Goal: Task Accomplishment & Management: Use online tool/utility

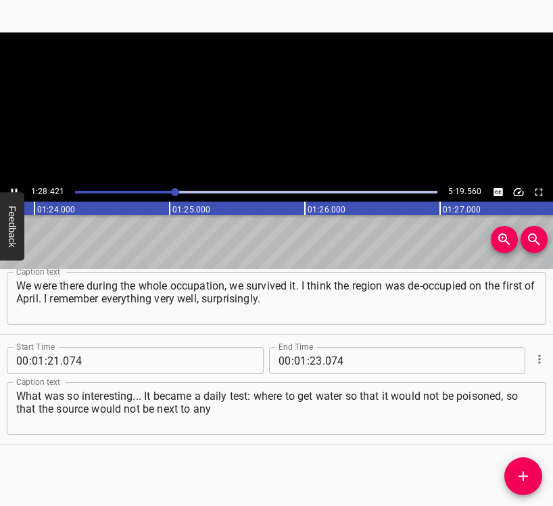
scroll to position [0, 11965]
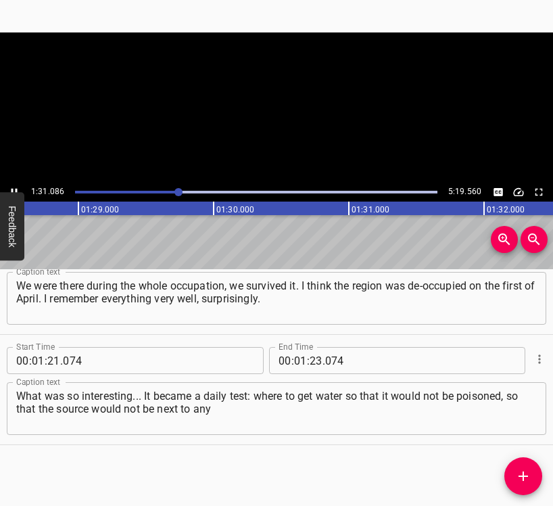
click at [13, 189] on icon "Play/Pause" at bounding box center [15, 192] width 6 height 7
click at [14, 188] on icon "Play/Pause" at bounding box center [14, 192] width 12 height 12
click at [177, 191] on div at bounding box center [179, 192] width 8 height 8
click at [175, 193] on div at bounding box center [179, 192] width 8 height 8
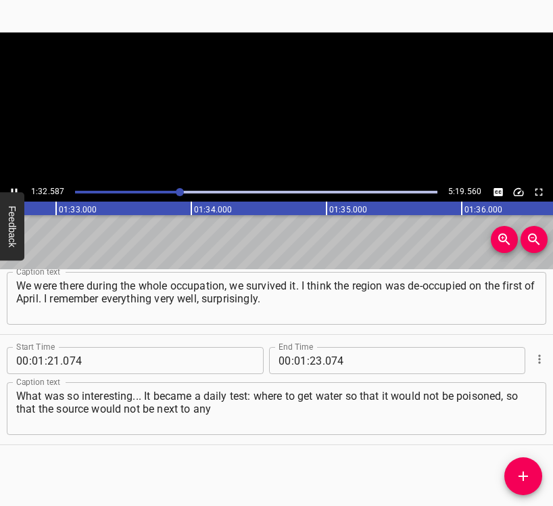
click at [14, 196] on button "Feedback" at bounding box center [12, 226] width 24 height 68
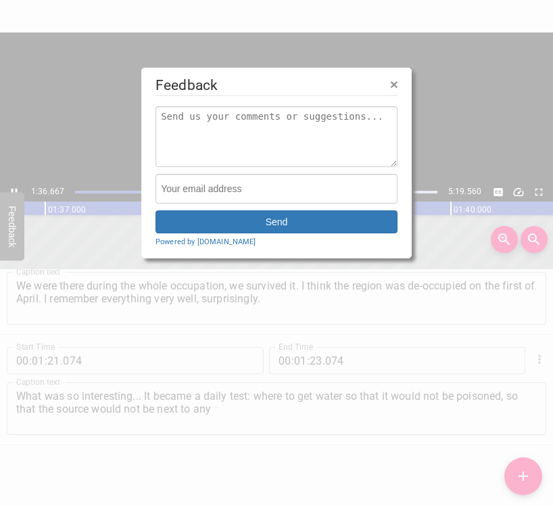
click at [11, 188] on div at bounding box center [276, 253] width 553 height 506
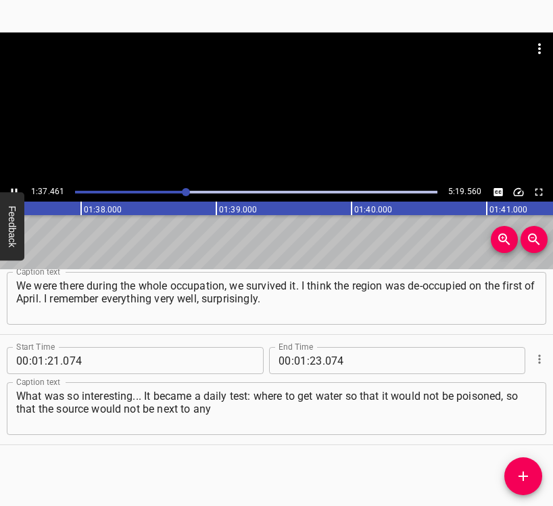
click at [11, 188] on icon "Play/Pause" at bounding box center [14, 192] width 12 height 12
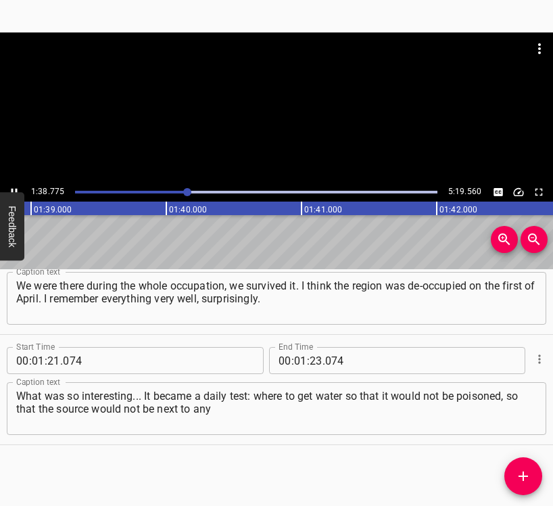
click at [185, 191] on div at bounding box center [187, 192] width 8 height 8
click at [180, 191] on div "Play progress" at bounding box center [4, 192] width 363 height 3
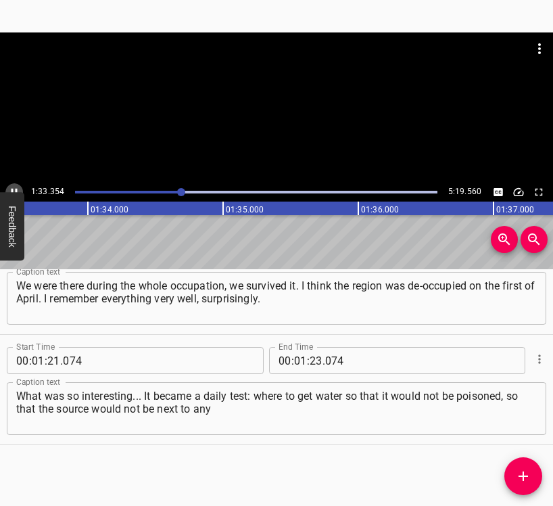
click at [16, 187] on icon "Play/Pause" at bounding box center [14, 192] width 12 height 12
click at [12, 185] on button "Play/Pause" at bounding box center [14, 192] width 18 height 18
click at [181, 191] on div "Play progress" at bounding box center [5, 192] width 363 height 3
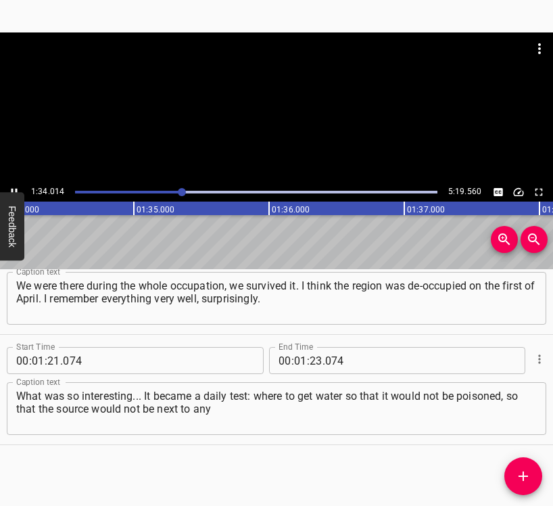
click at [14, 186] on icon "Play/Pause" at bounding box center [14, 192] width 12 height 12
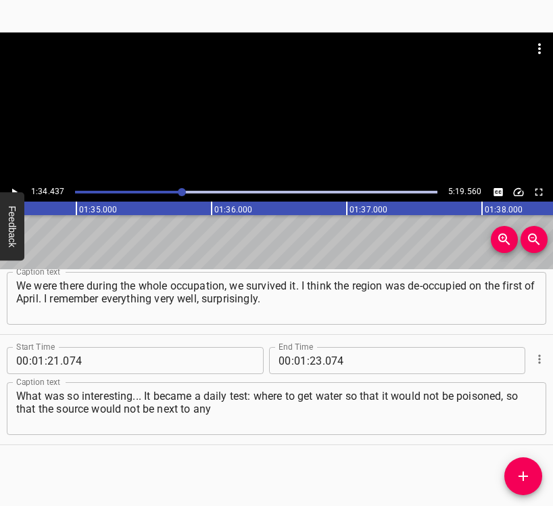
click at [176, 190] on div at bounding box center [256, 192] width 379 height 19
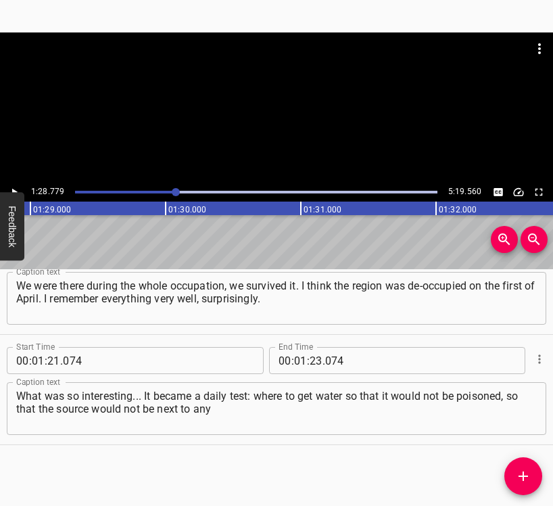
click at [15, 187] on icon "Play/Pause" at bounding box center [14, 192] width 12 height 12
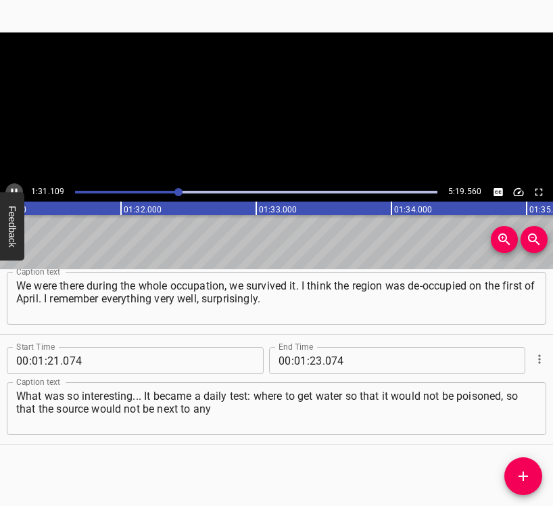
click at [15, 187] on icon "Play/Pause" at bounding box center [14, 192] width 12 height 12
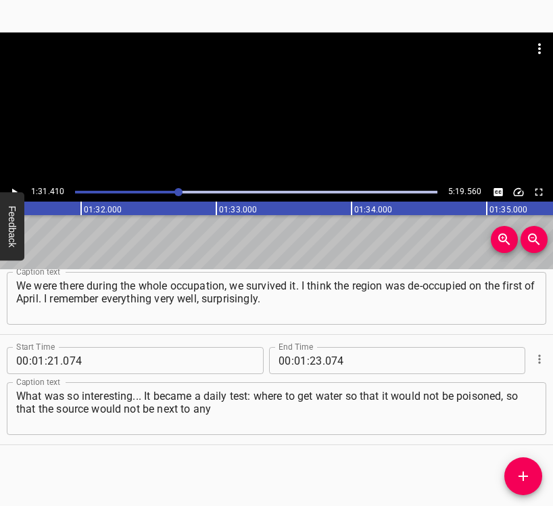
scroll to position [0, 12369]
click at [15, 187] on icon "Play/Pause" at bounding box center [14, 192] width 12 height 12
click at [311, 357] on input "number" at bounding box center [316, 360] width 13 height 27
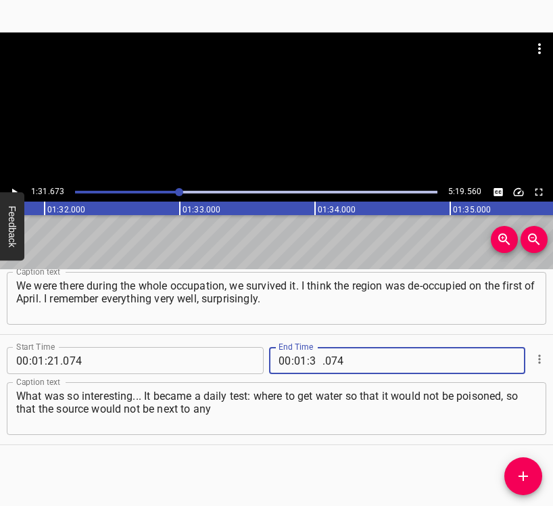
type input "31"
type input "673"
click at [528, 470] on icon "Add Cue" at bounding box center [524, 476] width 16 height 16
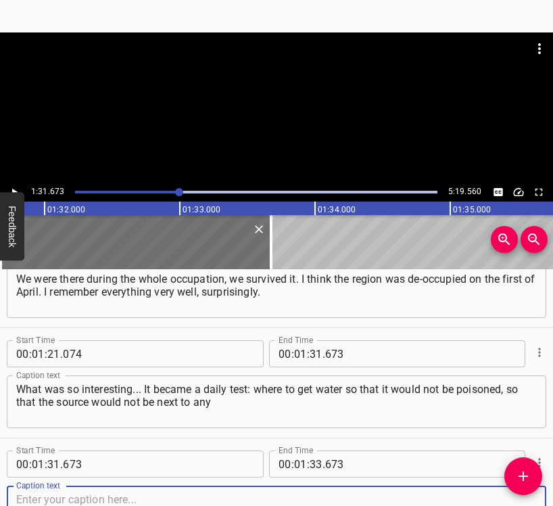
scroll to position [930, 0]
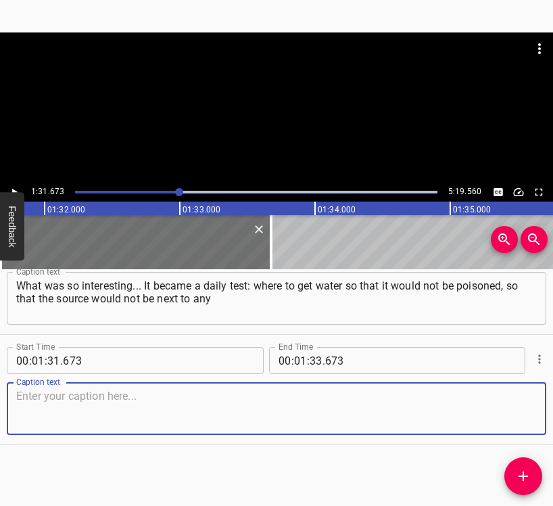
click at [521, 412] on textarea at bounding box center [276, 409] width 521 height 39
click at [63, 410] on textarea at bounding box center [276, 409] width 521 height 39
paste textarea "equipment or anything else. We all took turns, including me. We decided that at…"
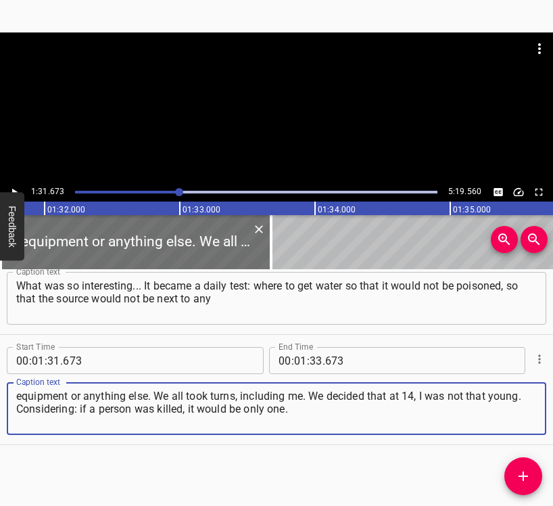
type textarea "equipment or anything else. We all took turns, including me. We decided that at…"
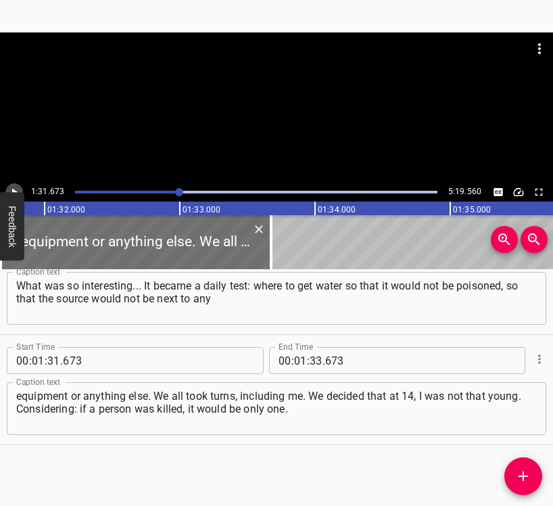
click at [18, 187] on icon "Play/Pause" at bounding box center [14, 192] width 12 height 12
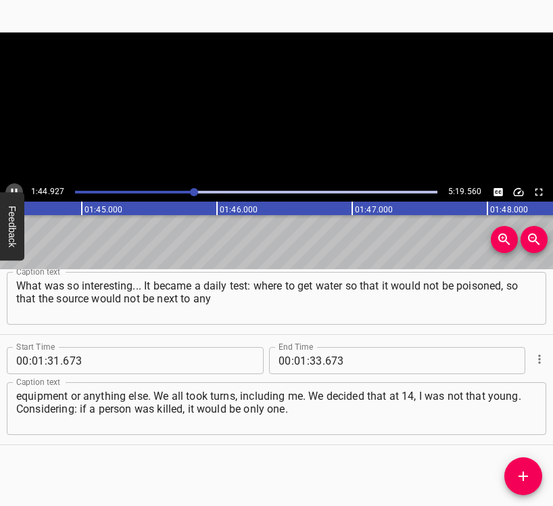
scroll to position [0, 14198]
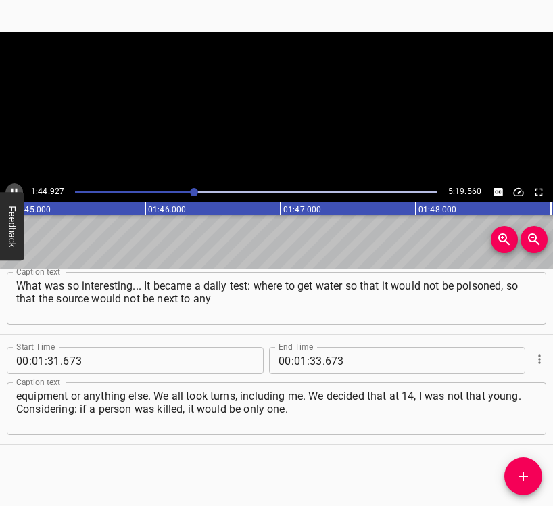
click at [18, 187] on icon "Play/Pause" at bounding box center [14, 192] width 12 height 12
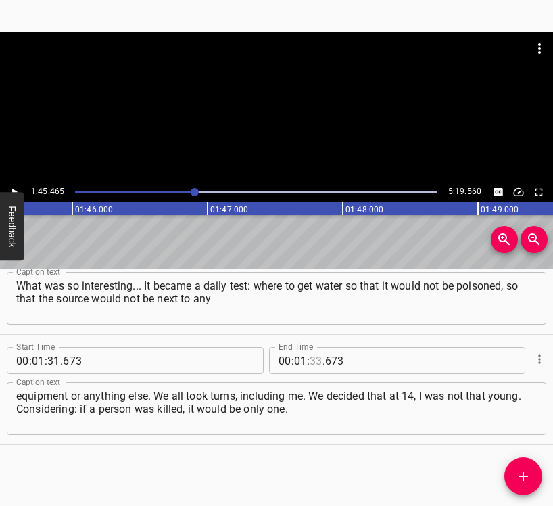
click at [310, 363] on input "number" at bounding box center [316, 360] width 13 height 27
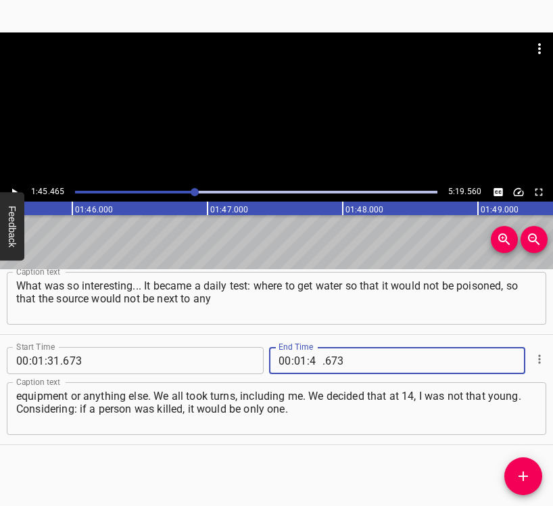
type input "45"
type input "465"
click at [526, 466] on button "Add Cue" at bounding box center [524, 476] width 38 height 38
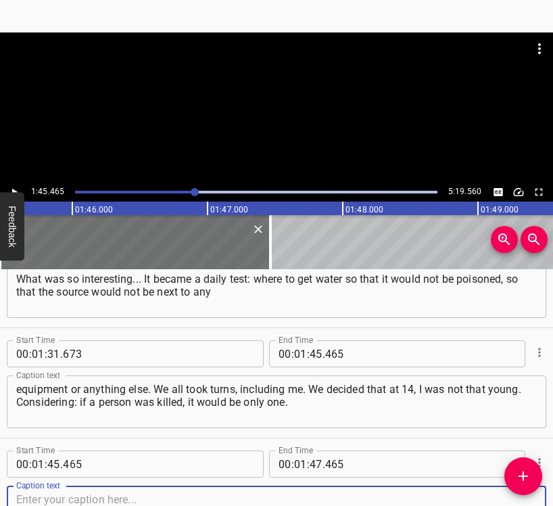
scroll to position [1040, 0]
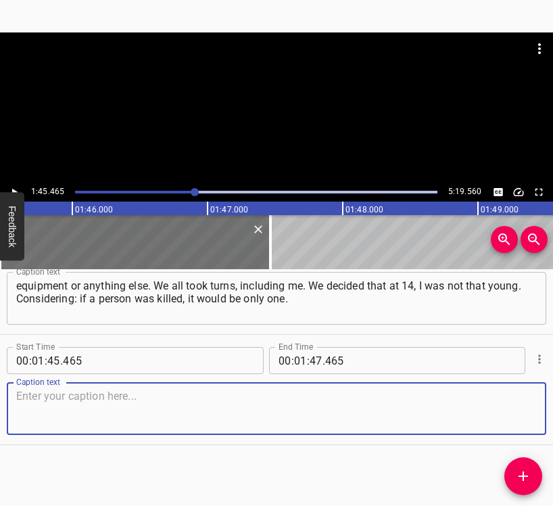
click at [512, 402] on textarea at bounding box center [276, 409] width 521 height 39
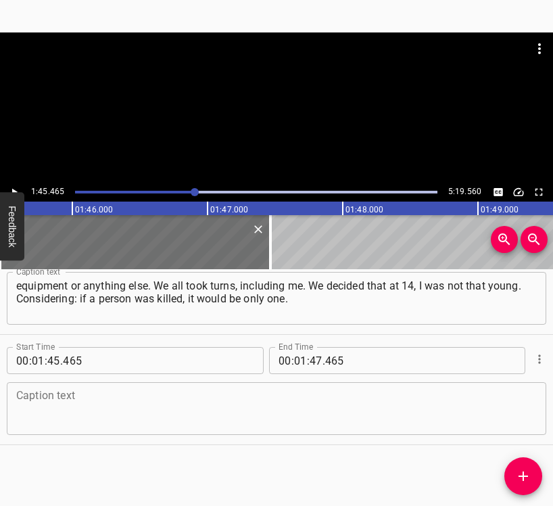
click at [69, 398] on textarea at bounding box center [276, 409] width 521 height 39
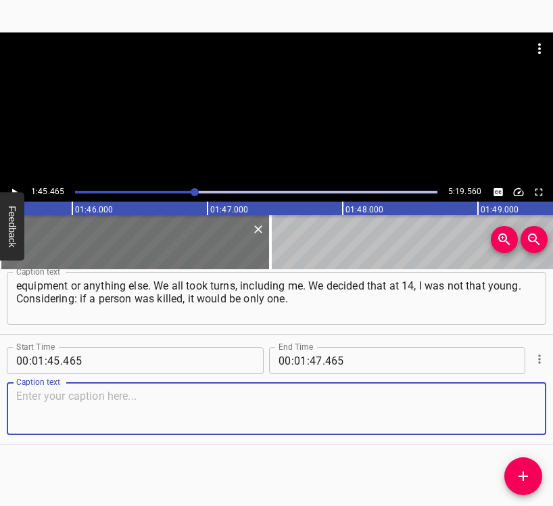
paste textarea "There was food, give or take, because it was the region. We came to our home an…"
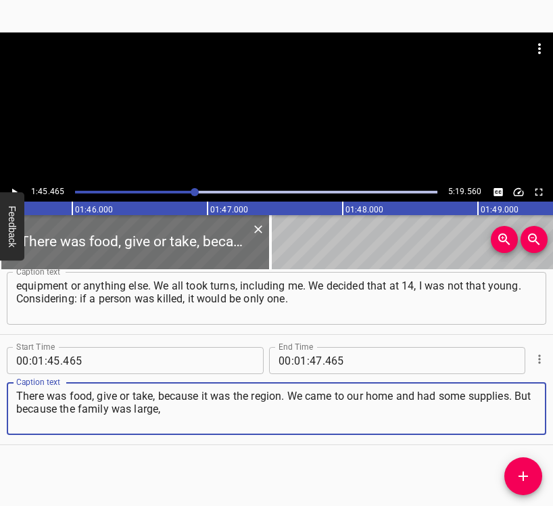
type textarea "There was food, give or take, because it was the region. We came to our home an…"
click at [18, 190] on icon "Play/Pause" at bounding box center [14, 192] width 12 height 12
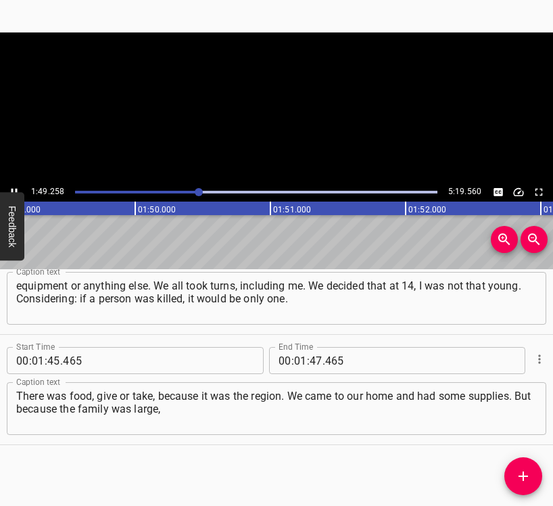
scroll to position [0, 14784]
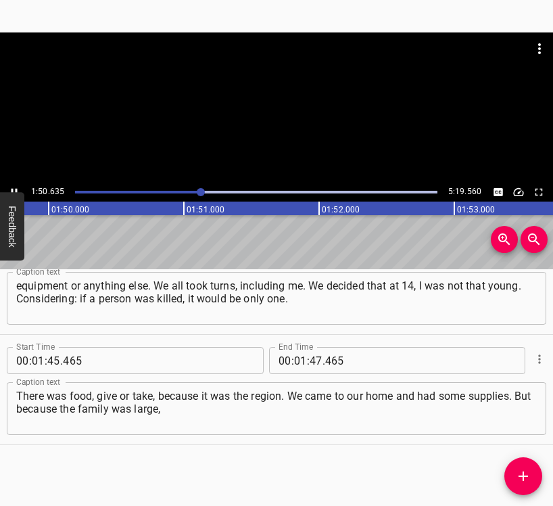
click at [15, 186] on icon "Play/Pause" at bounding box center [14, 192] width 12 height 12
click at [16, 189] on icon "Play/Pause" at bounding box center [14, 192] width 12 height 12
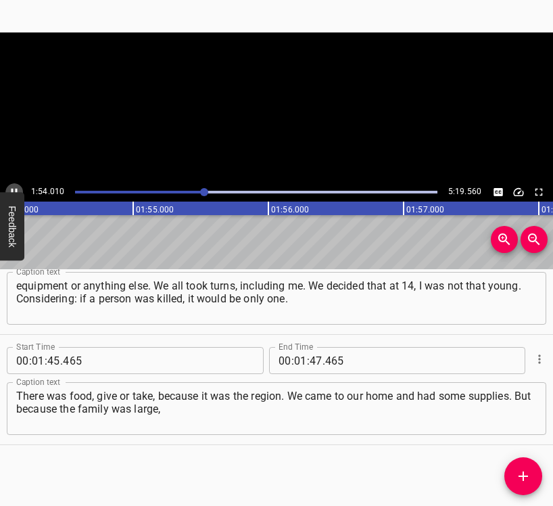
click at [16, 189] on icon "Play/Pause" at bounding box center [15, 192] width 6 height 7
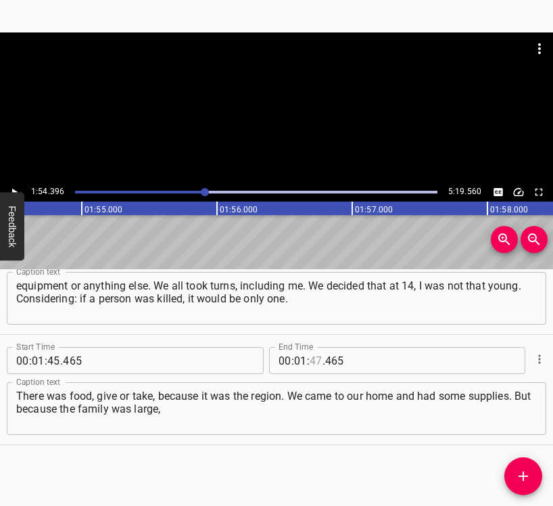
click at [313, 354] on input "number" at bounding box center [316, 360] width 13 height 27
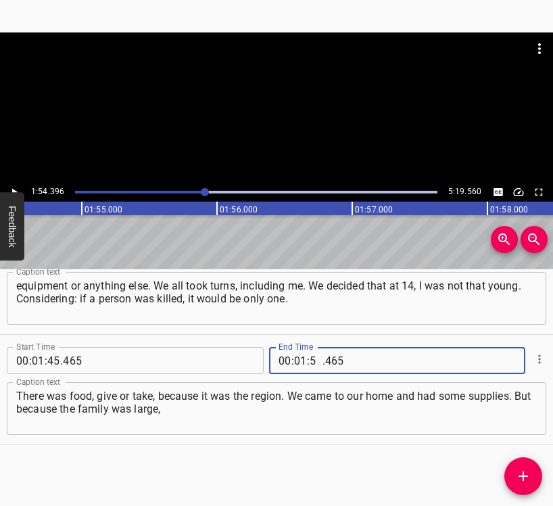
type input "54"
type input "396"
click at [526, 468] on icon "Add Cue" at bounding box center [524, 476] width 16 height 16
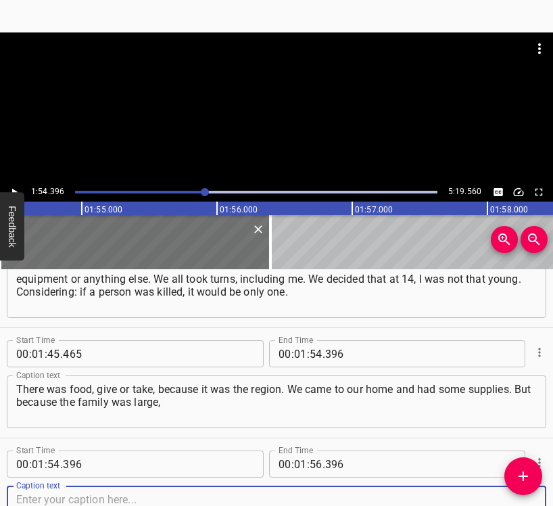
scroll to position [1150, 0]
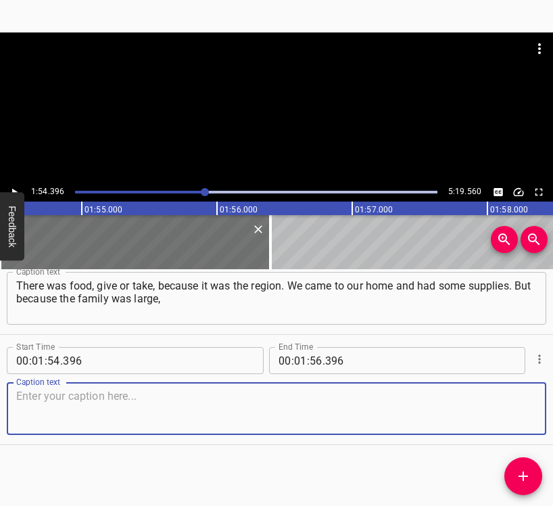
click at [510, 415] on textarea at bounding box center [276, 409] width 521 height 39
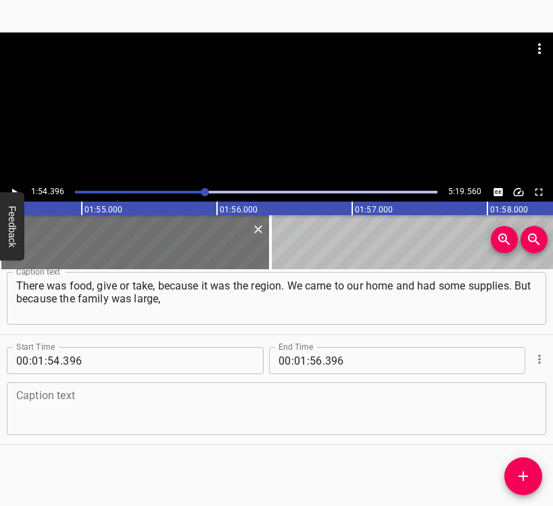
click at [74, 414] on textarea at bounding box center [276, 409] width 521 height 39
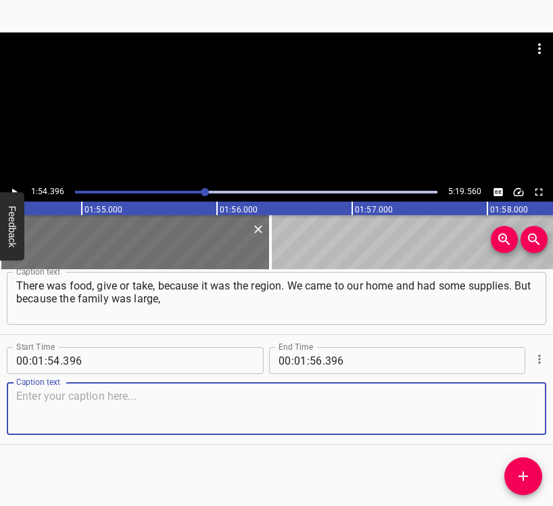
paste textarea "we had to negotiate with our neighbours to share the food so that everyone had …"
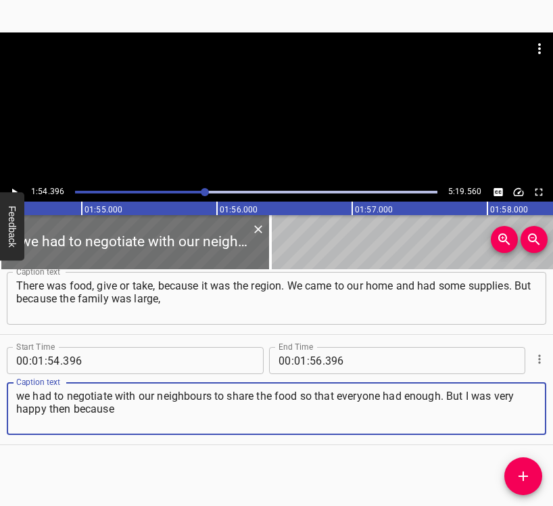
type textarea "we had to negotiate with our neighbours to share the food so that everyone had …"
click at [12, 190] on icon "Play/Pause" at bounding box center [14, 192] width 12 height 12
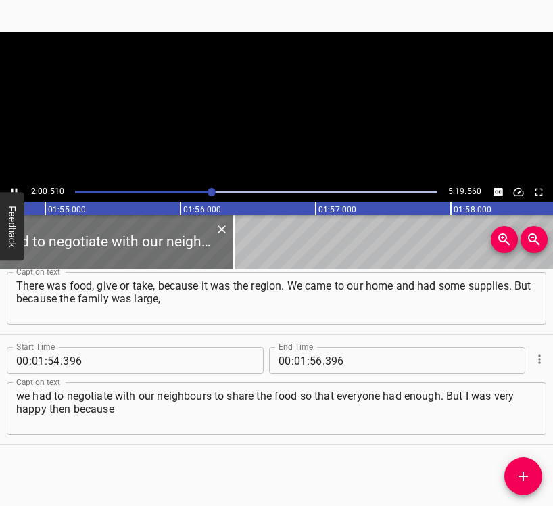
scroll to position [0, 15551]
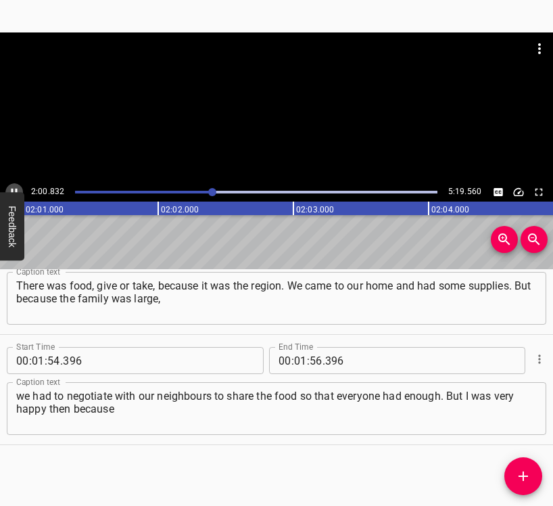
click at [15, 185] on button "Play/Pause" at bounding box center [14, 192] width 18 height 18
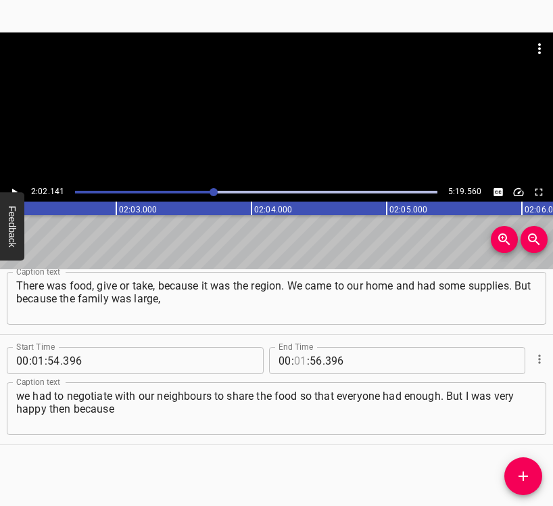
click at [296, 359] on input "number" at bounding box center [300, 360] width 13 height 27
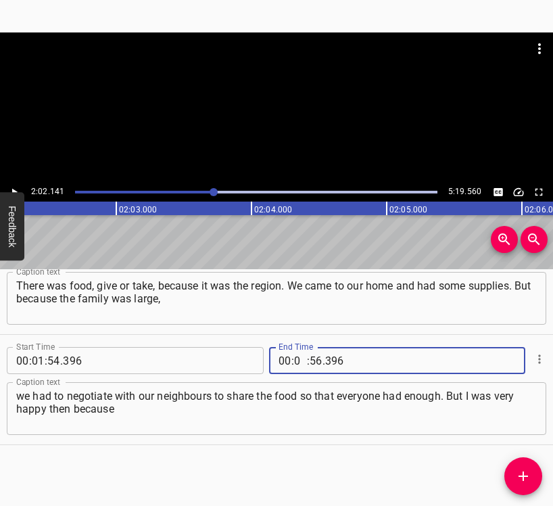
type input "02"
type input "141"
click at [524, 469] on icon "Add Cue" at bounding box center [524, 476] width 16 height 16
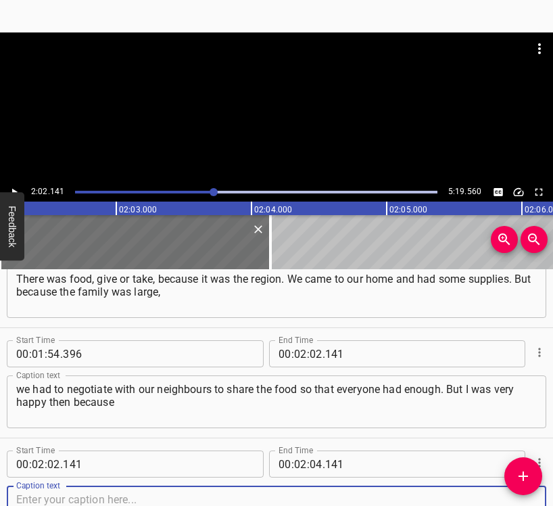
scroll to position [1260, 0]
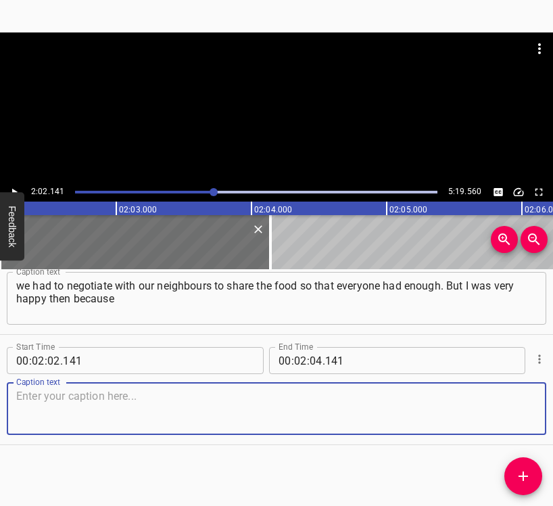
drag, startPoint x: 505, startPoint y: 417, endPoint x: 551, endPoint y: 398, distance: 49.8
click at [506, 415] on textarea at bounding box center [276, 409] width 521 height 39
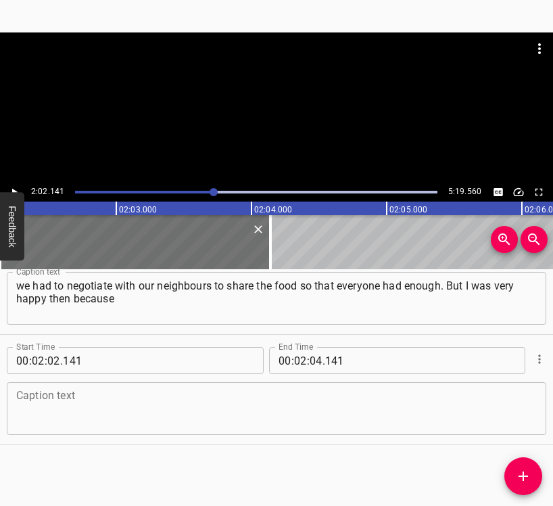
click at [39, 399] on textarea at bounding box center [276, 409] width 521 height 39
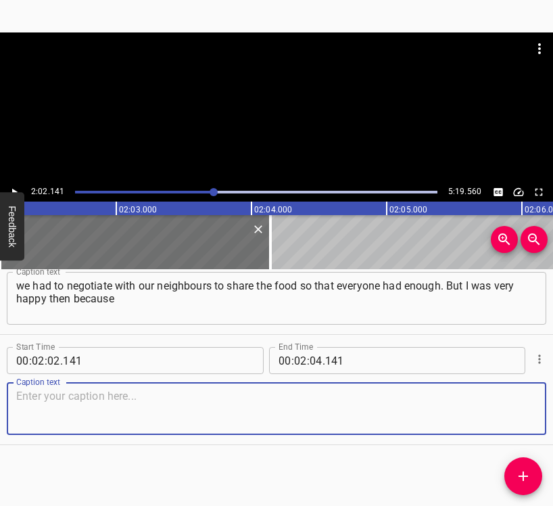
paste textarea "I was able to lose a little weight. I thought that the occupation was an occupa…"
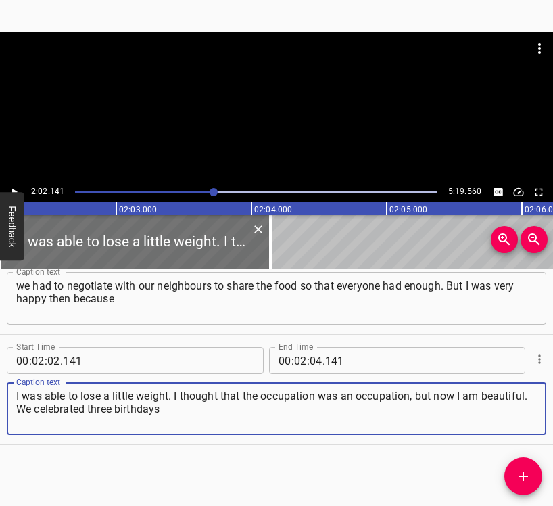
type textarea "I was able to lose a little weight. I thought that the occupation was an occupa…"
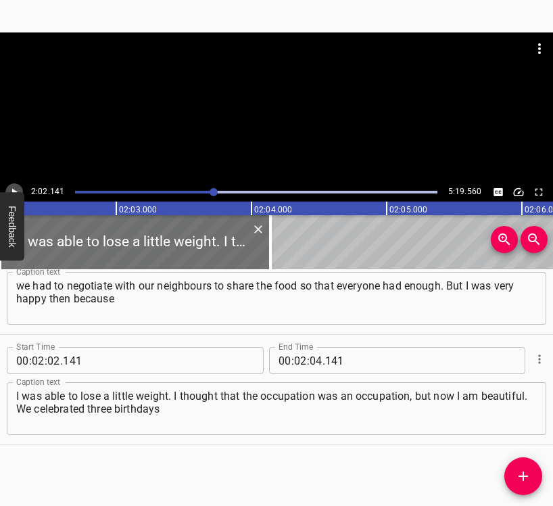
click at [18, 190] on icon "Play/Pause" at bounding box center [14, 192] width 12 height 12
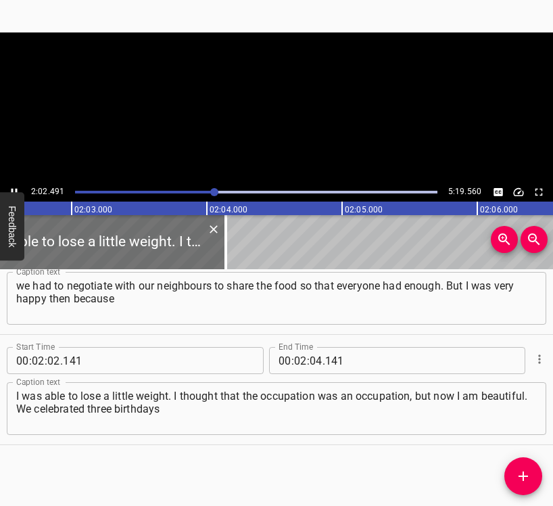
scroll to position [0, 16576]
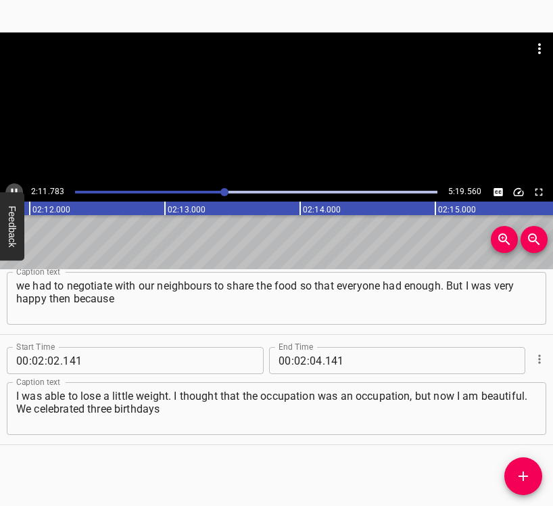
click at [15, 187] on icon "Play/Pause" at bounding box center [14, 192] width 12 height 12
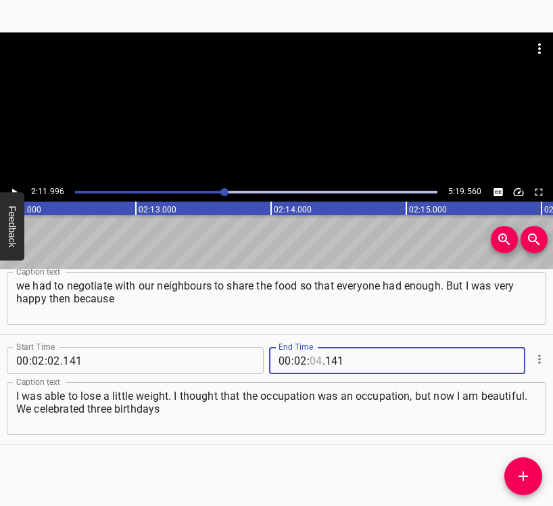
click at [312, 355] on input "number" at bounding box center [316, 360] width 13 height 27
type input "11"
type input "996"
click at [525, 474] on icon "Add Cue" at bounding box center [524, 476] width 16 height 16
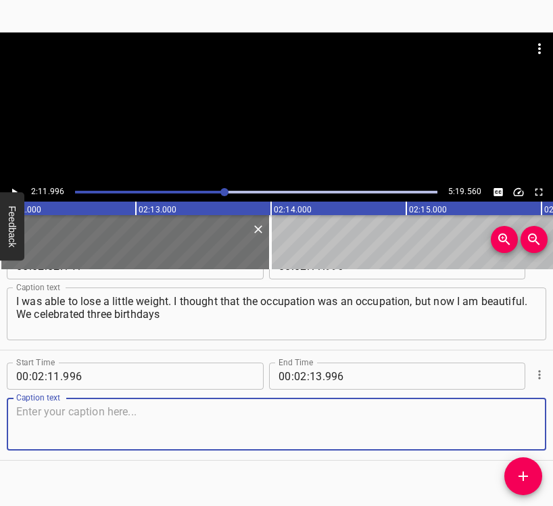
scroll to position [1371, 0]
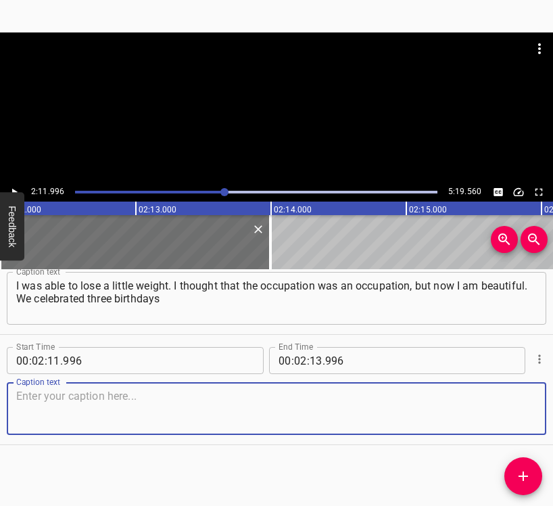
click at [516, 406] on textarea at bounding box center [276, 409] width 521 height 39
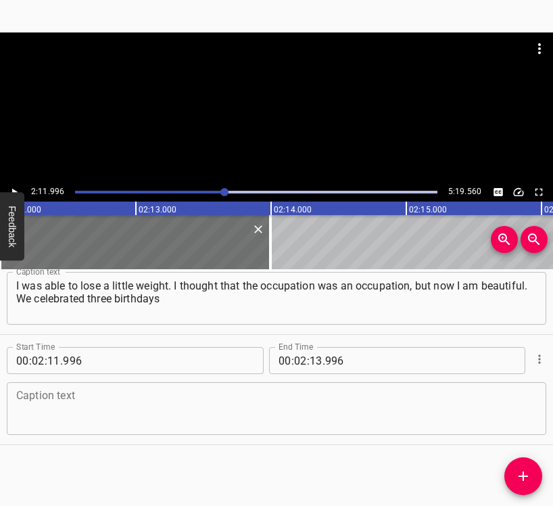
click at [76, 401] on textarea at bounding box center [276, 409] width 521 height 39
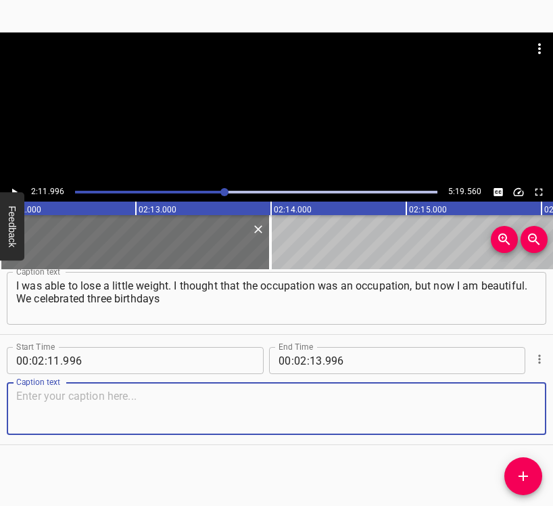
paste textarea "in the occupation very nicely. We were lucky with our neighbours and lucky that…"
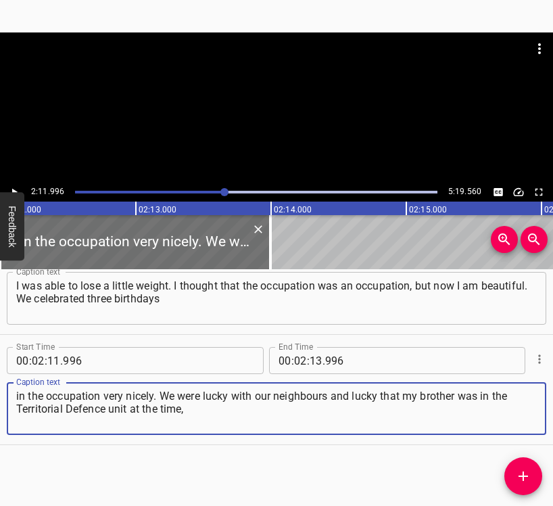
type textarea "in the occupation very nicely. We were lucky with our neighbours and lucky that…"
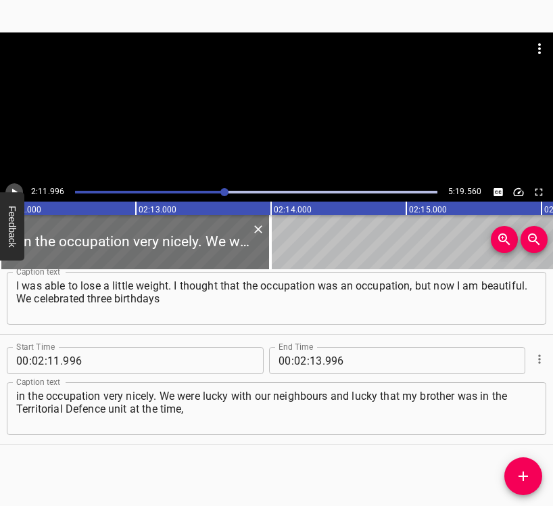
click at [14, 187] on icon "Play/Pause" at bounding box center [14, 192] width 12 height 12
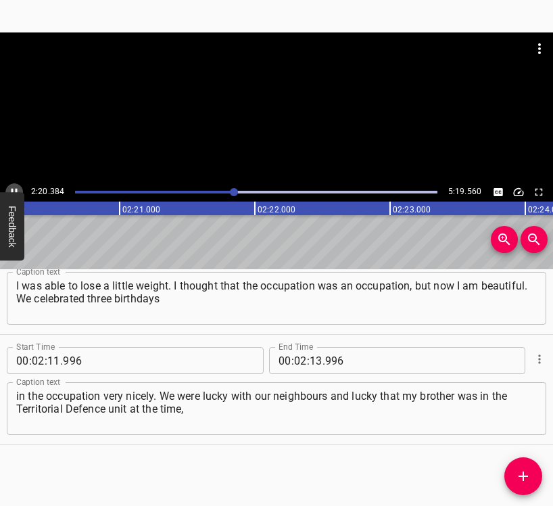
click at [13, 187] on icon "Play/Pause" at bounding box center [14, 192] width 12 height 12
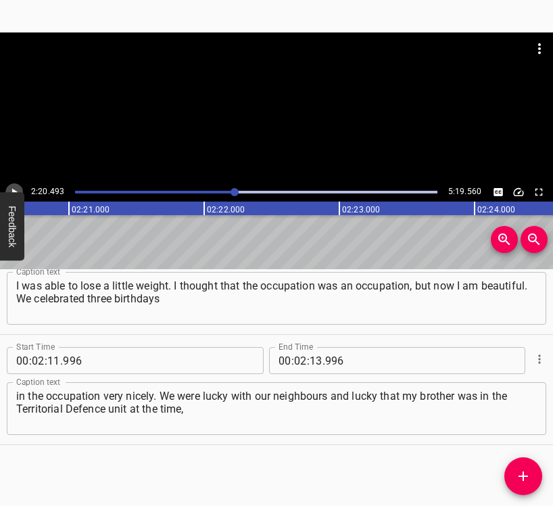
click at [13, 187] on icon "Play/Pause" at bounding box center [14, 192] width 12 height 12
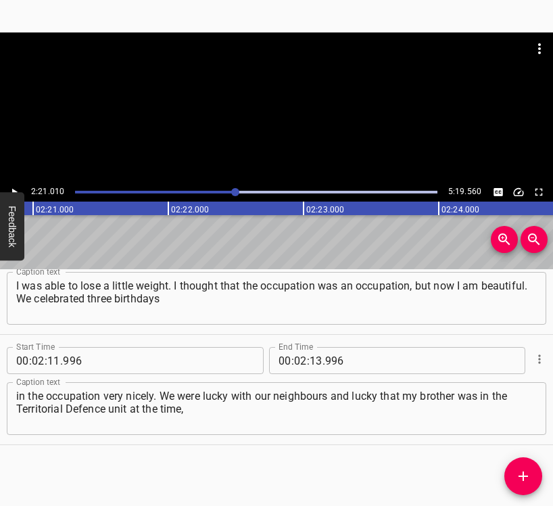
scroll to position [0, 19081]
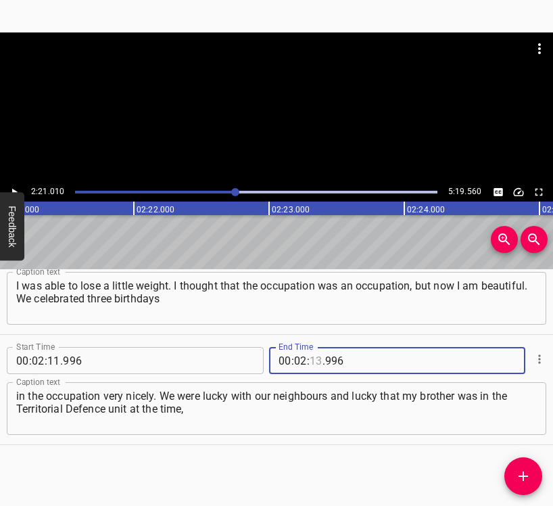
click at [315, 361] on input "number" at bounding box center [316, 360] width 13 height 27
type input "21"
type input "010"
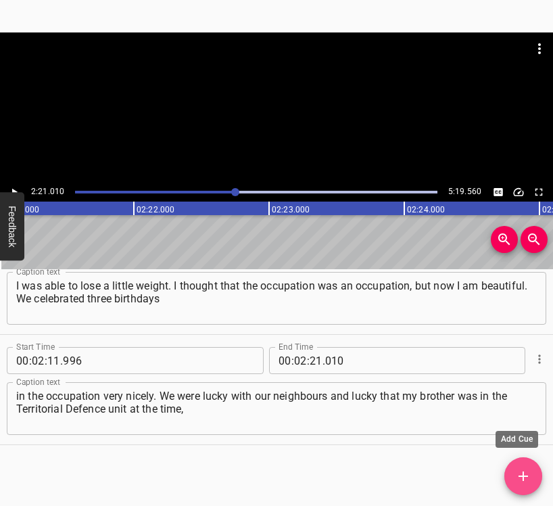
click at [527, 476] on icon "Add Cue" at bounding box center [523, 476] width 9 height 9
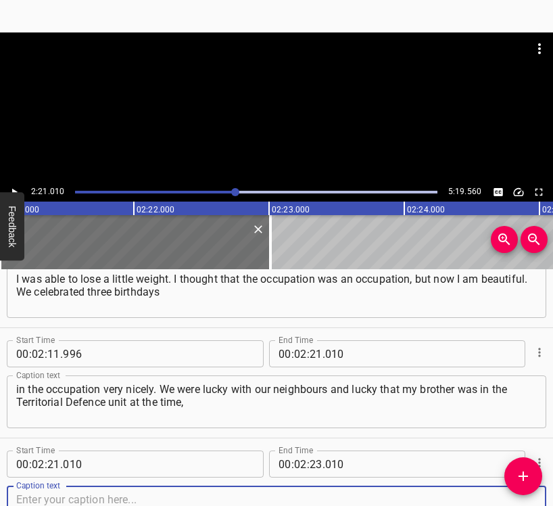
scroll to position [1481, 0]
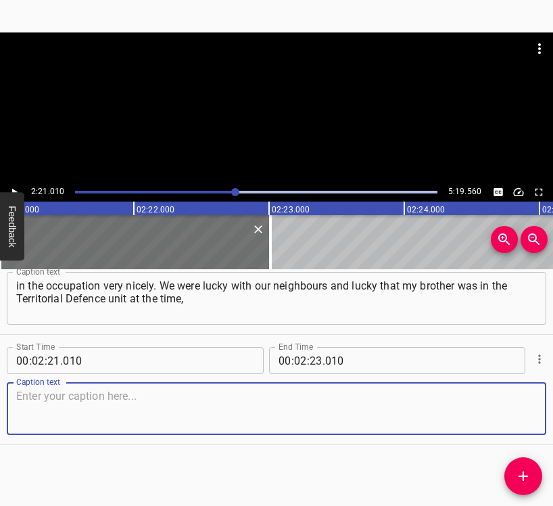
click at [520, 407] on textarea at bounding box center [276, 409] width 521 height 39
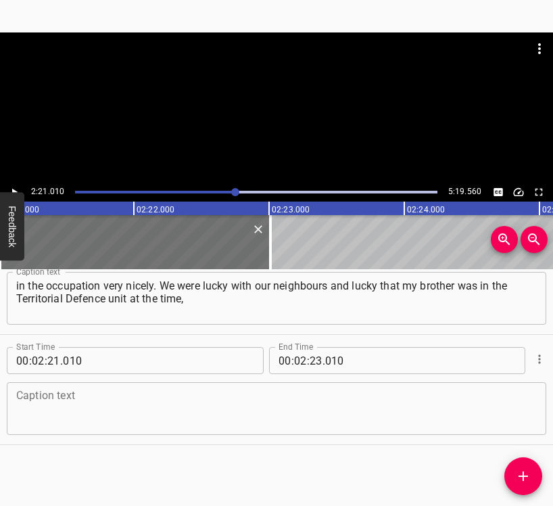
click at [152, 403] on textarea at bounding box center [276, 409] width 521 height 39
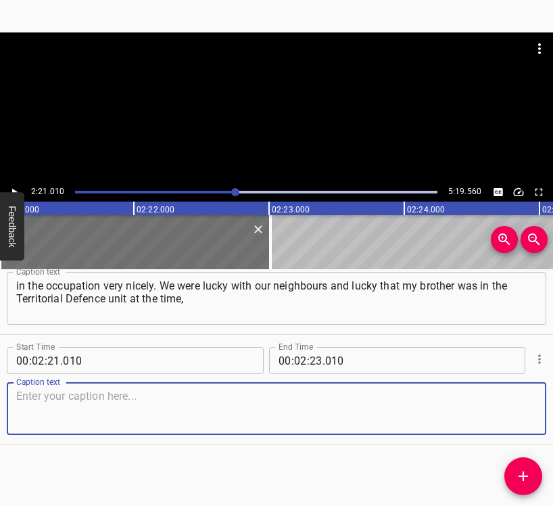
paste textarea "and we were able to organise a fairly safe environment. The only unpleasant thi…"
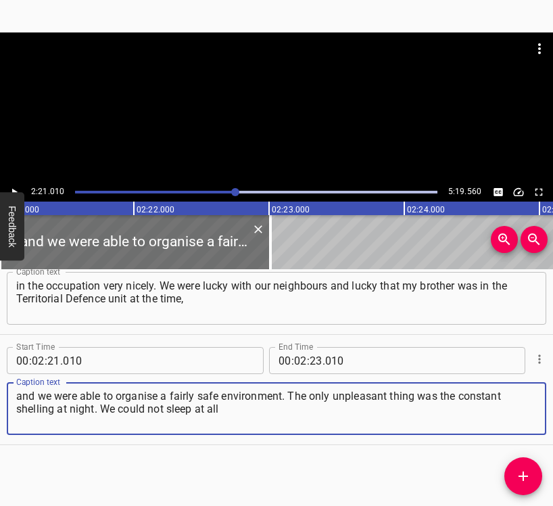
type textarea "and we were able to organise a fairly safe environment. The only unpleasant thi…"
click at [13, 187] on icon "Play/Pause" at bounding box center [14, 192] width 12 height 12
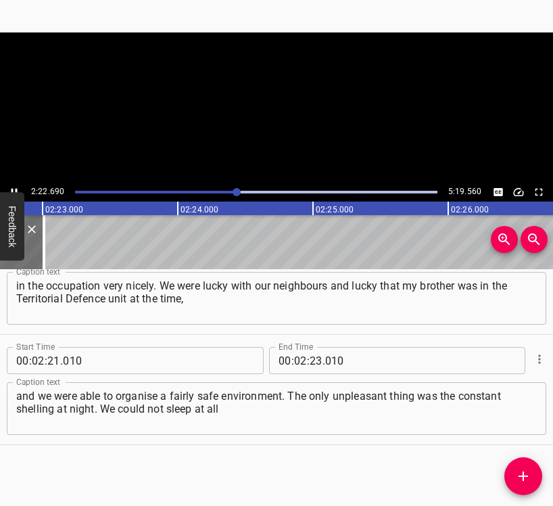
scroll to position [0, 19343]
click at [15, 188] on icon "Play/Pause" at bounding box center [14, 192] width 12 height 12
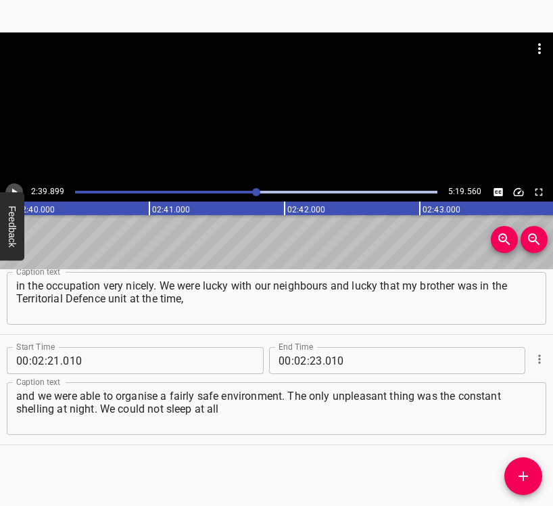
click at [15, 188] on icon "Play/Pause" at bounding box center [14, 192] width 12 height 12
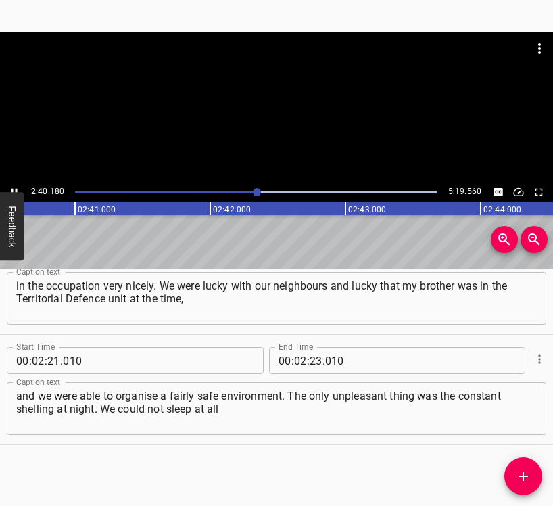
click at [15, 188] on icon "Play/Pause" at bounding box center [14, 192] width 12 height 12
click at [314, 357] on input "number" at bounding box center [316, 360] width 13 height 27
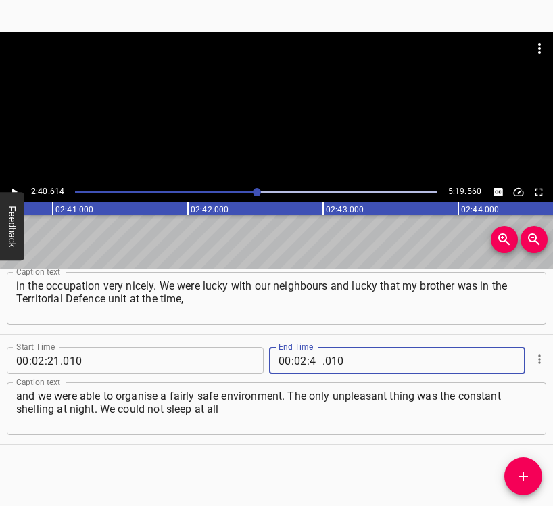
type input "40"
type input "614"
click at [530, 470] on icon "Add Cue" at bounding box center [524, 476] width 16 height 16
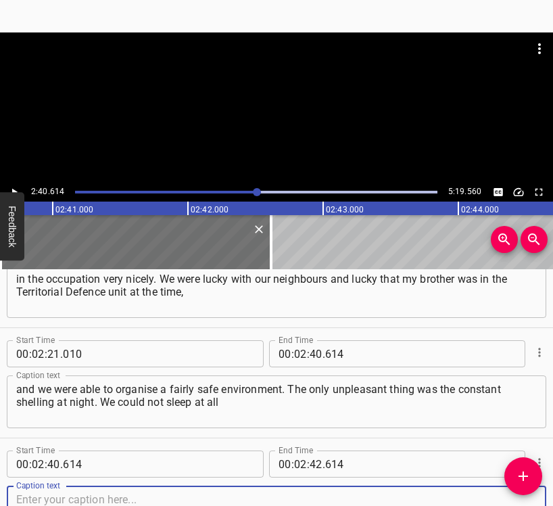
scroll to position [1591, 0]
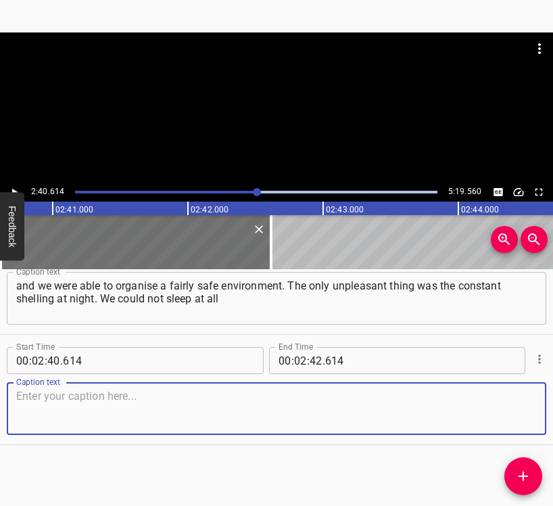
click at [512, 412] on textarea at bounding box center [276, 409] width 521 height 39
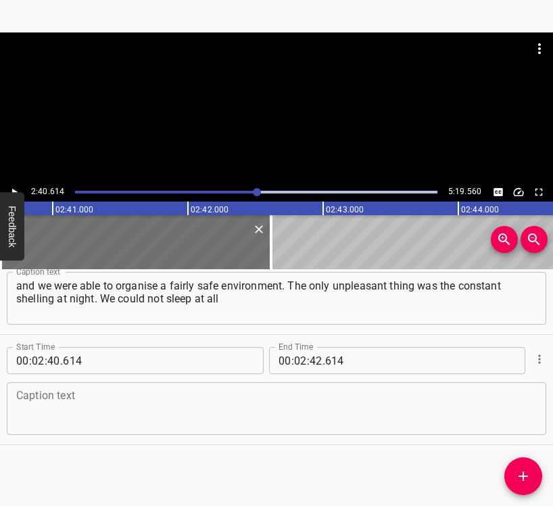
click at [80, 398] on textarea at bounding box center [276, 409] width 521 height 39
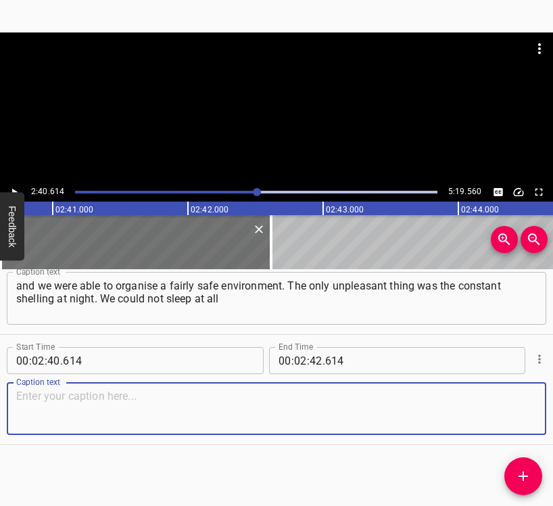
paste textarea "for several days, because as soon as you fall asleep, the shelling starts. And …"
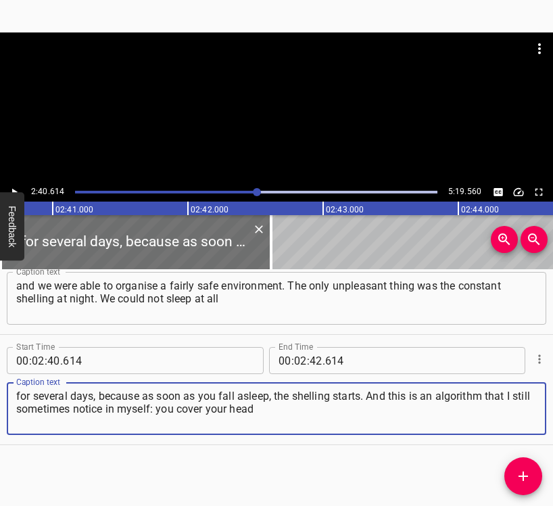
type textarea "for several days, because as soon as you fall asleep, the shelling starts. And …"
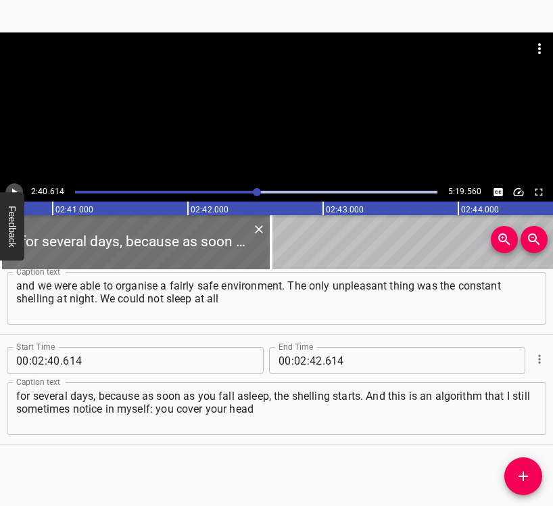
click at [12, 190] on icon "Play/Pause" at bounding box center [14, 192] width 5 height 7
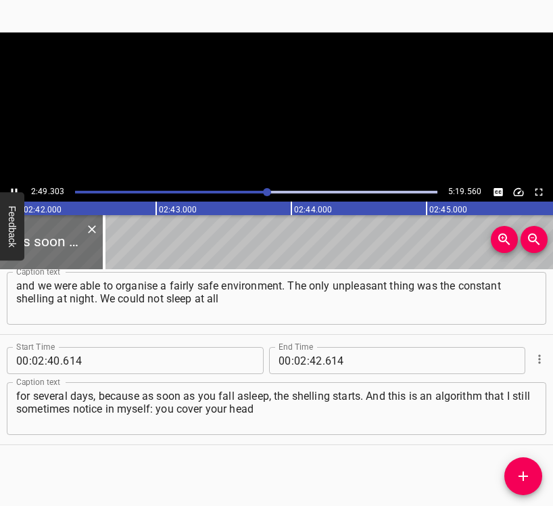
scroll to position [0, 21906]
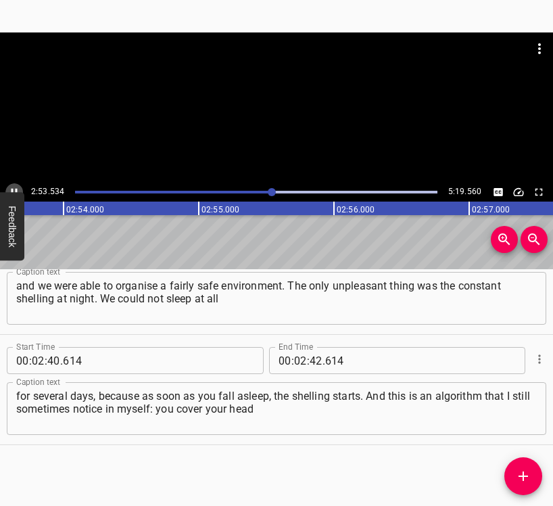
click at [14, 188] on icon "Play/Pause" at bounding box center [14, 192] width 12 height 12
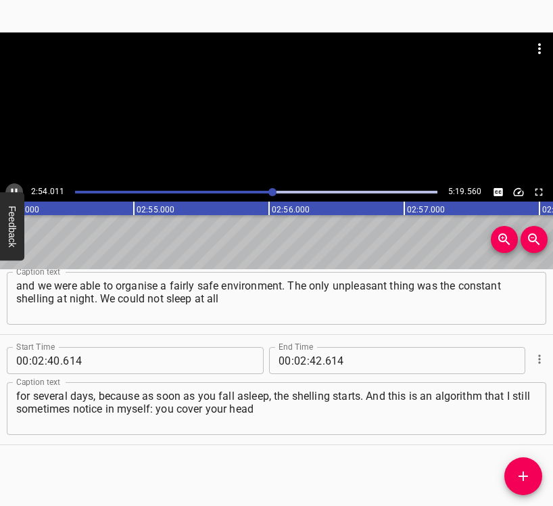
click at [14, 188] on icon "Play/Pause" at bounding box center [14, 192] width 12 height 12
click at [311, 361] on input "number" at bounding box center [316, 360] width 13 height 27
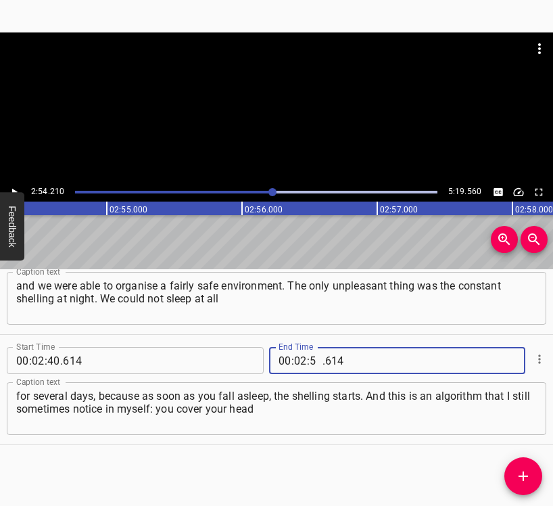
type input "54"
type input "210"
click at [516, 478] on span "Add Cue" at bounding box center [524, 476] width 38 height 16
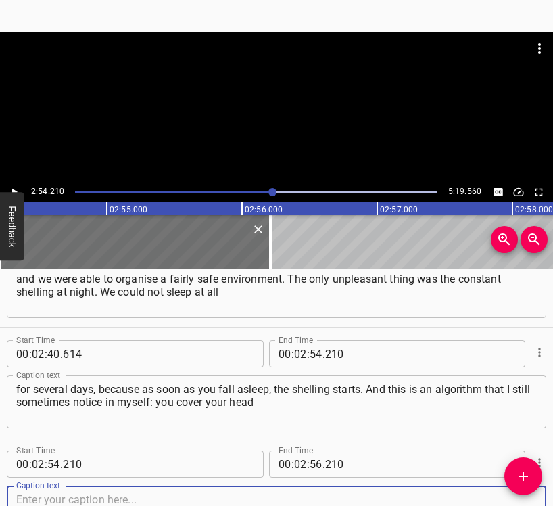
scroll to position [1702, 0]
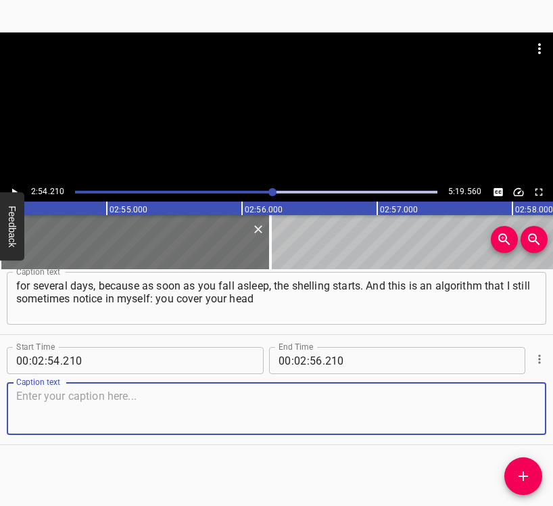
click at [523, 412] on textarea at bounding box center [276, 409] width 521 height 39
click at [108, 414] on textarea at bounding box center [276, 409] width 521 height 39
paste textarea "completely by accident, without thinking, and everything in the world is a refl…"
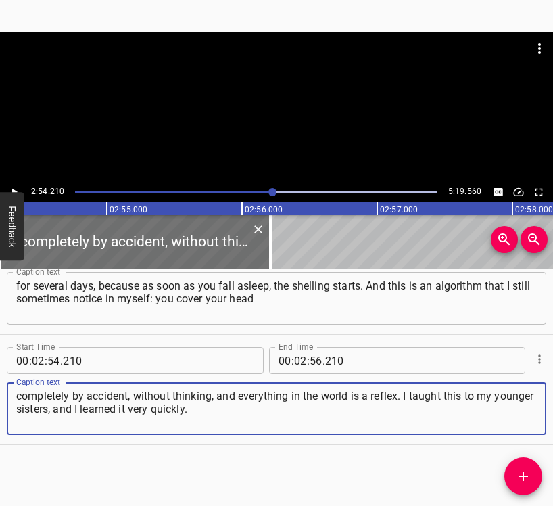
type textarea "completely by accident, without thinking, and everything in the world is a refl…"
click at [14, 187] on icon "Play/Pause" at bounding box center [14, 192] width 12 height 12
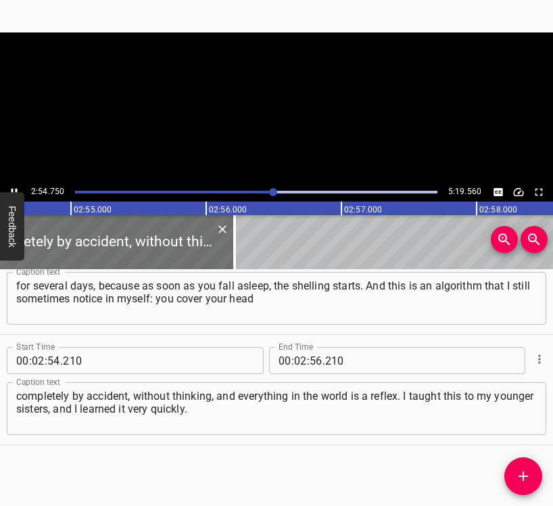
scroll to position [0, 23646]
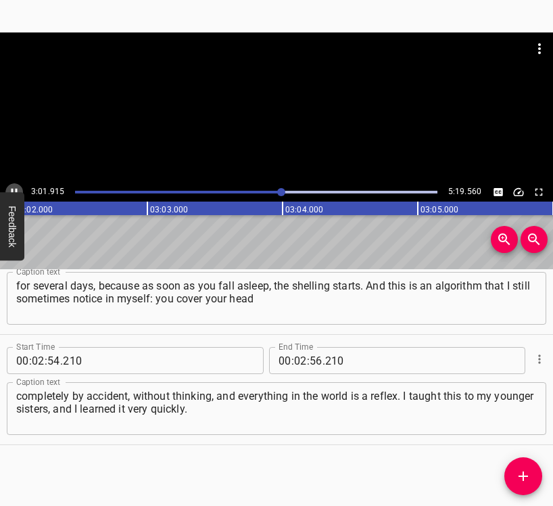
click at [15, 189] on icon "Play/Pause" at bounding box center [14, 192] width 12 height 12
click at [297, 359] on input "number" at bounding box center [300, 360] width 13 height 27
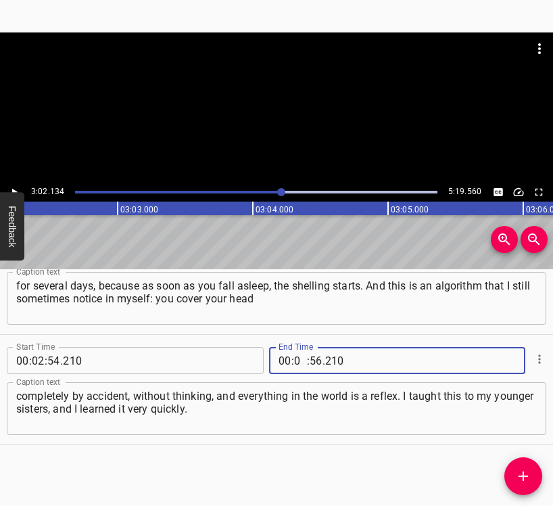
type input "03"
type input "02"
type input "134"
click at [523, 471] on icon "Add Cue" at bounding box center [524, 476] width 16 height 16
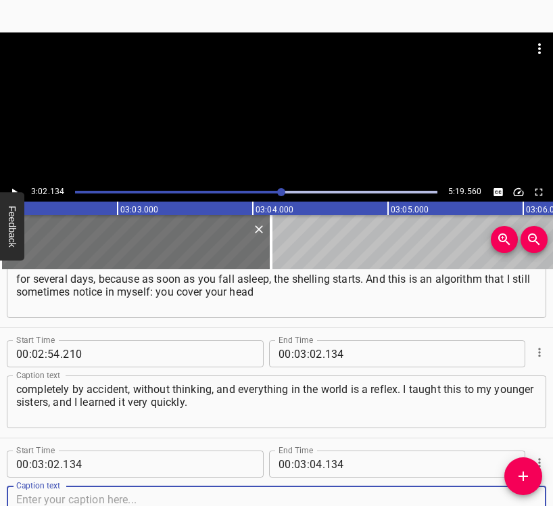
scroll to position [1812, 0]
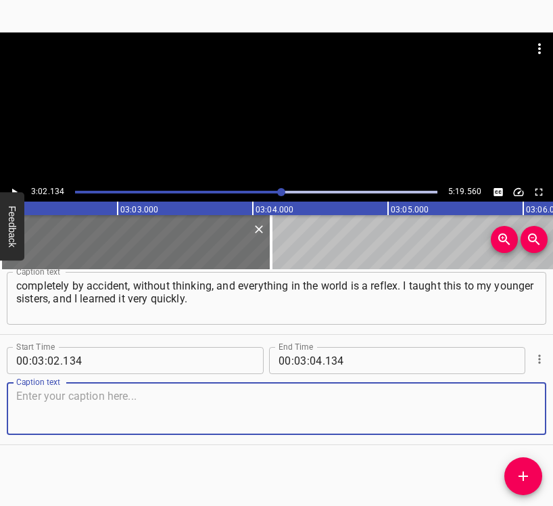
click at [518, 405] on textarea at bounding box center [276, 409] width 521 height 39
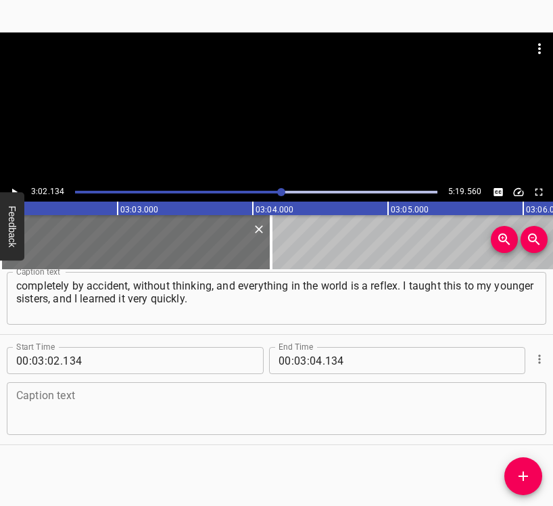
click at [125, 411] on textarea at bounding box center [276, 409] width 521 height 39
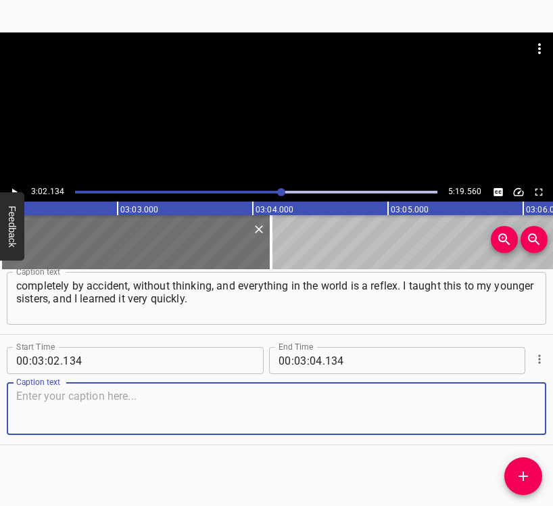
paste textarea "There were a lot of unpleasant things, but I realised that it was a good opport…"
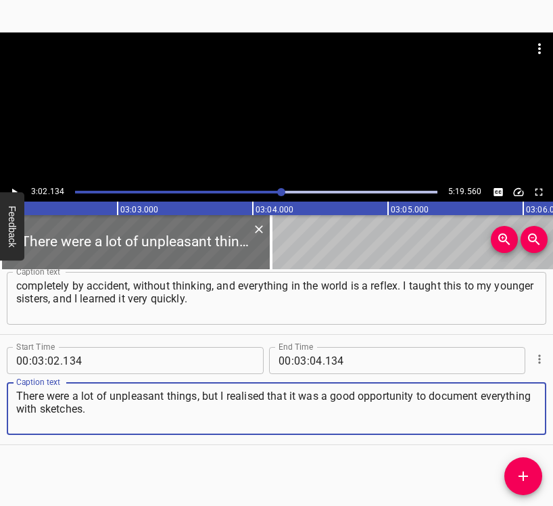
type textarea "There were a lot of unpleasant things, but I realised that it was a good opport…"
click at [14, 189] on icon "Play/Pause" at bounding box center [14, 192] width 12 height 12
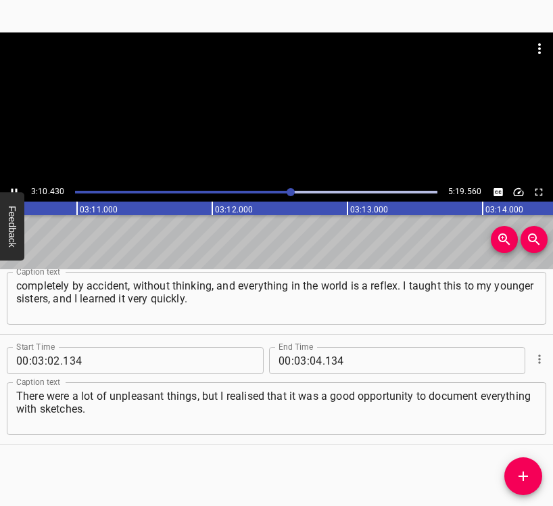
click at [14, 190] on icon "Play/Pause" at bounding box center [14, 192] width 12 height 12
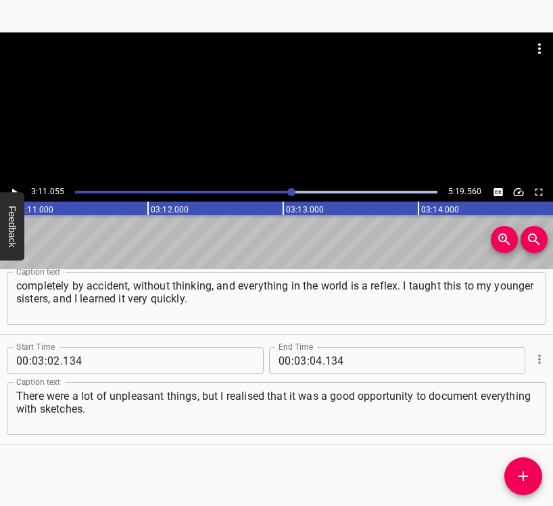
scroll to position [0, 25853]
click at [315, 355] on input "number" at bounding box center [316, 360] width 13 height 27
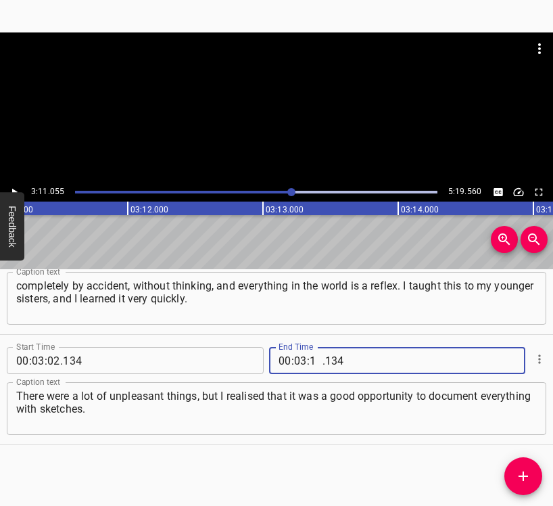
type input "11"
type input "055"
click at [526, 474] on icon "Add Cue" at bounding box center [524, 476] width 16 height 16
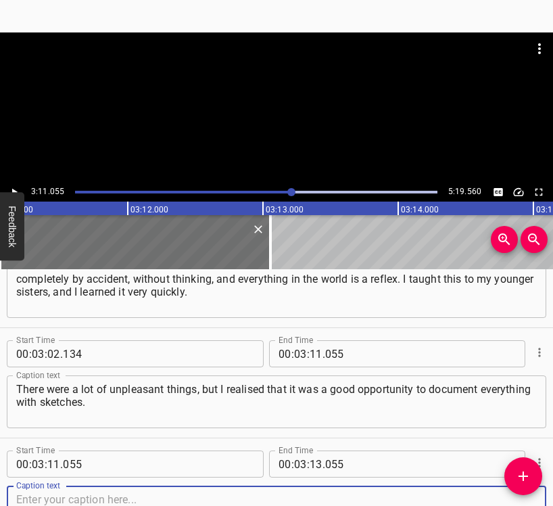
scroll to position [1922, 0]
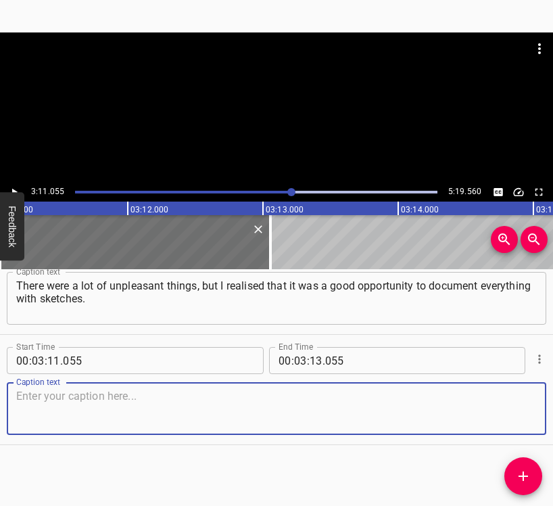
click at [509, 399] on textarea at bounding box center [276, 409] width 521 height 39
click at [107, 416] on textarea at bounding box center [276, 409] width 521 height 39
paste textarea "I still have a whole album of what I saw, some possible air battles, some just …"
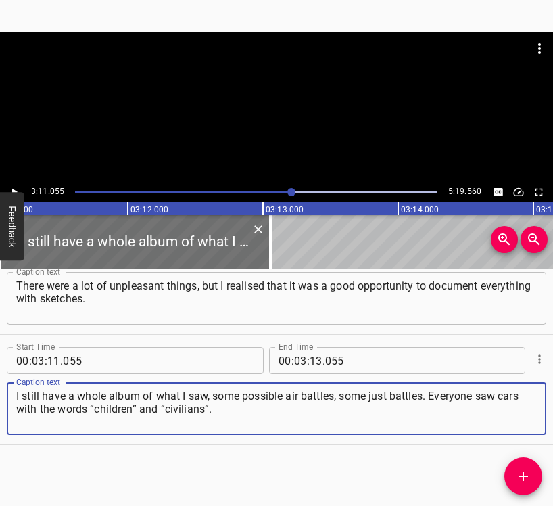
type textarea "I still have a whole album of what I saw, some possible air battles, some just …"
click at [18, 185] on button "Play/Pause" at bounding box center [14, 192] width 18 height 18
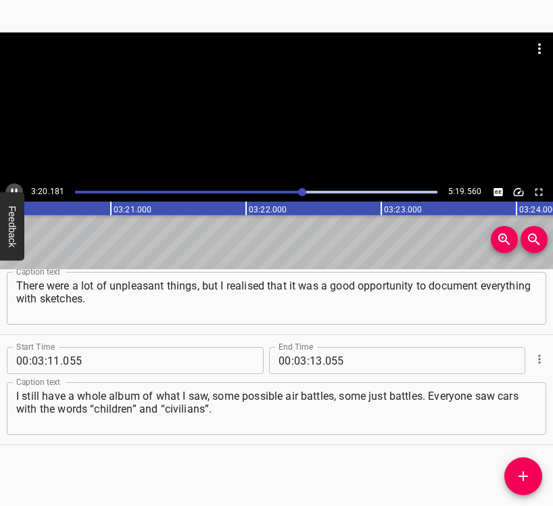
click at [14, 187] on icon "Play/Pause" at bounding box center [14, 192] width 12 height 12
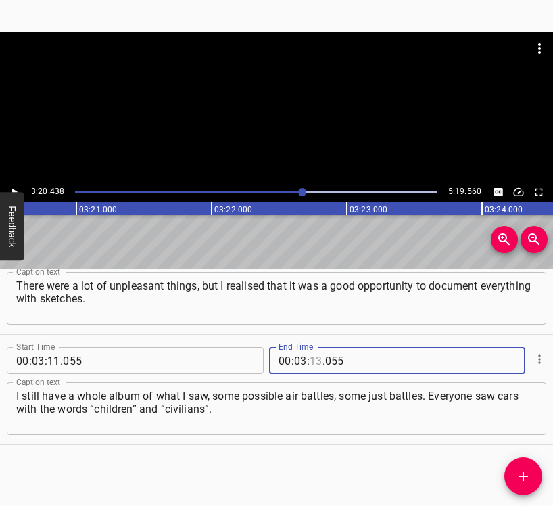
click at [314, 355] on input "number" at bounding box center [316, 360] width 13 height 27
type input "20"
type input "438"
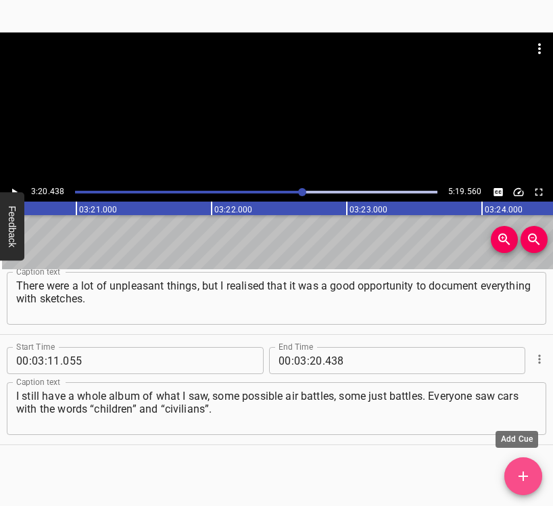
click at [523, 474] on icon "Add Cue" at bounding box center [523, 476] width 9 height 9
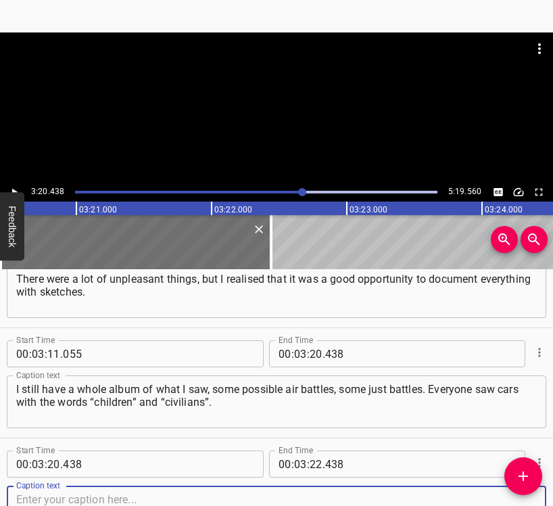
scroll to position [2032, 0]
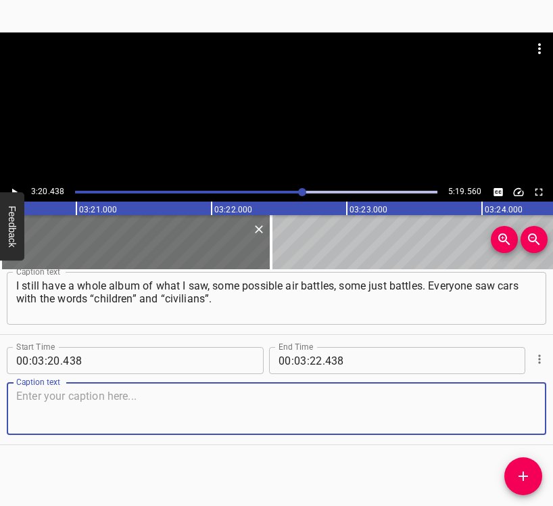
click at [484, 411] on textarea at bounding box center [276, 409] width 521 height 39
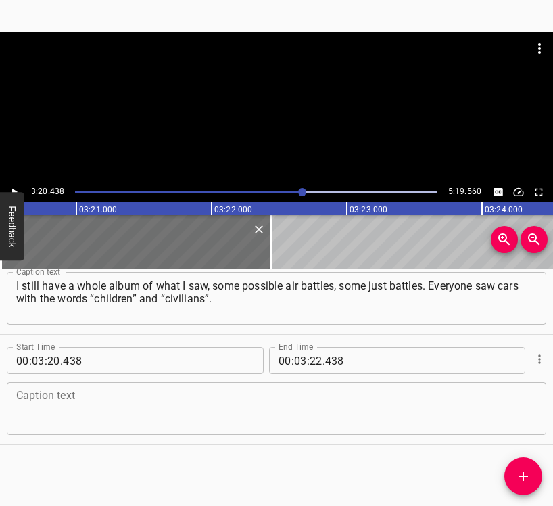
click at [87, 399] on textarea at bounding box center [276, 409] width 521 height 39
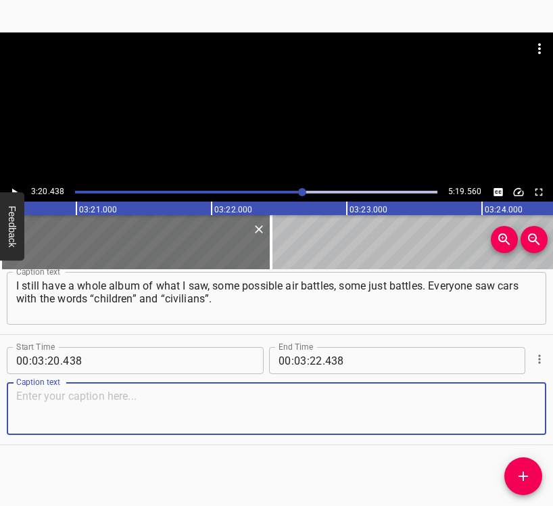
paste textarea "I sketched everything. Now it’s very interesting to look through it, because I …"
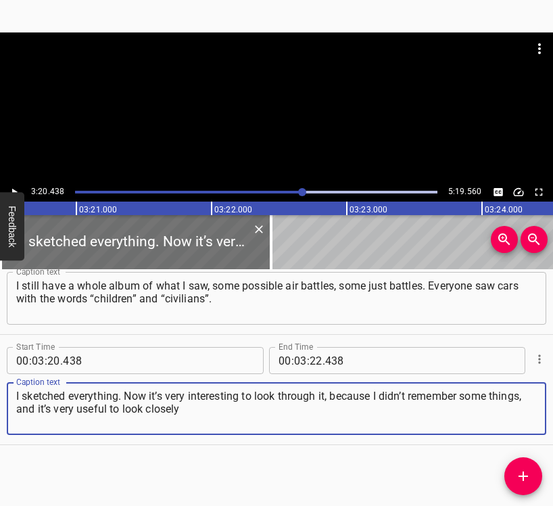
type textarea "I sketched everything. Now it’s very interesting to look through it, because I …"
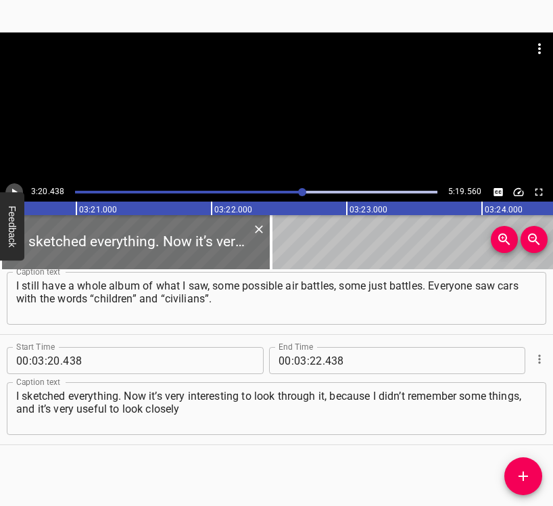
click at [15, 188] on icon "Play/Pause" at bounding box center [14, 192] width 12 height 12
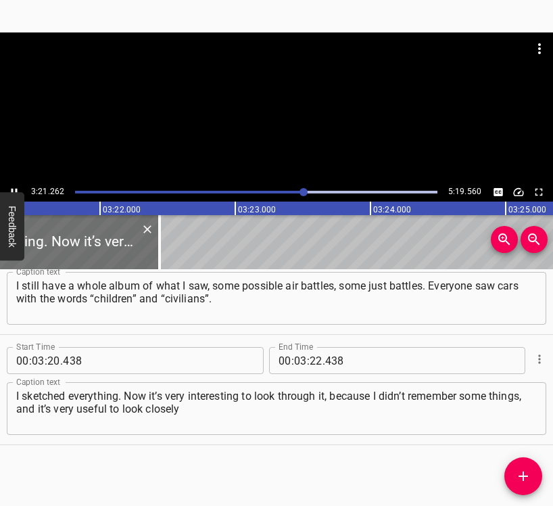
scroll to position [0, 27268]
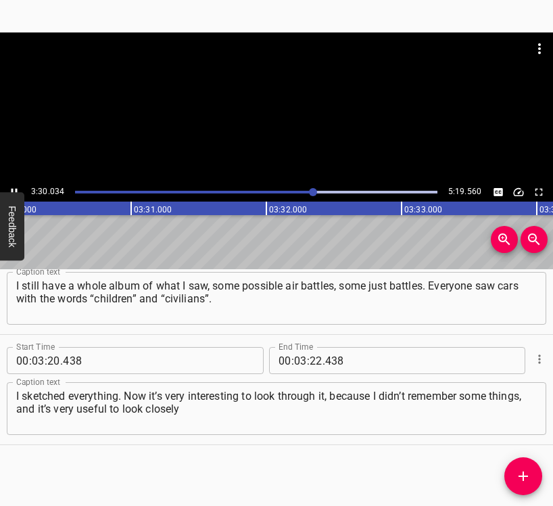
click at [15, 185] on button "Play/Pause" at bounding box center [14, 192] width 18 height 18
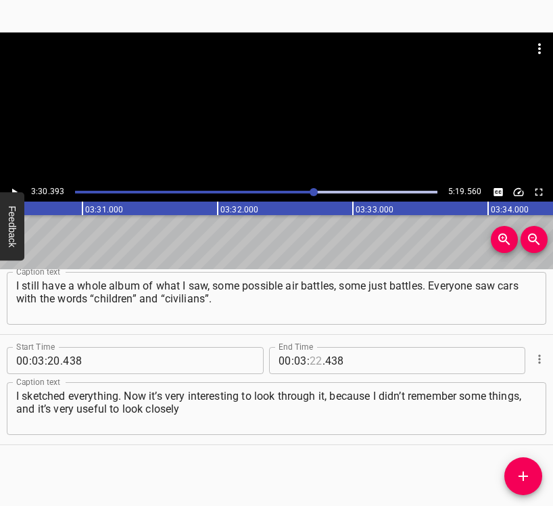
click at [311, 361] on input "number" at bounding box center [316, 360] width 13 height 27
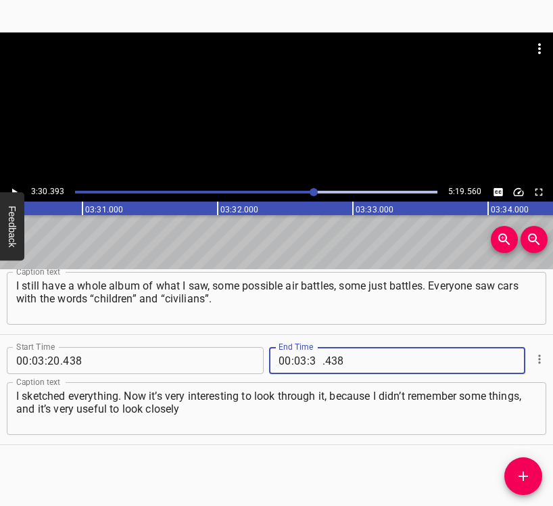
type input "30"
type input "393"
click at [527, 478] on icon "Add Cue" at bounding box center [524, 476] width 16 height 16
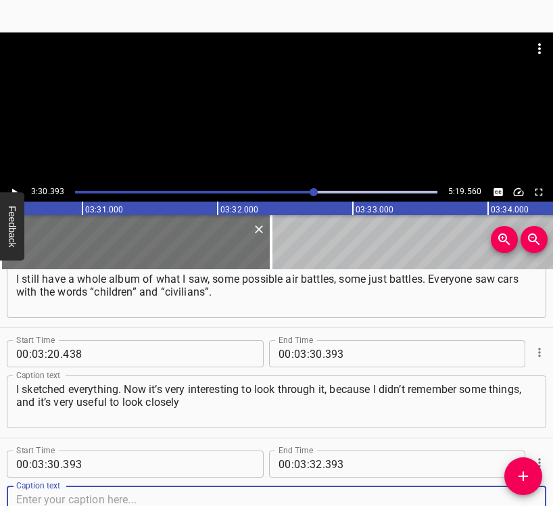
scroll to position [2143, 0]
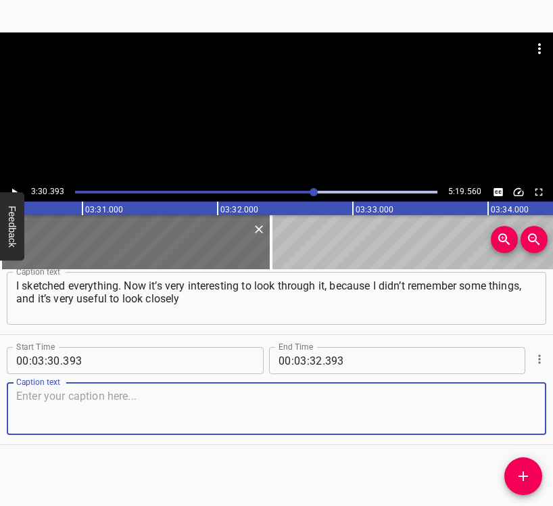
click at [498, 418] on textarea at bounding box center [276, 409] width 521 height 39
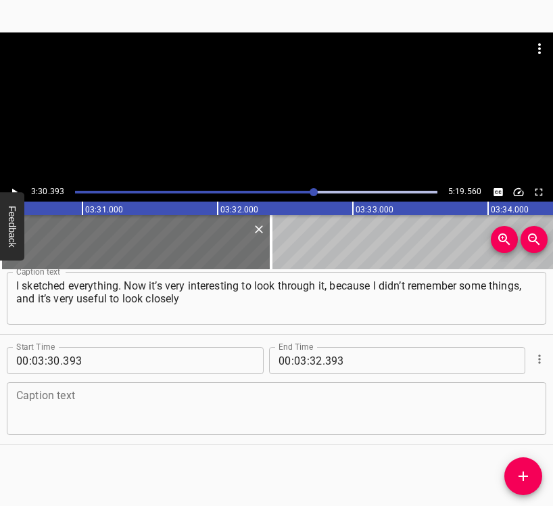
click at [67, 405] on textarea at bounding box center [276, 409] width 521 height 39
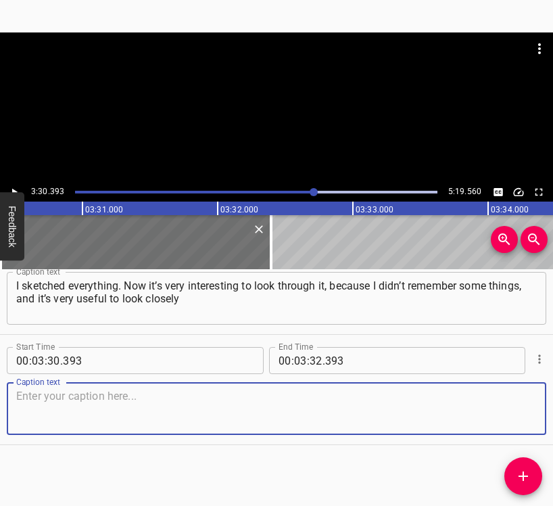
paste textarea "to remember: oh, that happened, that’s cool. We survived, and thank God. I want…"
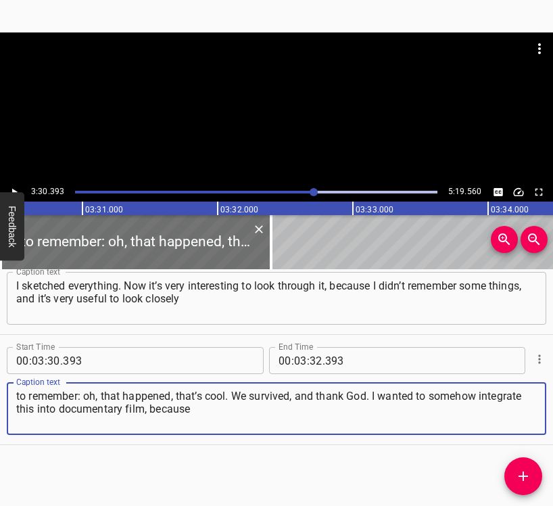
type textarea "to remember: oh, that happened, that’s cool. We survived, and thank God. I want…"
click at [9, 188] on icon "Play/Pause" at bounding box center [14, 192] width 12 height 12
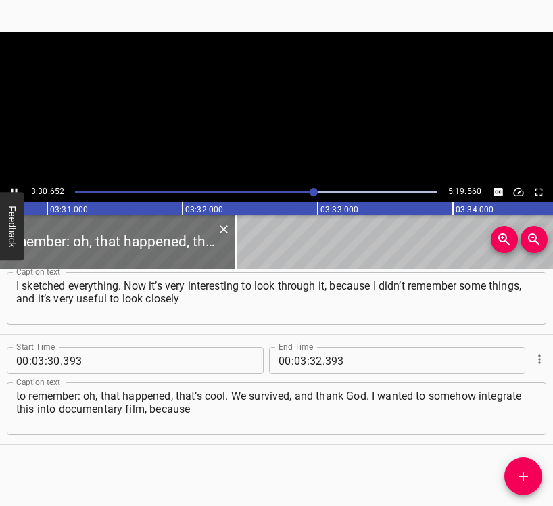
scroll to position [0, 28541]
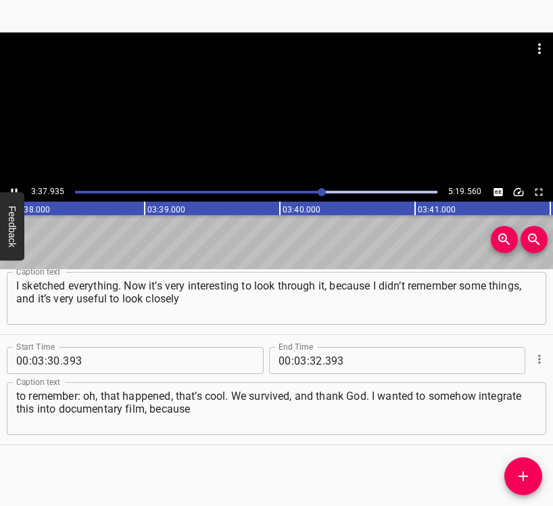
click at [9, 189] on icon "Play/Pause" at bounding box center [14, 192] width 12 height 12
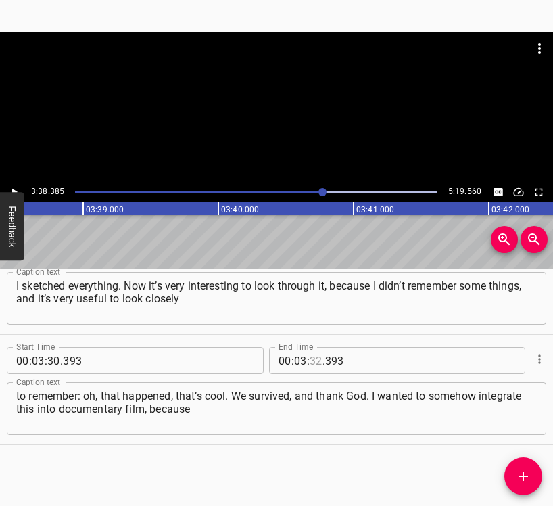
click at [310, 362] on input "number" at bounding box center [316, 360] width 13 height 27
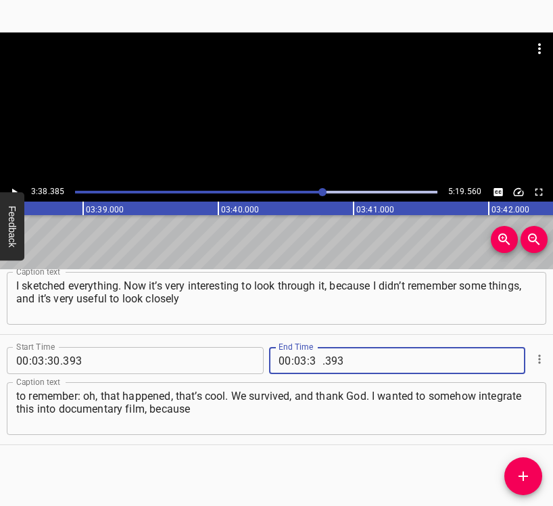
type input "38"
type input "385"
click at [523, 468] on icon "Add Cue" at bounding box center [524, 476] width 16 height 16
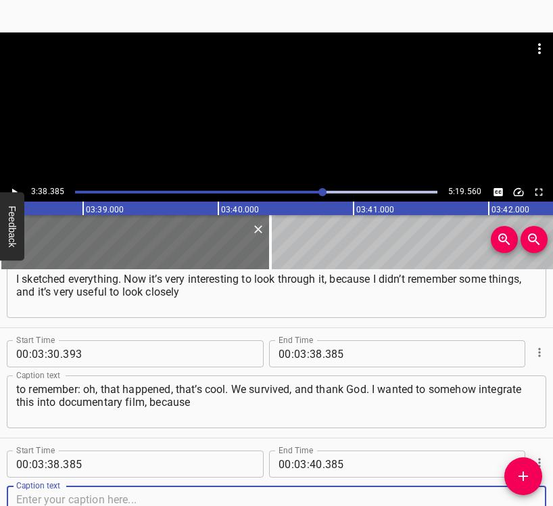
scroll to position [2253, 0]
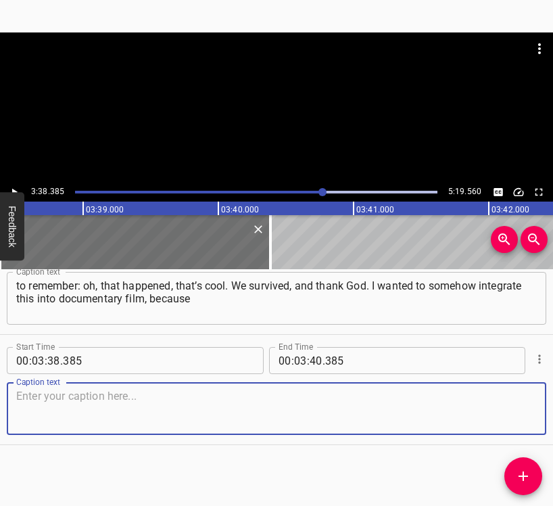
click at [503, 412] on textarea at bounding box center [276, 409] width 521 height 39
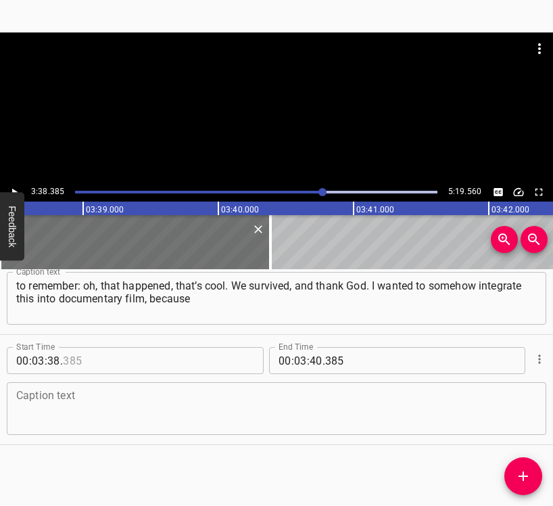
click at [124, 372] on input "number" at bounding box center [125, 360] width 124 height 27
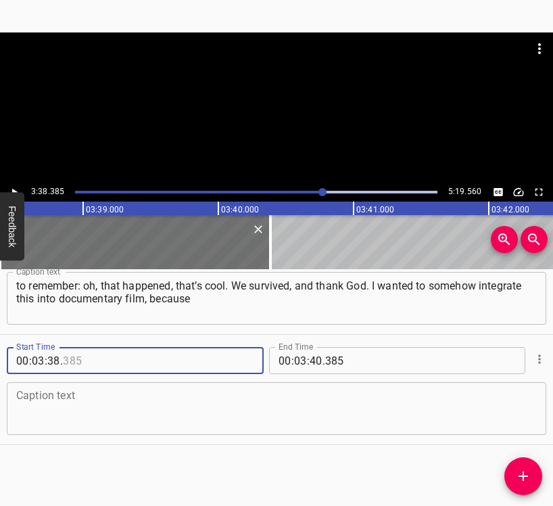
type input "385"
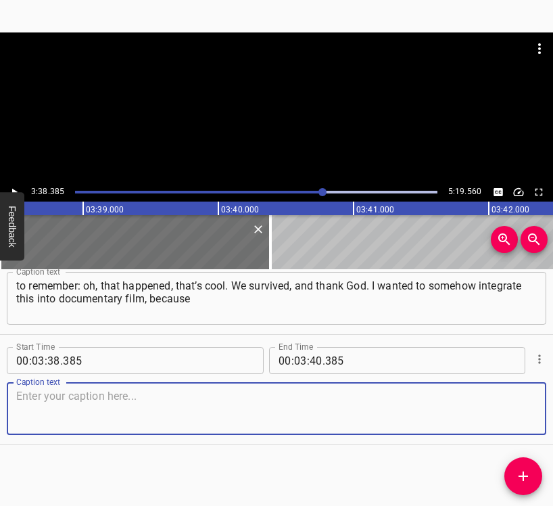
click at [112, 404] on textarea at bounding box center [276, 409] width 521 height 39
paste textarea "when the war started, I finished school, entered the [PERSON_NAME][GEOGRAPHIC_D…"
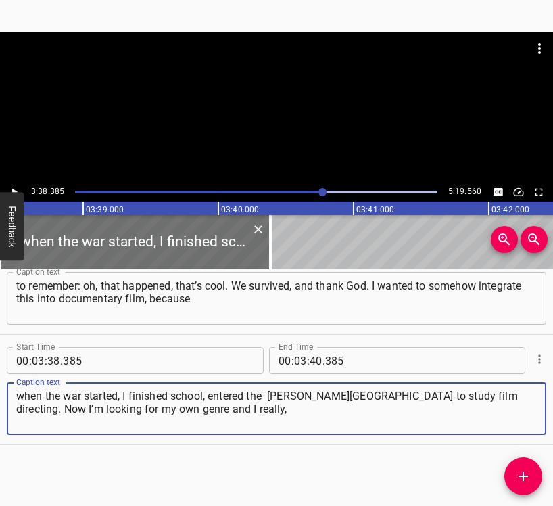
type textarea "when the war started, I finished school, entered the [PERSON_NAME][GEOGRAPHIC_D…"
click at [15, 187] on icon "Play/Pause" at bounding box center [14, 192] width 12 height 12
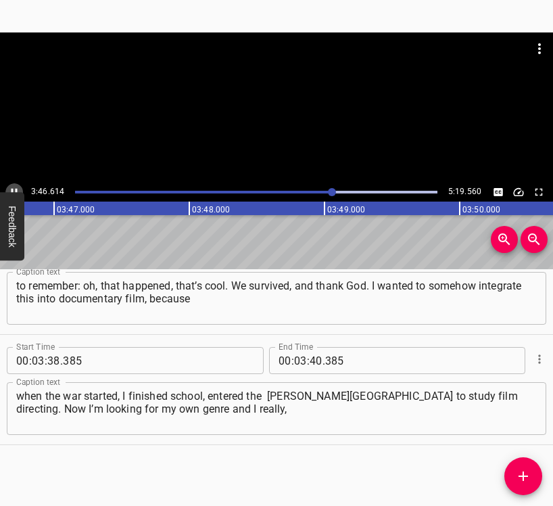
click at [13, 189] on icon "Play/Pause" at bounding box center [15, 192] width 6 height 7
click at [10, 189] on icon "Play/Pause" at bounding box center [14, 192] width 12 height 12
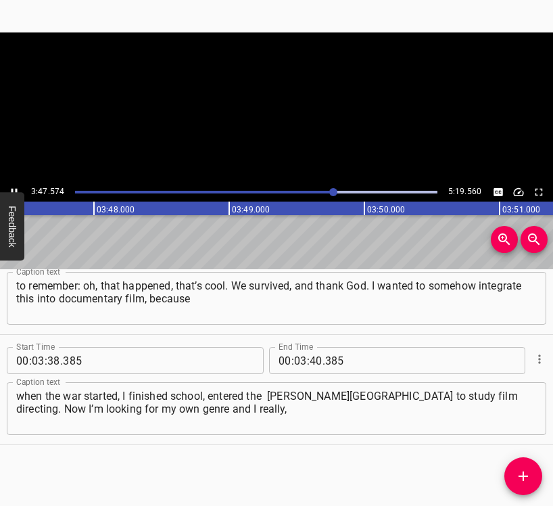
click at [10, 189] on icon "Play/Pause" at bounding box center [14, 192] width 12 height 12
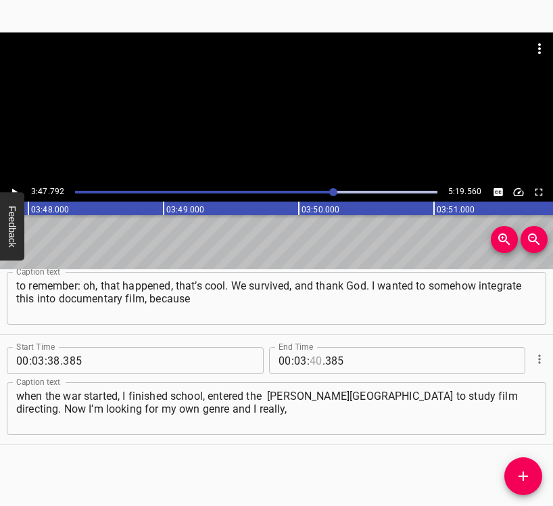
click at [311, 361] on input "number" at bounding box center [316, 360] width 13 height 27
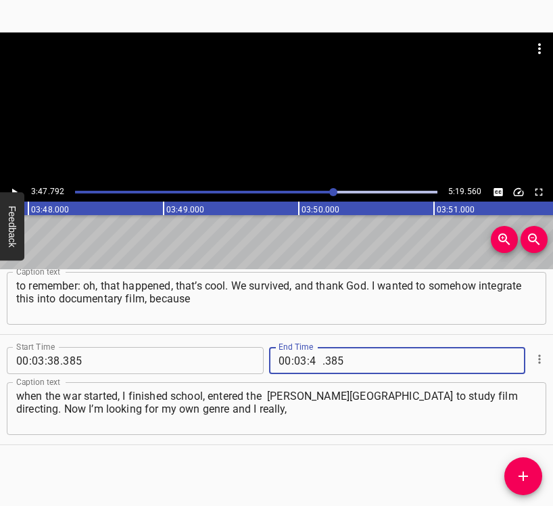
type input "47"
type input "792"
click at [522, 474] on icon "Add Cue" at bounding box center [524, 476] width 16 height 16
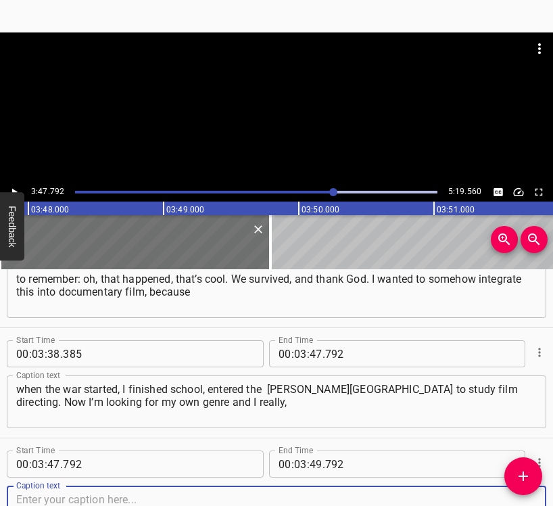
scroll to position [2363, 0]
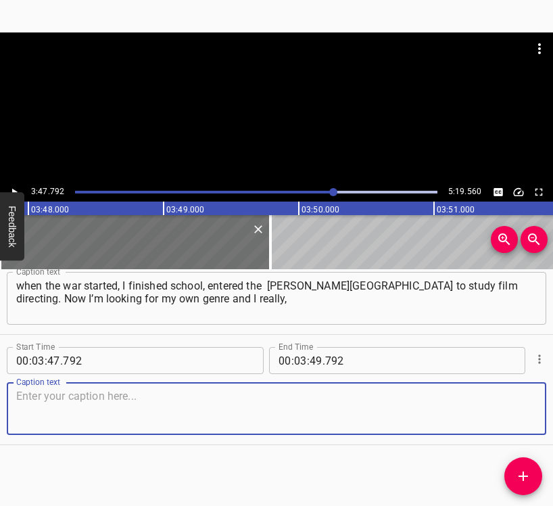
click at [513, 409] on textarea at bounding box center [276, 409] width 521 height 39
click at [81, 403] on textarea at bounding box center [276, 409] width 521 height 39
paste textarea "really want to try it in our context. It’s quite interesting now, because these…"
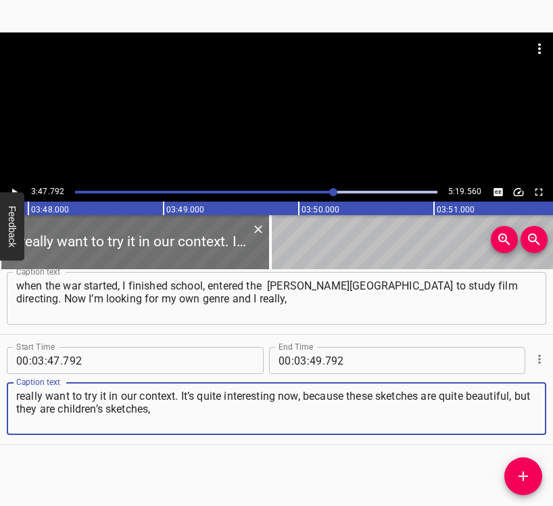
type textarea "really want to try it in our context. It’s quite interesting now, because these…"
click at [22, 189] on button "Play/Pause" at bounding box center [14, 192] width 18 height 18
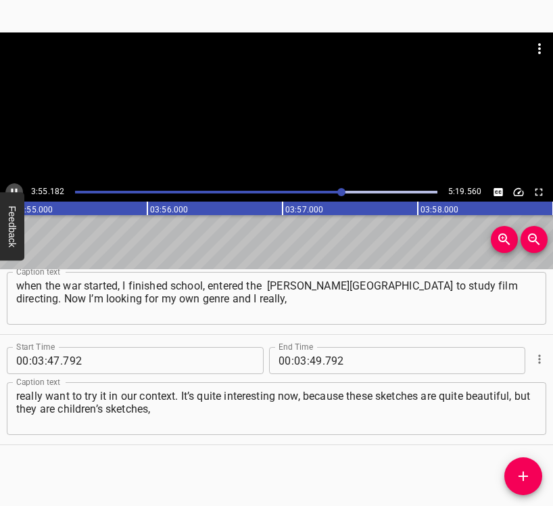
click at [14, 191] on icon "Play/Pause" at bounding box center [14, 192] width 12 height 12
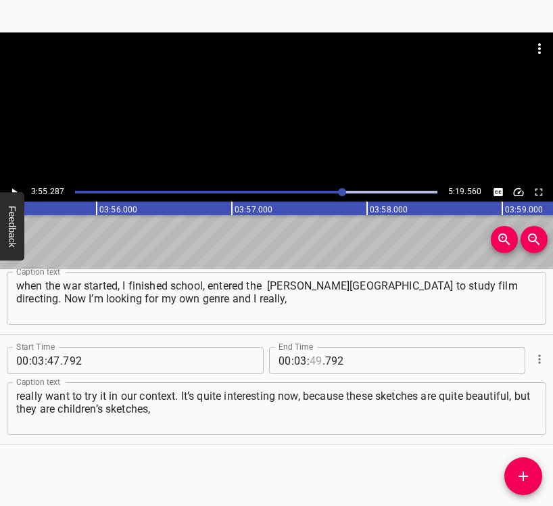
click at [314, 359] on input "number" at bounding box center [316, 360] width 13 height 27
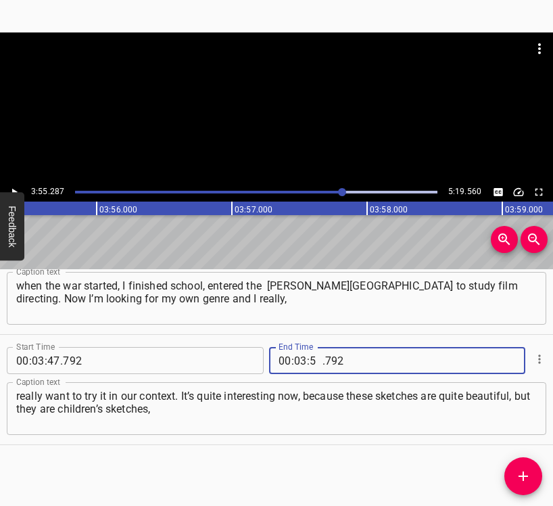
type input "55"
type input "287"
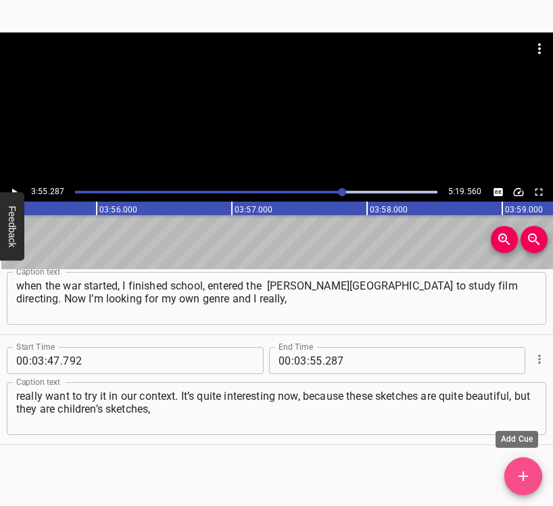
click at [529, 470] on icon "Add Cue" at bounding box center [524, 476] width 16 height 16
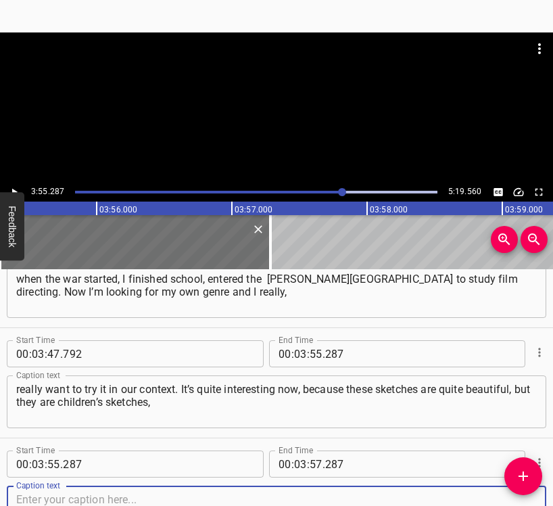
scroll to position [2474, 0]
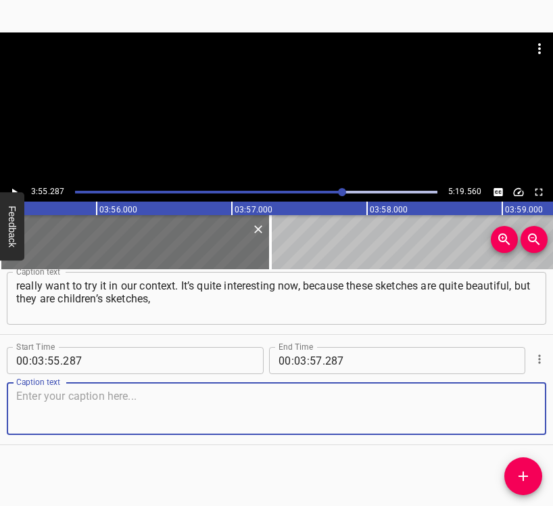
drag, startPoint x: 524, startPoint y: 413, endPoint x: 552, endPoint y: 399, distance: 31.2
click at [525, 410] on textarea at bounding box center [276, 409] width 521 height 39
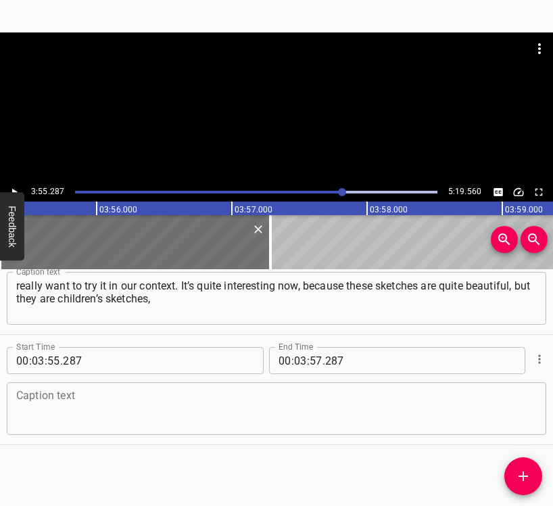
click at [51, 417] on textarea at bounding box center [276, 409] width 521 height 39
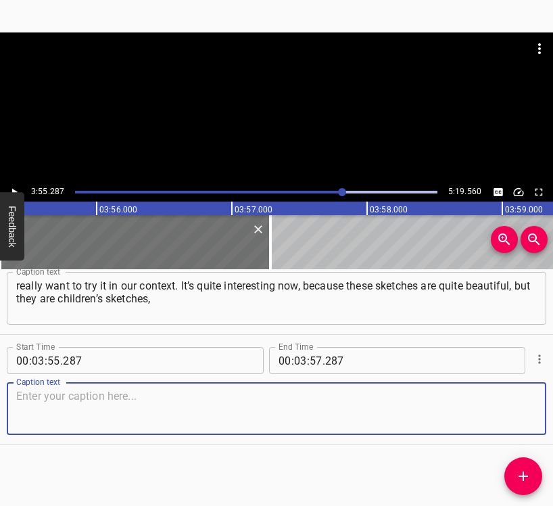
paste textarea "and they show a child’s perception of this war from a naive point of view. Perh…"
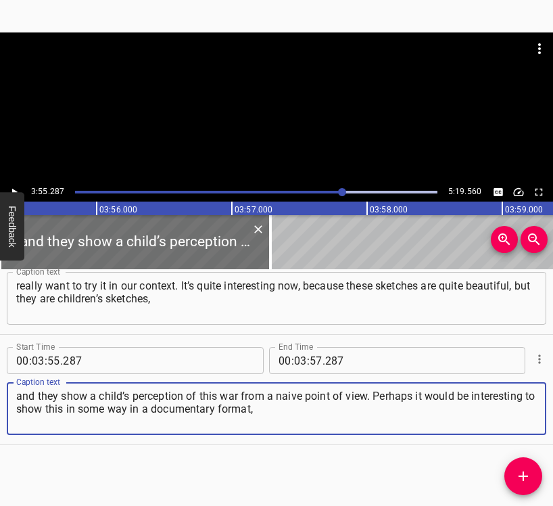
type textarea "and they show a child’s perception of this war from a naive point of view. Perh…"
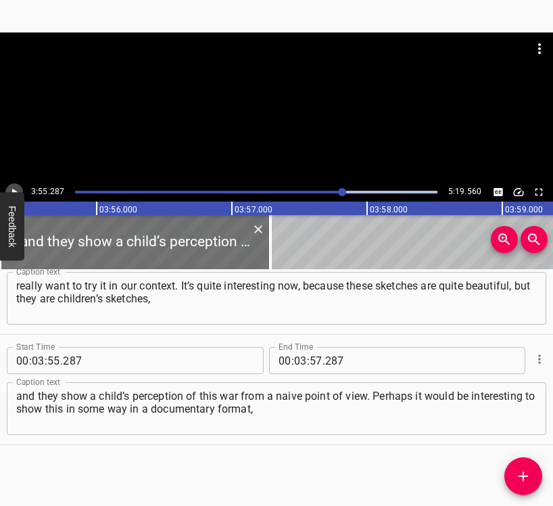
click at [13, 187] on icon "Play/Pause" at bounding box center [14, 192] width 12 height 12
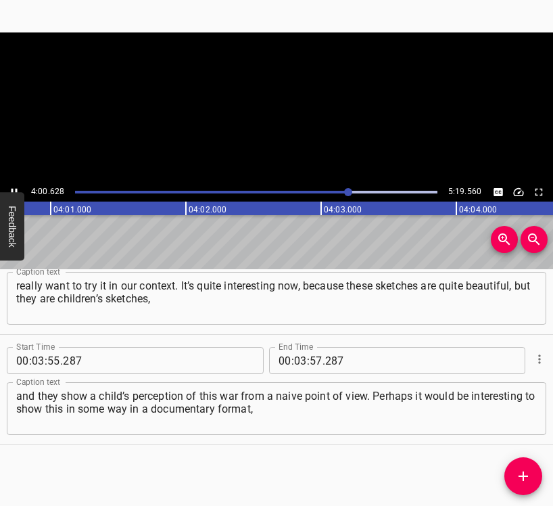
click at [13, 186] on icon "Play/Pause" at bounding box center [14, 192] width 12 height 12
click at [16, 187] on icon "Play/Pause" at bounding box center [14, 192] width 12 height 12
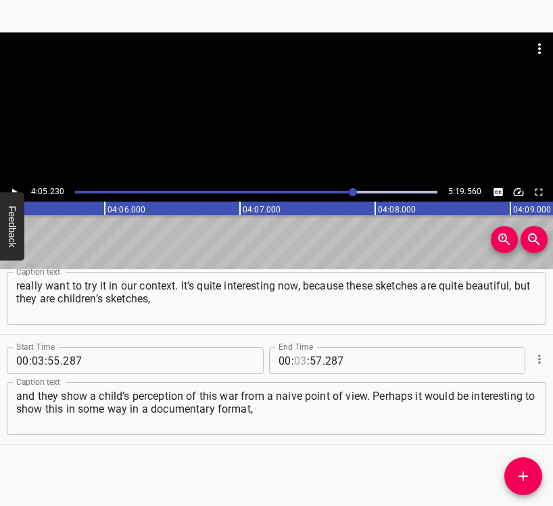
click at [296, 360] on input "number" at bounding box center [300, 360] width 13 height 27
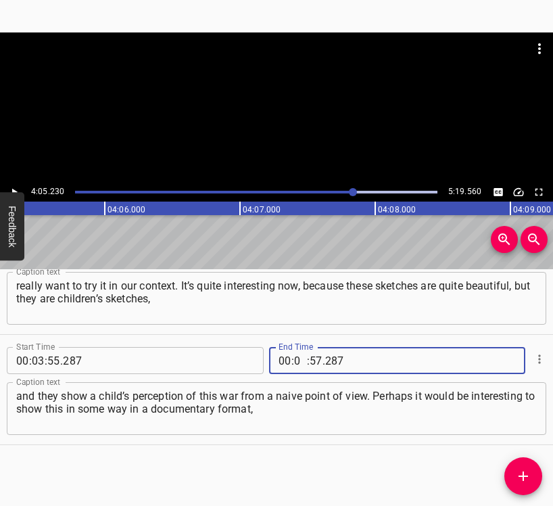
type input "04"
type input "05"
type input "230"
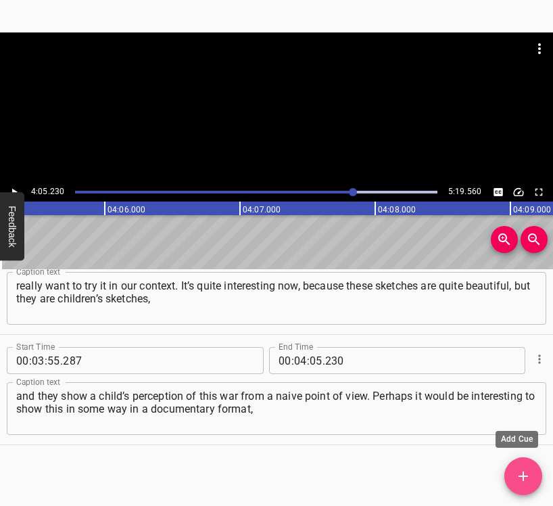
click at [522, 467] on button "Add Cue" at bounding box center [524, 476] width 38 height 38
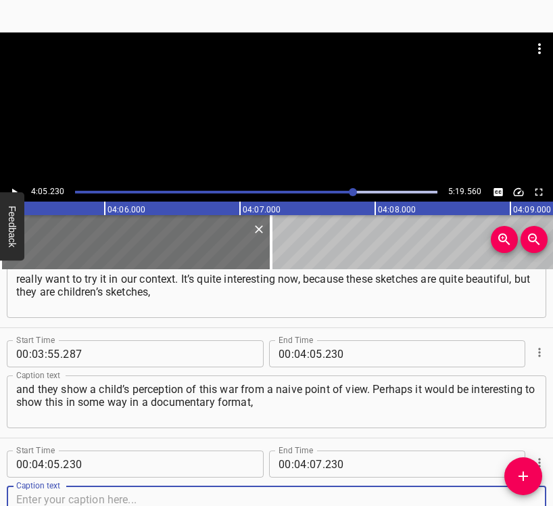
scroll to position [2584, 0]
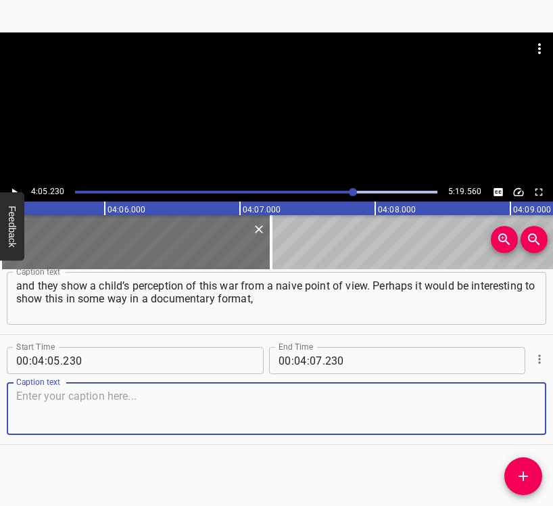
click at [507, 413] on textarea at bounding box center [276, 409] width 521 height 39
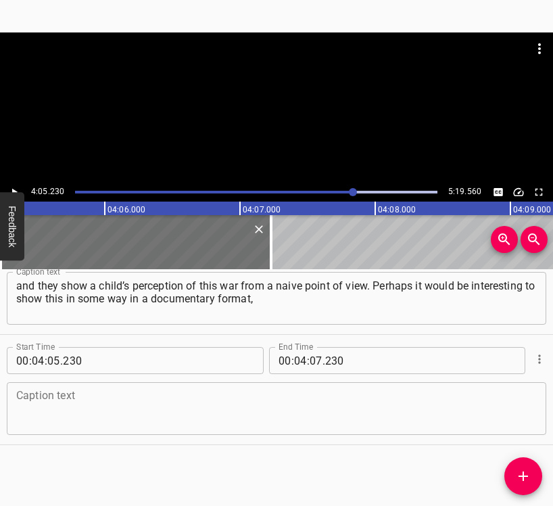
click at [147, 407] on textarea at bounding box center [276, 409] width 521 height 39
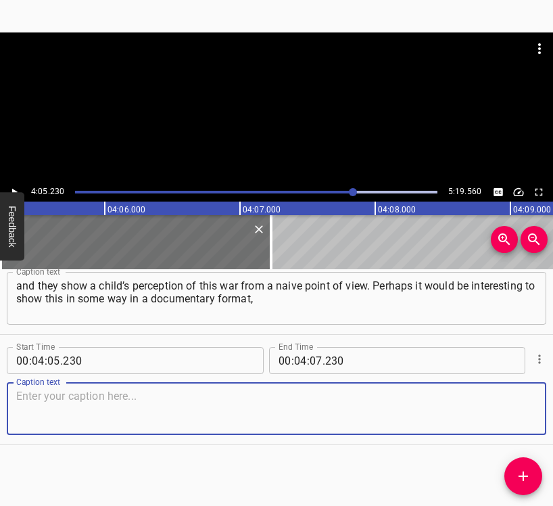
paste textarea "or a video, or a film. I haven’t seen anything like that yet, but maybe people …"
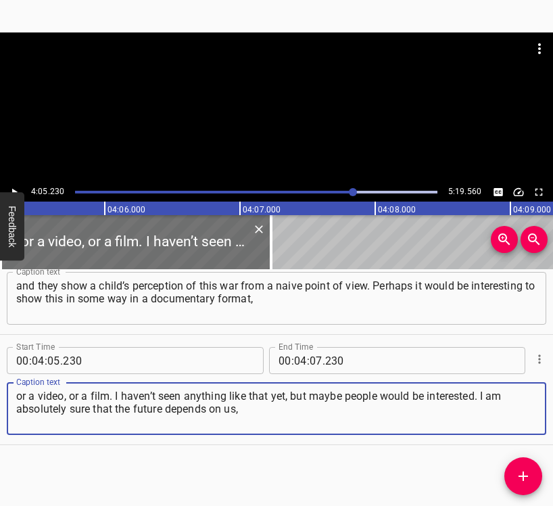
type textarea "or a video, or a film. I haven’t seen anything like that yet, but maybe people …"
click at [16, 188] on icon "Play/Pause" at bounding box center [14, 192] width 12 height 12
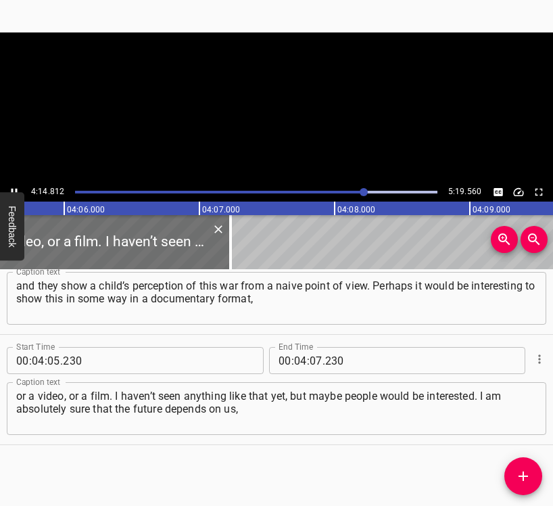
scroll to position [0, 33267]
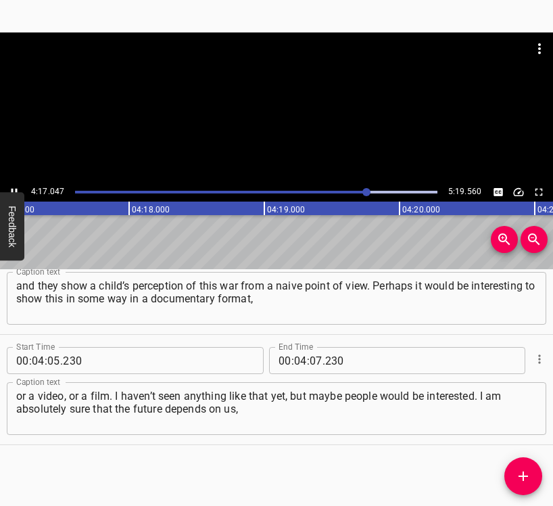
click at [12, 188] on icon "Play/Pause" at bounding box center [14, 192] width 12 height 12
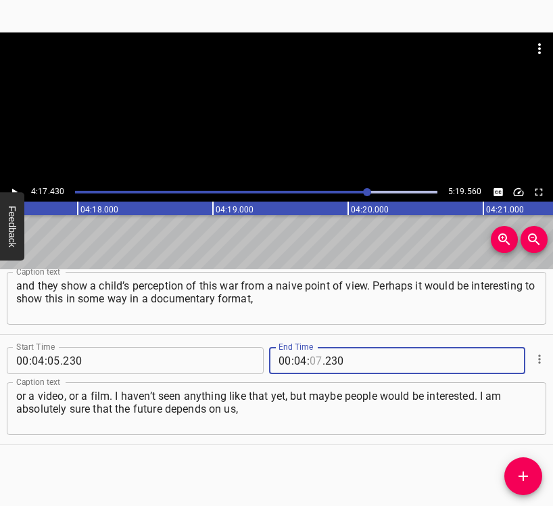
click at [310, 357] on input "number" at bounding box center [316, 360] width 13 height 27
type input "17"
type input "430"
click at [524, 476] on icon "Add Cue" at bounding box center [523, 476] width 9 height 9
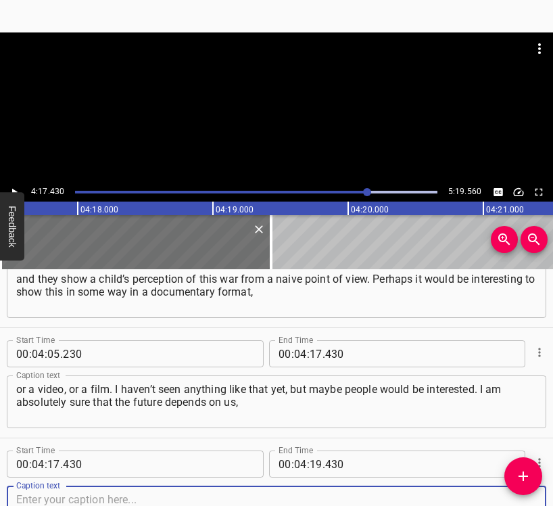
scroll to position [2694, 0]
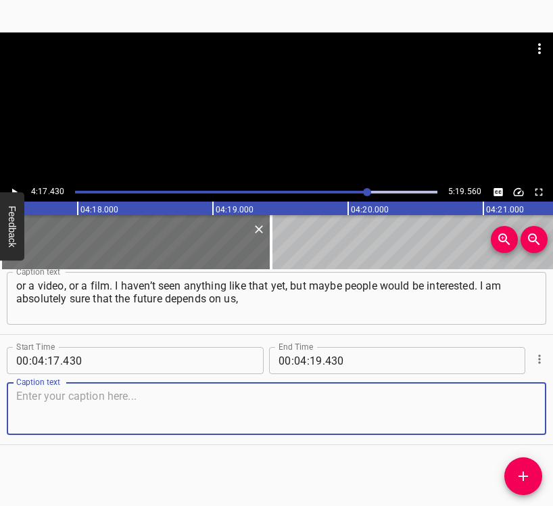
click at [505, 407] on textarea at bounding box center [276, 409] width 521 height 39
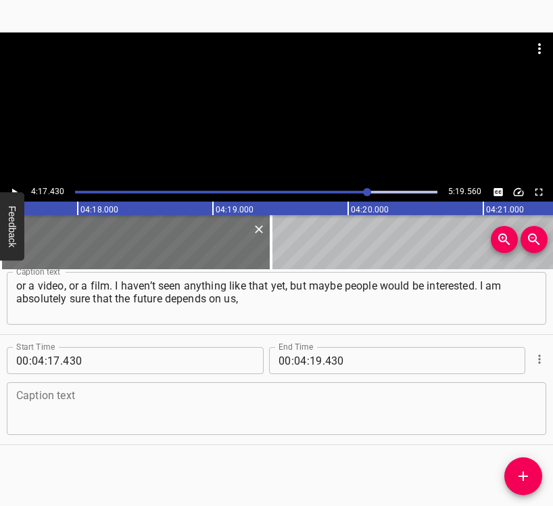
click at [50, 393] on textarea at bounding box center [276, 409] width 521 height 39
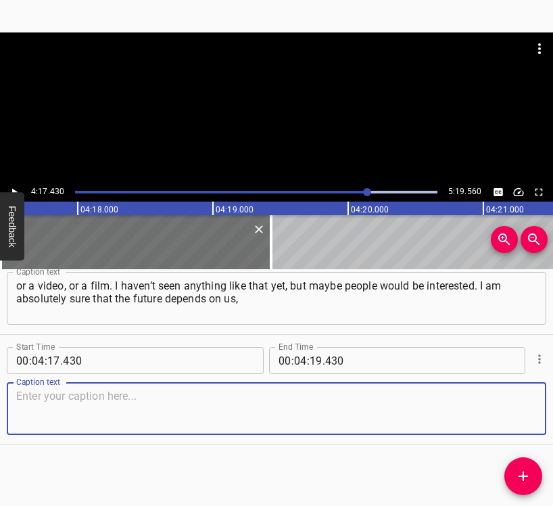
paste textarea "on our generation, which has begun to consciously form in the context of the wa…"
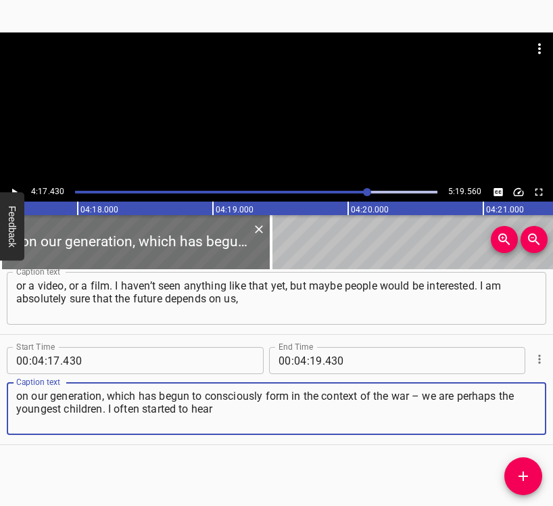
type textarea "on our generation, which has begun to consciously form in the context of the wa…"
click at [12, 191] on icon "Play/Pause" at bounding box center [14, 192] width 12 height 12
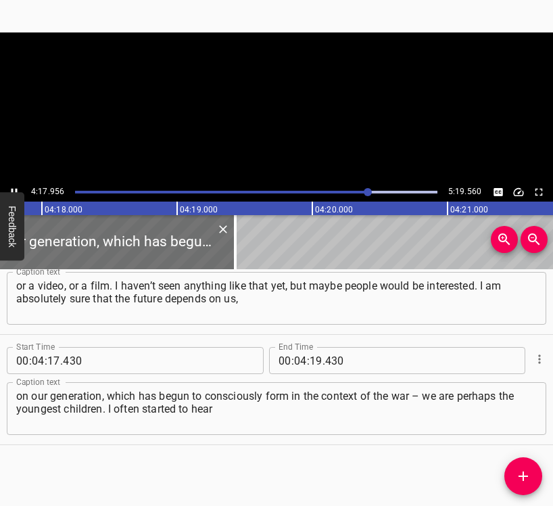
scroll to position [0, 34905]
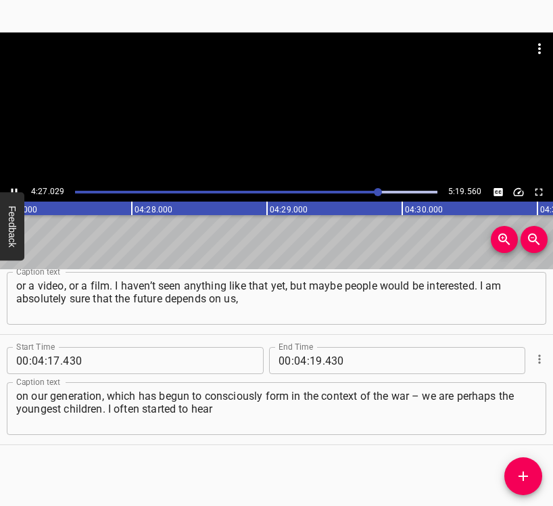
click at [14, 187] on icon "Play/Pause" at bounding box center [14, 192] width 12 height 12
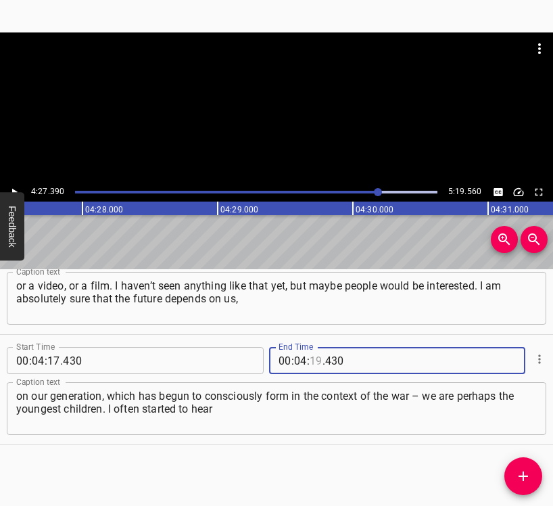
click at [312, 364] on input "number" at bounding box center [316, 360] width 13 height 27
type input "27"
type input "390"
click at [529, 480] on icon "Add Cue" at bounding box center [524, 476] width 16 height 16
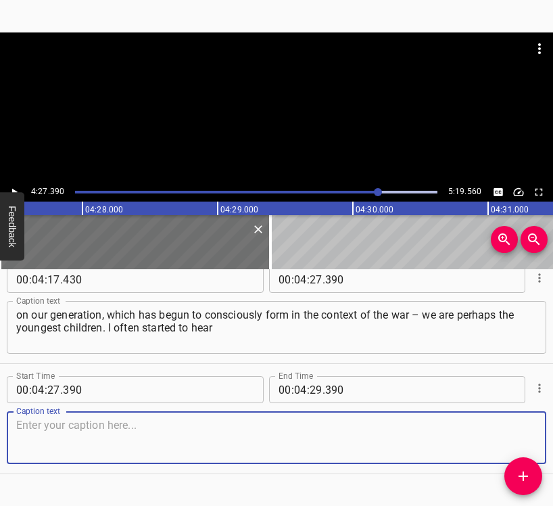
scroll to position [2804, 0]
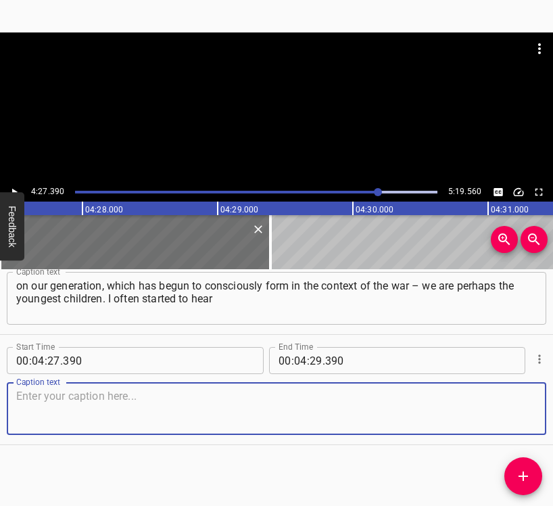
click at [514, 410] on textarea at bounding box center [276, 409] width 521 height 39
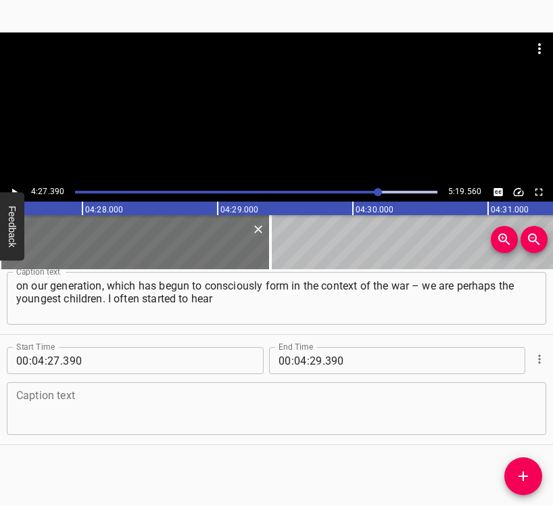
click at [38, 395] on textarea at bounding box center [276, 409] width 521 height 39
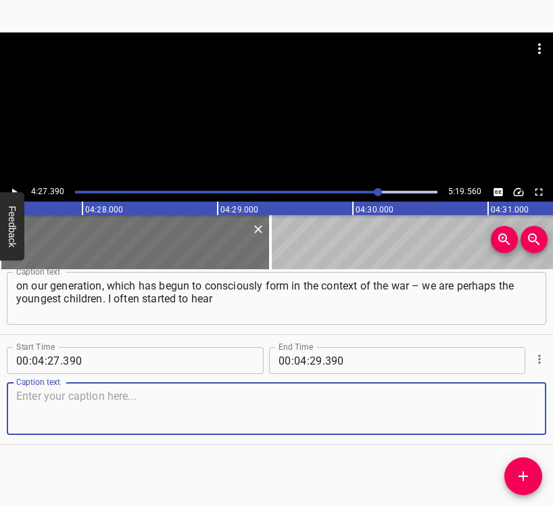
paste textarea "younger children say: “Oh, I don’t know russian, I don’t understand russian ver…"
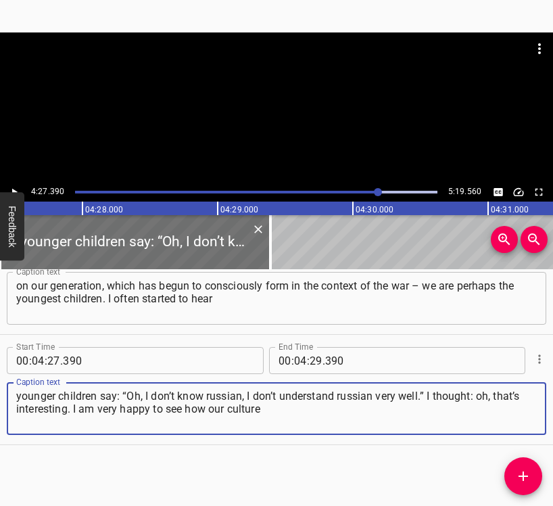
type textarea "younger children say: “Oh, I don’t know russian, I don’t understand russian ver…"
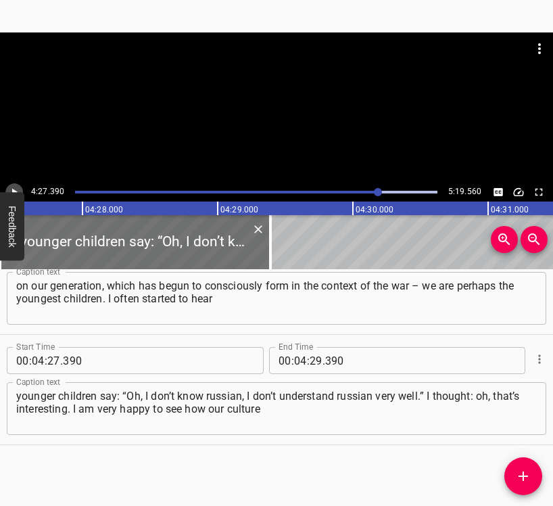
click at [12, 189] on icon "Play/Pause" at bounding box center [14, 192] width 5 height 7
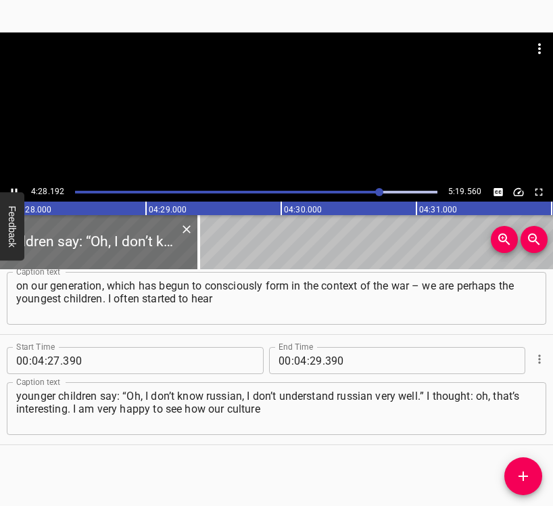
scroll to position [0, 36290]
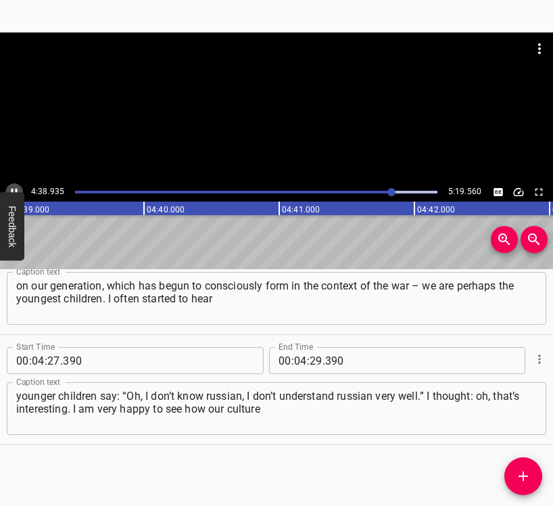
click at [14, 187] on icon "Play/Pause" at bounding box center [14, 192] width 12 height 12
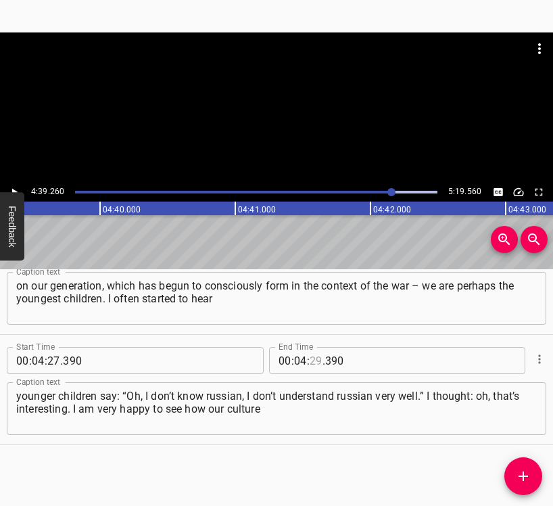
click at [311, 362] on input "number" at bounding box center [316, 360] width 13 height 27
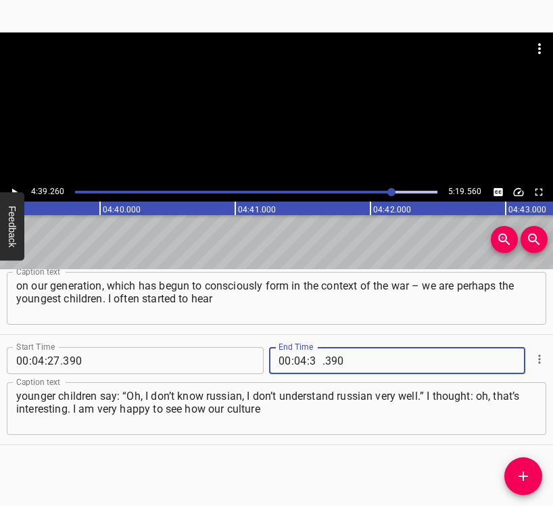
type input "39"
type input "260"
click at [520, 472] on icon "Add Cue" at bounding box center [524, 476] width 16 height 16
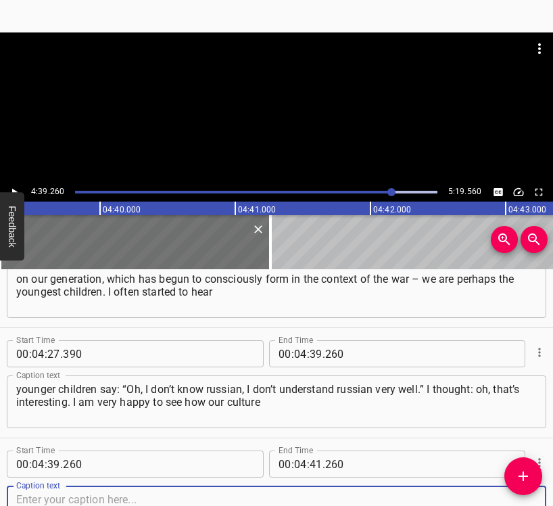
scroll to position [2915, 0]
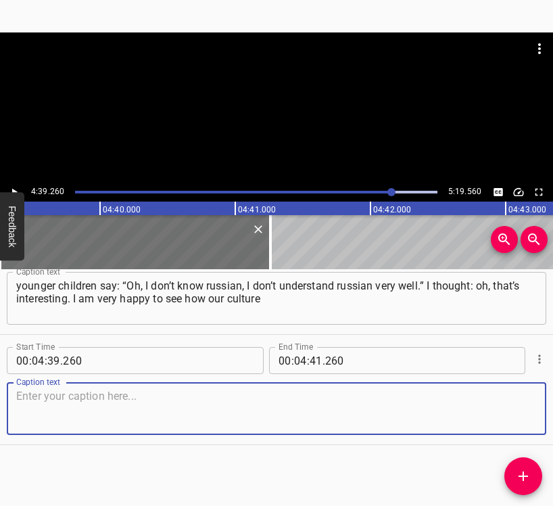
click at [512, 414] on textarea at bounding box center [276, 409] width 521 height 39
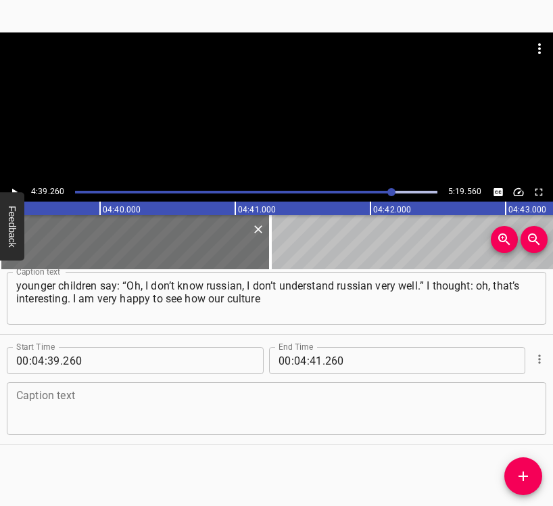
click at [67, 404] on textarea at bounding box center [276, 409] width 521 height 39
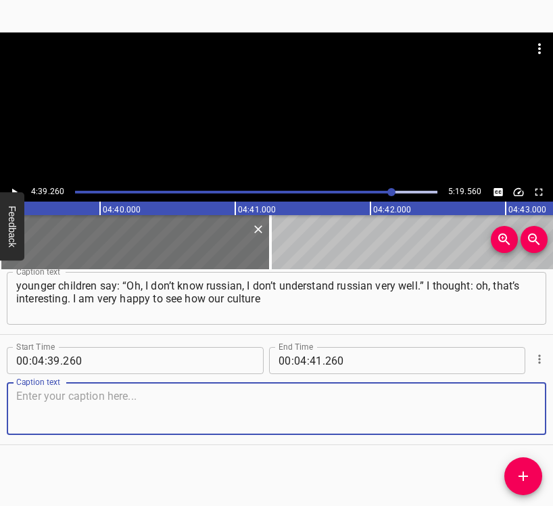
paste textarea "is developing. Objectively if we compare what it was like before the war and wh…"
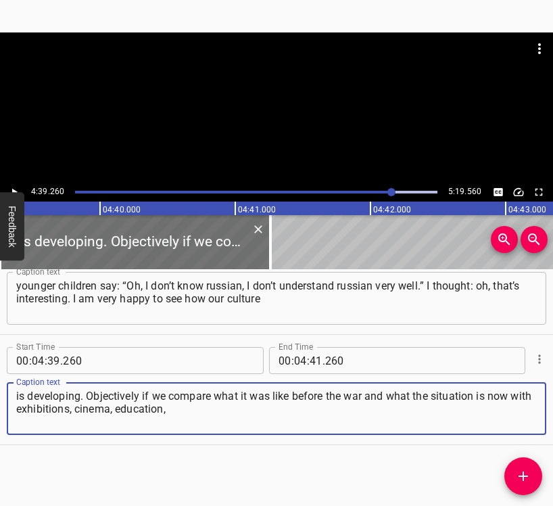
type textarea "is developing. Objectively if we compare what it was like before the war and wh…"
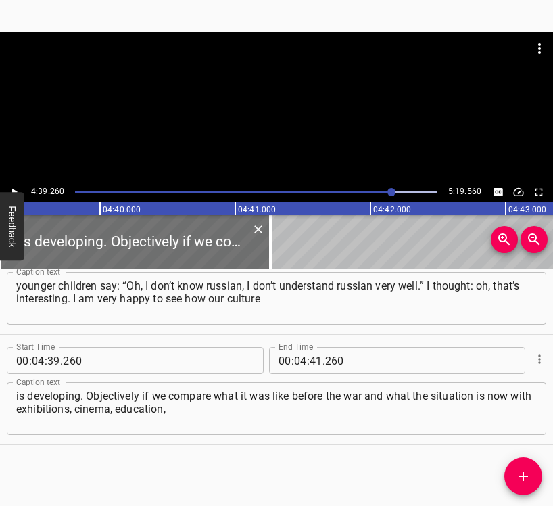
click at [5, 188] on div "4:39.260 5:19.560" at bounding box center [276, 192] width 553 height 19
click at [14, 188] on icon "Play/Pause" at bounding box center [14, 192] width 12 height 12
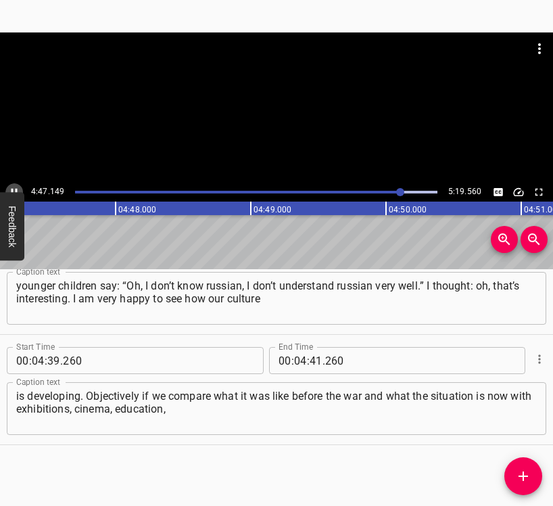
click at [14, 188] on icon "Play/Pause" at bounding box center [14, 192] width 12 height 12
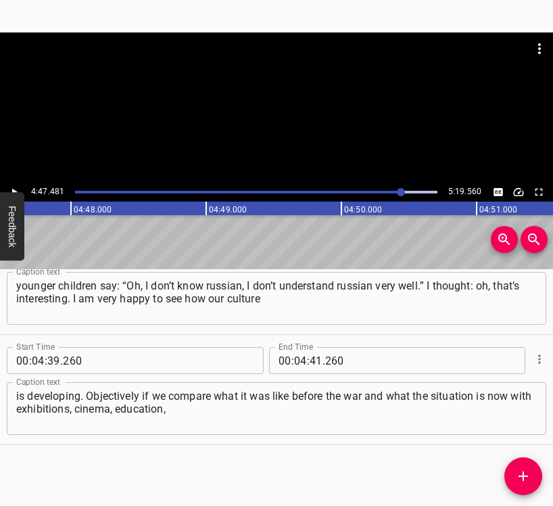
scroll to position [0, 38900]
click at [313, 357] on input "number" at bounding box center [316, 360] width 13 height 27
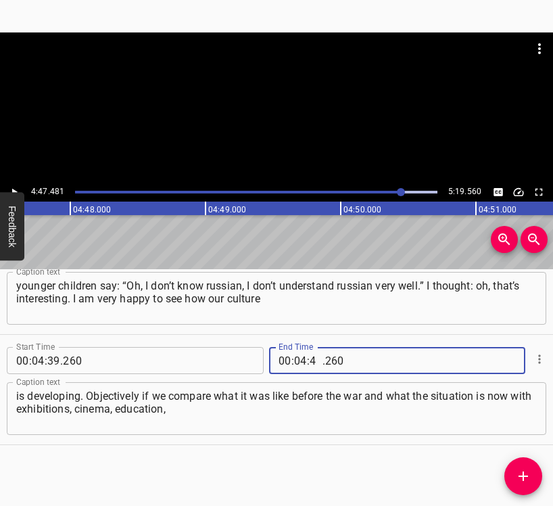
type input "47"
type input "481"
click at [521, 474] on icon "Add Cue" at bounding box center [524, 476] width 16 height 16
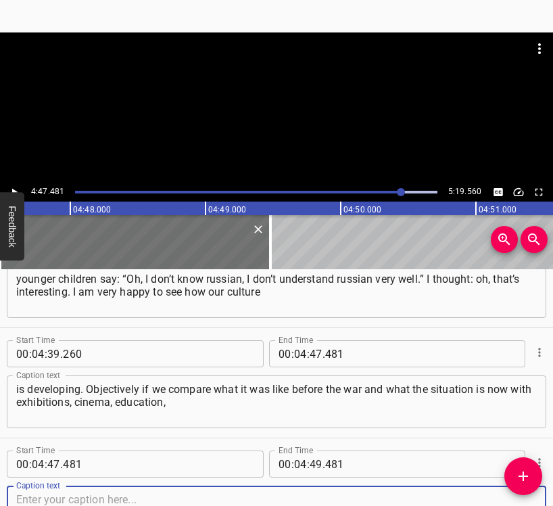
scroll to position [3025, 0]
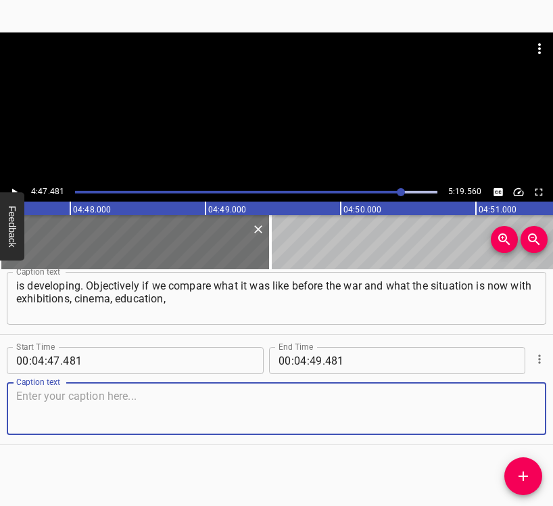
click at [506, 418] on textarea at bounding box center [276, 409] width 521 height 39
click at [287, 403] on textarea at bounding box center [276, 409] width 521 height 39
paste textarea "and how young people are being taught now, thank God, it’s finally better. I th…"
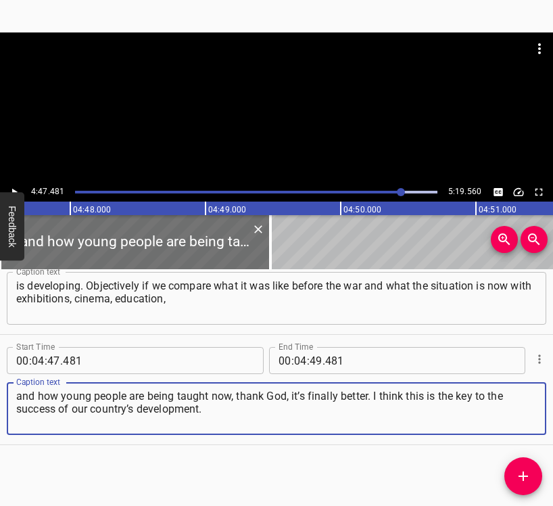
type textarea "and how young people are being taught now, thank God, it’s finally better. I th…"
click at [16, 187] on icon "Play/Pause" at bounding box center [14, 192] width 12 height 12
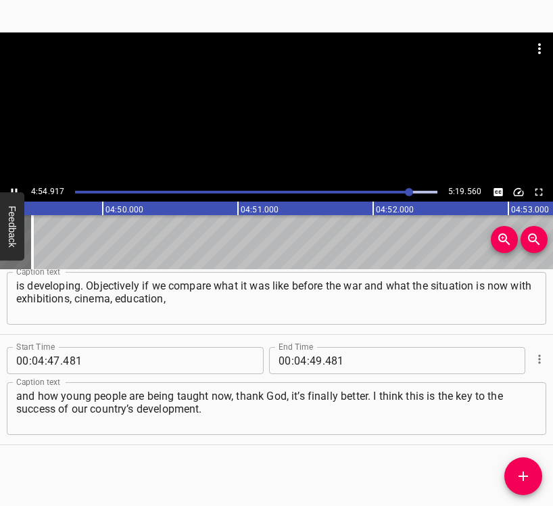
scroll to position [0, 39284]
click at [12, 185] on button "Play/Pause" at bounding box center [14, 192] width 18 height 18
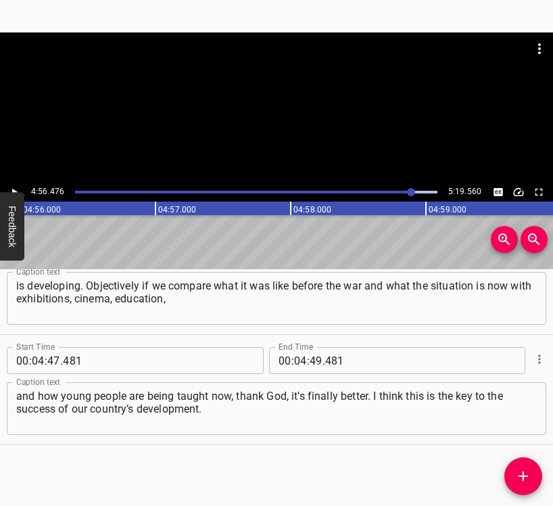
scroll to position [0, 40118]
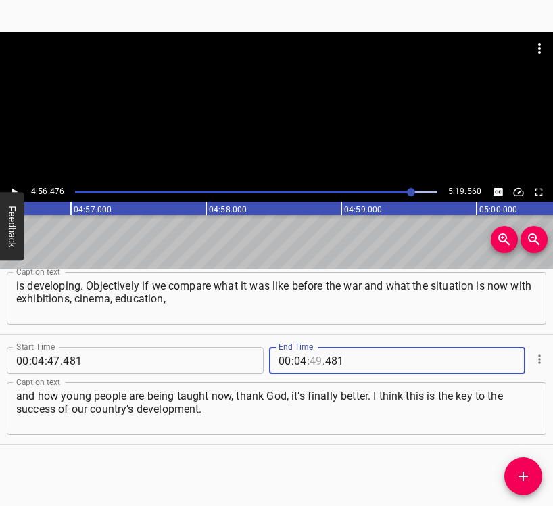
click at [314, 359] on input "number" at bounding box center [316, 360] width 13 height 27
type input "56"
type input "476"
click at [522, 478] on icon "Add Cue" at bounding box center [524, 476] width 16 height 16
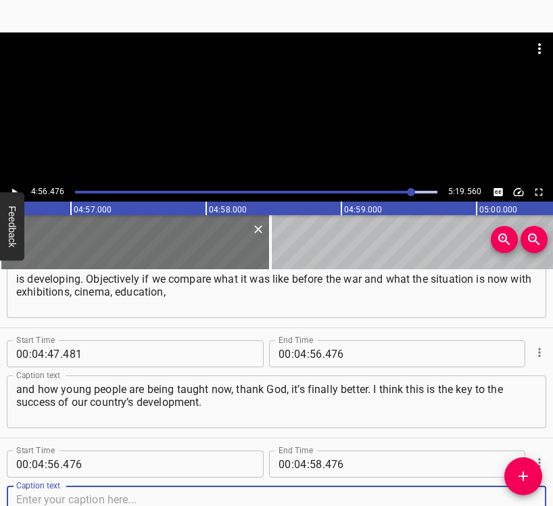
scroll to position [3135, 0]
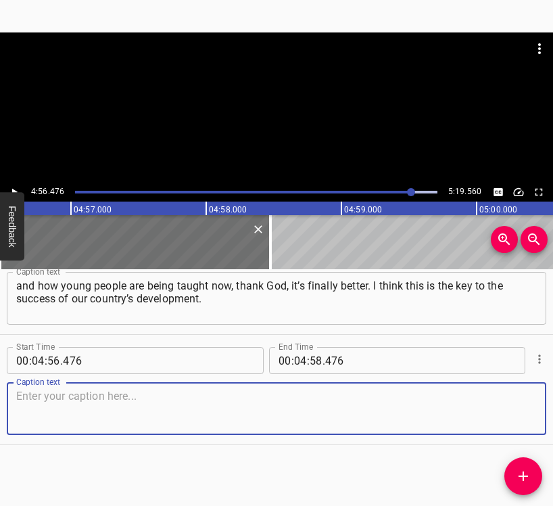
click at [501, 410] on textarea at bounding box center [276, 409] width 521 height 39
click at [246, 417] on textarea at bounding box center [276, 409] width 521 height 39
paste textarea "Finally, we see the sincere involvement of many people in the development of yo…"
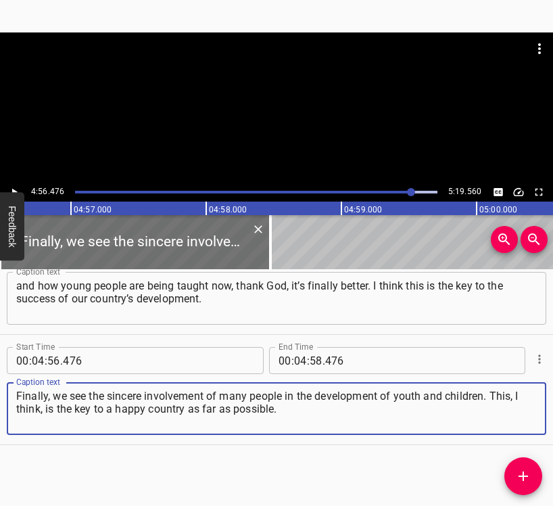
type textarea "Finally, we see the sincere involvement of many people in the development of yo…"
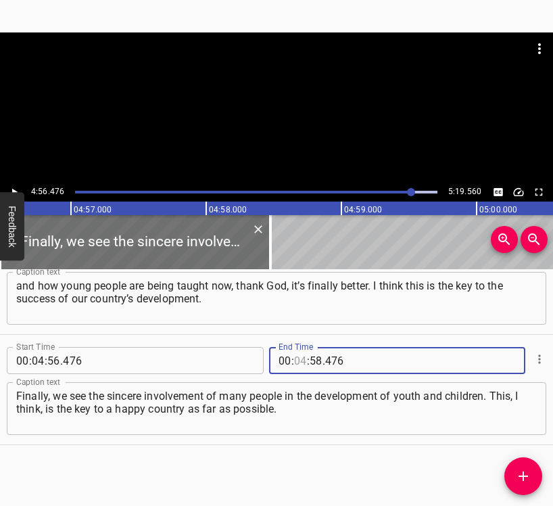
click at [296, 361] on input "number" at bounding box center [300, 360] width 13 height 27
type input "05"
type input "09"
type input "560"
click at [8, 187] on icon "Play/Pause" at bounding box center [14, 192] width 12 height 12
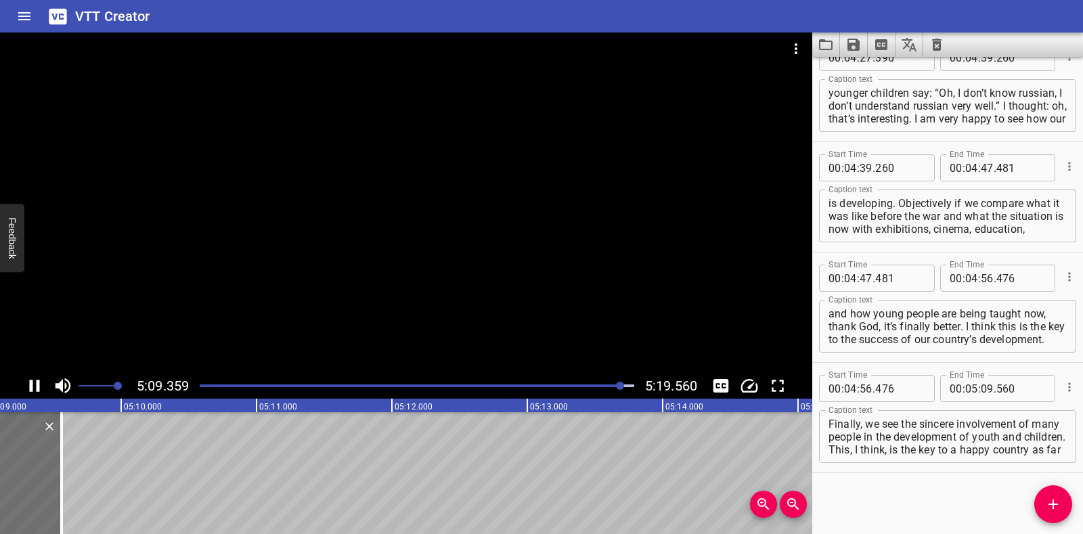
scroll to position [0, 41861]
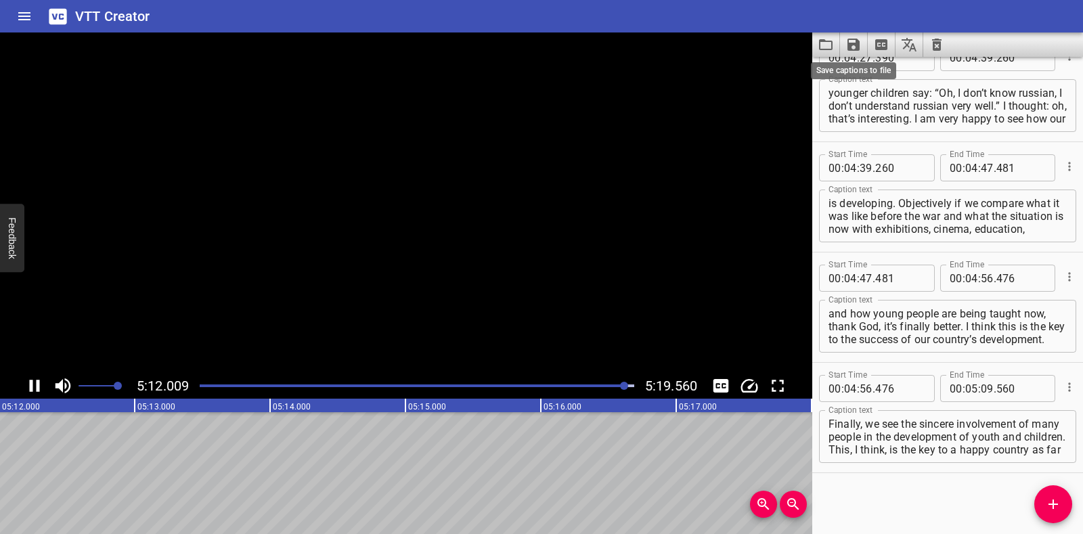
click at [553, 47] on icon "Save captions to file" at bounding box center [853, 45] width 12 height 12
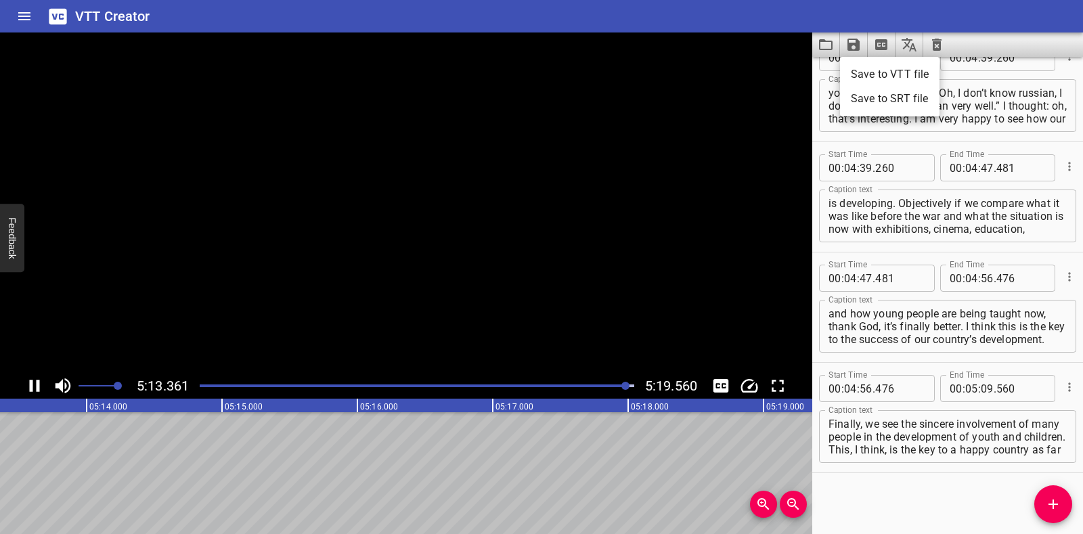
click at [553, 72] on li "Save to VTT file" at bounding box center [889, 74] width 99 height 24
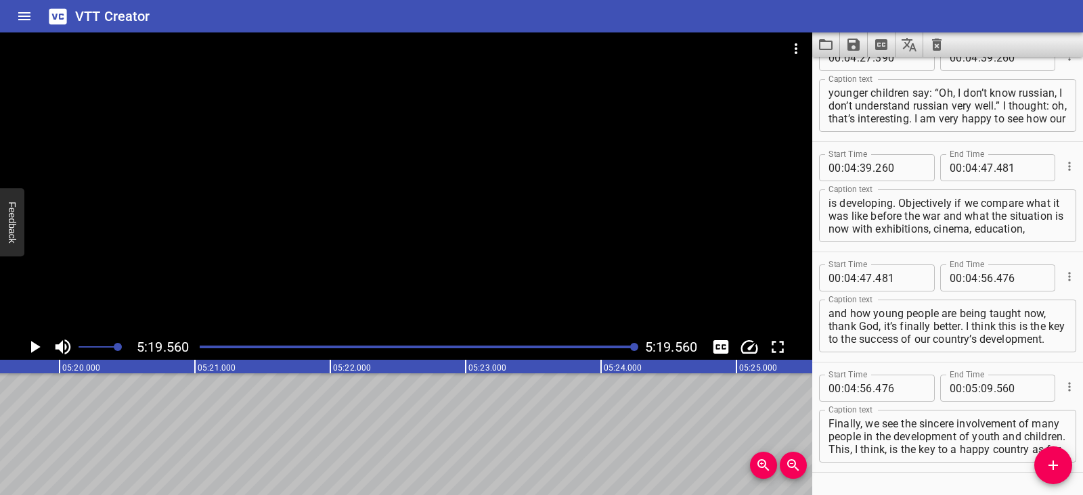
scroll to position [2934, 0]
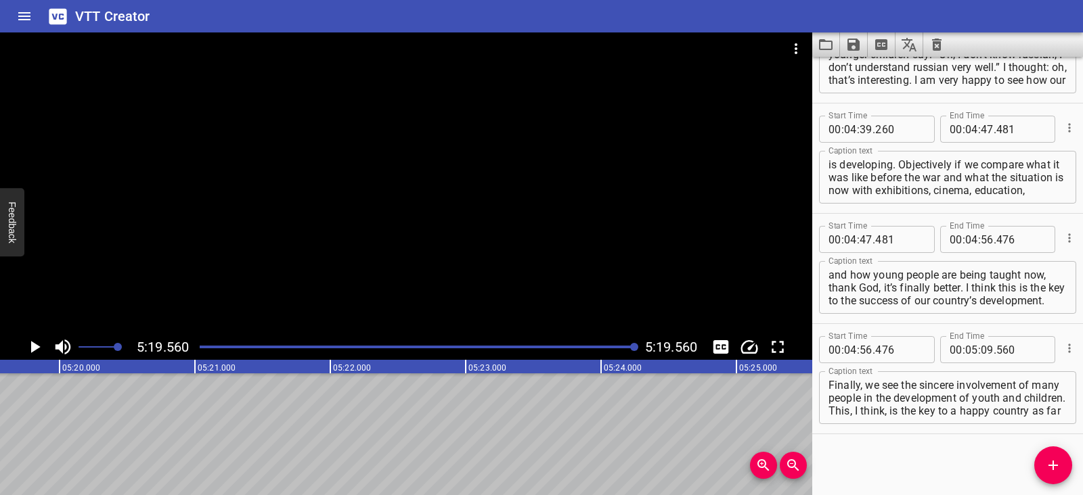
click at [553, 44] on icon "Clear captions" at bounding box center [936, 45] width 16 height 16
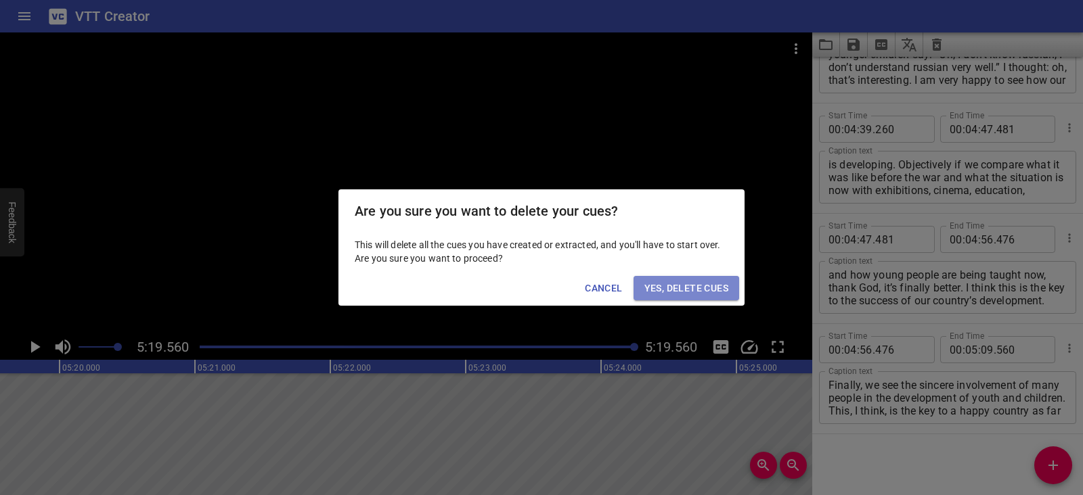
click at [553, 284] on span "Yes, Delete Cues" at bounding box center [686, 288] width 84 height 17
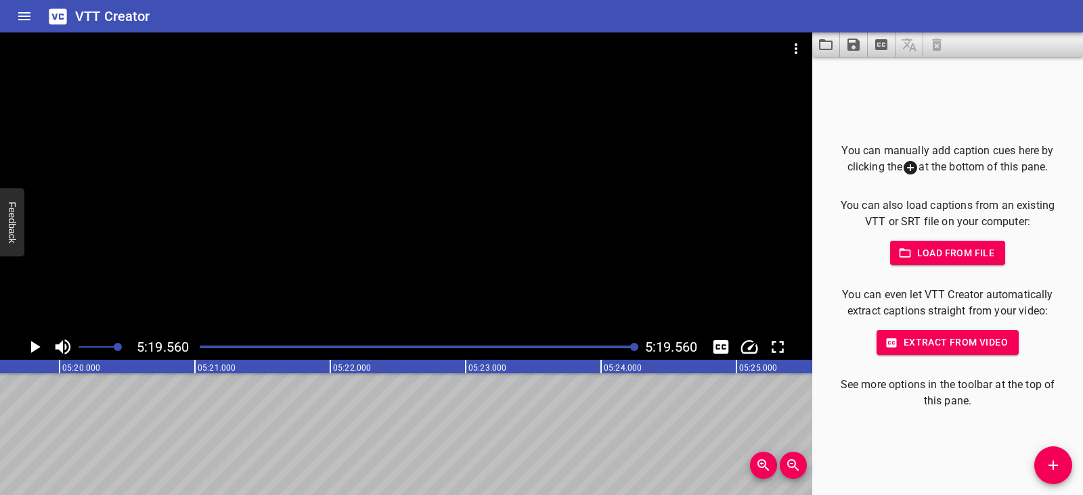
click at [553, 49] on div "Are you sure you want to delete your cues? This will delete all the cues you ha…" at bounding box center [541, 247] width 1083 height 495
click at [553, 49] on icon "Video Options" at bounding box center [796, 49] width 16 height 16
click at [553, 49] on li "Select New Video File..." at bounding box center [846, 50] width 135 height 24
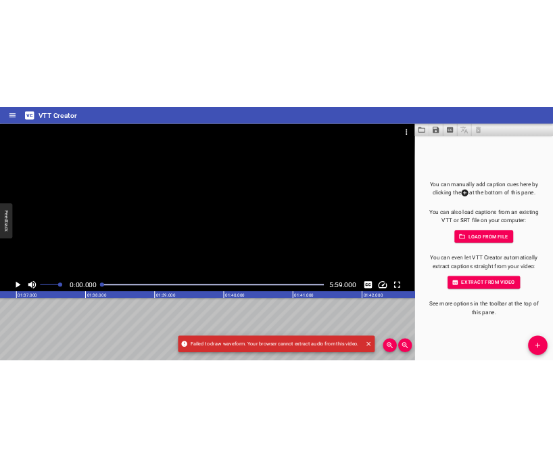
scroll to position [0, 0]
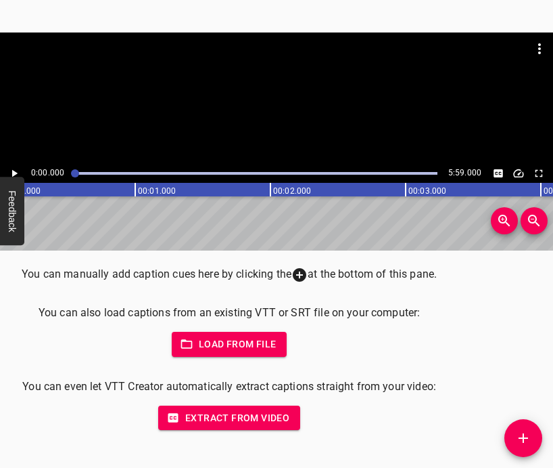
click at [14, 171] on icon "Play/Pause" at bounding box center [14, 172] width 5 height 7
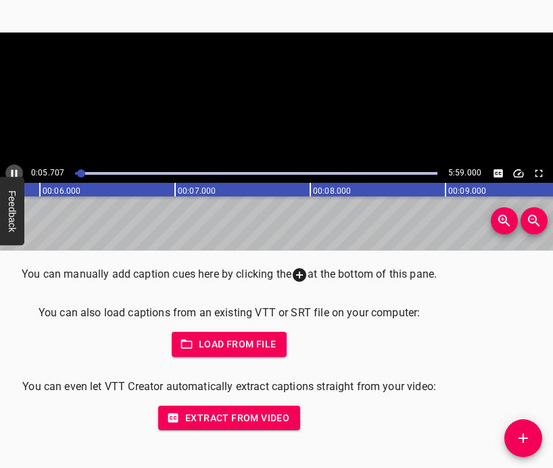
click at [14, 171] on icon "Play/Pause" at bounding box center [14, 173] width 12 height 12
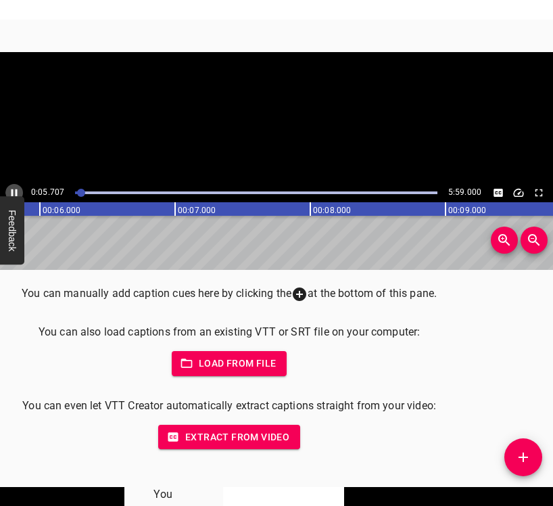
scroll to position [0, 802]
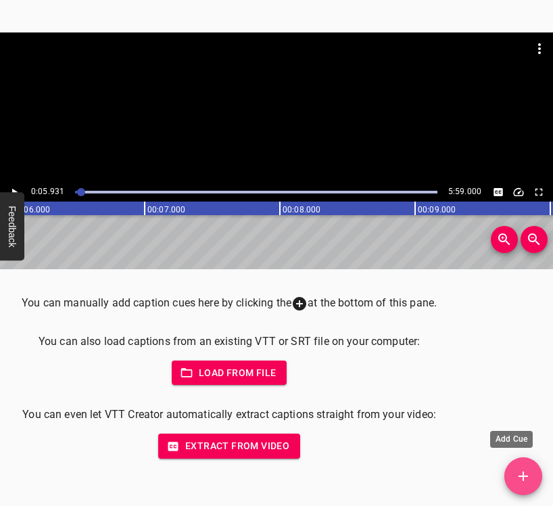
click at [520, 476] on icon "Add Cue" at bounding box center [524, 476] width 16 height 16
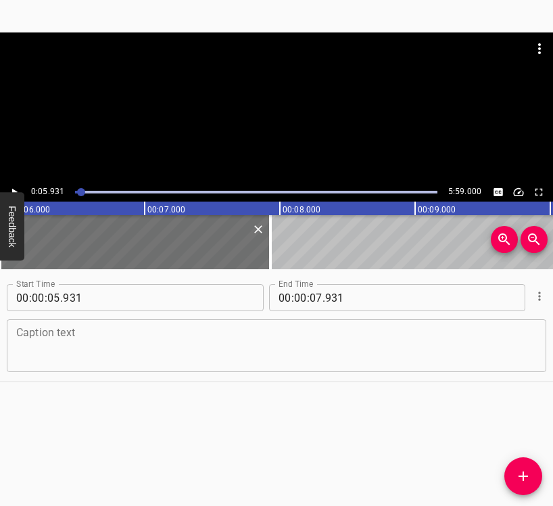
click at [90, 346] on textarea at bounding box center [276, 346] width 521 height 39
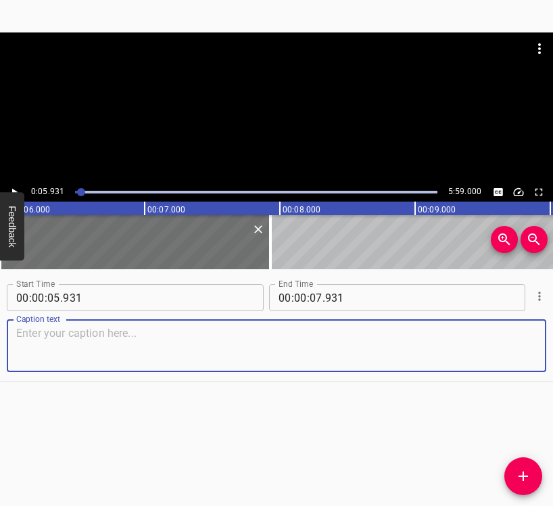
paste textarea "Honoured Artist of [GEOGRAPHIC_DATA]. I’m proud of my title, because I think it…"
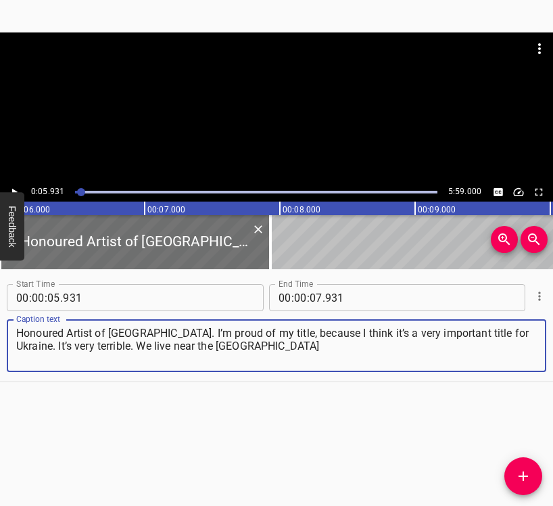
type textarea "Honoured Artist of [GEOGRAPHIC_DATA]. I’m proud of my title, because I think it…"
click at [14, 189] on icon "Play/Pause" at bounding box center [14, 192] width 12 height 12
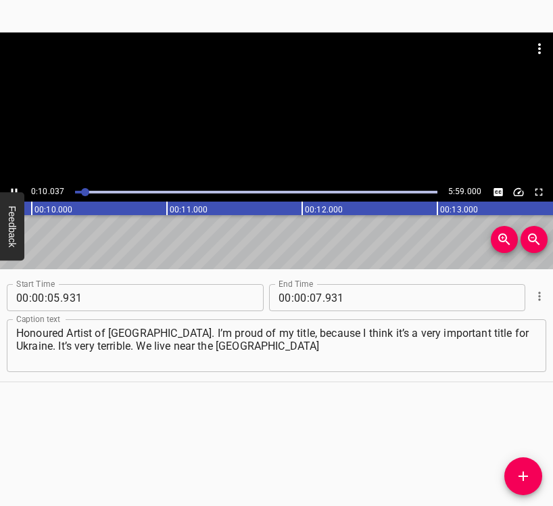
scroll to position [0, 1358]
click at [12, 187] on button "Play/Pause" at bounding box center [14, 192] width 18 height 18
click at [311, 298] on input "number" at bounding box center [316, 297] width 13 height 27
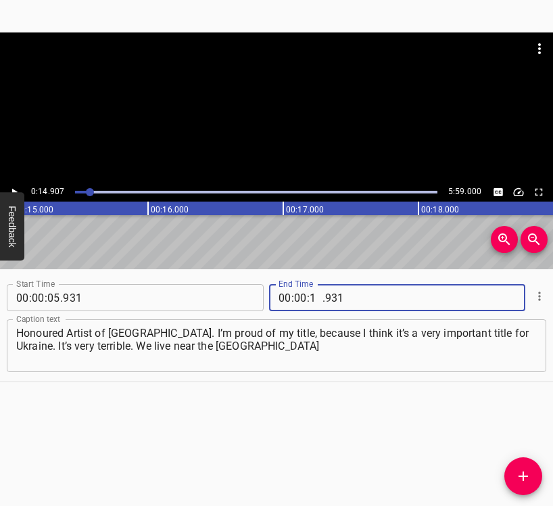
type input "14"
type input "907"
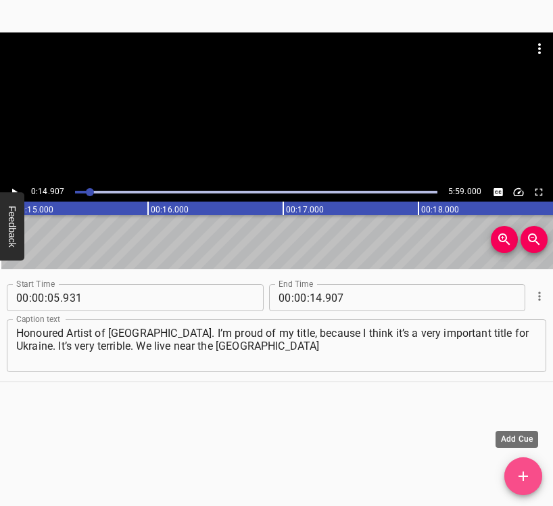
click at [526, 464] on button "Add Cue" at bounding box center [524, 476] width 38 height 38
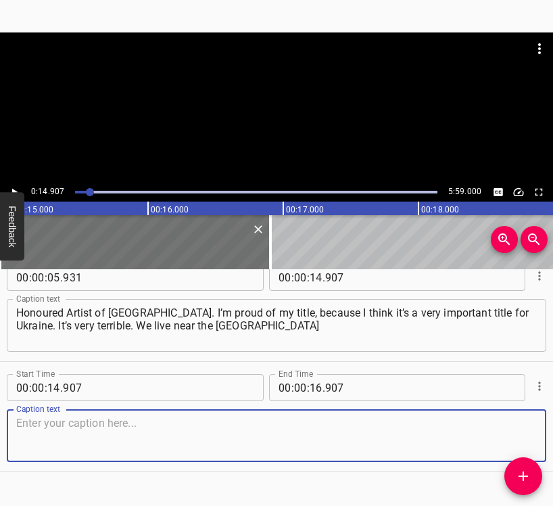
scroll to position [47, 0]
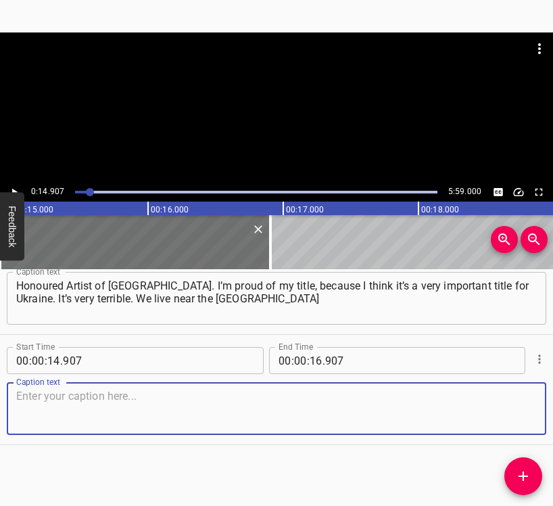
drag, startPoint x: 509, startPoint y: 409, endPoint x: 550, endPoint y: 382, distance: 49.7
click at [509, 408] on textarea at bounding box center [276, 409] width 521 height 39
click at [31, 407] on textarea at bounding box center [276, 409] width 521 height 39
paste textarea "underground station. The explosions started and my children woke up. The first …"
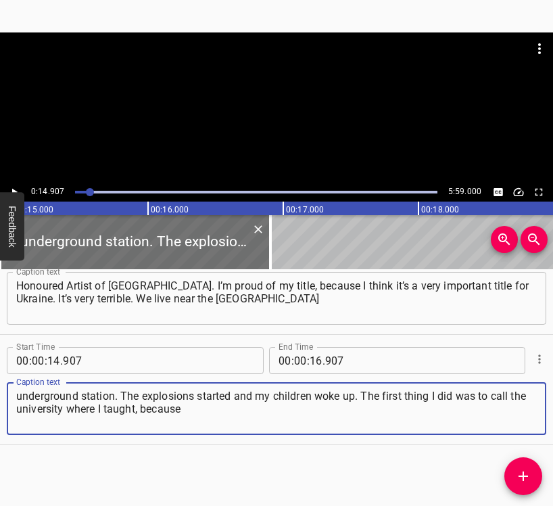
type textarea "underground station. The explosions started and my children woke up. The first …"
click at [14, 188] on icon "Play/Pause" at bounding box center [14, 192] width 12 height 12
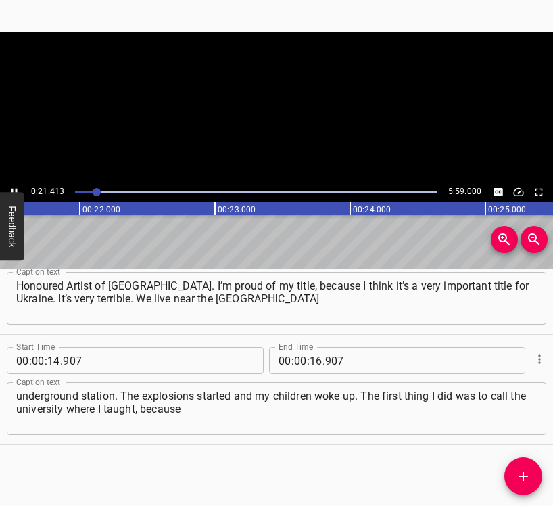
click at [13, 187] on icon "Play/Pause" at bounding box center [14, 192] width 12 height 12
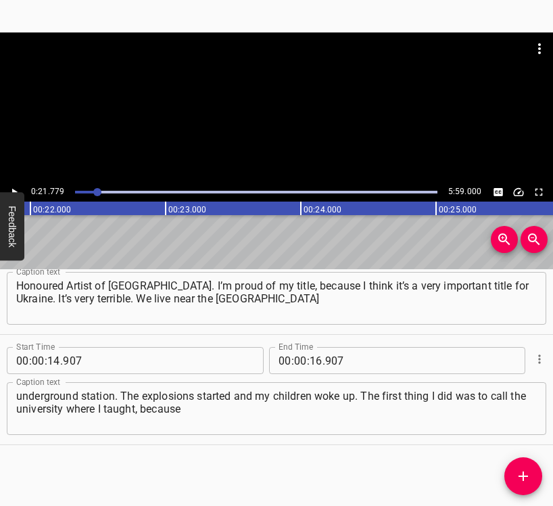
click at [14, 190] on icon "Play/Pause" at bounding box center [14, 192] width 5 height 7
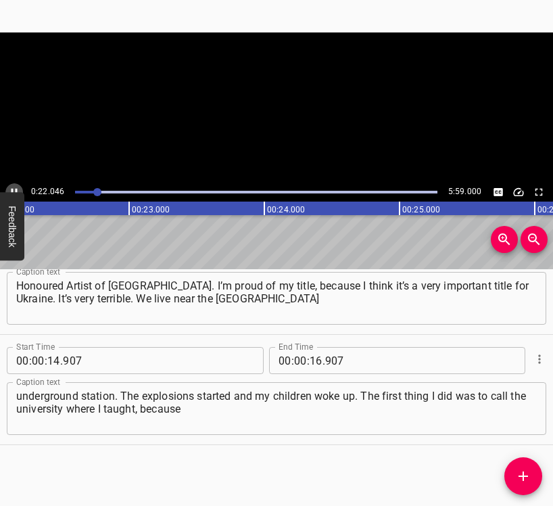
click at [14, 190] on icon "Play/Pause" at bounding box center [14, 192] width 12 height 12
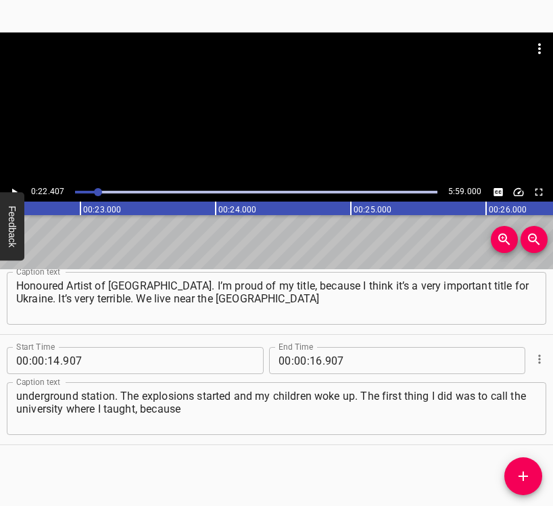
click at [14, 190] on icon "Play/Pause" at bounding box center [14, 192] width 5 height 7
click at [14, 190] on icon "Play/Pause" at bounding box center [14, 192] width 12 height 12
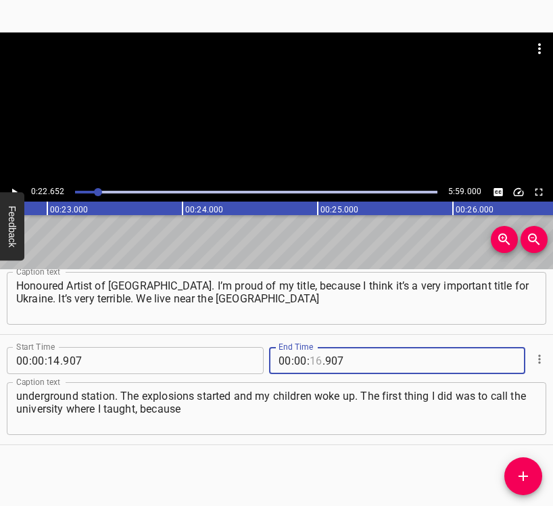
click at [310, 365] on input "number" at bounding box center [316, 360] width 13 height 27
type input "22"
type input "652"
click at [522, 476] on icon "Add Cue" at bounding box center [523, 476] width 9 height 9
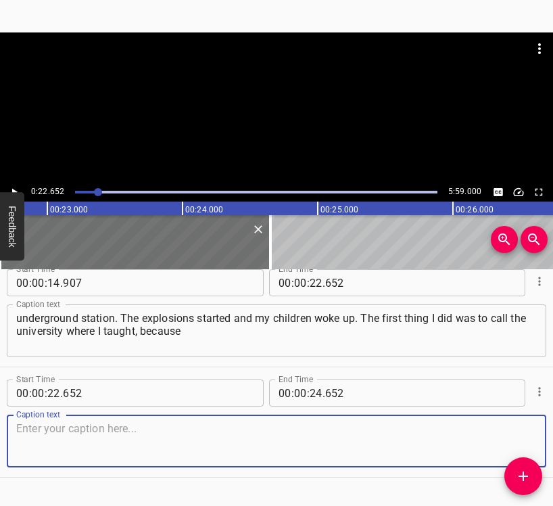
scroll to position [158, 0]
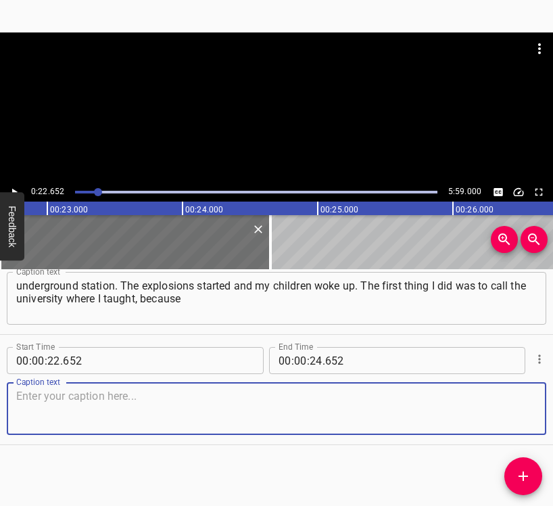
click at [511, 403] on textarea at bounding box center [276, 409] width 521 height 39
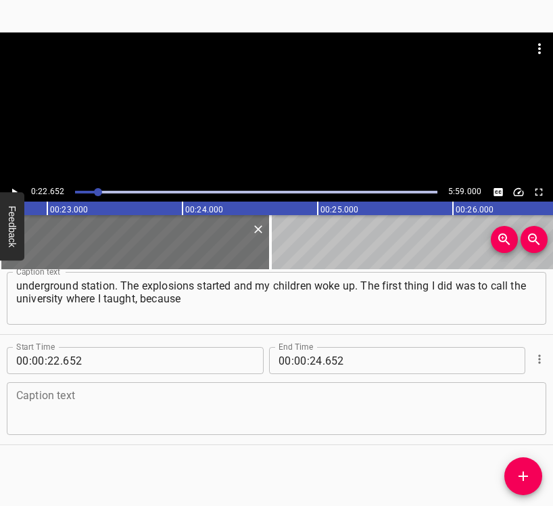
click at [70, 404] on textarea at bounding box center [276, 409] width 521 height 39
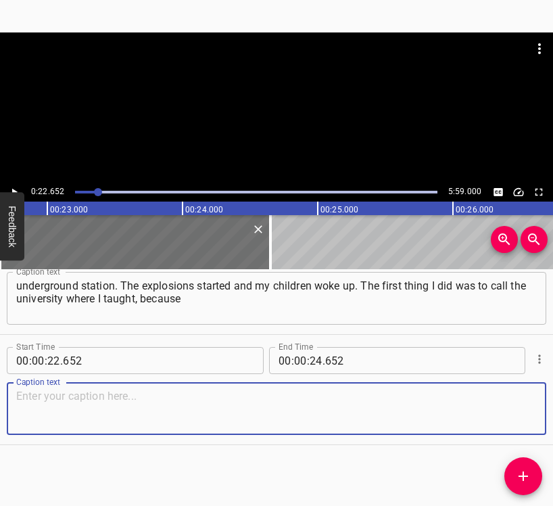
paste textarea "we have a practice defence. I called and said: “Excuse me, I think a war has st…"
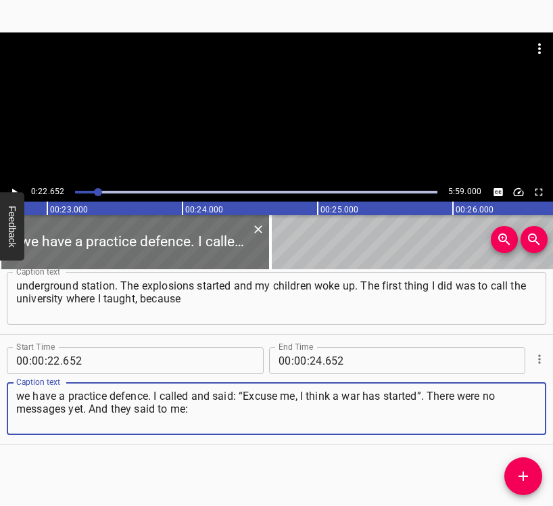
type textarea "we have a practice defence. I called and said: “Excuse me, I think a war has st…"
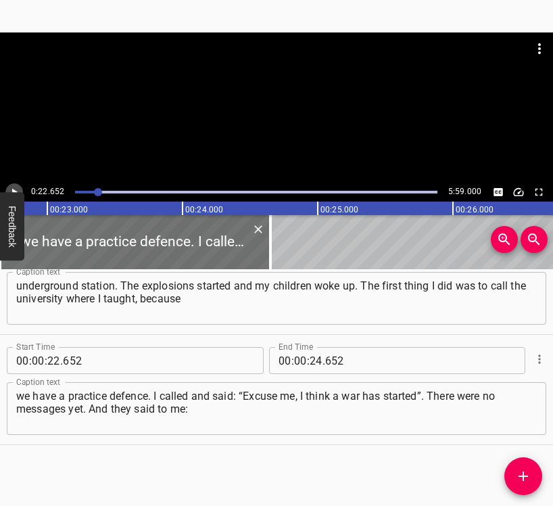
click at [9, 189] on icon "Play/Pause" at bounding box center [14, 192] width 12 height 12
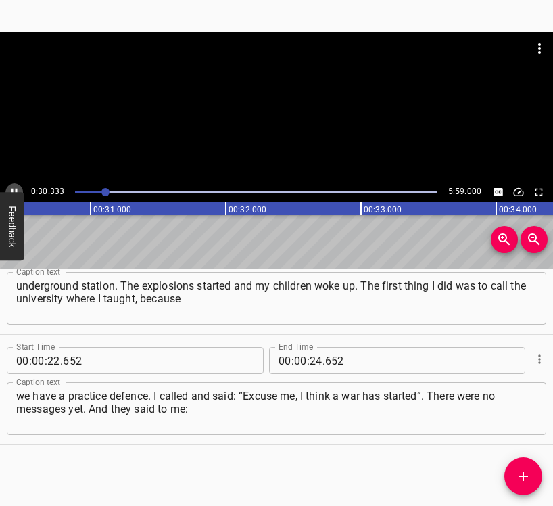
click at [12, 189] on icon "Play/Pause" at bounding box center [15, 192] width 6 height 7
click at [313, 359] on input "number" at bounding box center [316, 360] width 13 height 27
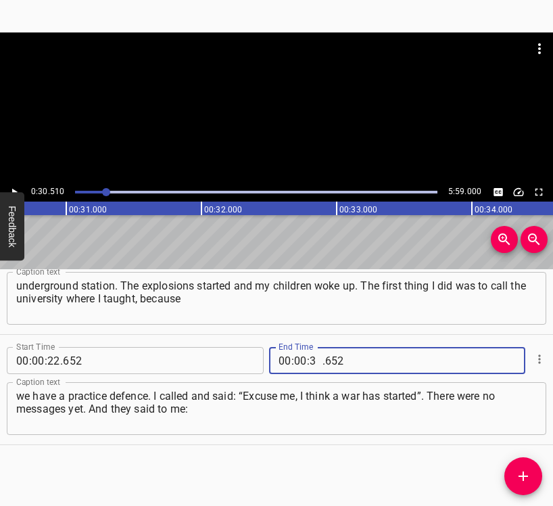
type input "30"
type input "510"
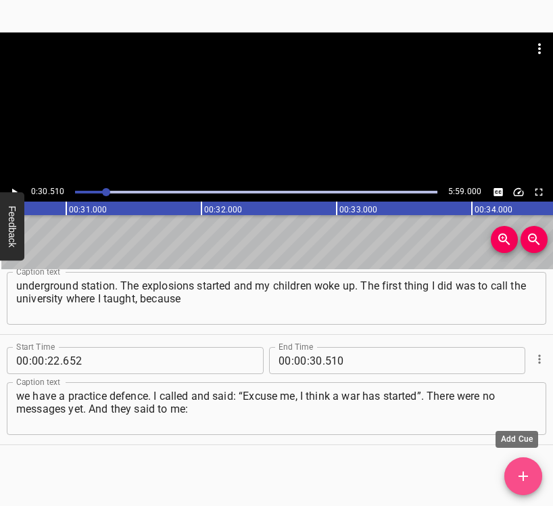
click at [530, 476] on icon "Add Cue" at bounding box center [524, 476] width 16 height 16
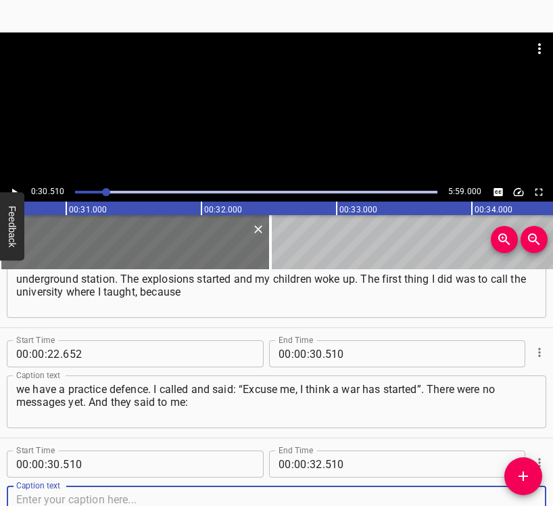
scroll to position [268, 0]
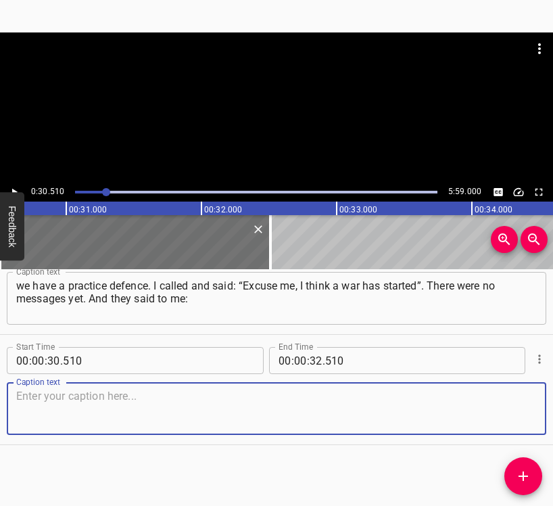
drag, startPoint x: 523, startPoint y: 413, endPoint x: 548, endPoint y: 403, distance: 27.3
click at [522, 413] on textarea at bounding box center [276, 409] width 521 height 39
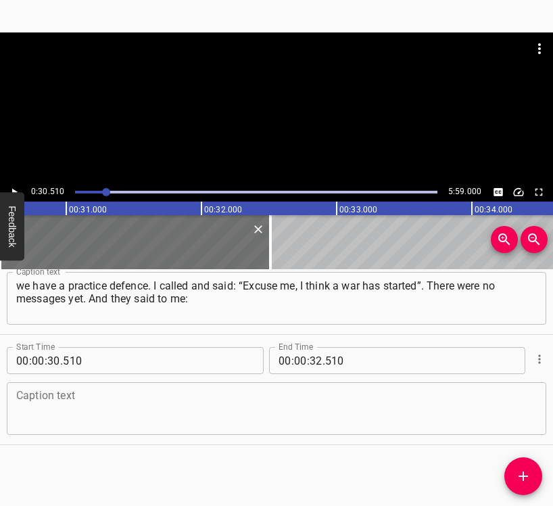
click at [43, 401] on textarea at bounding box center [276, 409] width 521 height 39
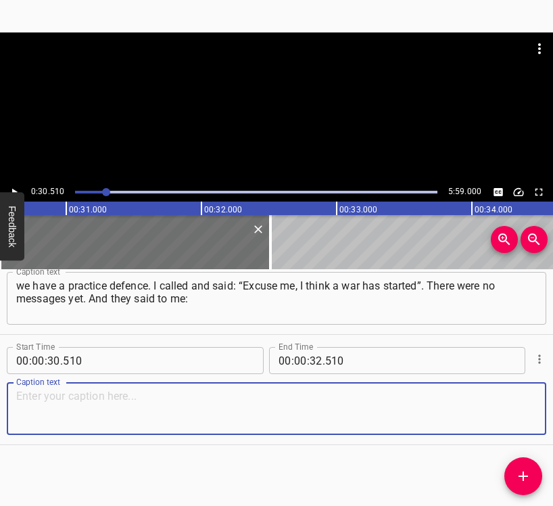
paste textarea "“We won’t call the [PERSON_NAME], we’re afraid”. I said: “How? The war has star…"
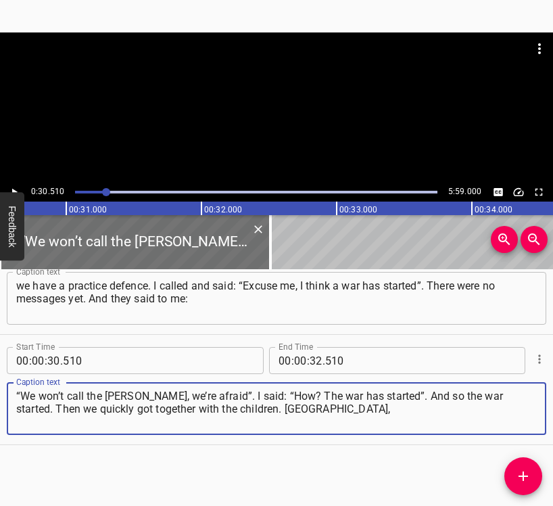
type textarea "“We won’t call the [PERSON_NAME], we’re afraid”. I said: “How? The war has star…"
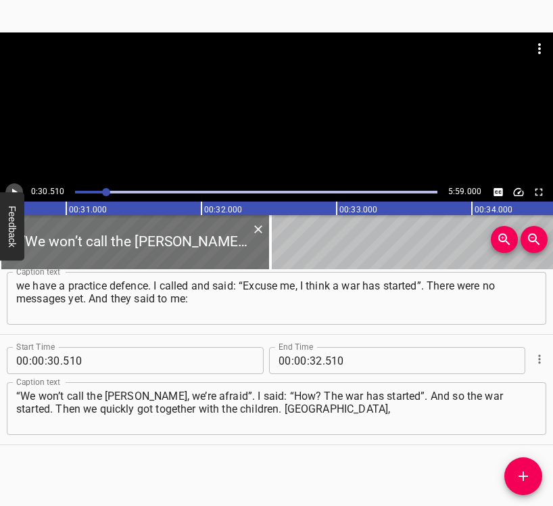
click at [17, 189] on icon "Play/Pause" at bounding box center [14, 192] width 12 height 12
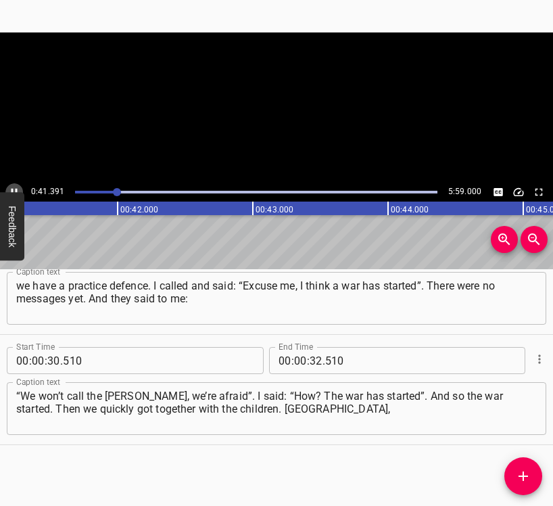
click at [17, 189] on icon "Play/Pause" at bounding box center [15, 192] width 6 height 7
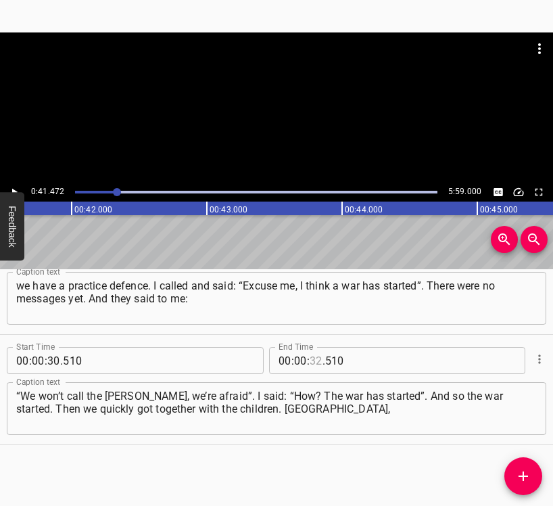
click at [310, 359] on input "number" at bounding box center [316, 360] width 13 height 27
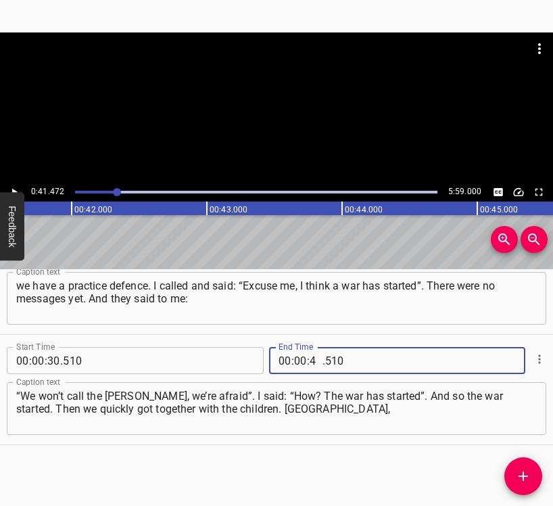
type input "41"
type input "472"
click at [520, 474] on icon "Add Cue" at bounding box center [524, 476] width 16 height 16
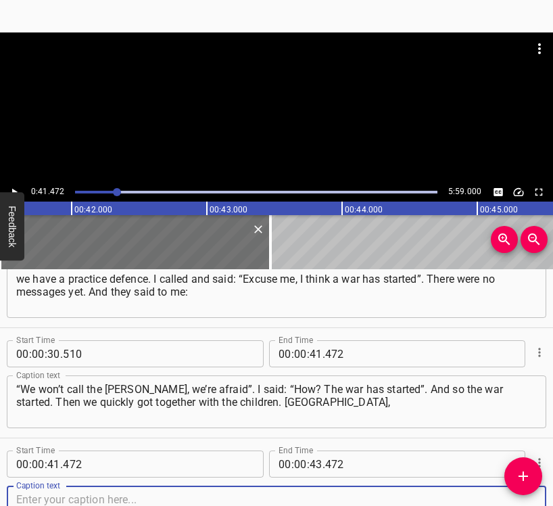
scroll to position [378, 0]
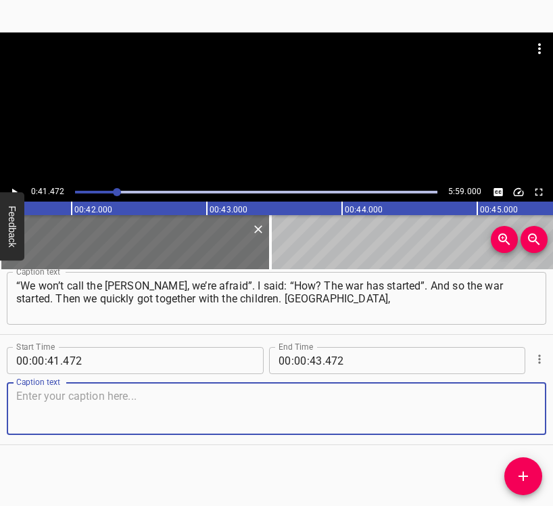
click at [509, 410] on textarea at bounding box center [276, 409] width 521 height 39
click at [106, 405] on textarea at bounding box center [276, 409] width 521 height 39
paste textarea "the first explosions were there. We grabbed everything we had, grabbed our chil…"
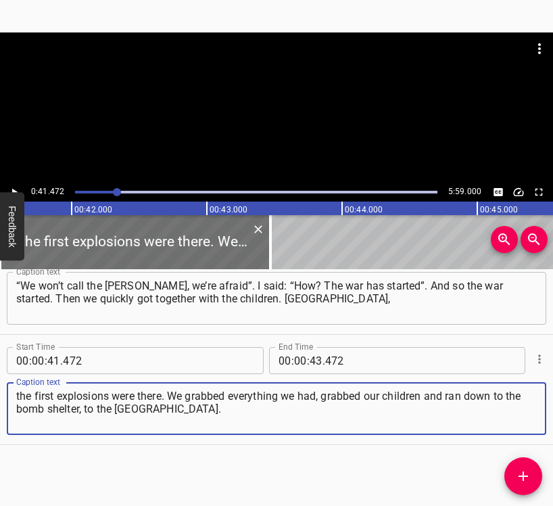
type textarea "the first explosions were there. We grabbed everything we had, grabbed our chil…"
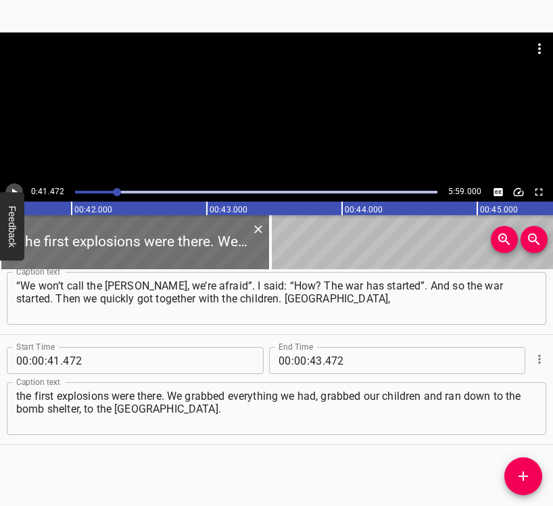
click at [16, 187] on icon "Play/Pause" at bounding box center [14, 192] width 12 height 12
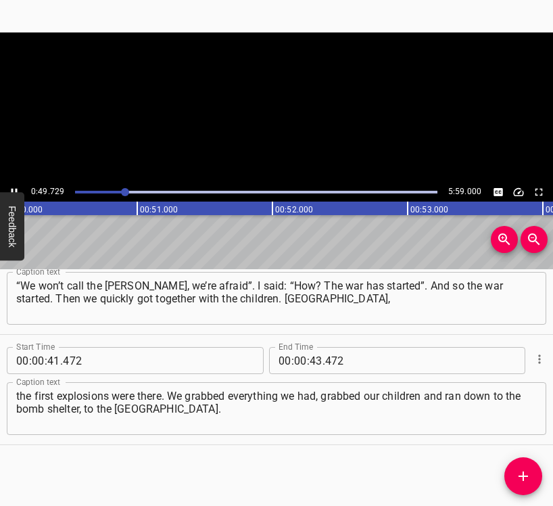
click at [16, 187] on icon "Play/Pause" at bounding box center [14, 192] width 12 height 12
click at [313, 360] on input "number" at bounding box center [316, 360] width 13 height 27
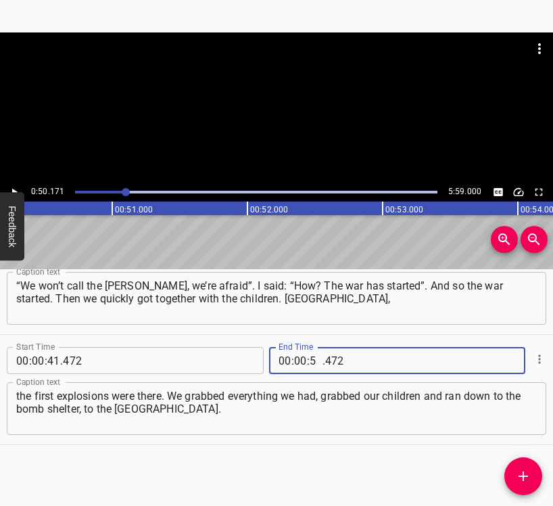
type input "50"
type input "171"
click at [526, 465] on button "Add Cue" at bounding box center [524, 476] width 38 height 38
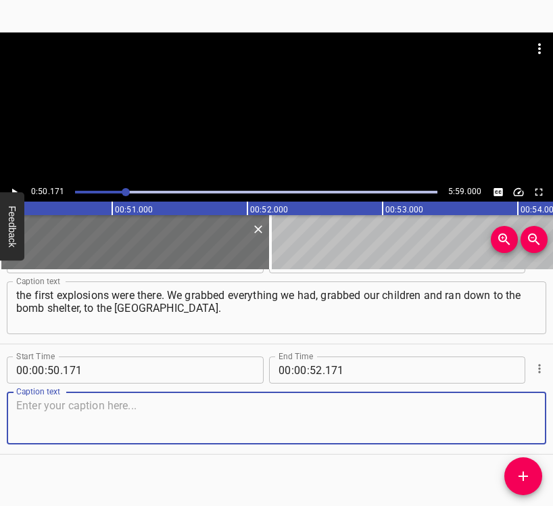
scroll to position [488, 0]
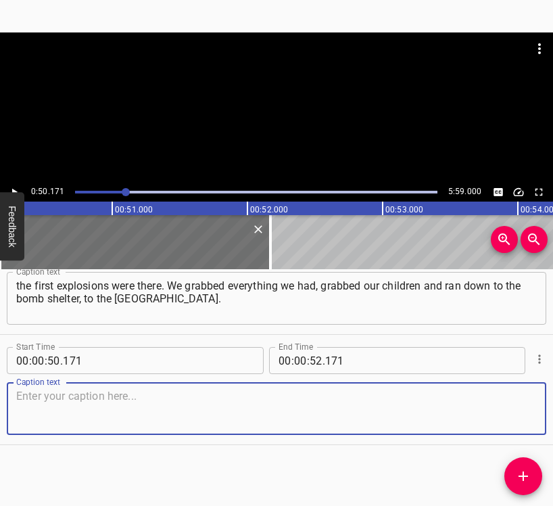
click at [511, 409] on textarea at bounding box center [276, 409] width 521 height 39
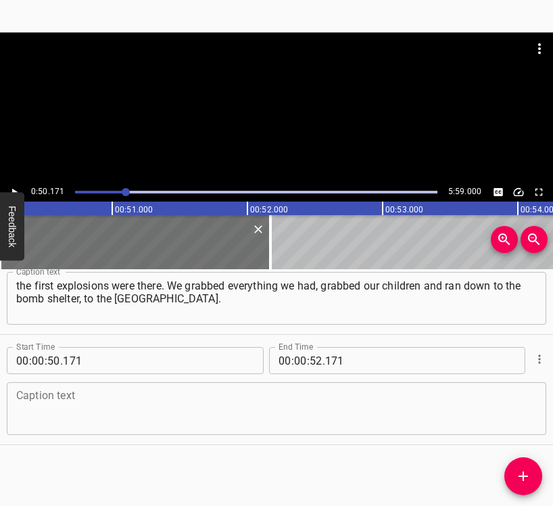
click at [27, 422] on textarea at bounding box center [276, 409] width 521 height 39
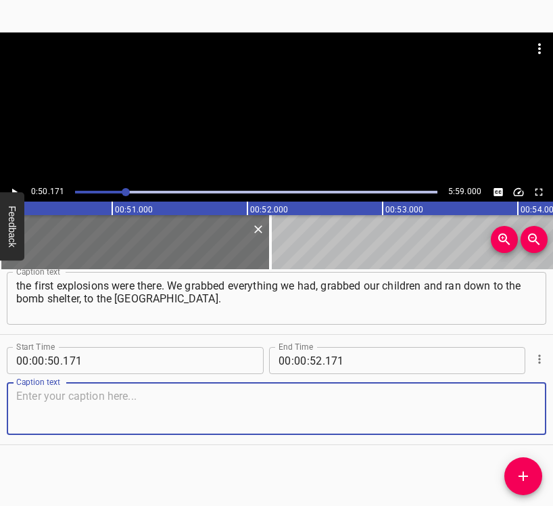
paste textarea "We stayed in [GEOGRAPHIC_DATA]. My neighbours went to [GEOGRAPHIC_DATA], my fri…"
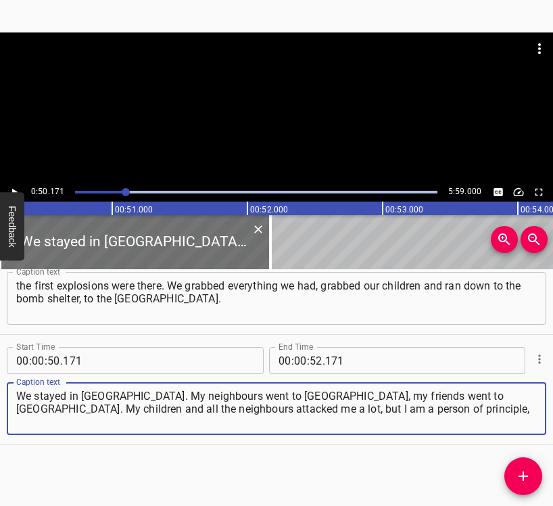
type textarea "We stayed in [GEOGRAPHIC_DATA]. My neighbours went to [GEOGRAPHIC_DATA], my fri…"
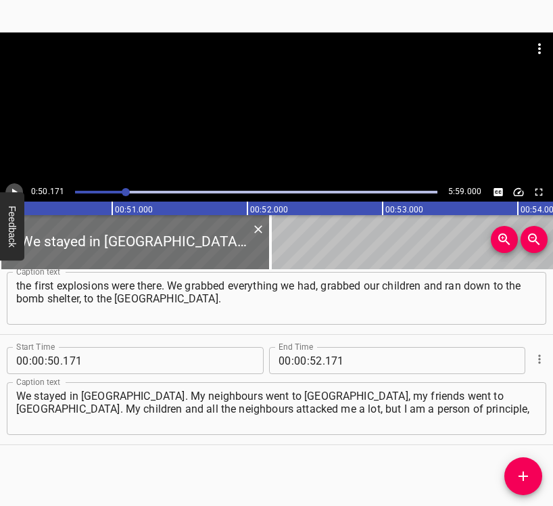
click at [18, 189] on icon "Play/Pause" at bounding box center [14, 192] width 12 height 12
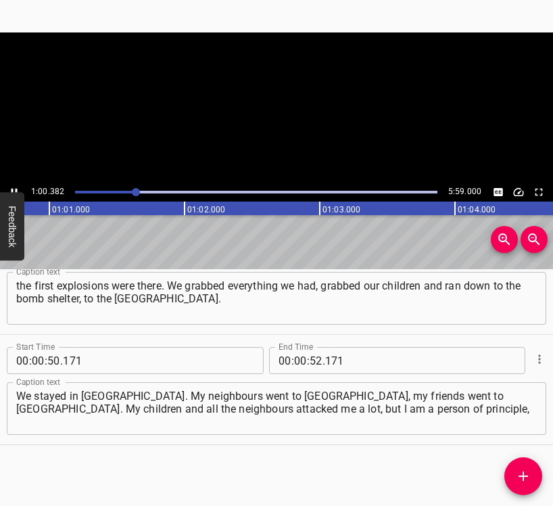
click at [14, 187] on icon "Play/Pause" at bounding box center [14, 192] width 12 height 12
drag, startPoint x: 294, startPoint y: 363, endPoint x: 299, endPoint y: 353, distance: 10.9
click at [295, 362] on input "number" at bounding box center [300, 360] width 13 height 27
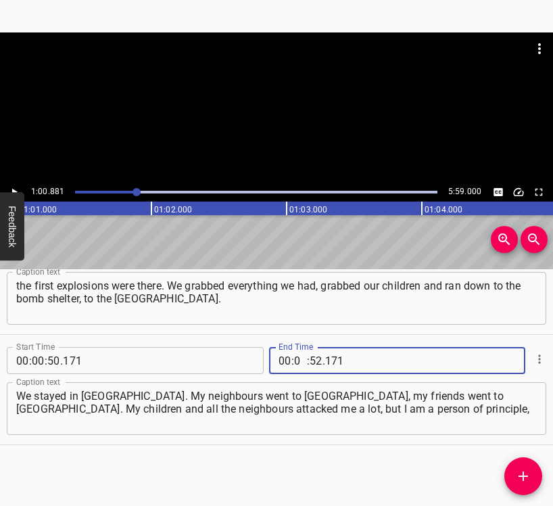
type input "01"
type input "00"
type input "881"
click at [525, 473] on icon "Add Cue" at bounding box center [524, 476] width 16 height 16
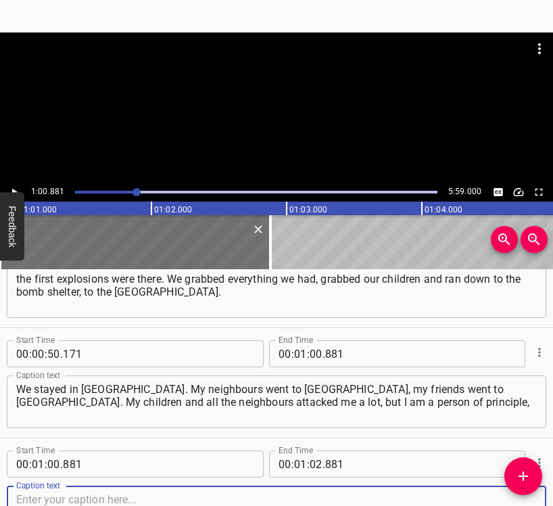
scroll to position [599, 0]
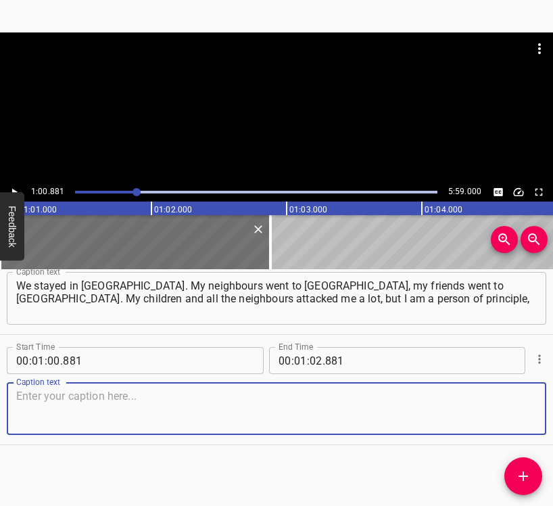
drag, startPoint x: 518, startPoint y: 415, endPoint x: 553, endPoint y: 401, distance: 37.3
click at [519, 414] on textarea at bounding box center [276, 409] width 521 height 39
click at [58, 409] on textarea at bounding box center [276, 409] width 521 height 39
paste textarea "I am a patriot of [GEOGRAPHIC_DATA]. I told my children that I would not leave …"
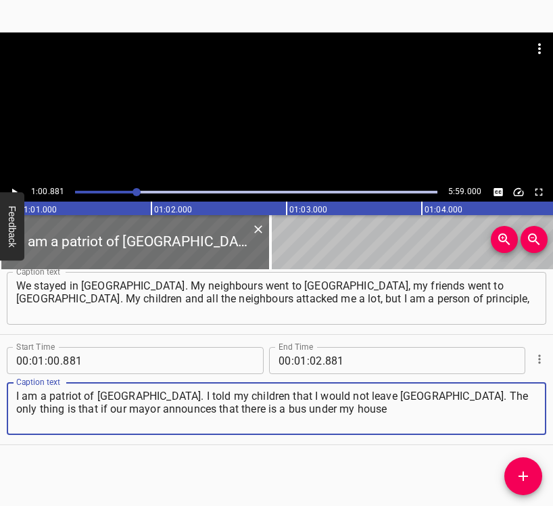
type textarea "I am a patriot of [GEOGRAPHIC_DATA]. I told my children that I would not leave …"
click at [18, 191] on icon "Play/Pause" at bounding box center [14, 192] width 12 height 12
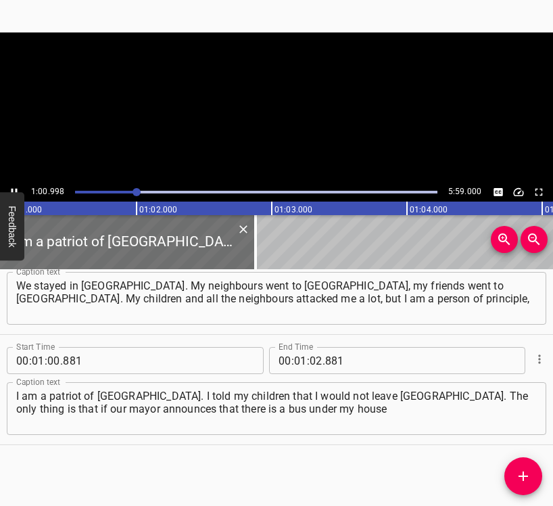
scroll to position [0, 8289]
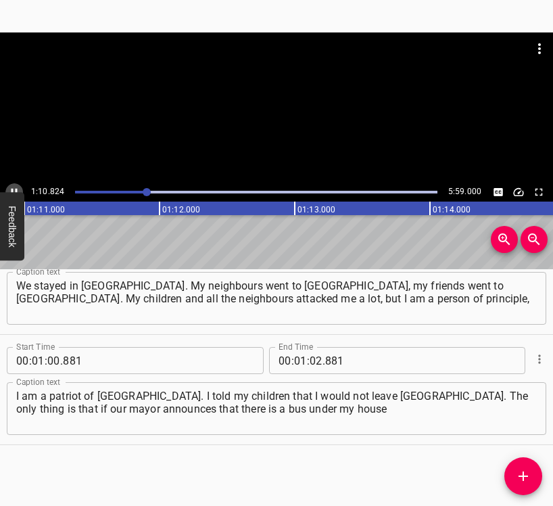
click at [14, 185] on button "Play/Pause" at bounding box center [14, 192] width 18 height 18
click at [314, 360] on input "number" at bounding box center [316, 360] width 13 height 27
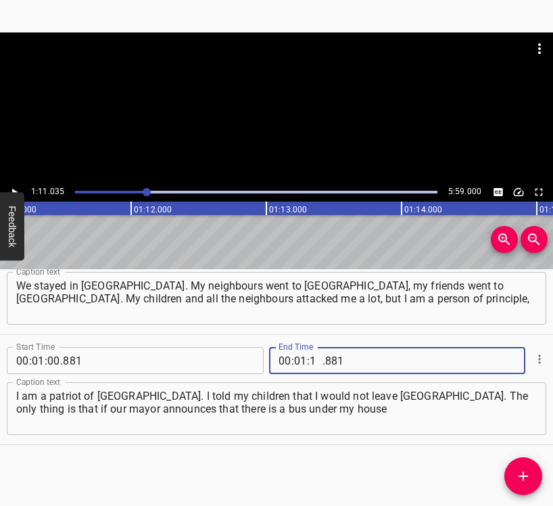
type input "11"
type input "035"
click at [532, 465] on button "Add Cue" at bounding box center [524, 476] width 38 height 38
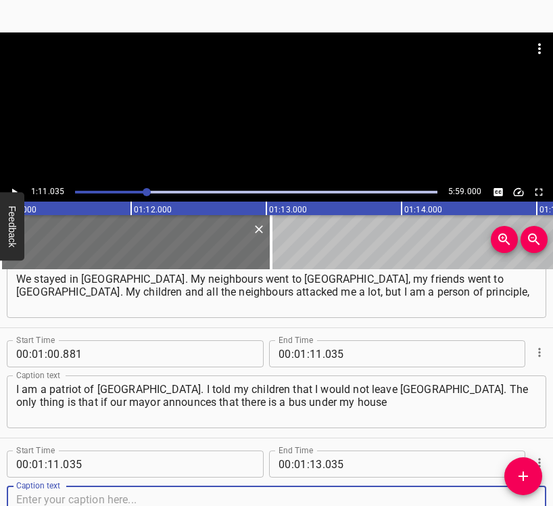
scroll to position [709, 0]
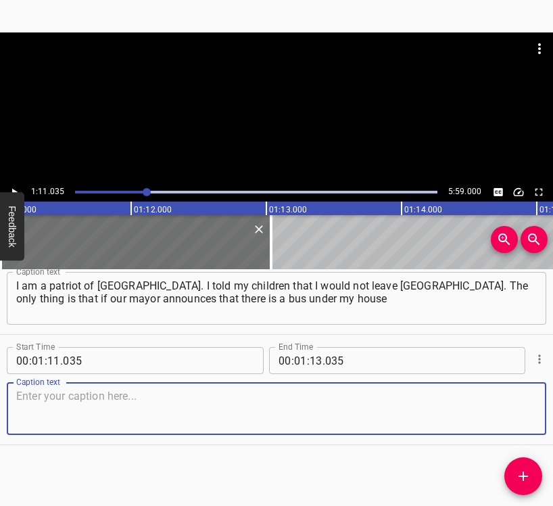
click at [516, 407] on textarea at bounding box center [276, 409] width 521 height 39
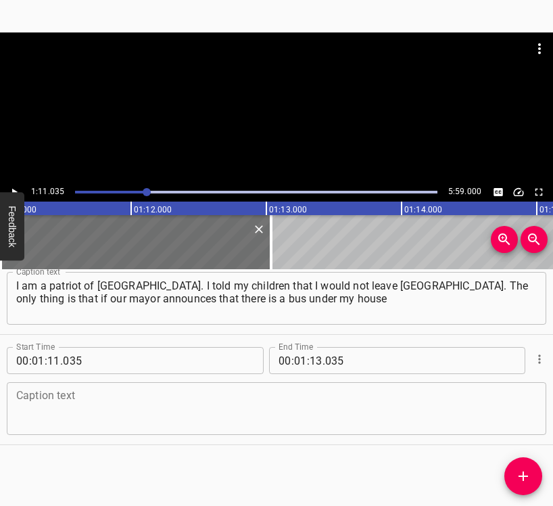
click at [93, 406] on textarea at bounding box center [276, 409] width 521 height 39
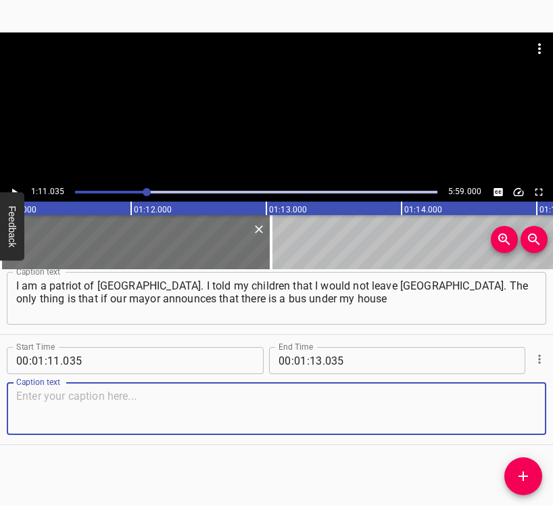
paste textarea "and that [GEOGRAPHIC_DATA] is being completely evacuated, only then will I leav…"
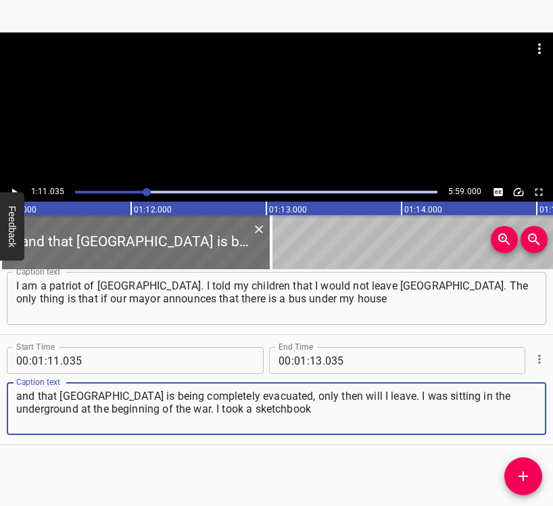
type textarea "and that [GEOGRAPHIC_DATA] is being completely evacuated, only then will I leav…"
click at [20, 190] on button "Play/Pause" at bounding box center [14, 192] width 18 height 18
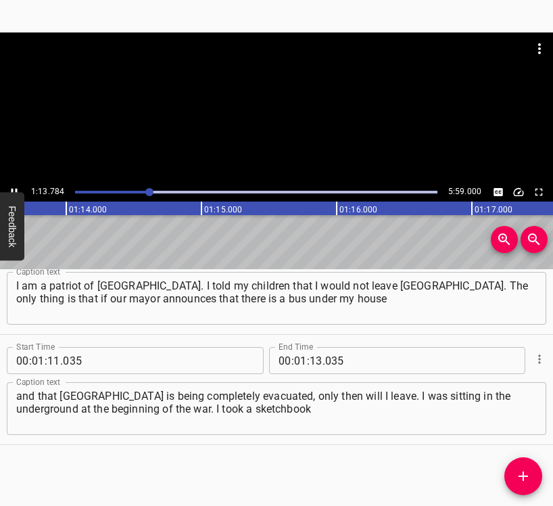
scroll to position [0, 9984]
click at [9, 185] on button "Play/Pause" at bounding box center [14, 192] width 18 height 18
click at [14, 188] on icon "Play/Pause" at bounding box center [14, 192] width 12 height 12
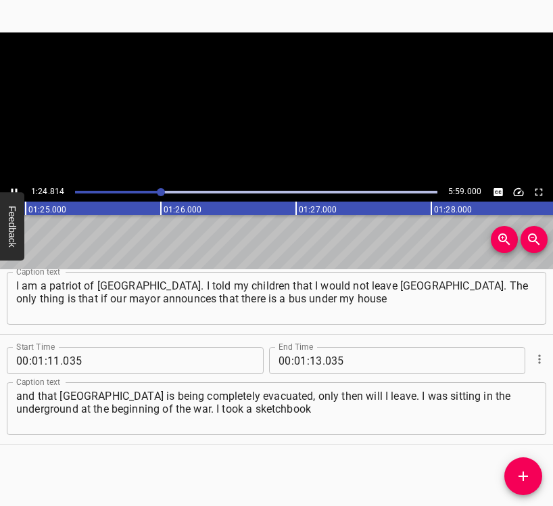
click at [14, 188] on icon "Play/Pause" at bounding box center [14, 192] width 12 height 12
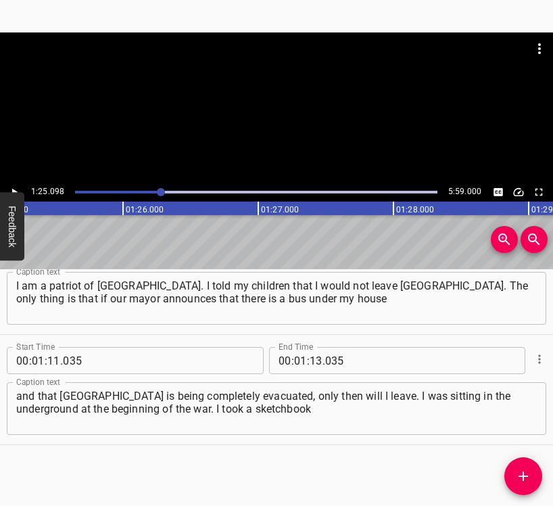
scroll to position [0, 11515]
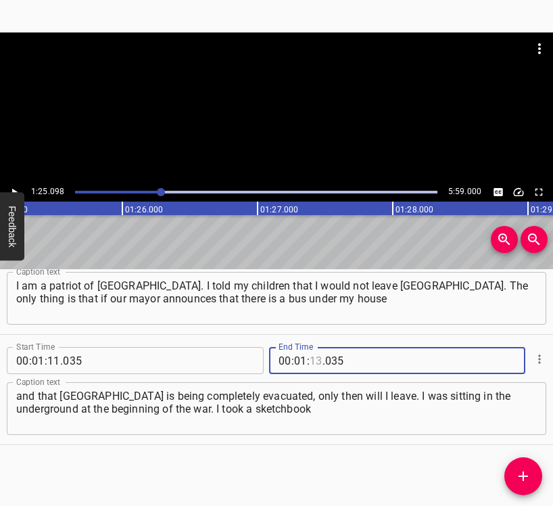
click at [311, 357] on input "number" at bounding box center [316, 360] width 13 height 27
type input "25"
type input "098"
click at [525, 477] on icon "Add Cue" at bounding box center [523, 476] width 9 height 9
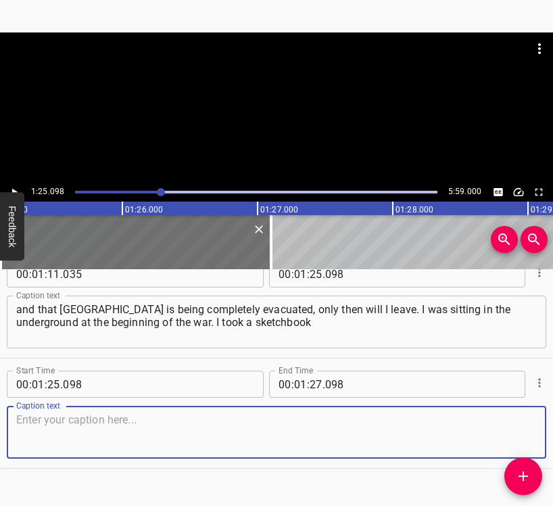
scroll to position [819, 0]
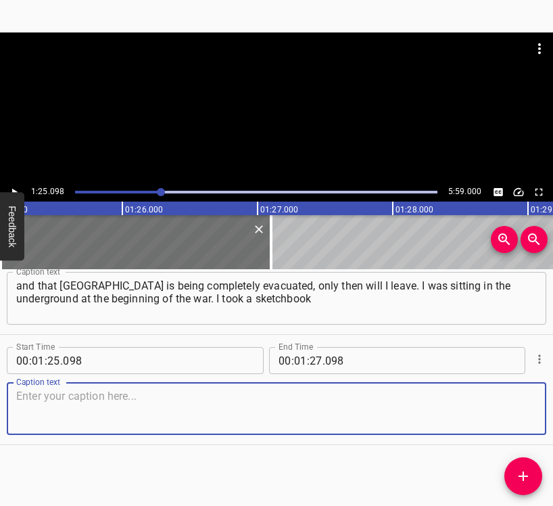
click at [513, 411] on textarea at bounding box center [276, 409] width 521 height 39
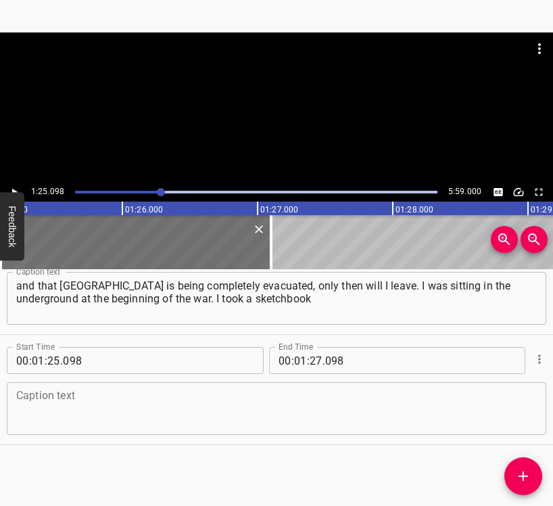
click at [41, 403] on textarea at bounding box center [276, 409] width 521 height 39
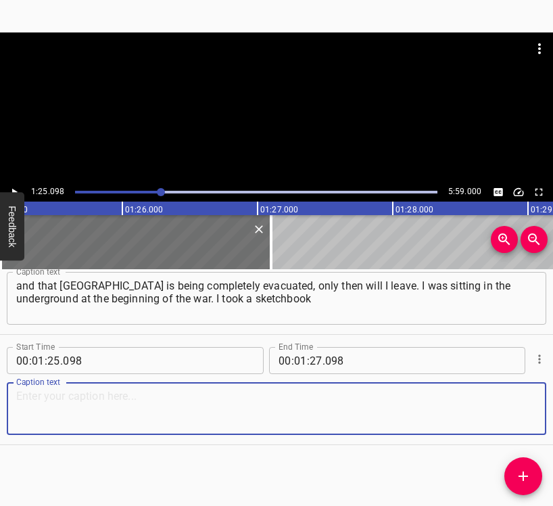
paste textarea "with me like a professional and pencils, and started working there, sketching e…"
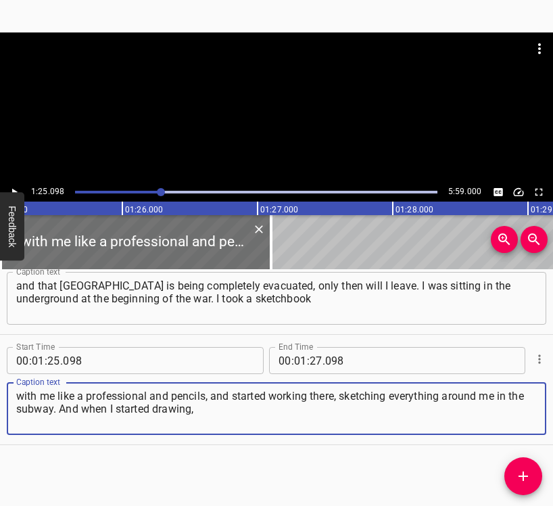
type textarea "with me like a professional and pencils, and started working there, sketching e…"
click at [15, 187] on icon "Play/Pause" at bounding box center [14, 192] width 12 height 12
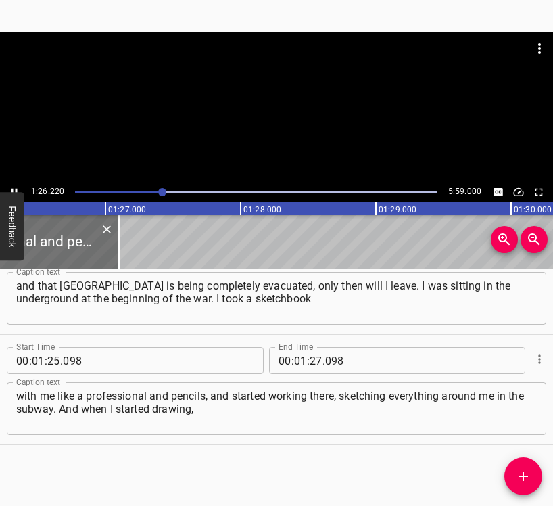
scroll to position [0, 11703]
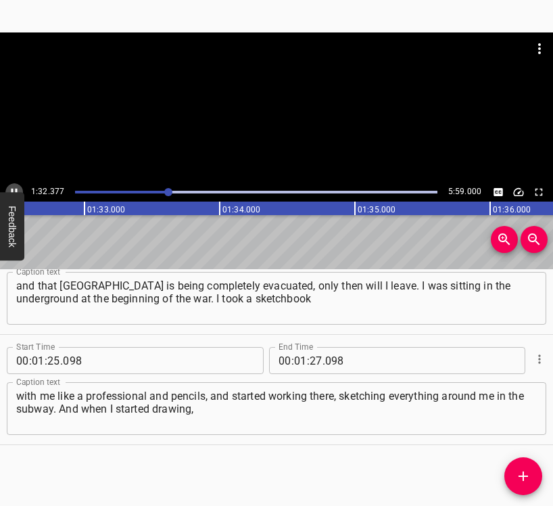
click at [14, 187] on icon "Play/Pause" at bounding box center [14, 192] width 12 height 12
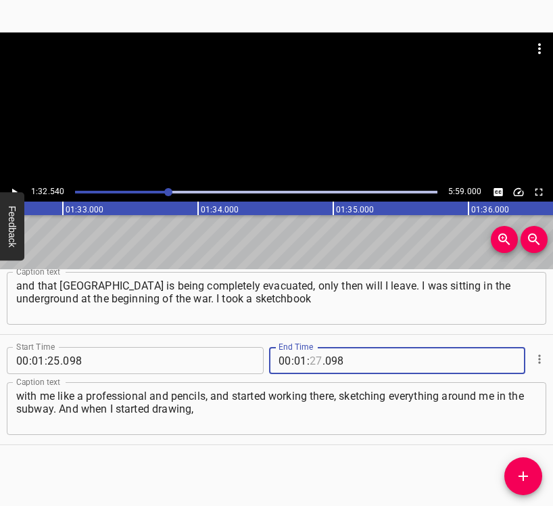
click at [312, 361] on input "number" at bounding box center [316, 360] width 13 height 27
type input "32"
type input "540"
click at [526, 471] on icon "Add Cue" at bounding box center [524, 476] width 16 height 16
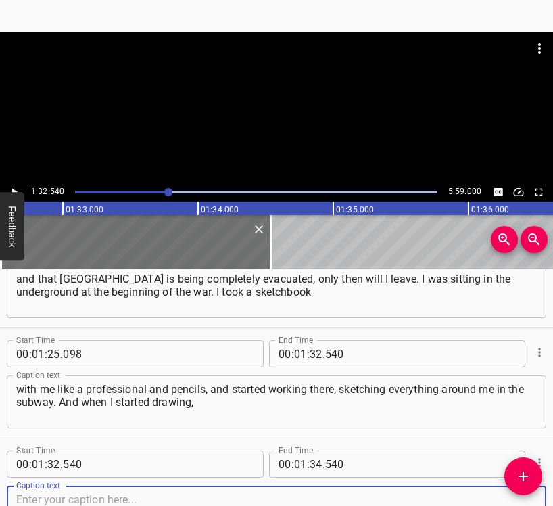
scroll to position [930, 0]
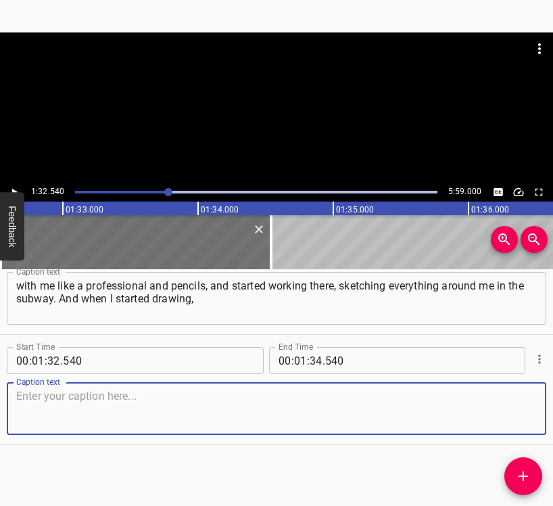
click at [519, 416] on textarea at bounding box center [276, 409] width 521 height 39
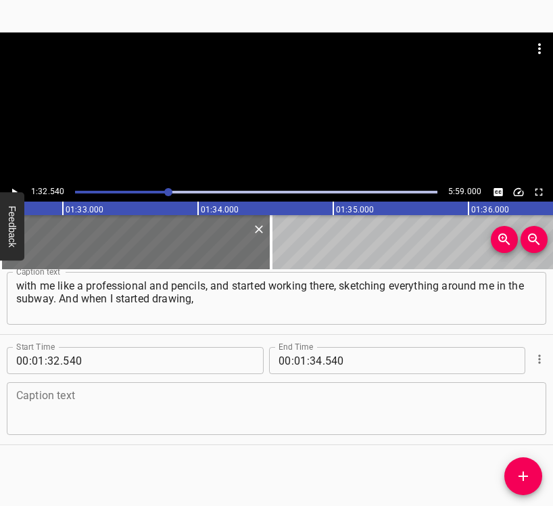
click at [118, 416] on textarea at bounding box center [276, 409] width 521 height 39
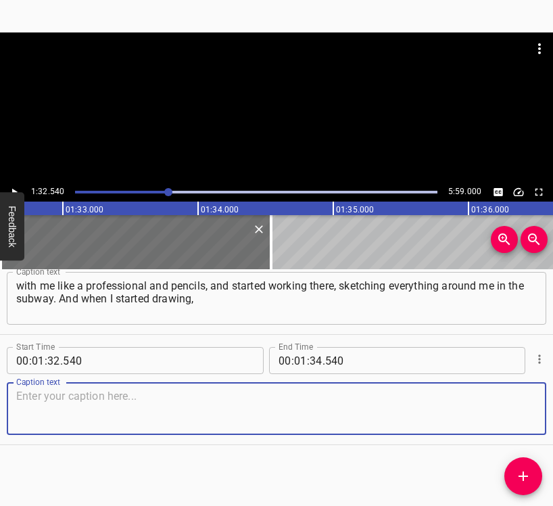
paste textarea "people started coming up to me, children. Our group was formed, and we started …"
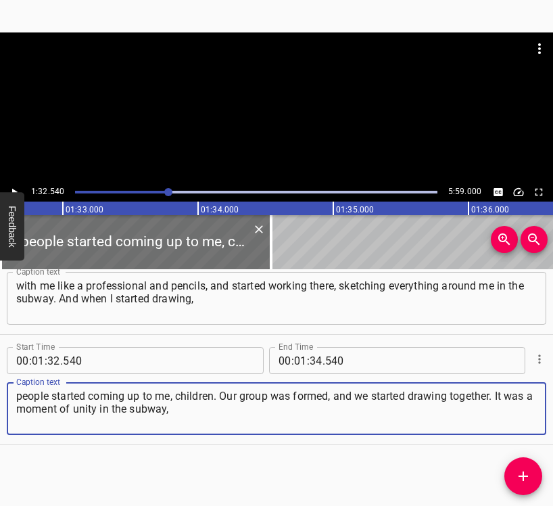
type textarea "people started coming up to me, children. Our group was formed, and we started …"
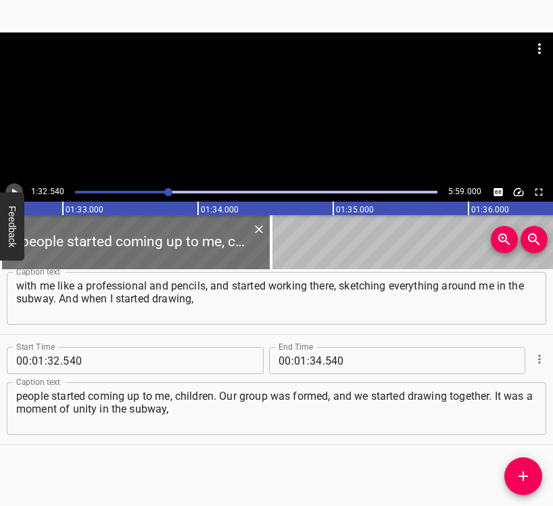
click at [14, 186] on icon "Play/Pause" at bounding box center [14, 192] width 12 height 12
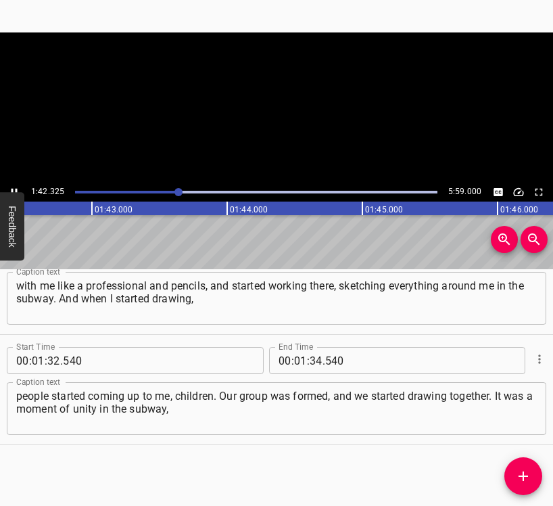
click at [14, 186] on icon "Play/Pause" at bounding box center [14, 192] width 12 height 12
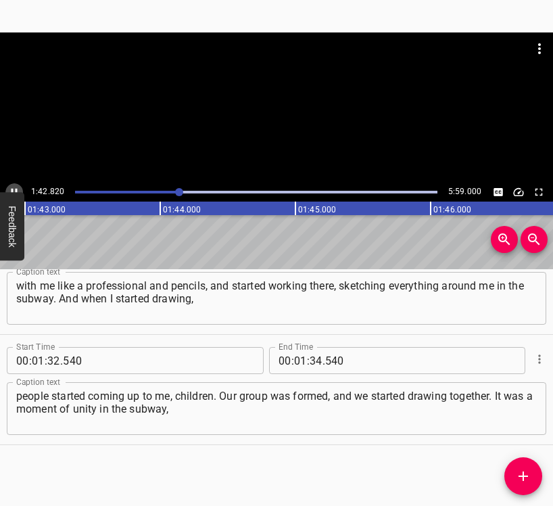
click at [14, 186] on icon "Play/Pause" at bounding box center [14, 192] width 12 height 12
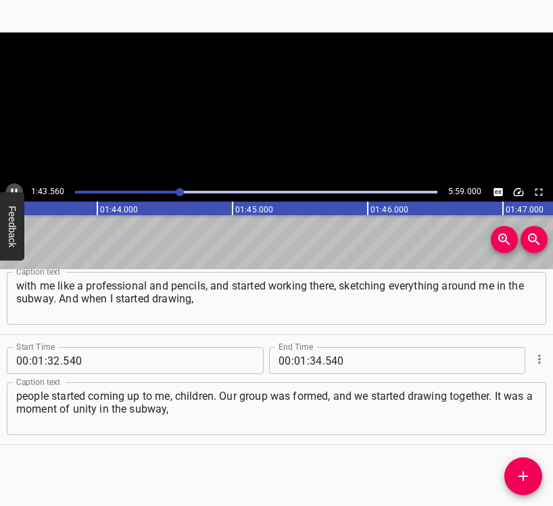
click at [14, 186] on icon "Play/Pause" at bounding box center [14, 192] width 12 height 12
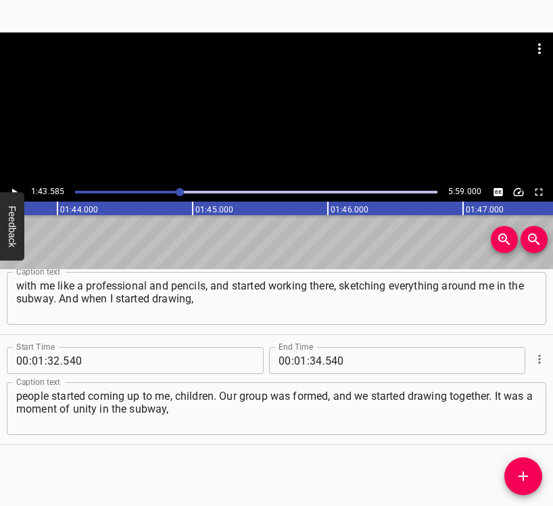
scroll to position [0, 14016]
click at [14, 186] on icon "Play/Pause" at bounding box center [14, 192] width 12 height 12
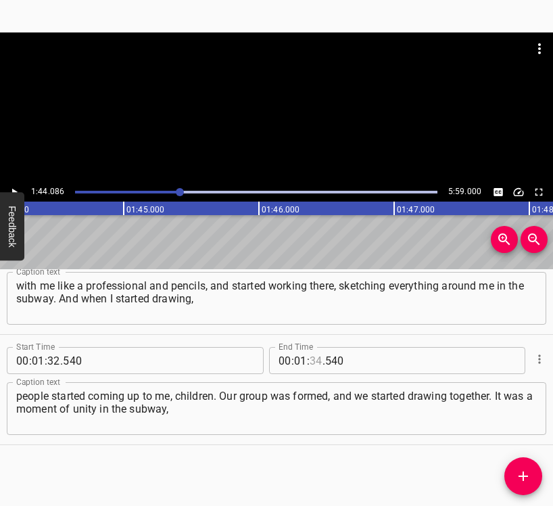
click at [313, 355] on input "number" at bounding box center [316, 360] width 13 height 27
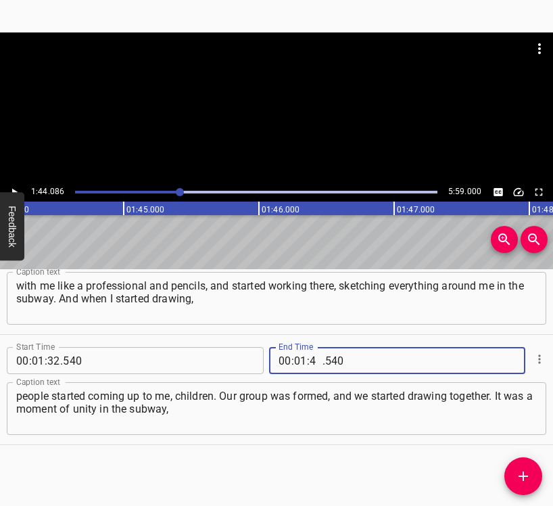
type input "44"
type input "086"
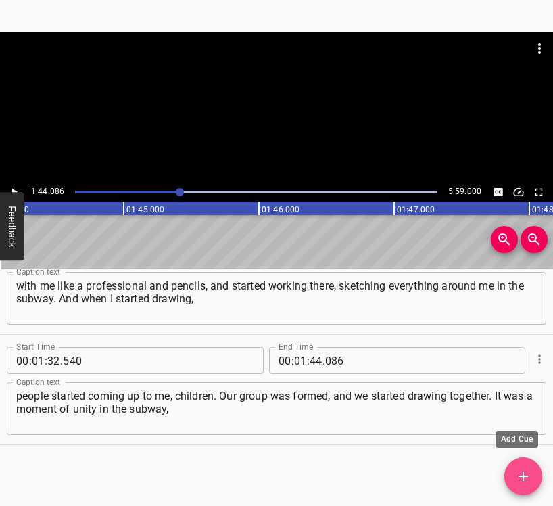
click at [526, 475] on icon "Add Cue" at bounding box center [524, 476] width 16 height 16
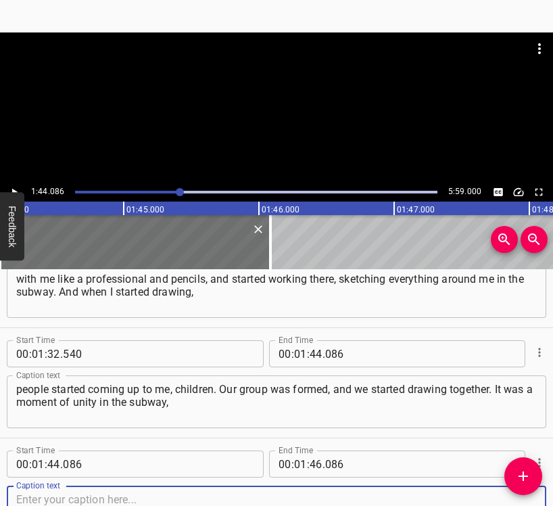
scroll to position [1040, 0]
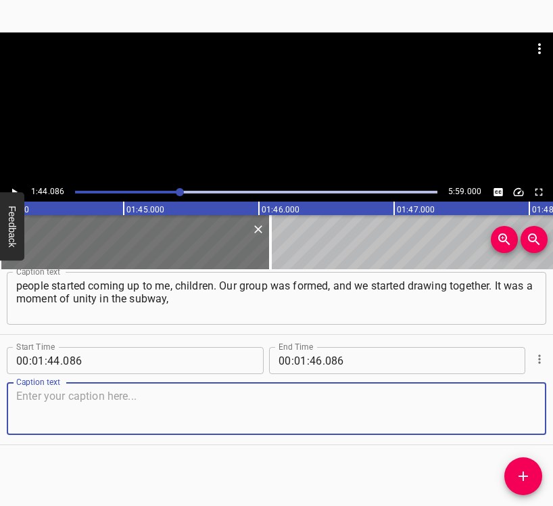
drag, startPoint x: 511, startPoint y: 416, endPoint x: 550, endPoint y: 395, distance: 43.9
click at [511, 415] on textarea at bounding box center [276, 409] width 521 height 39
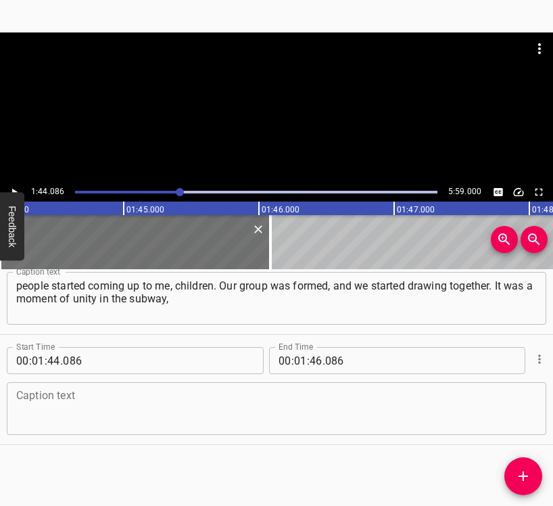
click at [194, 400] on textarea at bounding box center [276, 409] width 521 height 39
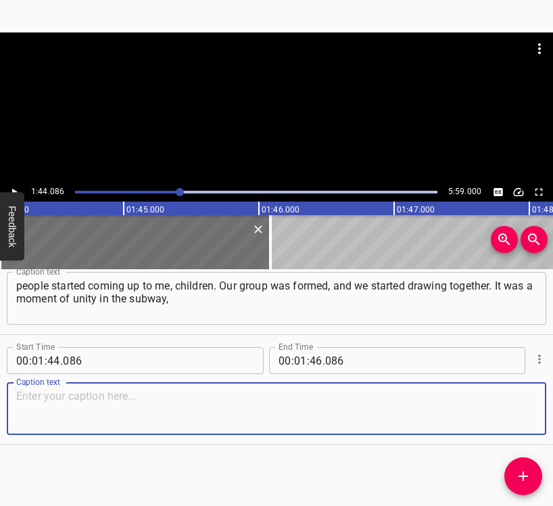
paste textarea "it psychologically united us even more, and we could take our children away fro…"
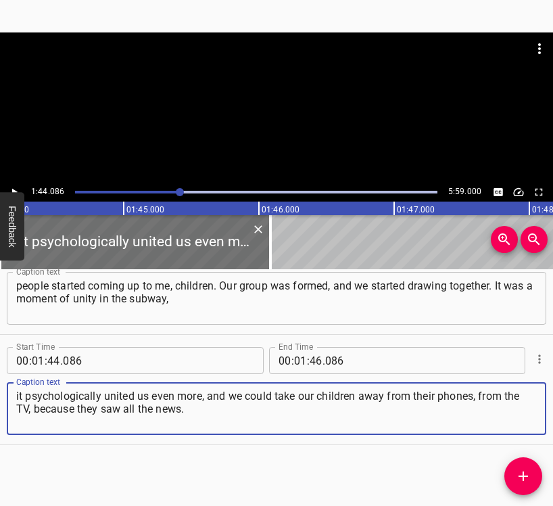
type textarea "it psychologically united us even more, and we could take our children away fro…"
click at [15, 185] on button "Play/Pause" at bounding box center [14, 192] width 18 height 18
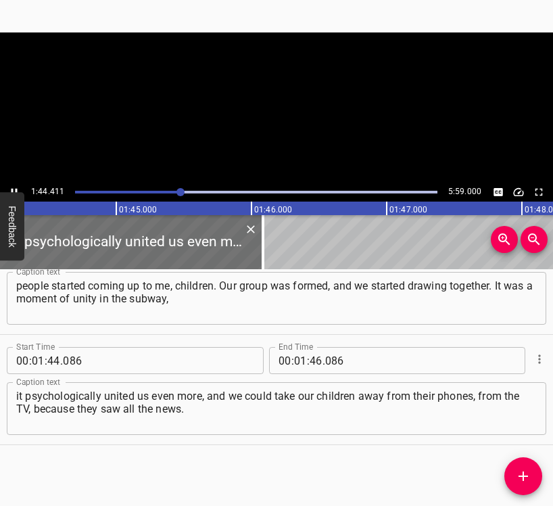
scroll to position [0, 14128]
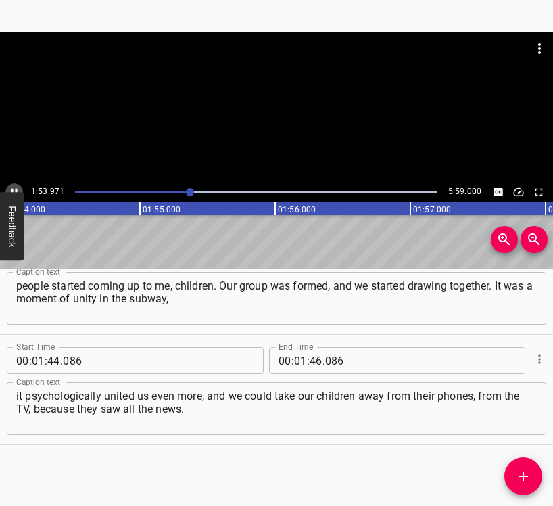
click at [11, 190] on icon "Play/Pause" at bounding box center [14, 192] width 12 height 12
click at [311, 359] on input "number" at bounding box center [316, 360] width 13 height 27
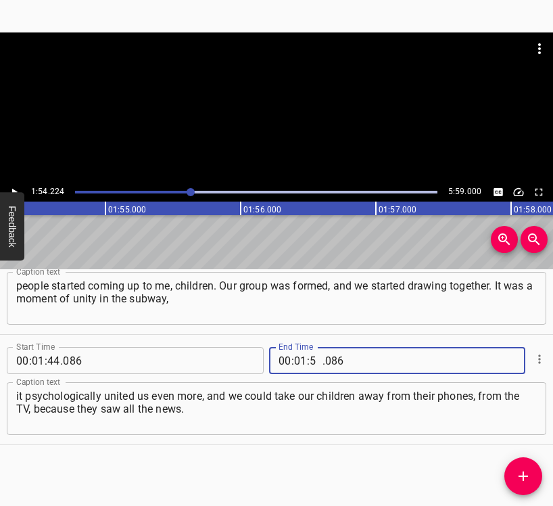
type input "54"
type input "224"
drag, startPoint x: 522, startPoint y: 475, endPoint x: 531, endPoint y: 471, distance: 10.3
click at [520, 474] on icon "Add Cue" at bounding box center [524, 476] width 16 height 16
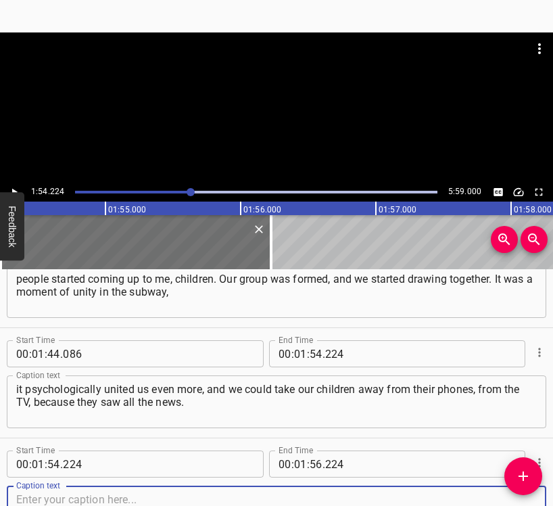
scroll to position [1150, 0]
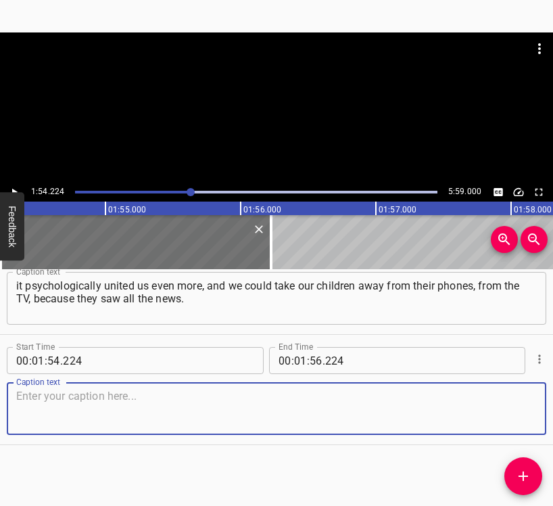
drag, startPoint x: 512, startPoint y: 417, endPoint x: 552, endPoint y: 399, distance: 43.9
click at [522, 412] on textarea at bounding box center [276, 409] width 521 height 39
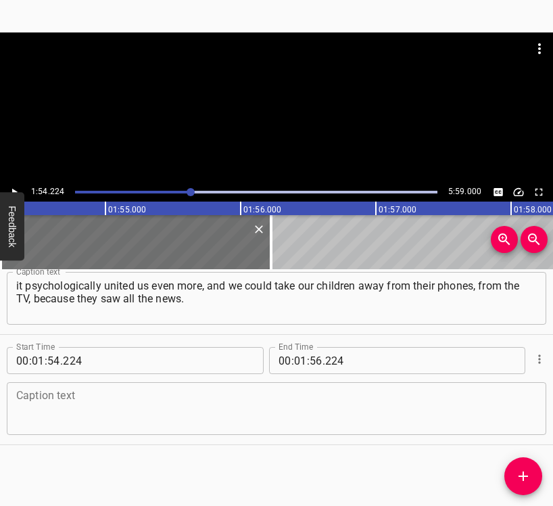
click at [217, 415] on textarea at bounding box center [276, 409] width 521 height 39
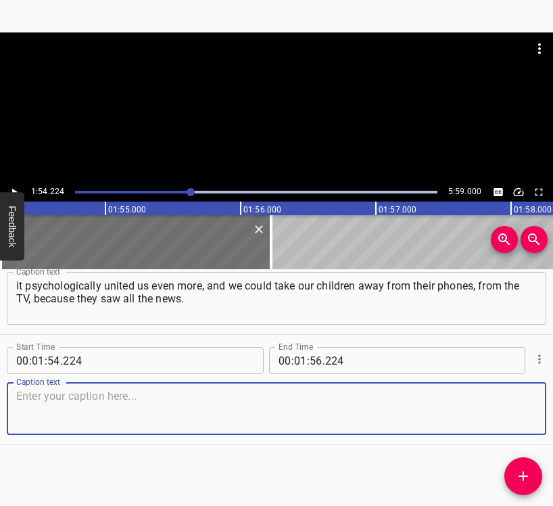
paste textarea "And they were a little bit distracted. I was devoted to art, plus emotions – no…"
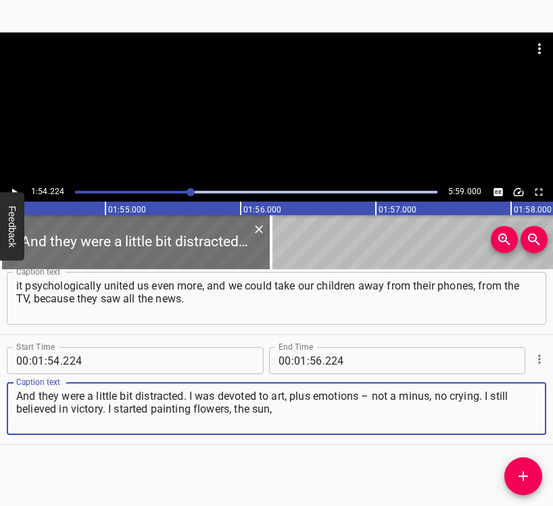
type textarea "And they were a little bit distracted. I was devoted to art, plus emotions – no…"
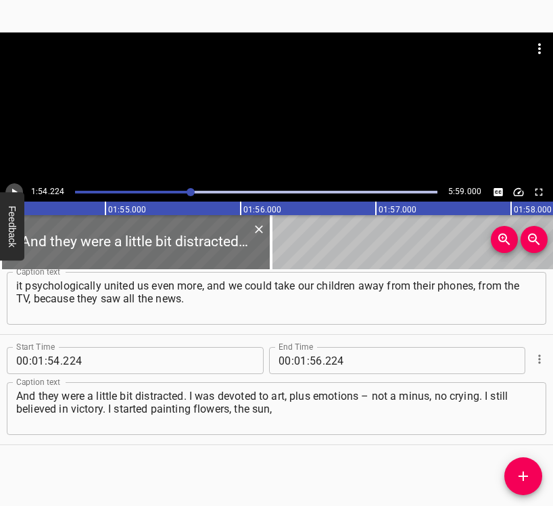
click at [17, 190] on icon "Play/Pause" at bounding box center [14, 192] width 12 height 12
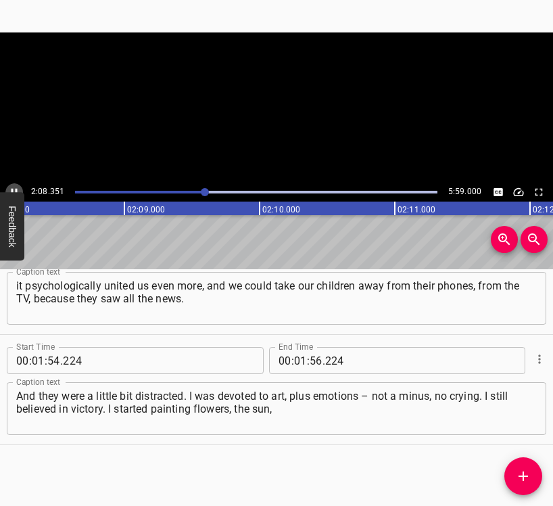
click at [16, 191] on icon "Play/Pause" at bounding box center [15, 192] width 6 height 7
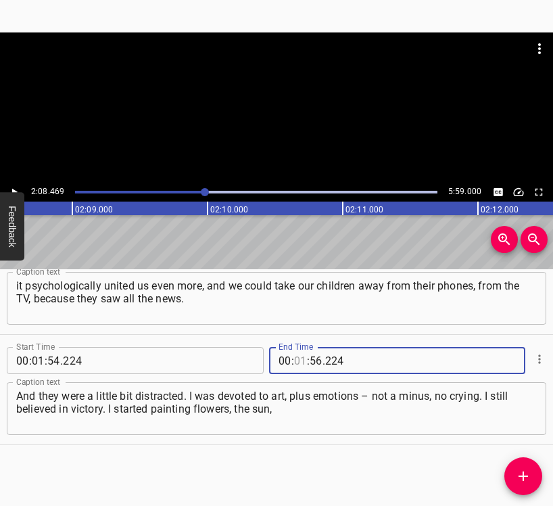
click at [300, 358] on input "number" at bounding box center [300, 360] width 13 height 27
type input "02"
type input "08"
type input "469"
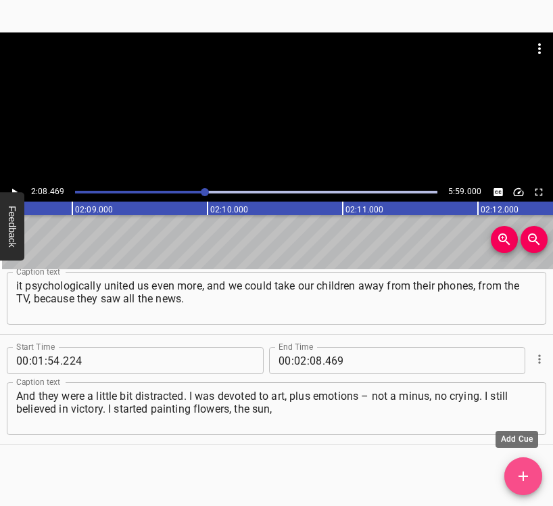
click at [518, 478] on icon "Add Cue" at bounding box center [524, 476] width 16 height 16
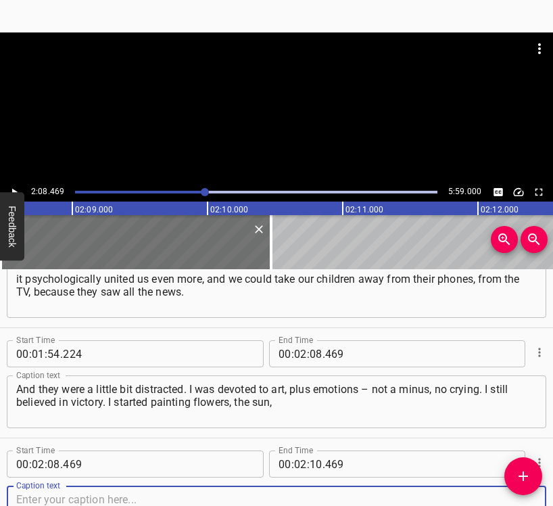
scroll to position [1260, 0]
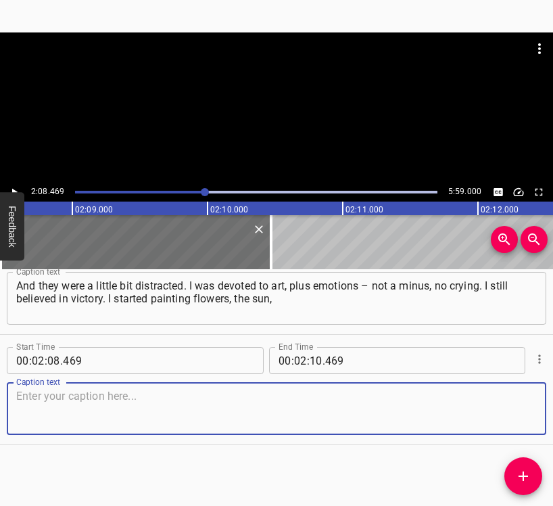
click at [511, 394] on textarea at bounding box center [276, 409] width 521 height 39
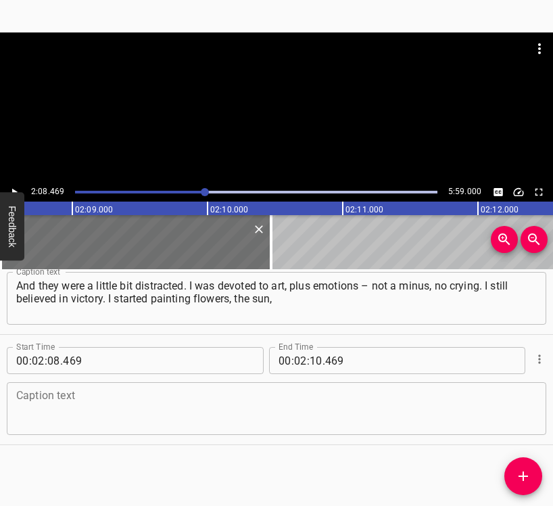
click at [146, 393] on textarea at bounding box center [276, 409] width 521 height 39
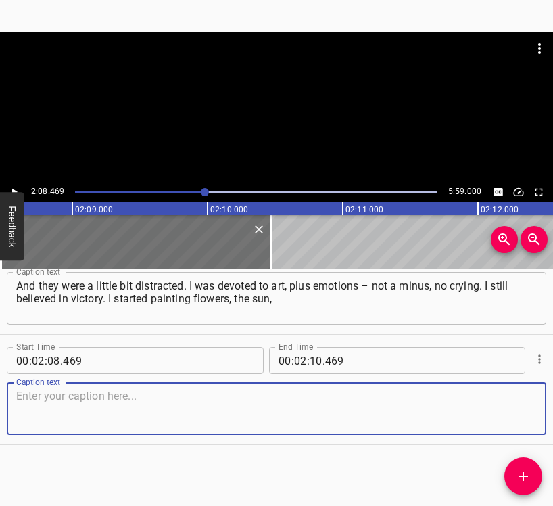
paste textarea "somehow distracting them so that people would immerse themselves in art a littl…"
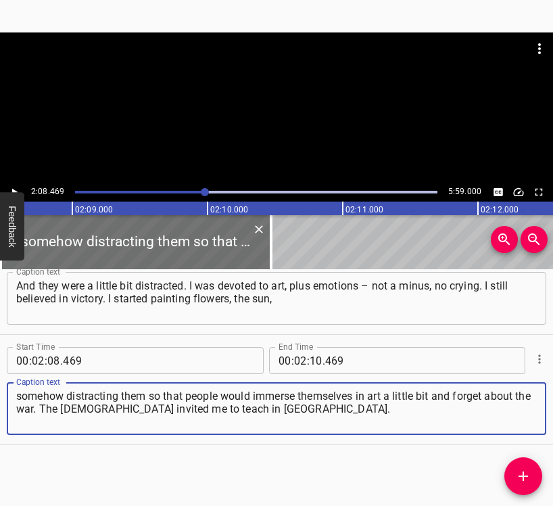
type textarea "somehow distracting them so that people would immerse themselves in art a littl…"
click at [13, 187] on icon "Play/Pause" at bounding box center [14, 192] width 12 height 12
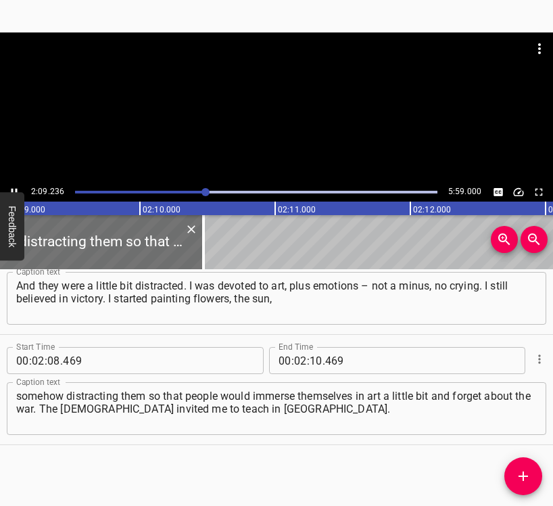
scroll to position [0, 17487]
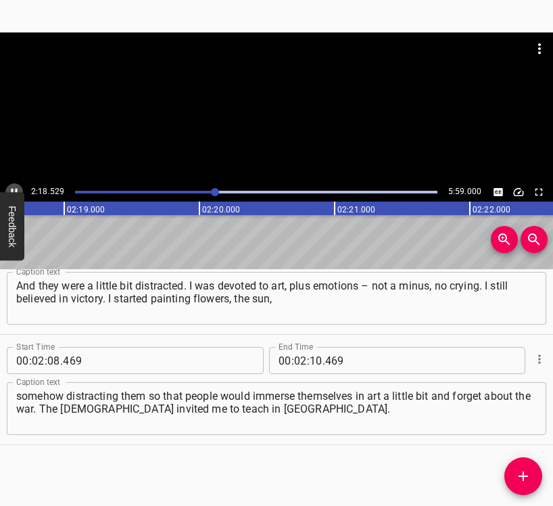
click at [12, 188] on icon "Play/Pause" at bounding box center [14, 192] width 12 height 12
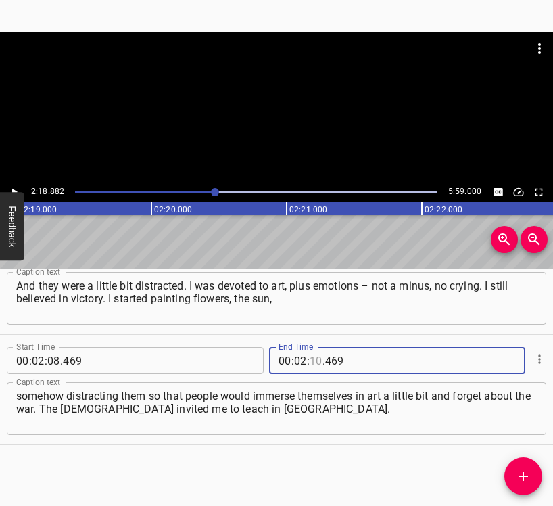
click at [311, 359] on input "number" at bounding box center [316, 360] width 13 height 27
type input "18"
type input "882"
click at [528, 477] on icon "Add Cue" at bounding box center [523, 476] width 9 height 9
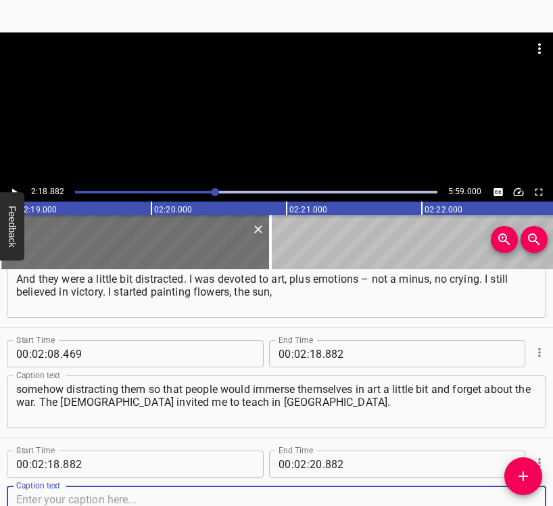
scroll to position [1371, 0]
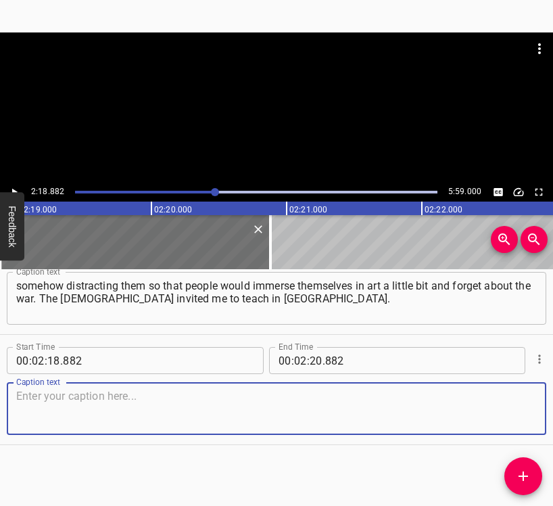
drag, startPoint x: 518, startPoint y: 414, endPoint x: 551, endPoint y: 403, distance: 35.1
click at [520, 413] on textarea at bounding box center [276, 409] width 521 height 39
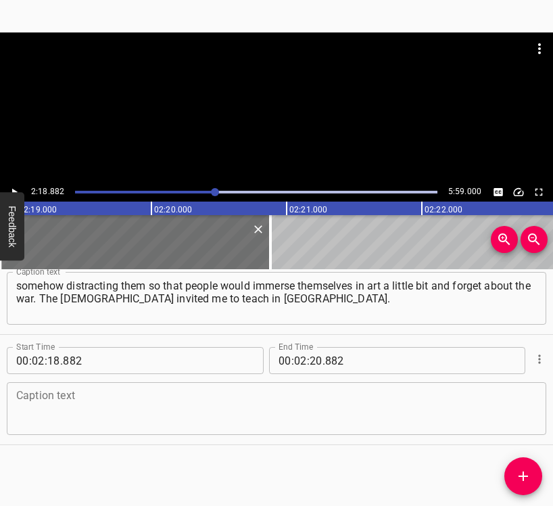
click at [56, 405] on textarea at bounding box center [276, 409] width 521 height 39
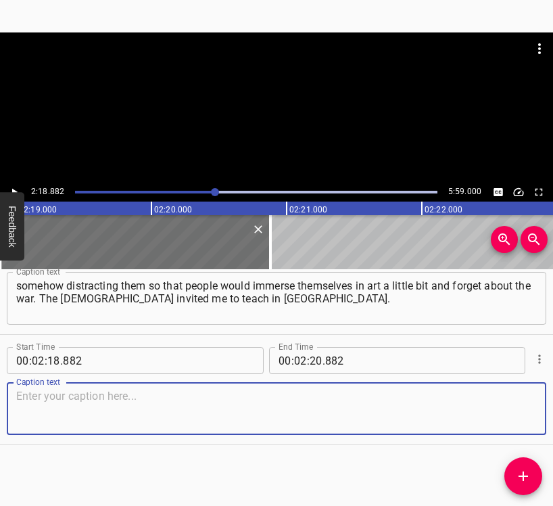
paste textarea "A documentary filmmaker appeared and said: “I will teach you the language, you …"
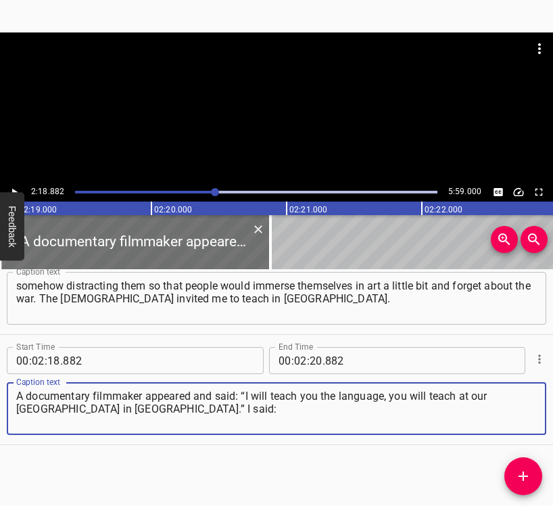
type textarea "A documentary filmmaker appeared and said: “I will teach you the language, you …"
click at [11, 184] on button "Play/Pause" at bounding box center [14, 192] width 18 height 18
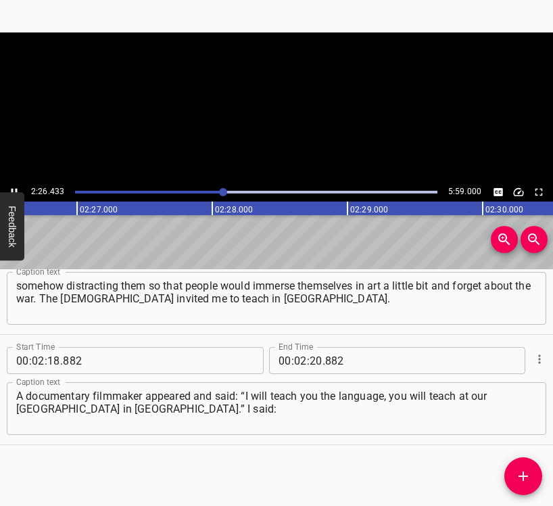
click at [13, 186] on icon "Play/Pause" at bounding box center [14, 192] width 12 height 12
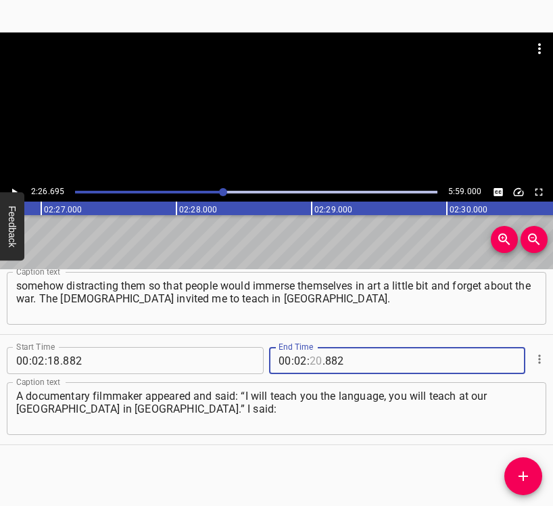
click at [310, 359] on input "number" at bounding box center [316, 360] width 13 height 27
type input "26"
type input "695"
click at [532, 473] on span "Add Cue" at bounding box center [524, 476] width 38 height 16
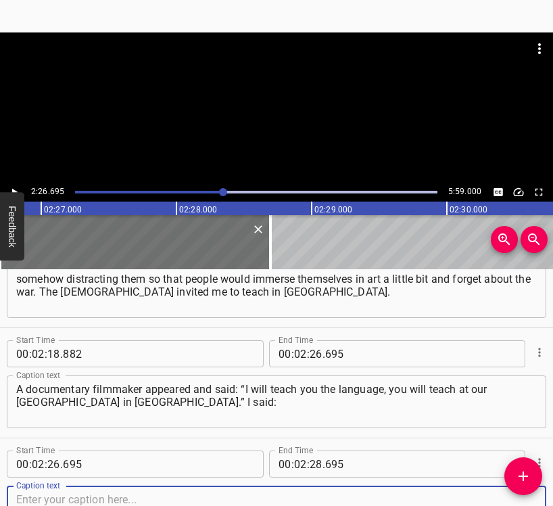
scroll to position [1481, 0]
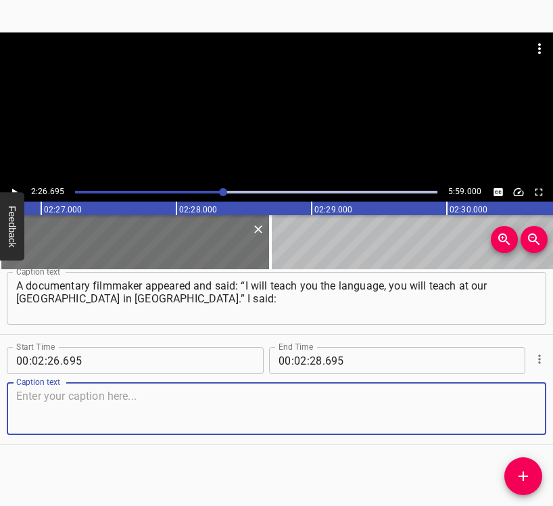
drag, startPoint x: 516, startPoint y: 411, endPoint x: 528, endPoint y: 407, distance: 12.2
click at [522, 410] on textarea at bounding box center [276, 409] width 521 height 39
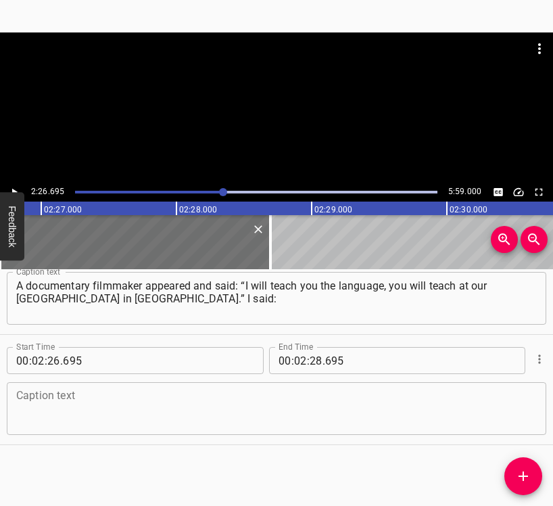
click at [142, 392] on textarea at bounding box center [276, 409] width 521 height 39
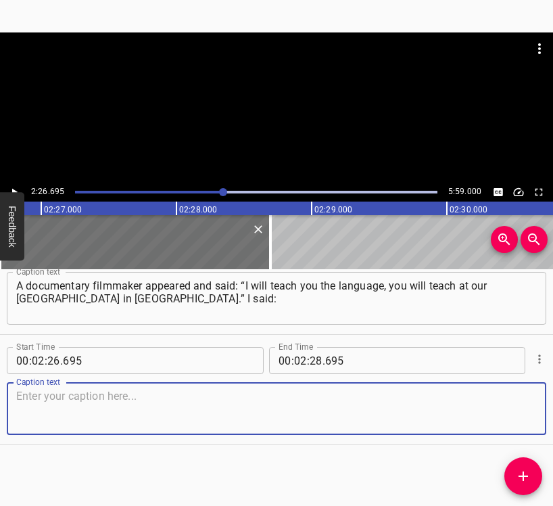
paste textarea "“No, I teach at the [GEOGRAPHIC_DATA]. I love our [DEMOGRAPHIC_DATA] children. …"
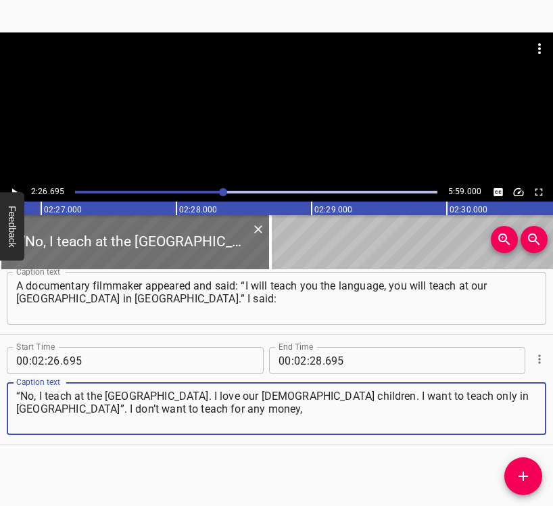
type textarea "“No, I teach at the [GEOGRAPHIC_DATA]. I love our [DEMOGRAPHIC_DATA] children. …"
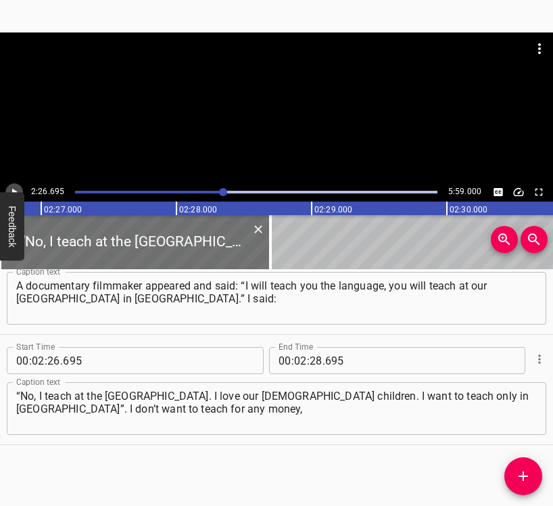
click at [16, 187] on icon "Play/Pause" at bounding box center [14, 192] width 12 height 12
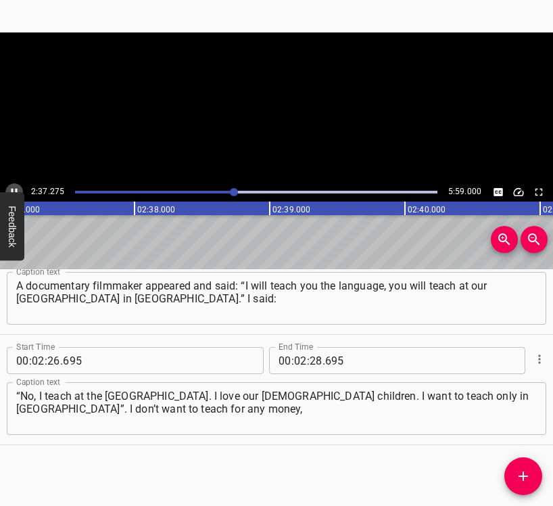
click at [16, 187] on icon "Play/Pause" at bounding box center [14, 192] width 12 height 12
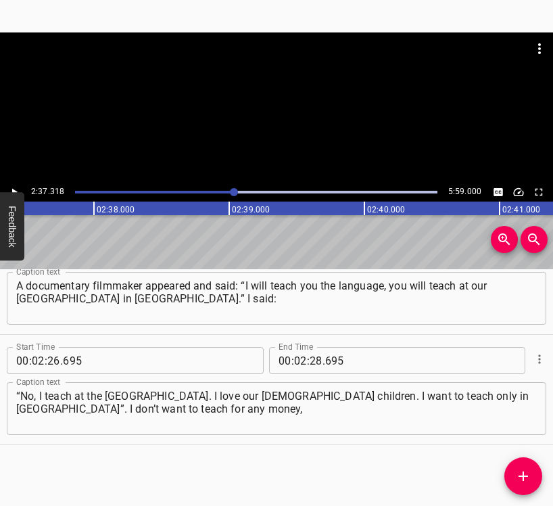
scroll to position [0, 21287]
click at [310, 356] on input "number" at bounding box center [316, 360] width 13 height 27
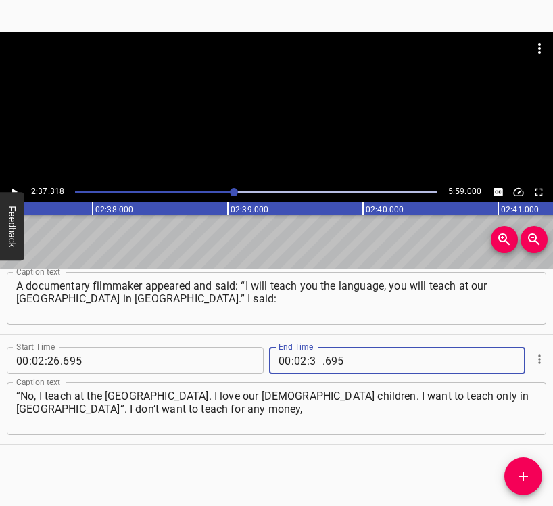
type input "37"
type input "318"
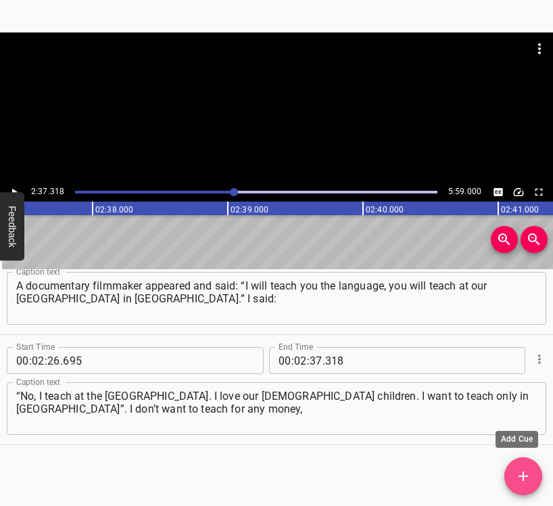
drag, startPoint x: 519, startPoint y: 473, endPoint x: 535, endPoint y: 472, distance: 16.3
click at [519, 472] on icon "Add Cue" at bounding box center [524, 476] width 16 height 16
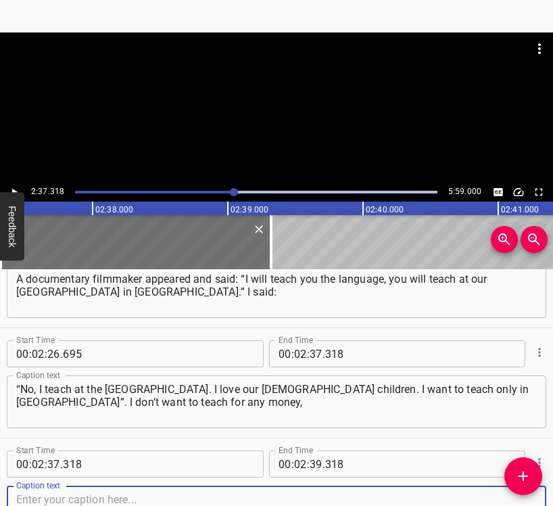
scroll to position [1591, 0]
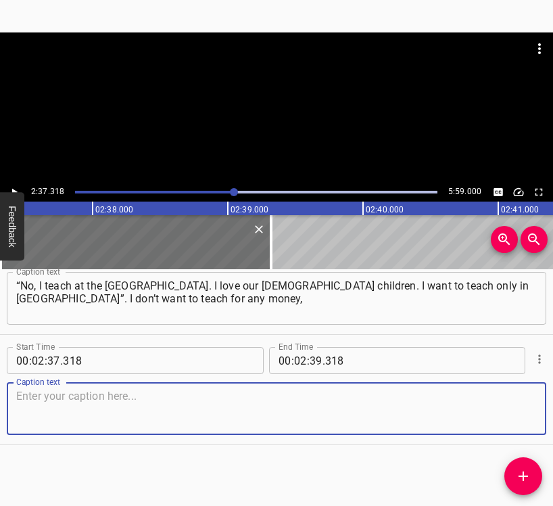
click at [512, 422] on textarea at bounding box center [276, 409] width 521 height 39
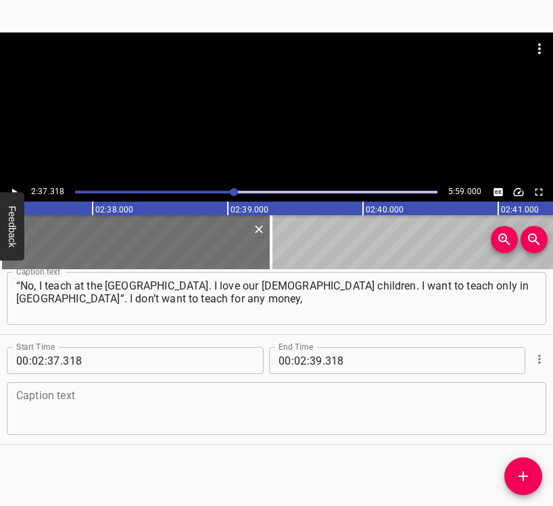
click at [60, 409] on textarea at bounding box center [276, 409] width 521 height 39
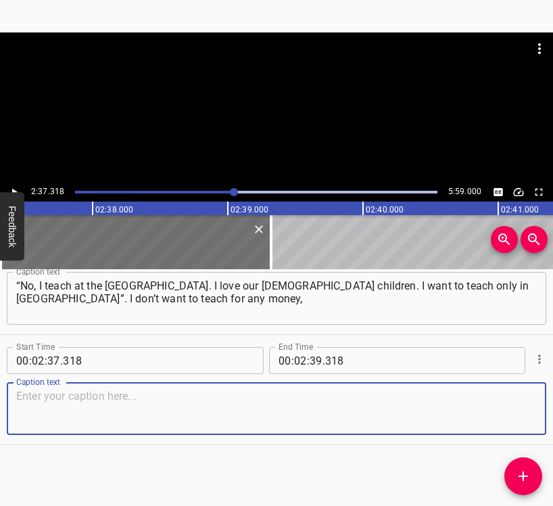
paste textarea "not for 10 thousand dollars, not for 20, not for 30. I want to give my professi…"
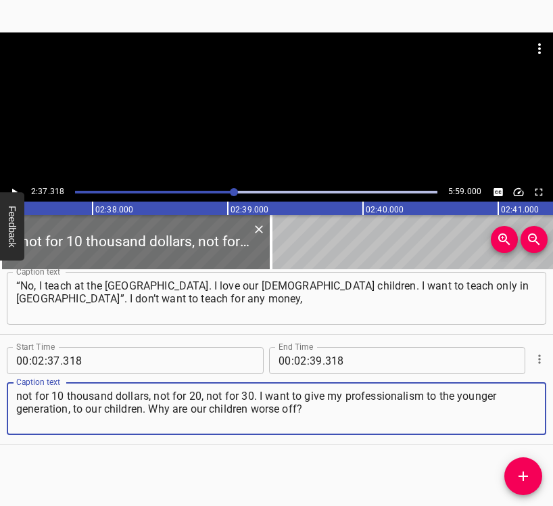
type textarea "not for 10 thousand dollars, not for 20, not for 30. I want to give my professi…"
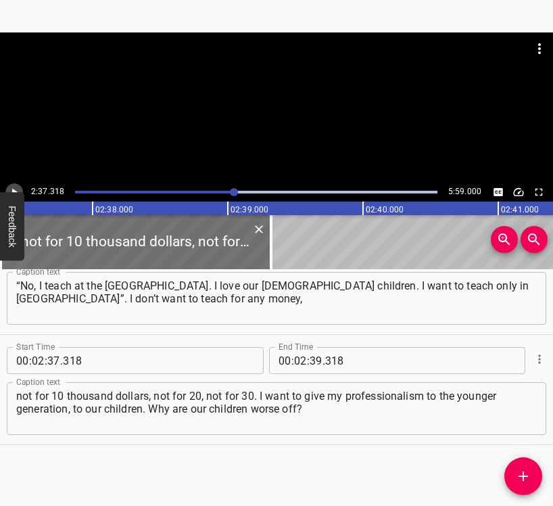
click at [16, 191] on icon "Play/Pause" at bounding box center [14, 192] width 5 height 7
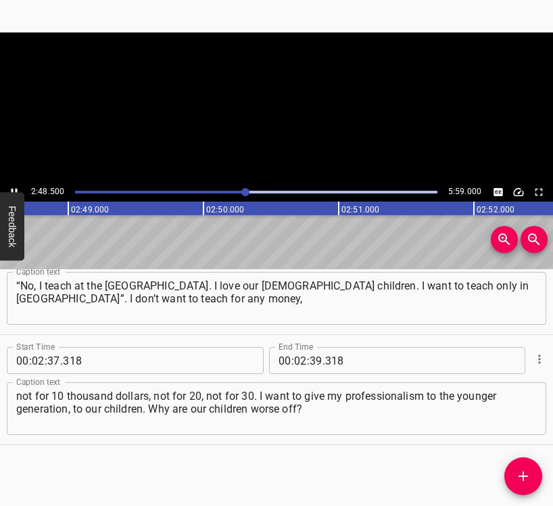
click at [16, 188] on icon "Play/Pause" at bounding box center [14, 192] width 12 height 12
click at [311, 352] on input "number" at bounding box center [316, 360] width 13 height 27
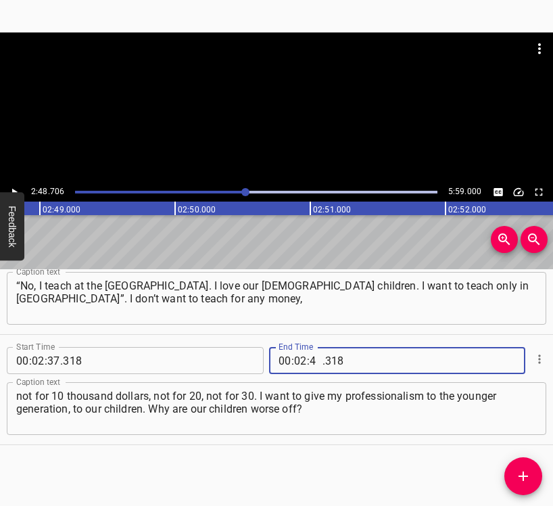
type input "48"
type input "706"
click at [524, 474] on icon "Add Cue" at bounding box center [523, 476] width 9 height 9
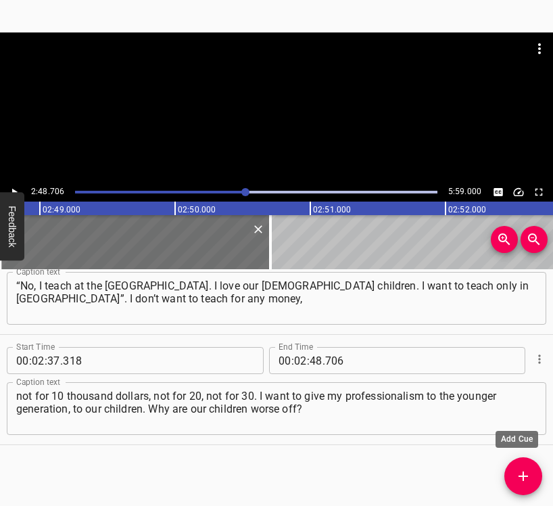
scroll to position [1598, 0]
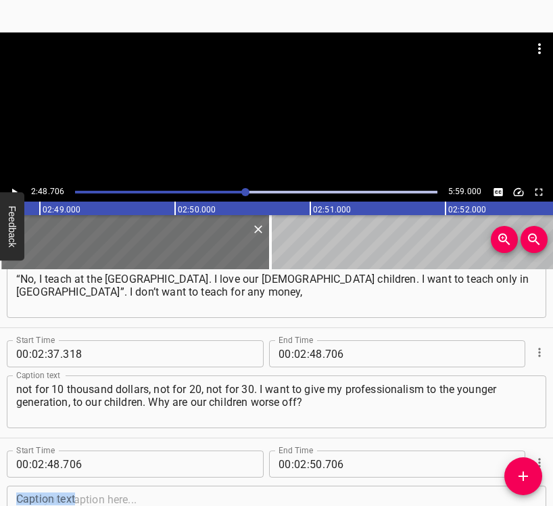
drag, startPoint x: 541, startPoint y: 464, endPoint x: 542, endPoint y: 486, distance: 21.7
click at [545, 493] on div "Start Time 00 : 00 : 05 . 931 Start Time End Time 00 : 00 : 14 . 907 End Time C…" at bounding box center [276, 387] width 553 height 237
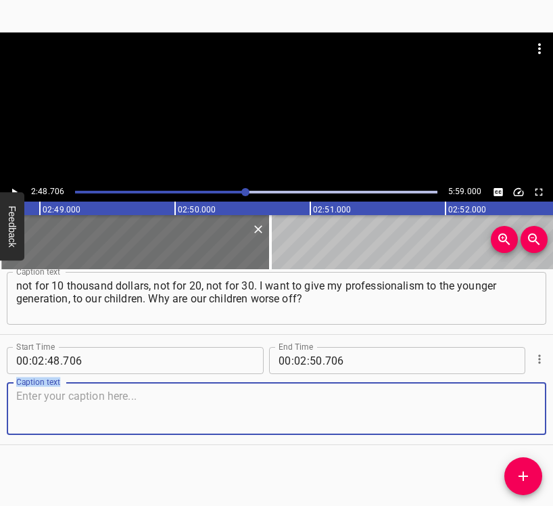
click at [167, 401] on textarea at bounding box center [276, 409] width 521 height 39
paste textarea "We are already at war. Do you understand? We have to give our hearts and souls …"
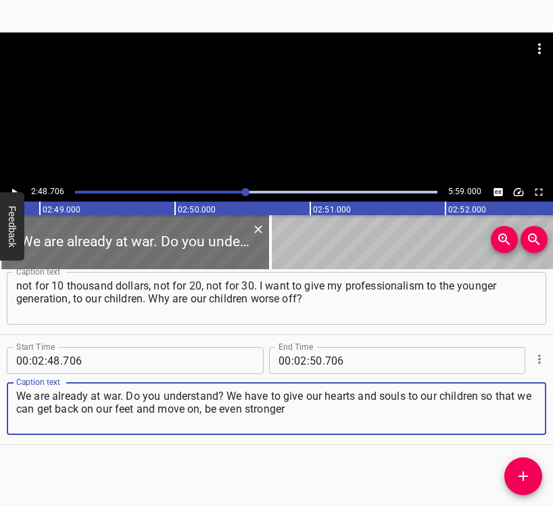
type textarea "We are already at war. Do you understand? We have to give our hearts and souls …"
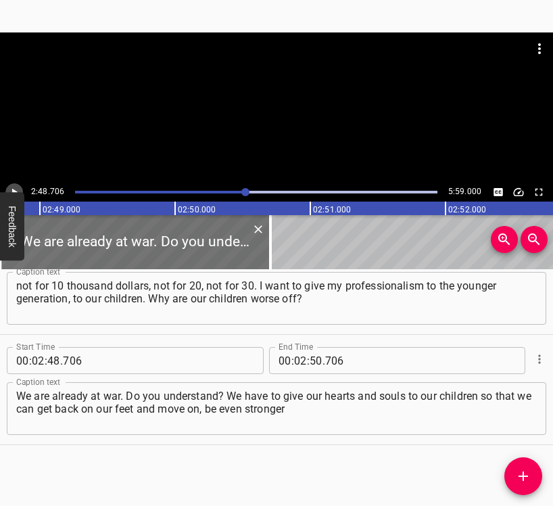
click at [12, 186] on icon "Play/Pause" at bounding box center [14, 192] width 12 height 12
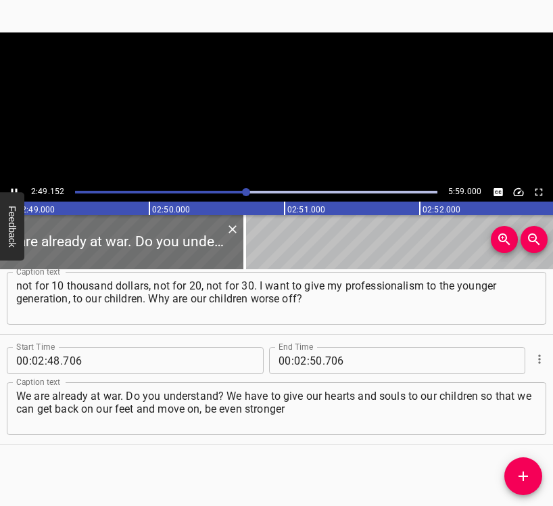
scroll to position [0, 22887]
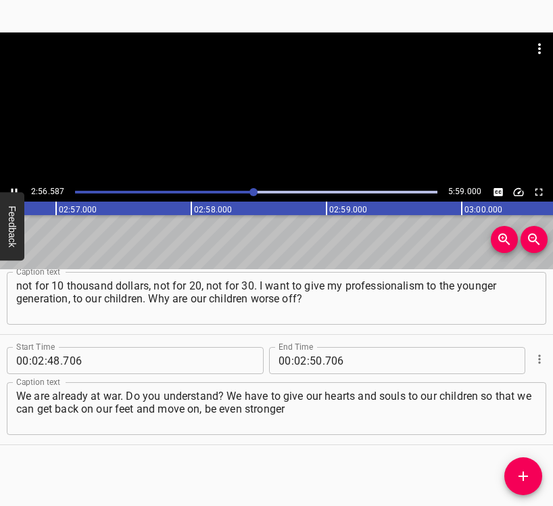
click at [12, 183] on div at bounding box center [276, 107] width 553 height 150
click at [12, 189] on icon "Play/Pause" at bounding box center [15, 192] width 6 height 7
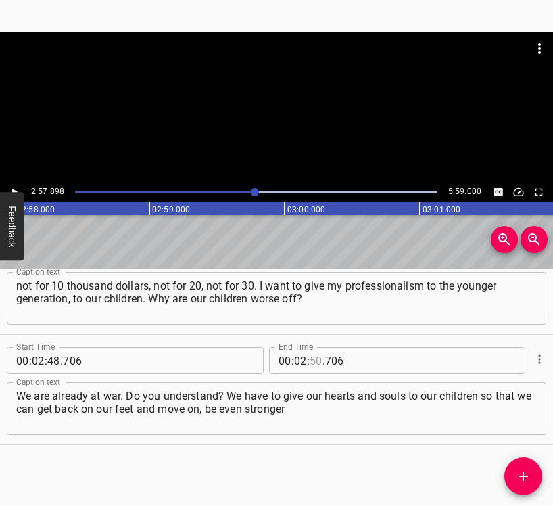
click at [310, 360] on input "number" at bounding box center [316, 360] width 13 height 27
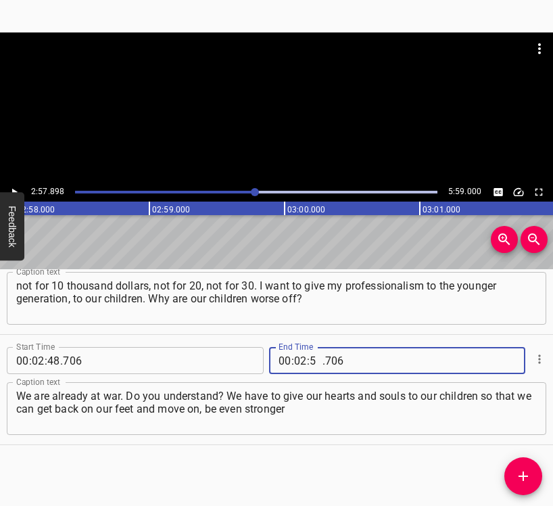
type input "57"
type input "898"
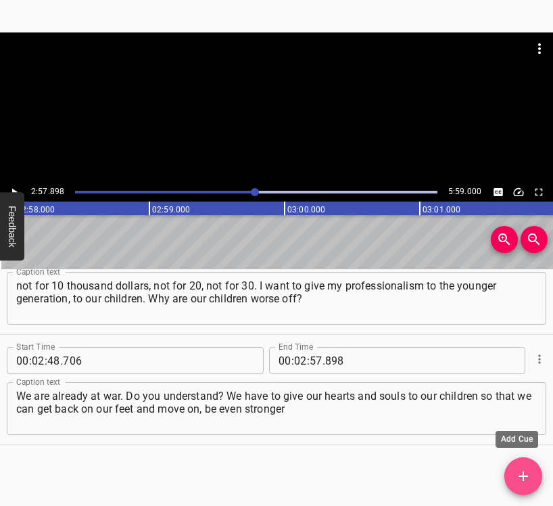
drag, startPoint x: 523, startPoint y: 470, endPoint x: 531, endPoint y: 471, distance: 8.1
click at [523, 471] on icon "Add Cue" at bounding box center [524, 476] width 16 height 16
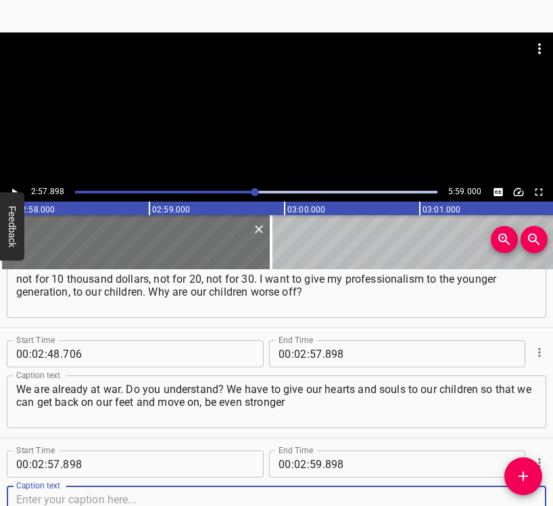
scroll to position [1812, 0]
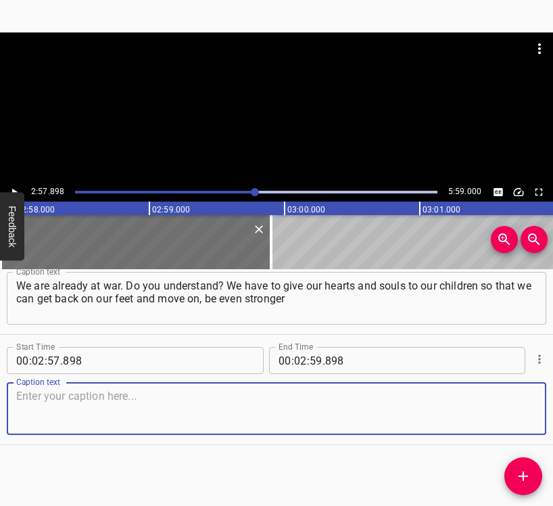
drag, startPoint x: 513, startPoint y: 415, endPoint x: 551, endPoint y: 410, distance: 38.2
click at [516, 415] on textarea at bounding box center [276, 409] width 521 height 39
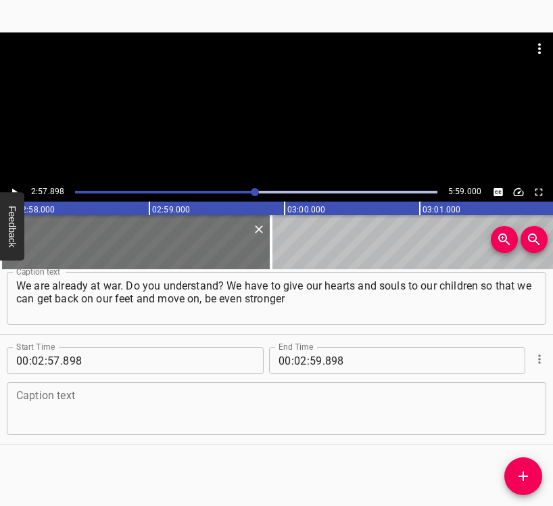
click at [40, 402] on textarea at bounding box center [276, 409] width 521 height 39
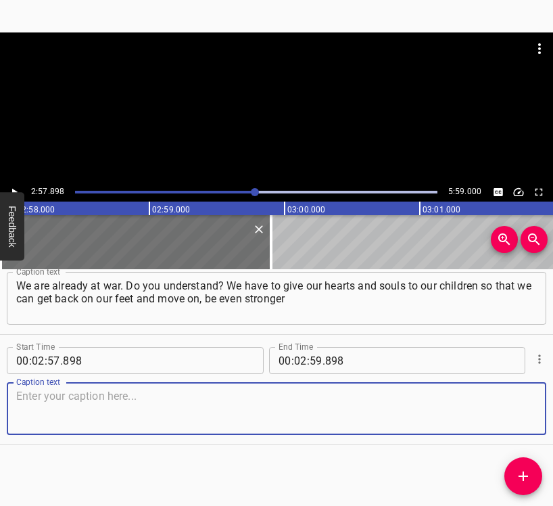
paste textarea "and more resilient. As for me, I’ll tell you this: I tried to paint the war, I …"
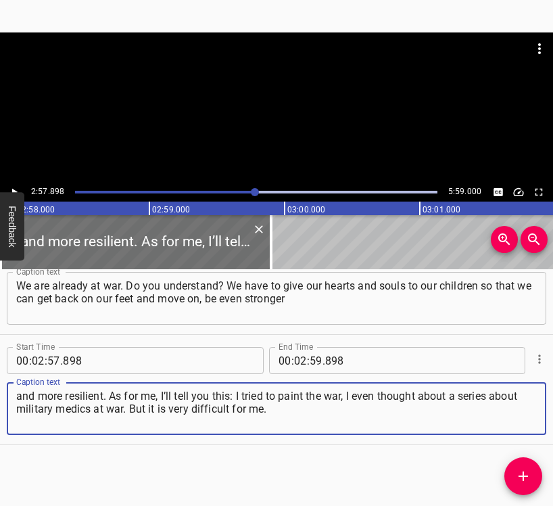
type textarea "and more resilient. As for me, I’ll tell you this: I tried to paint the war, I …"
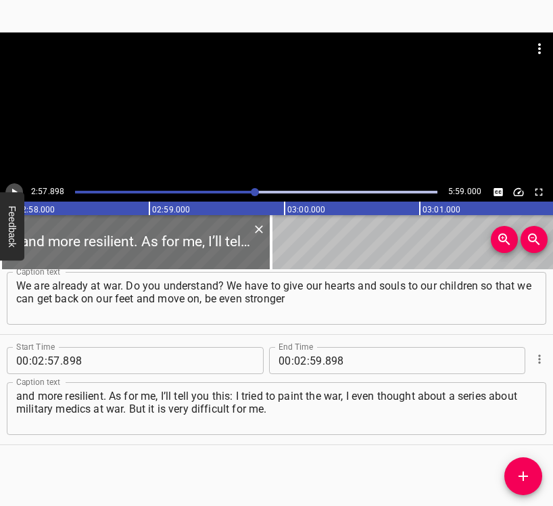
click at [15, 188] on icon "Play/Pause" at bounding box center [14, 192] width 12 height 12
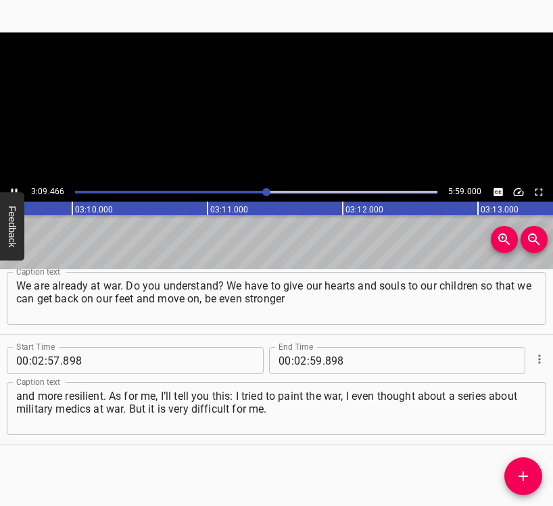
click at [12, 191] on icon "Play/Pause" at bounding box center [15, 192] width 6 height 7
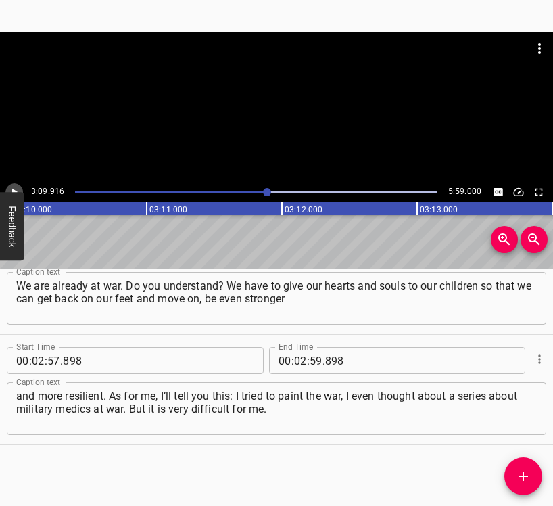
click at [12, 191] on icon "Play/Pause" at bounding box center [14, 192] width 12 height 12
click at [12, 191] on icon "Play/Pause" at bounding box center [15, 192] width 6 height 7
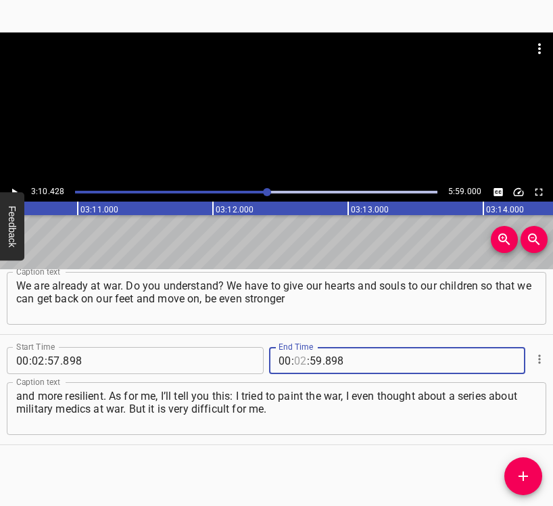
click at [295, 361] on input "number" at bounding box center [300, 360] width 13 height 27
type input "03"
type input "10"
type input "428"
click at [527, 472] on icon "Add Cue" at bounding box center [524, 476] width 16 height 16
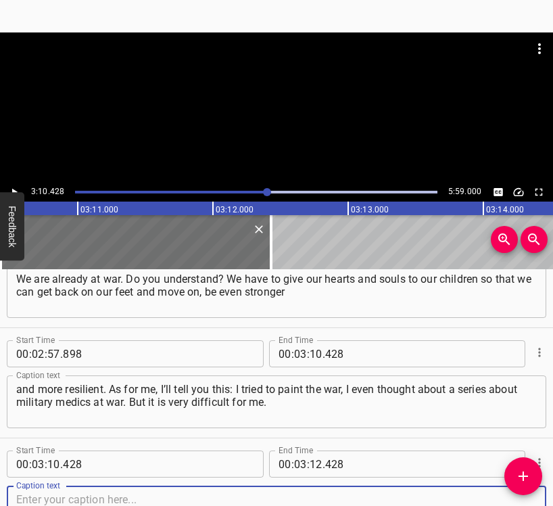
scroll to position [1922, 0]
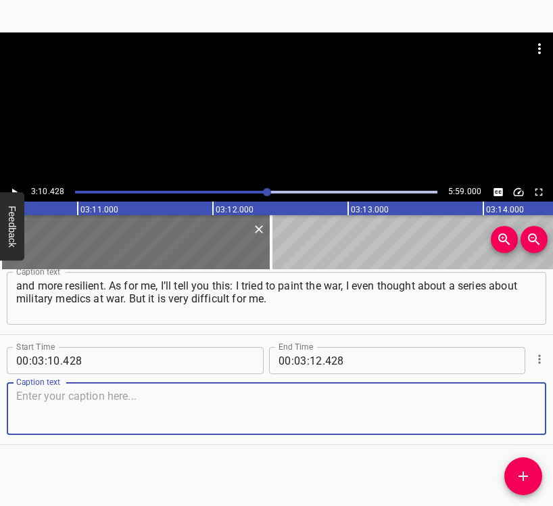
click at [522, 414] on textarea at bounding box center [276, 409] width 521 height 39
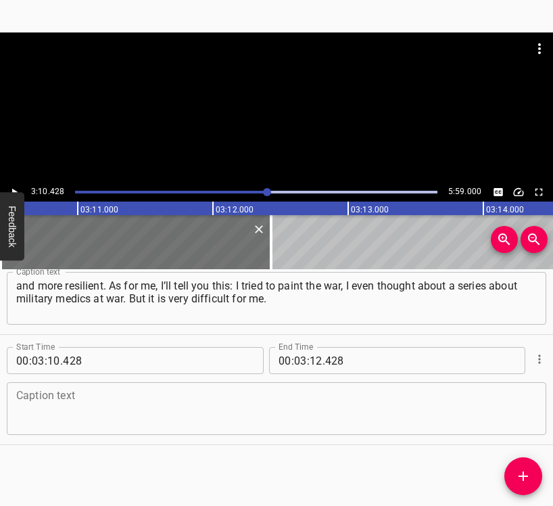
click at [64, 405] on textarea at bounding box center [276, 409] width 521 height 39
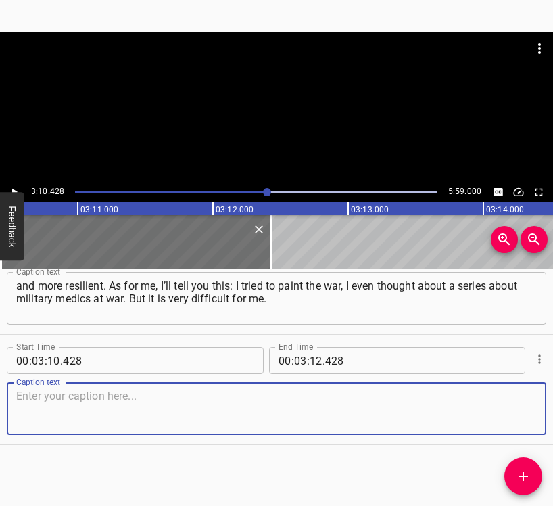
paste textarea "I was asked to paint a portrait at our academy, at the [GEOGRAPHIC_DATA]. A guy…"
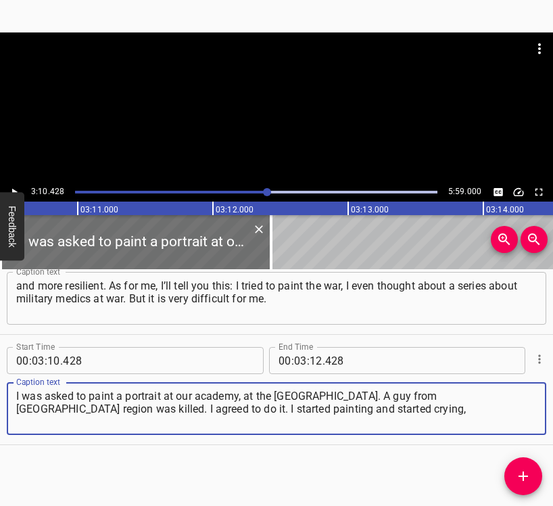
type textarea "I was asked to paint a portrait at our academy, at the [GEOGRAPHIC_DATA]. A guy…"
click at [16, 189] on icon "Play/Pause" at bounding box center [14, 192] width 12 height 12
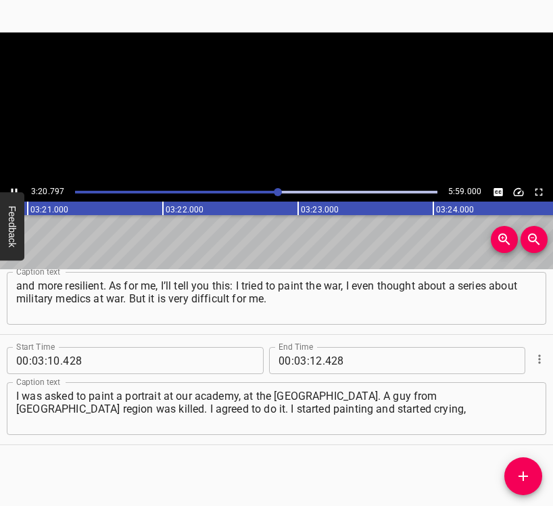
click at [16, 189] on icon "Play/Pause" at bounding box center [15, 192] width 6 height 7
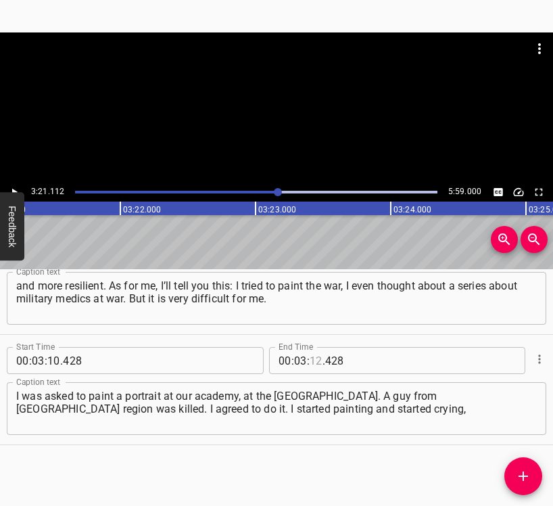
click at [314, 359] on input "number" at bounding box center [316, 360] width 13 height 27
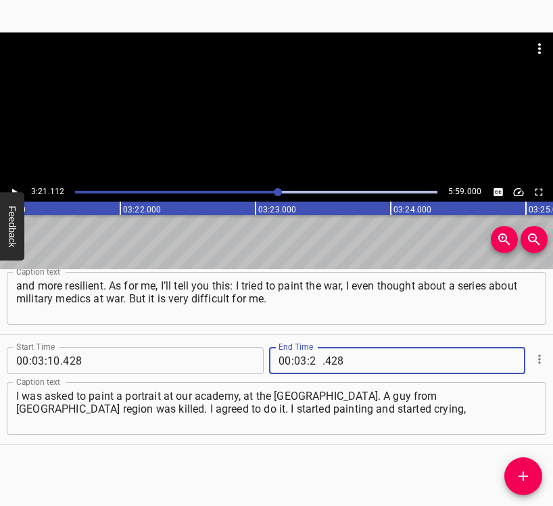
type input "21"
type input "112"
click at [519, 473] on icon "Add Cue" at bounding box center [524, 476] width 16 height 16
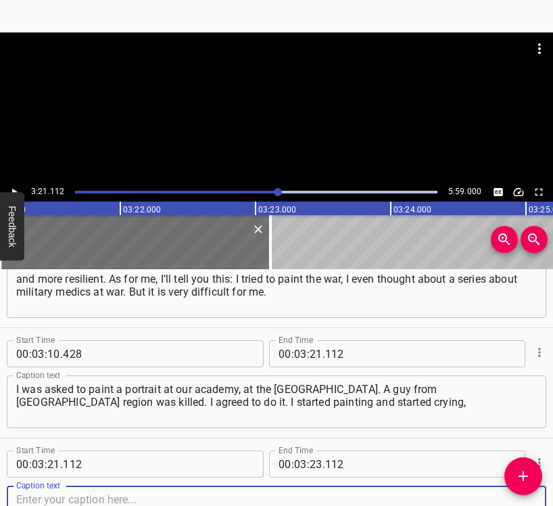
scroll to position [2032, 0]
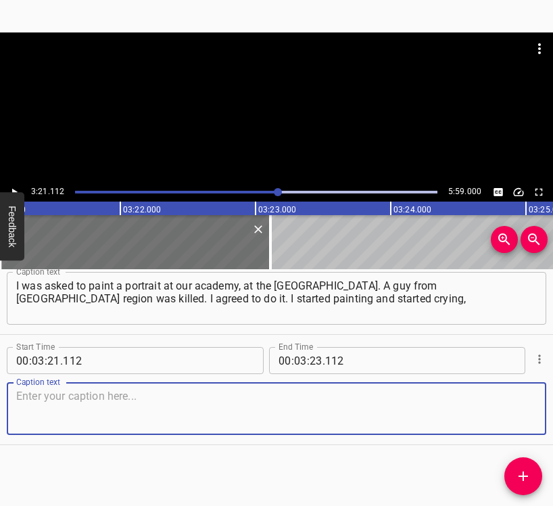
drag, startPoint x: 524, startPoint y: 419, endPoint x: 547, endPoint y: 403, distance: 28.2
click at [530, 416] on div "Caption text" at bounding box center [277, 408] width 540 height 53
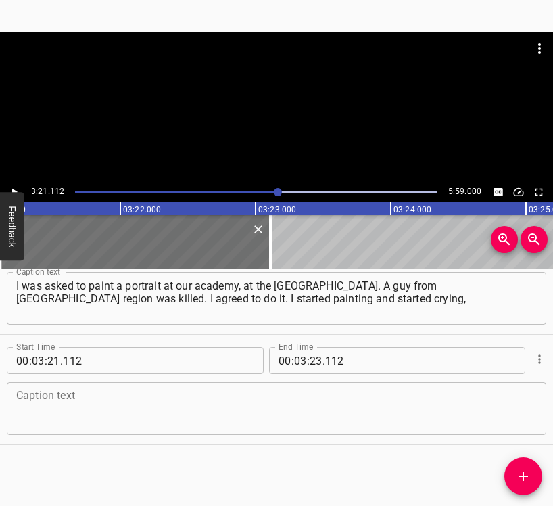
click at [186, 404] on textarea at bounding box center [276, 409] width 521 height 39
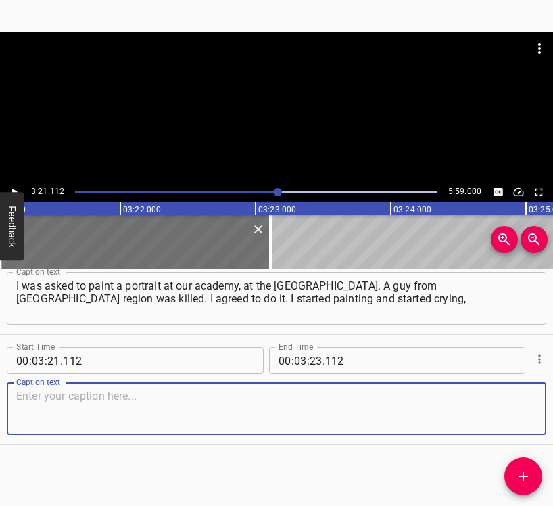
paste textarea "he was alive for me, I couldn’t paint him. I was lucky, I had an order that yea…"
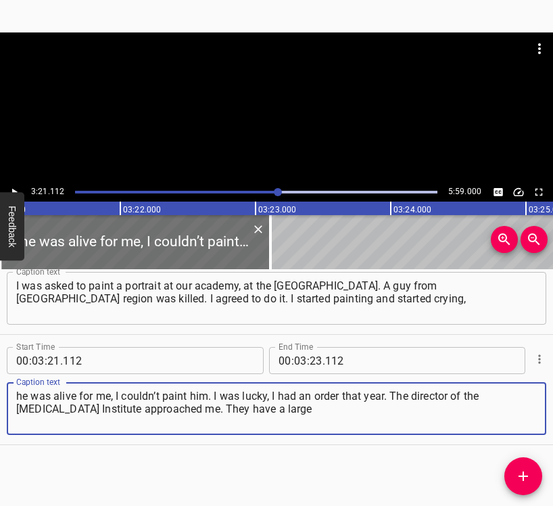
type textarea "he was alive for me, I couldn’t paint him. I was lucky, I had an order that yea…"
click at [9, 193] on button "Feedback" at bounding box center [12, 226] width 24 height 68
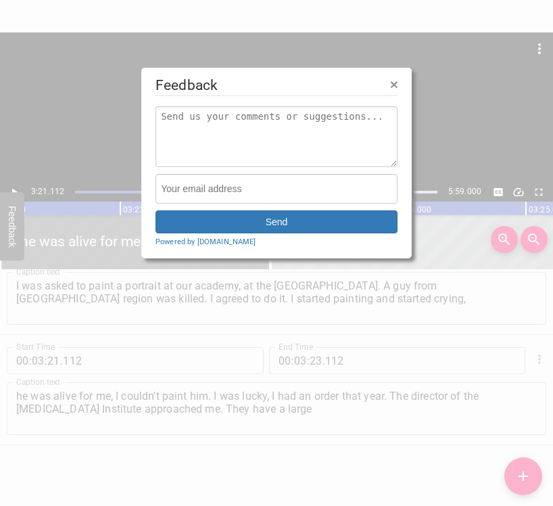
click at [16, 185] on div at bounding box center [276, 253] width 553 height 506
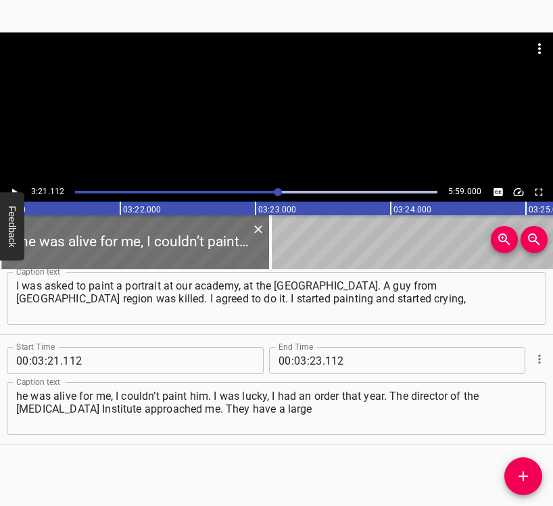
click at [13, 188] on icon "Play/Pause" at bounding box center [14, 192] width 12 height 12
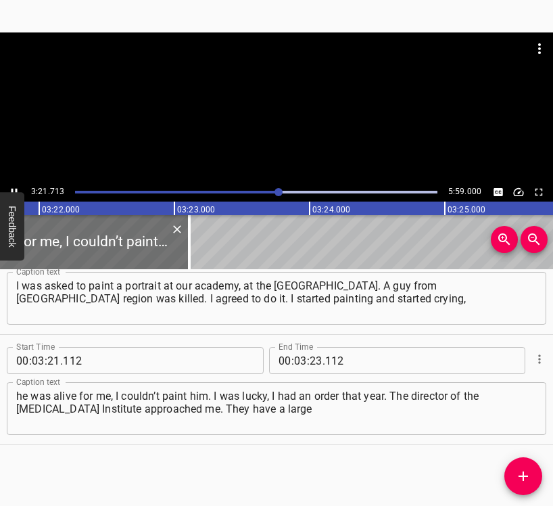
scroll to position [0, 27330]
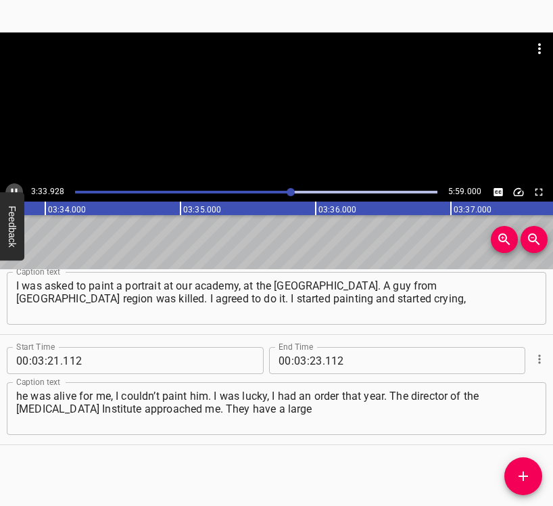
click at [12, 187] on icon "Play/Pause" at bounding box center [14, 192] width 12 height 12
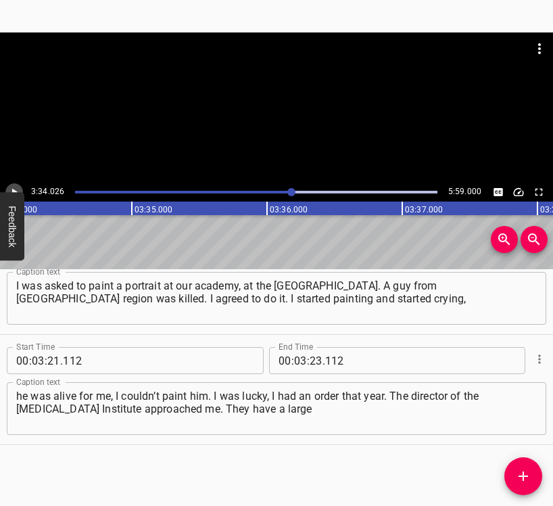
click at [12, 187] on icon "Play/Pause" at bounding box center [14, 192] width 12 height 12
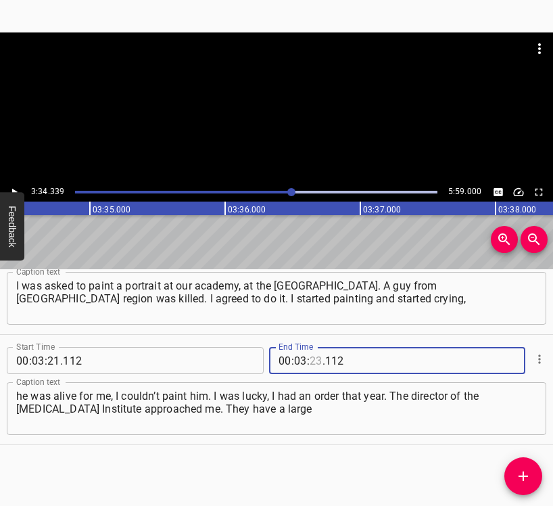
click at [310, 364] on input "number" at bounding box center [316, 360] width 13 height 27
type input "34"
type input "339"
click at [537, 473] on span "Add Cue" at bounding box center [524, 476] width 38 height 16
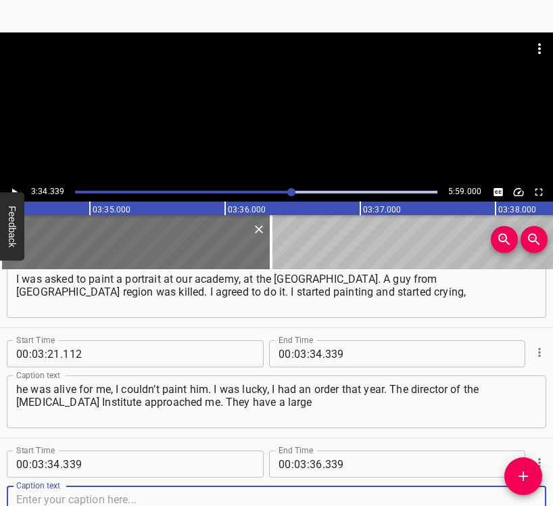
scroll to position [2143, 0]
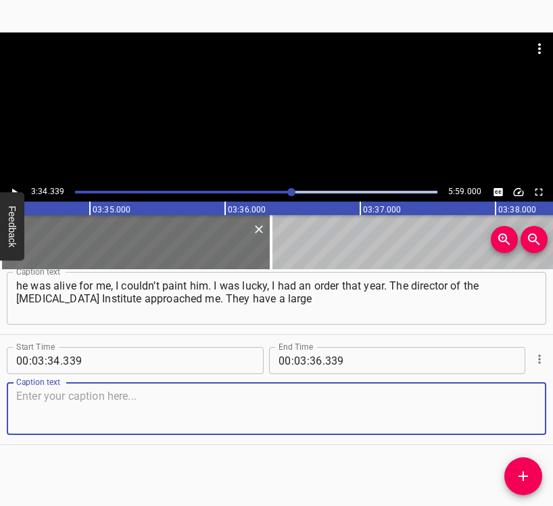
drag, startPoint x: 520, startPoint y: 415, endPoint x: 525, endPoint y: 409, distance: 7.2
click at [520, 414] on textarea at bounding box center [276, 409] width 521 height 39
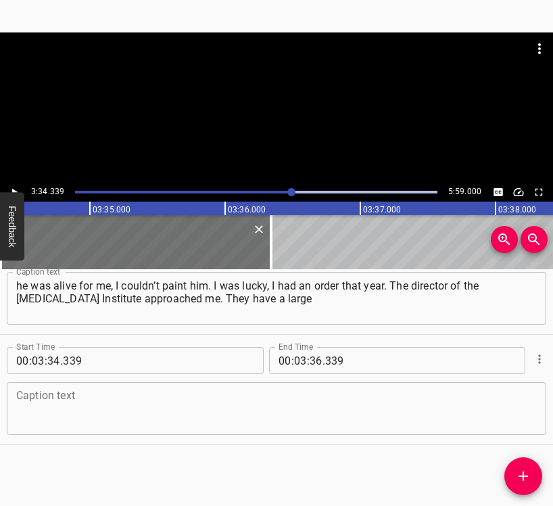
click at [108, 396] on textarea at bounding box center [276, 409] width 521 height 39
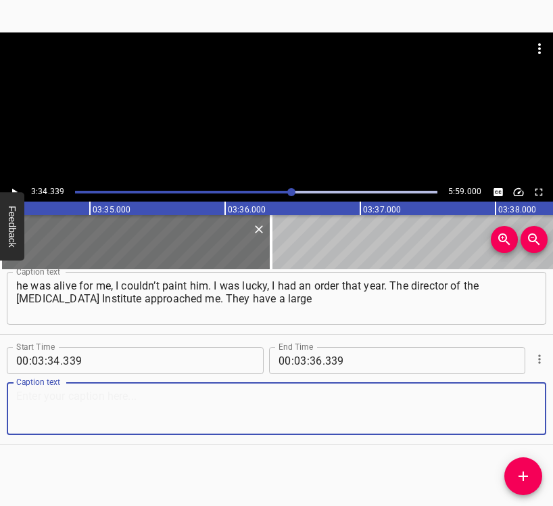
paste textarea "conference room. I had to figure out how to fit eight works into the interior o…"
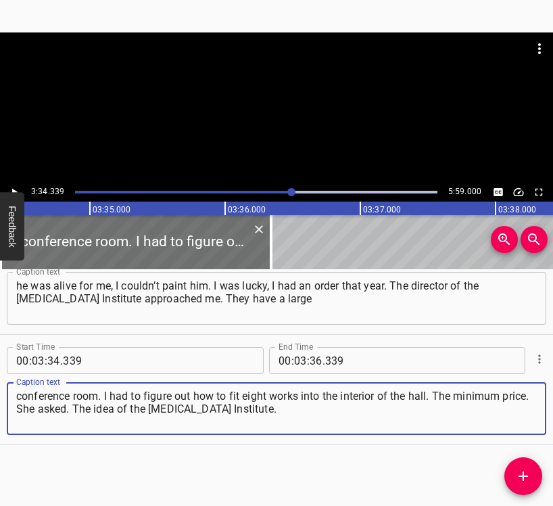
type textarea "conference room. I had to figure out how to fit eight works into the interior o…"
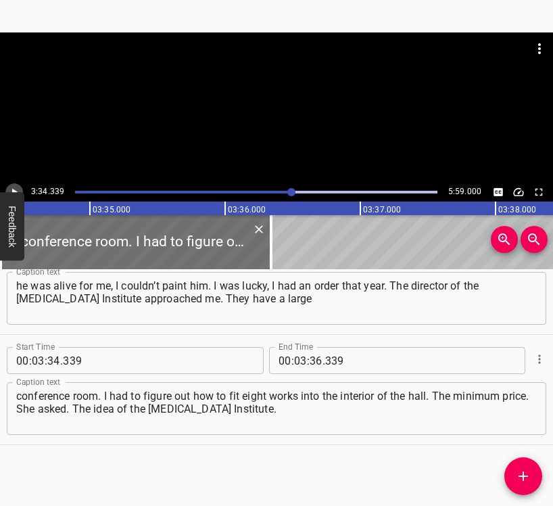
click at [14, 187] on icon "Play/Pause" at bounding box center [14, 192] width 12 height 12
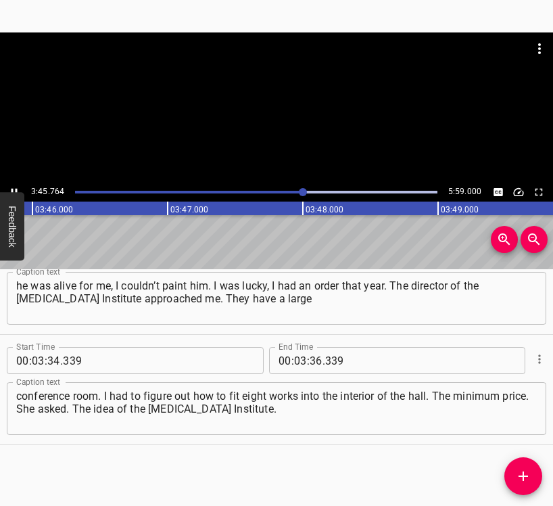
click at [14, 185] on button "Play/Pause" at bounding box center [14, 192] width 18 height 18
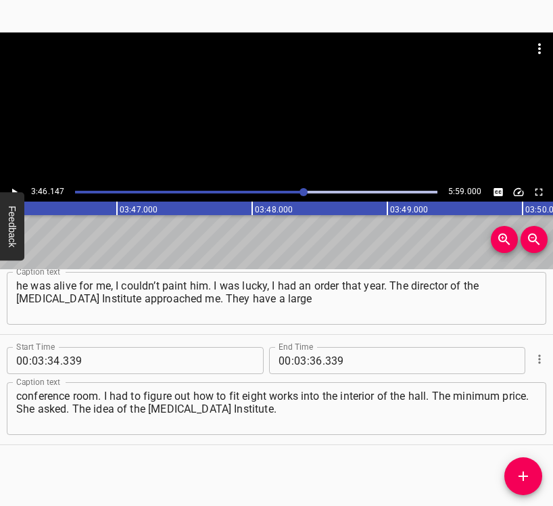
scroll to position [0, 30601]
click at [13, 185] on button "Play/Pause" at bounding box center [14, 192] width 18 height 18
click at [12, 185] on button "Play/Pause" at bounding box center [14, 192] width 18 height 18
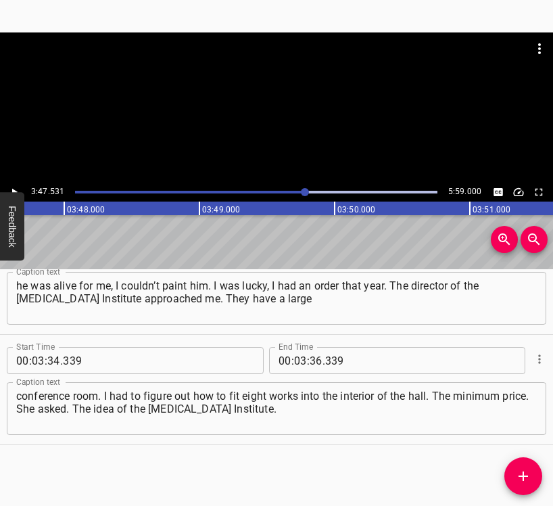
scroll to position [0, 30788]
click at [310, 364] on input "number" at bounding box center [316, 360] width 13 height 27
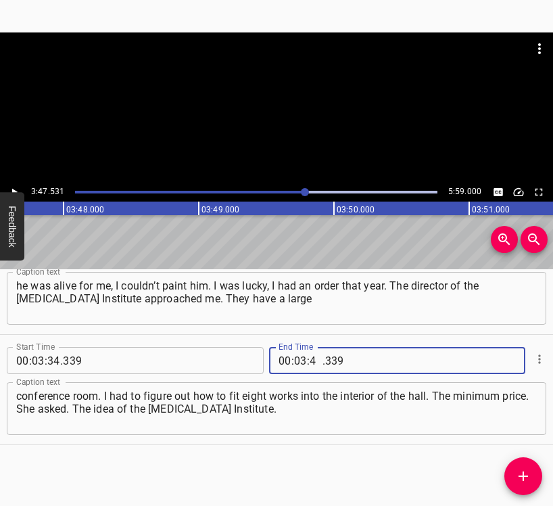
type input "47"
type input "531"
click at [518, 478] on icon "Add Cue" at bounding box center [524, 476] width 16 height 16
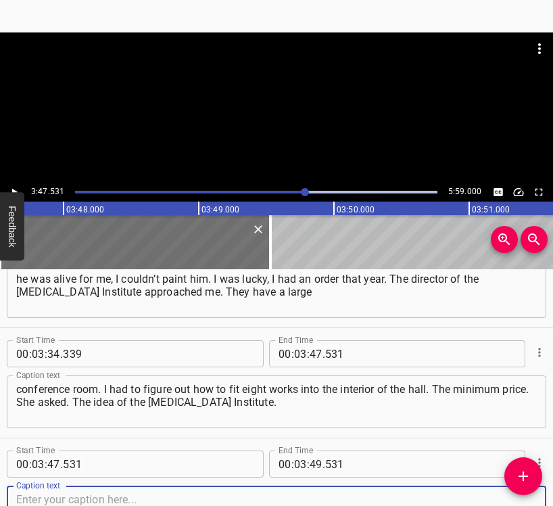
scroll to position [2253, 0]
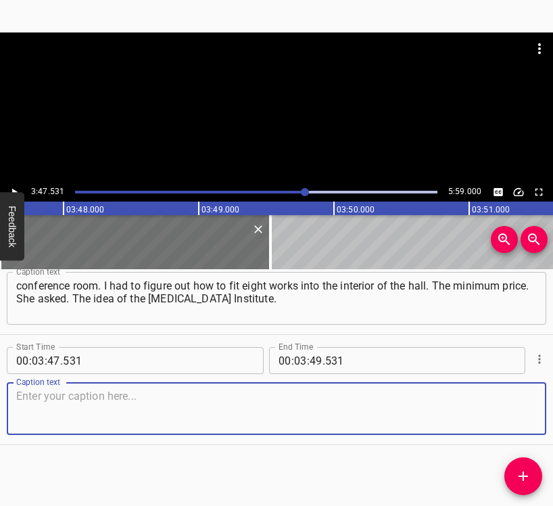
drag, startPoint x: 509, startPoint y: 411, endPoint x: 521, endPoint y: 409, distance: 12.3
click at [509, 415] on textarea at bounding box center [276, 409] width 521 height 39
click at [520, 406] on textarea at bounding box center [276, 409] width 521 height 39
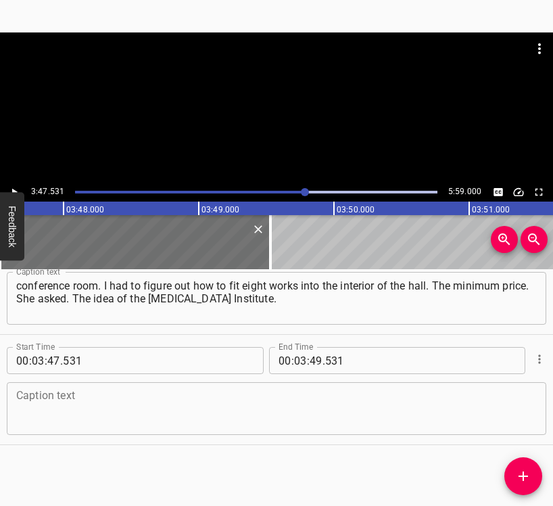
click at [75, 396] on textarea at bounding box center [276, 409] width 521 height 39
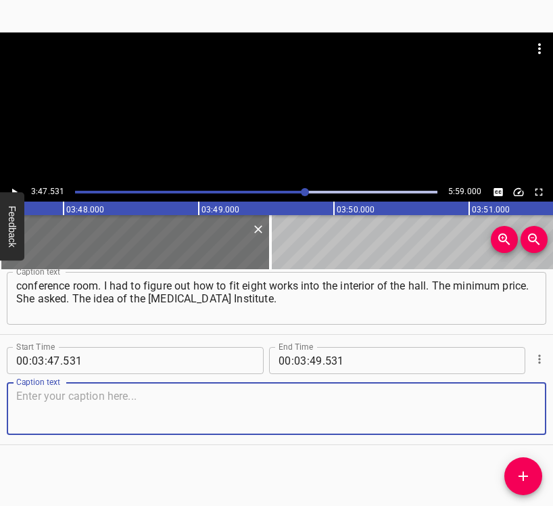
paste textarea "I showed the sanctity of their profession through the hands of great people. [P…"
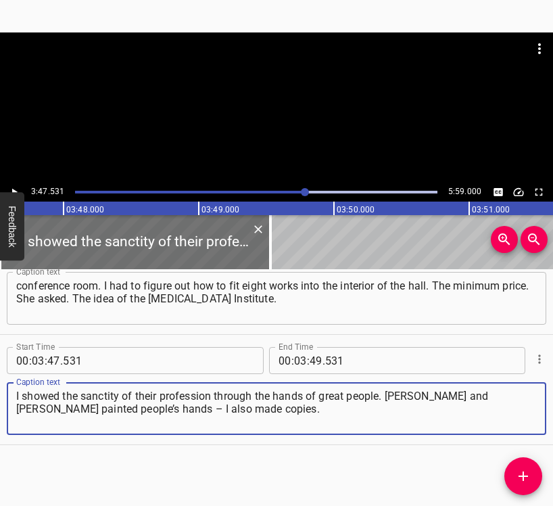
type textarea "I showed the sanctity of their profession through the hands of great people. [P…"
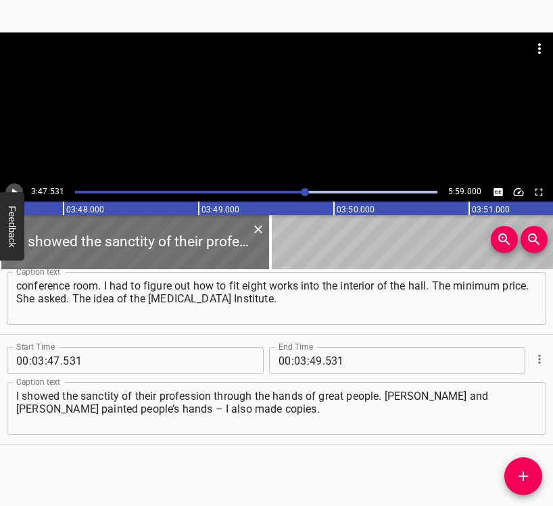
click at [8, 188] on icon "Play/Pause" at bounding box center [14, 192] width 12 height 12
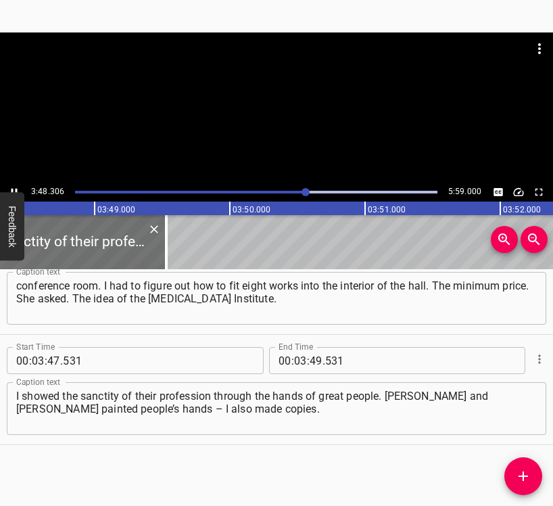
scroll to position [0, 30893]
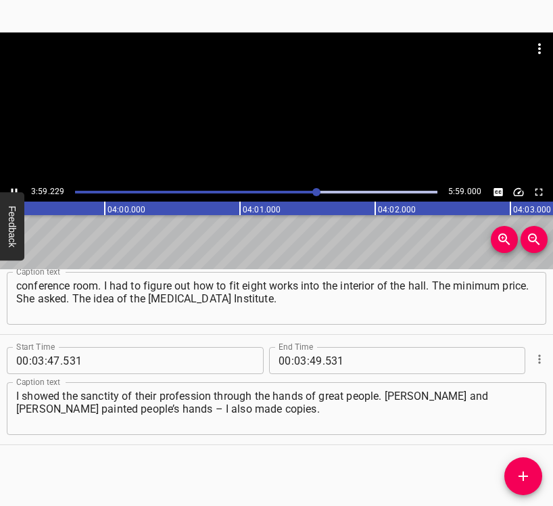
click at [13, 189] on icon "Play/Pause" at bounding box center [15, 192] width 6 height 7
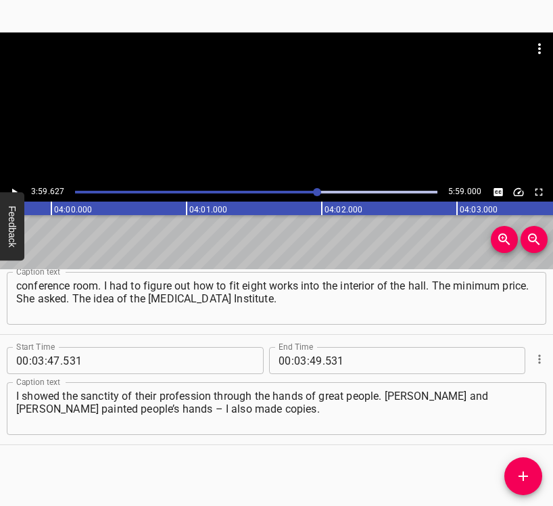
scroll to position [0, 32425]
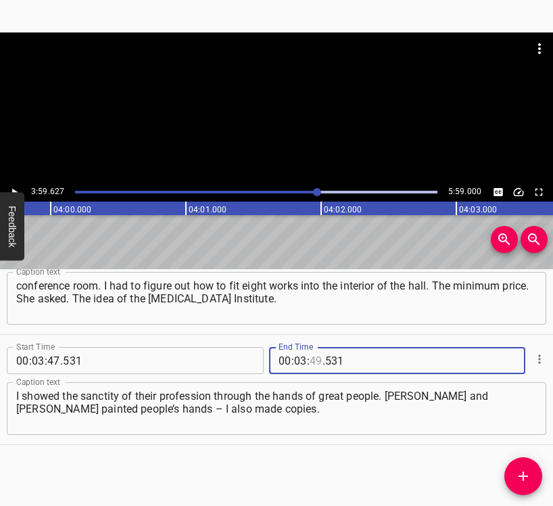
click at [310, 358] on input "number" at bounding box center [316, 360] width 13 height 27
type input "59"
type input "627"
click at [518, 477] on icon "Add Cue" at bounding box center [524, 476] width 16 height 16
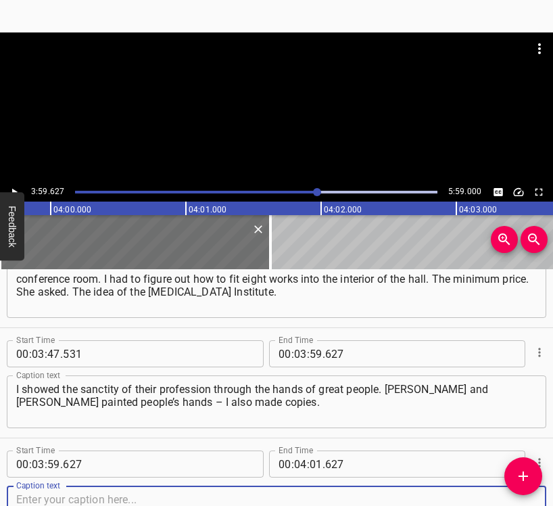
scroll to position [2363, 0]
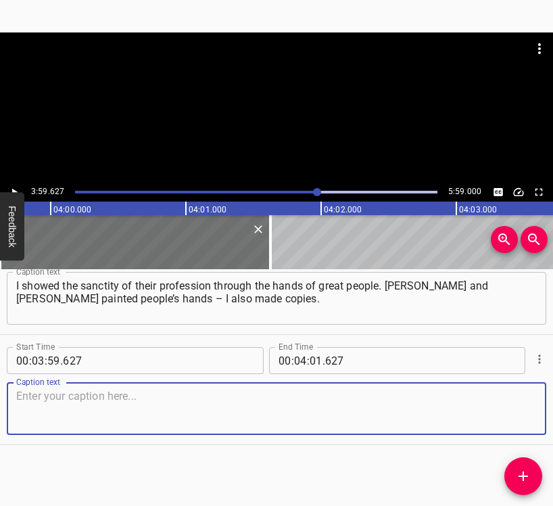
click at [516, 421] on textarea at bounding box center [276, 409] width 521 height 39
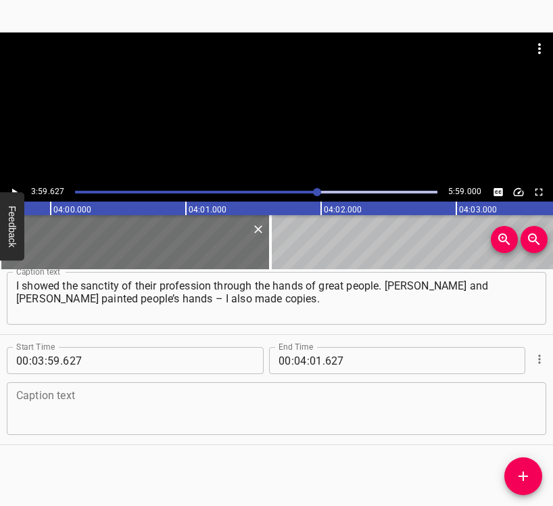
click at [50, 399] on textarea at bounding box center [276, 409] width 521 height 39
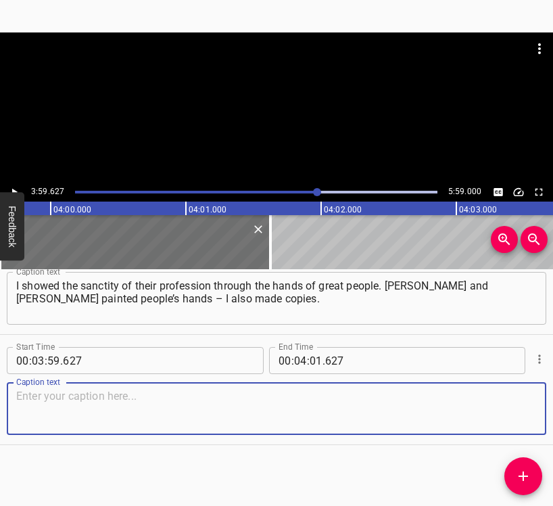
paste textarea "I painted our doctors, their faces, their hands, which perform magic. I have on…"
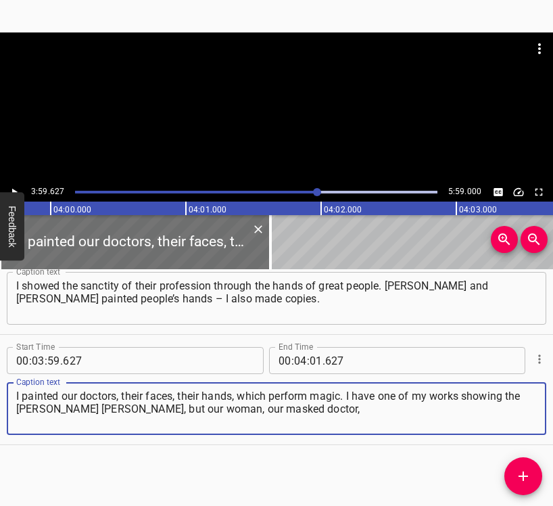
type textarea "I painted our doctors, their faces, their hands, which perform magic. I have on…"
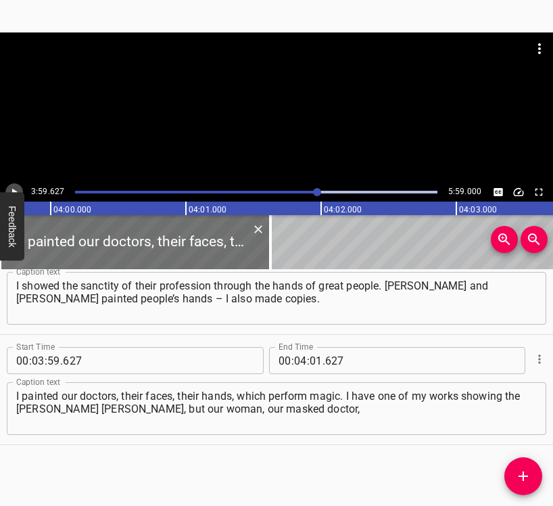
click at [16, 188] on icon "Play/Pause" at bounding box center [14, 192] width 12 height 12
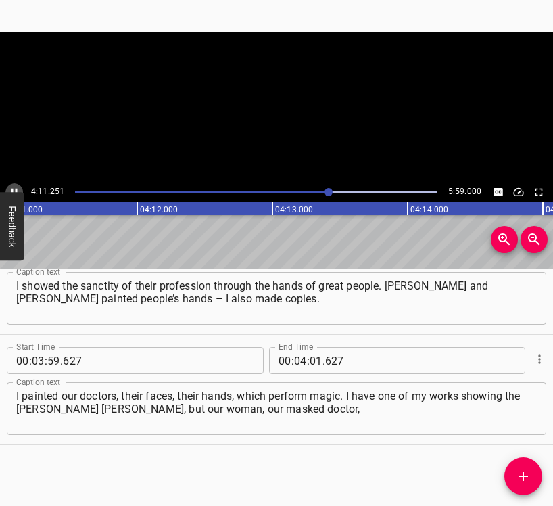
click at [16, 188] on icon "Play/Pause" at bounding box center [14, 192] width 12 height 12
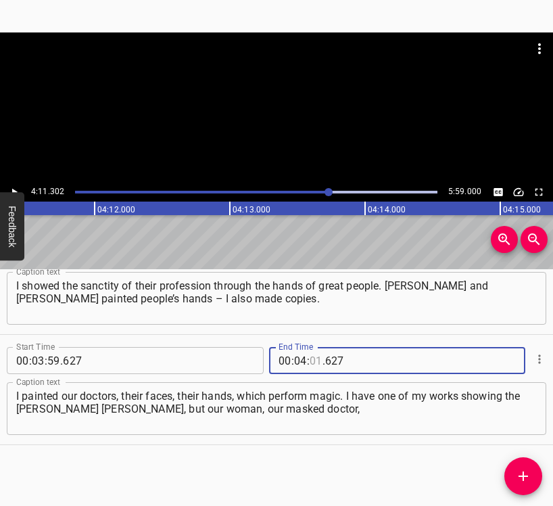
click at [314, 357] on input "number" at bounding box center [316, 360] width 13 height 27
type input "11"
type input "302"
click at [517, 479] on icon "Add Cue" at bounding box center [524, 476] width 16 height 16
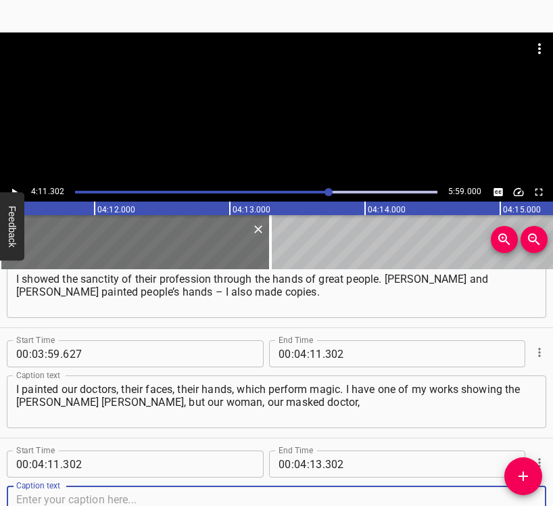
scroll to position [2474, 0]
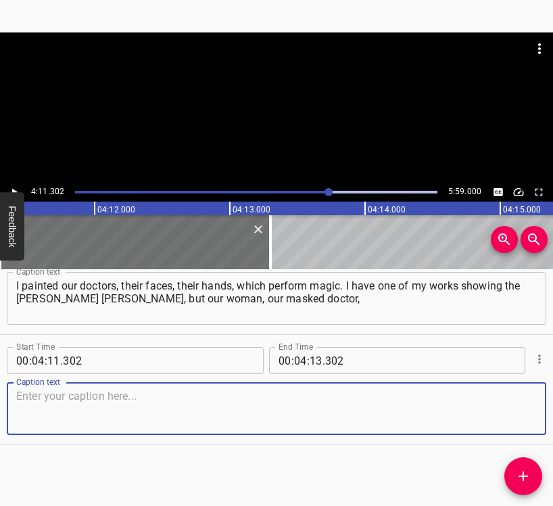
click at [520, 406] on textarea at bounding box center [276, 409] width 521 height 39
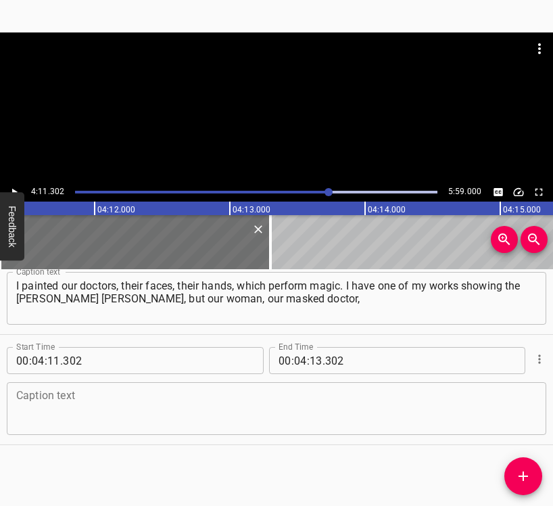
click at [202, 408] on textarea at bounding box center [276, 409] width 521 height 39
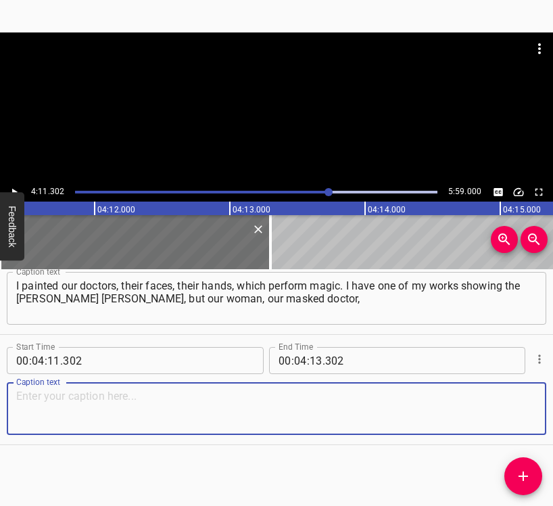
paste textarea "but a [DEMOGRAPHIC_DATA] woman. This is the image of the [PERSON_NAME] [PERSON_…"
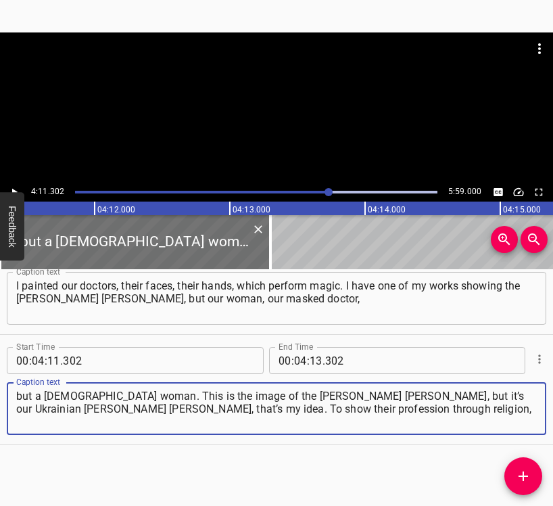
type textarea "but a [DEMOGRAPHIC_DATA] woman. This is the image of the [PERSON_NAME] [PERSON_…"
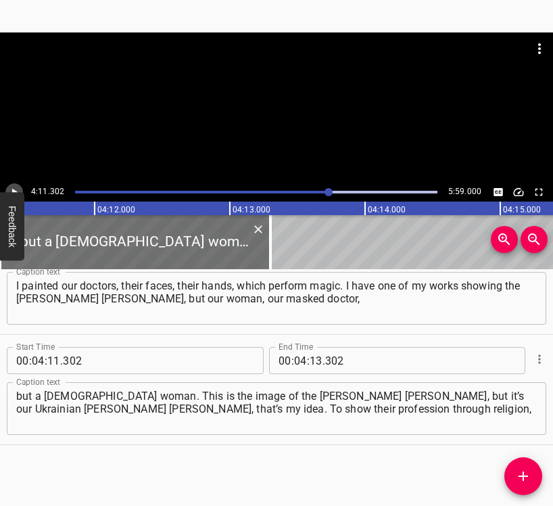
click at [19, 187] on icon "Play/Pause" at bounding box center [14, 192] width 12 height 12
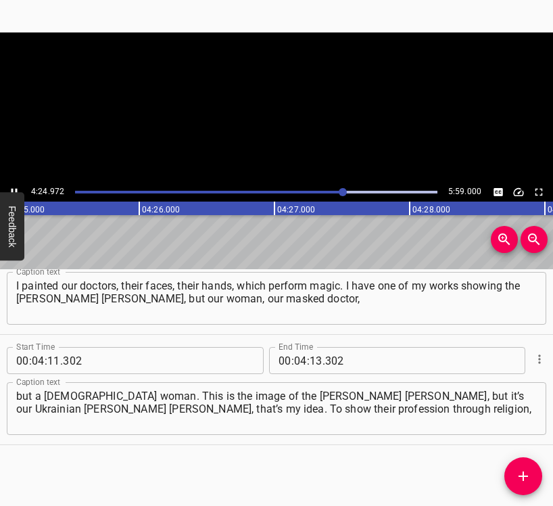
click at [19, 187] on icon "Play/Pause" at bounding box center [14, 192] width 12 height 12
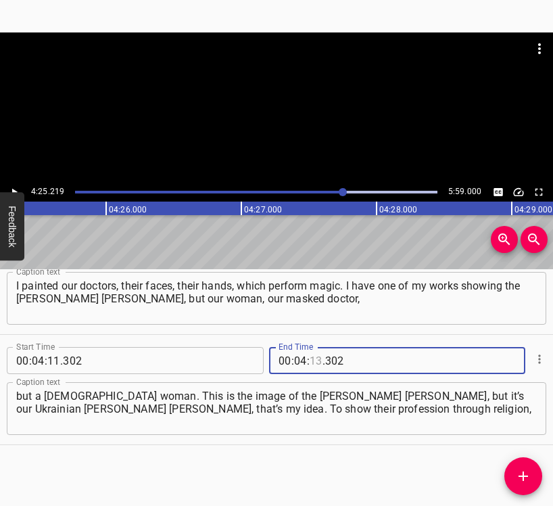
click at [310, 363] on input "number" at bounding box center [316, 360] width 13 height 27
type input "25"
type input "219"
click at [523, 472] on icon "Add Cue" at bounding box center [523, 476] width 9 height 9
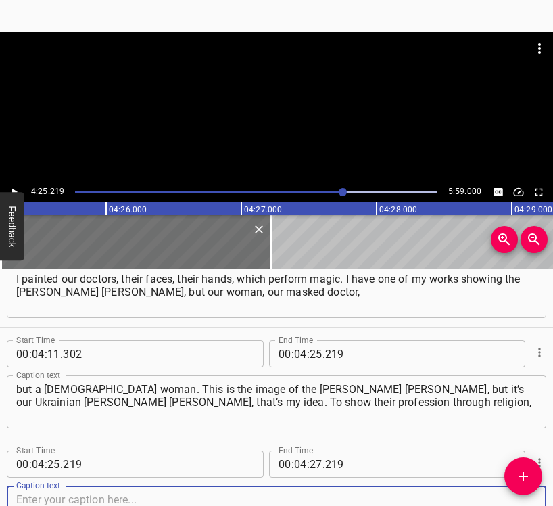
scroll to position [2584, 0]
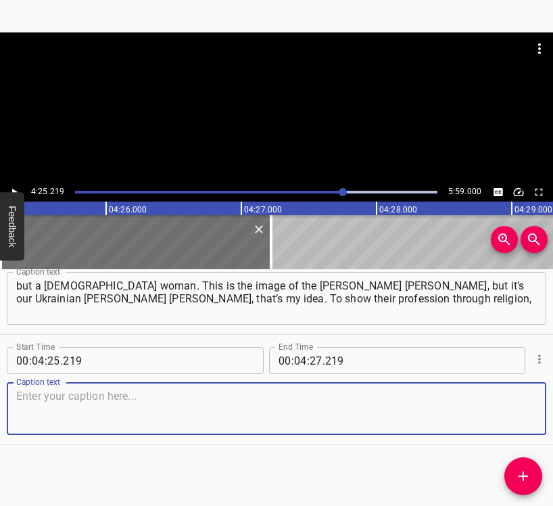
click at [501, 409] on textarea at bounding box center [276, 409] width 521 height 39
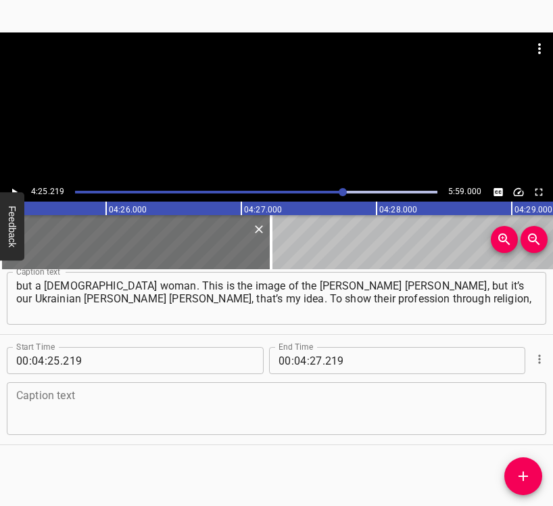
click at [30, 421] on textarea at bounding box center [276, 409] width 521 height 39
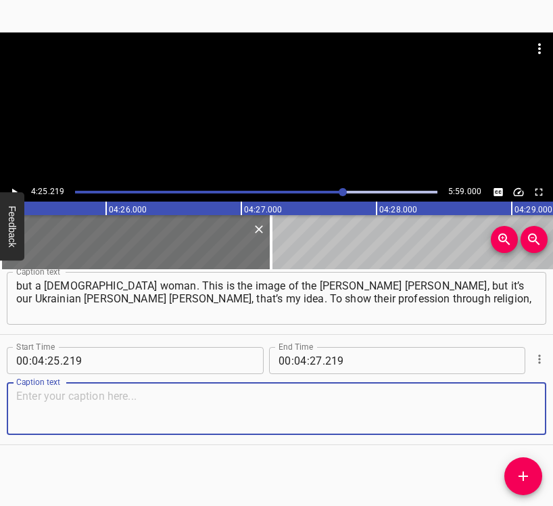
paste textarea "that they are believers. If it is a professional doctor, he or she gives himsel…"
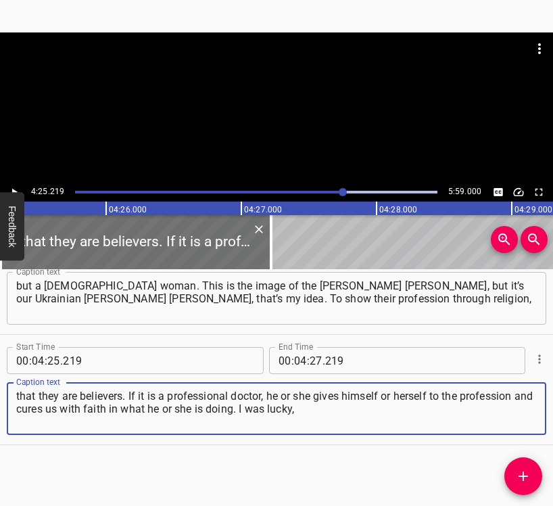
type textarea "that they are believers. If it is a professional doctor, he or she gives himsel…"
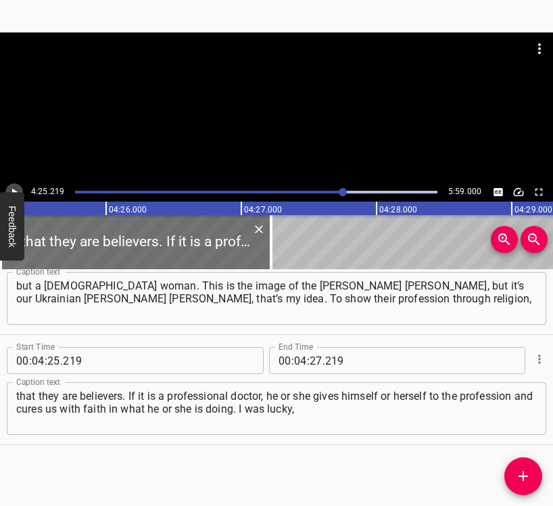
click at [17, 188] on icon "Play/Pause" at bounding box center [14, 192] width 12 height 12
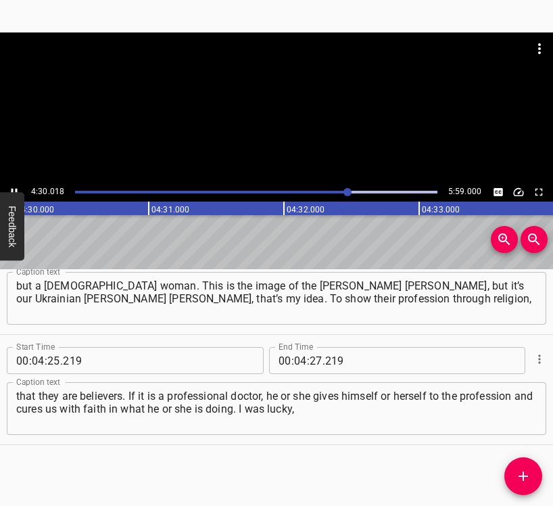
scroll to position [0, 36537]
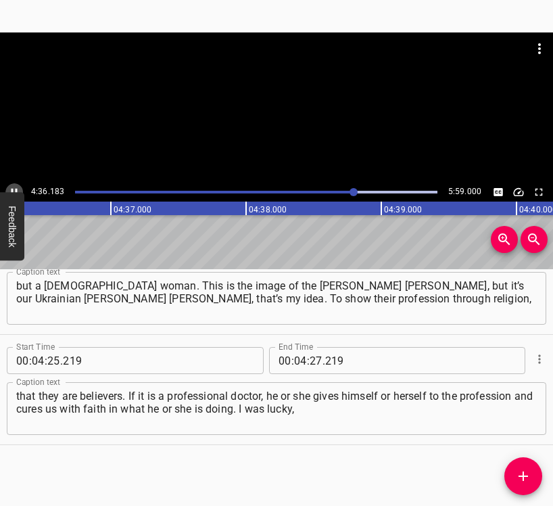
click at [16, 186] on icon "Play/Pause" at bounding box center [14, 192] width 12 height 12
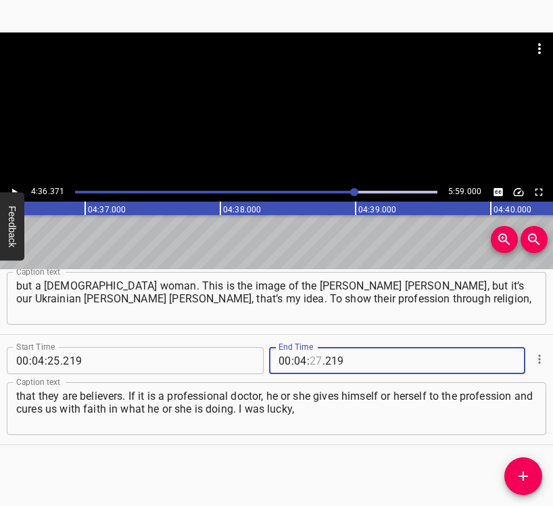
click at [310, 359] on input "number" at bounding box center [316, 360] width 13 height 27
type input "36"
type input "371"
click at [529, 475] on icon "Add Cue" at bounding box center [524, 476] width 16 height 16
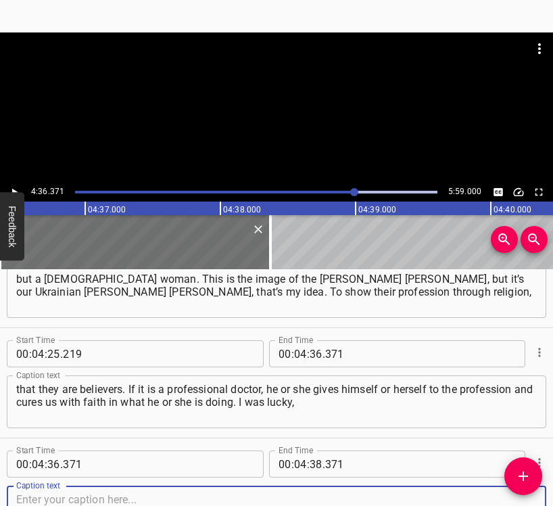
scroll to position [2694, 0]
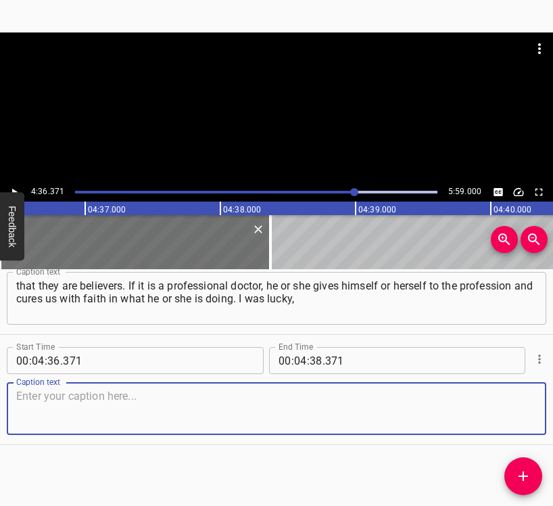
drag, startPoint x: 520, startPoint y: 416, endPoint x: 552, endPoint y: 404, distance: 34.7
click at [518, 415] on textarea at bounding box center [276, 409] width 521 height 39
click at [49, 407] on textarea at bounding box center [276, 409] width 521 height 39
paste textarea "I was invited to teach. It was before the war. And you know, there is such a te…"
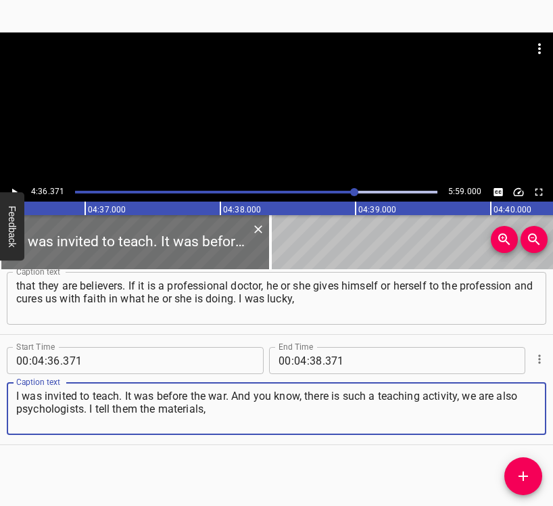
type textarea "I was invited to teach. It was before the war. And you know, there is such a te…"
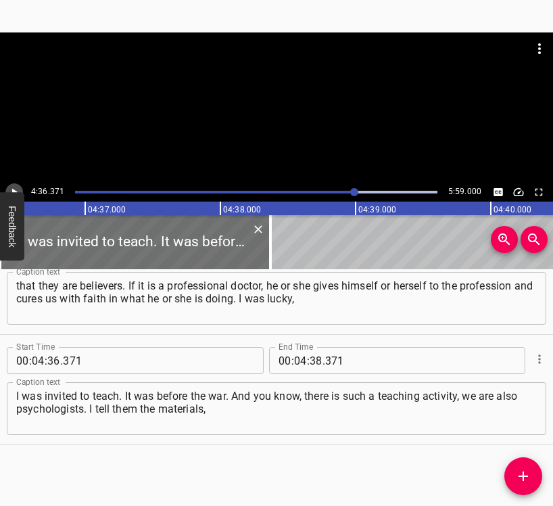
click at [15, 186] on icon "Play/Pause" at bounding box center [14, 192] width 12 height 12
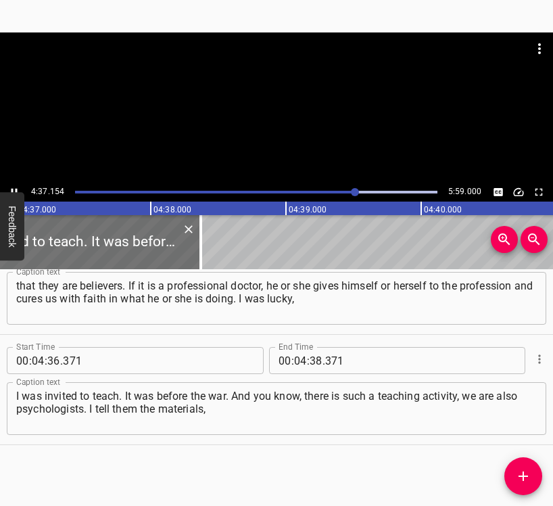
scroll to position [0, 37503]
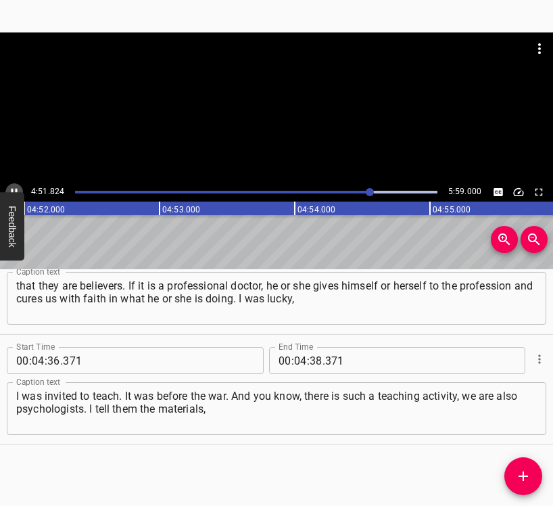
click at [20, 186] on icon "Play/Pause" at bounding box center [14, 192] width 12 height 12
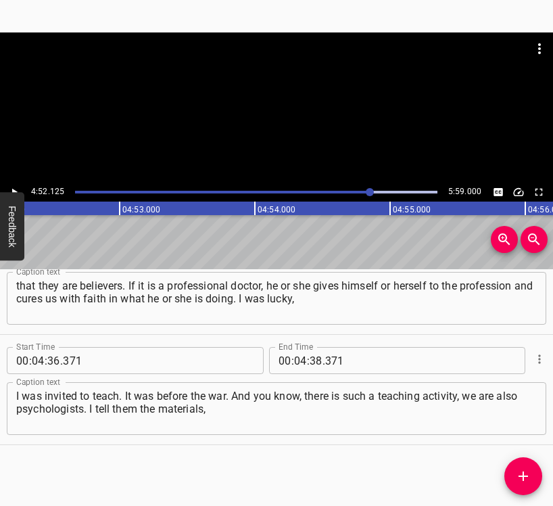
scroll to position [0, 39528]
click at [313, 361] on input "number" at bounding box center [316, 360] width 13 height 27
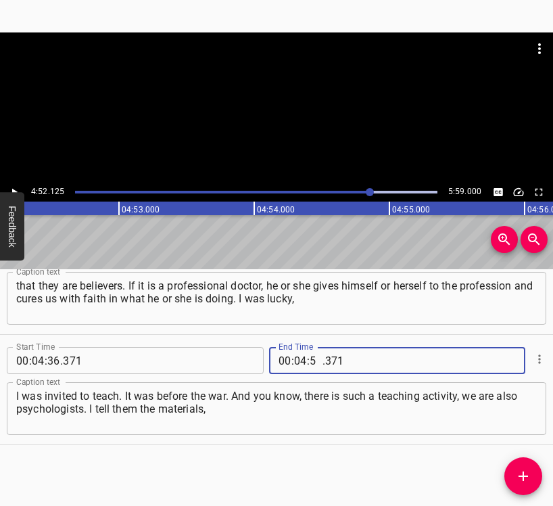
type input "52"
type input "125"
click at [528, 465] on button "Add Cue" at bounding box center [524, 476] width 38 height 38
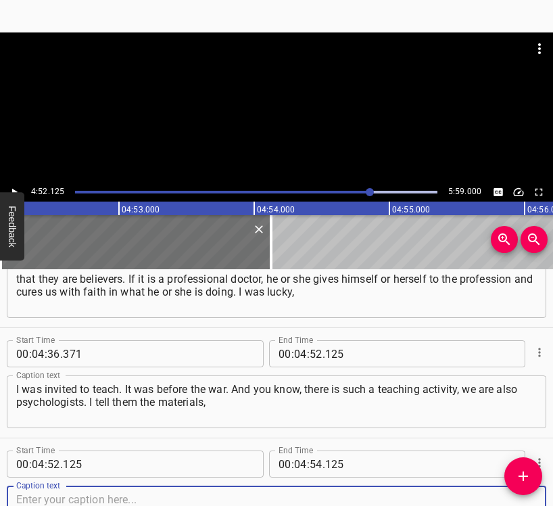
scroll to position [2804, 0]
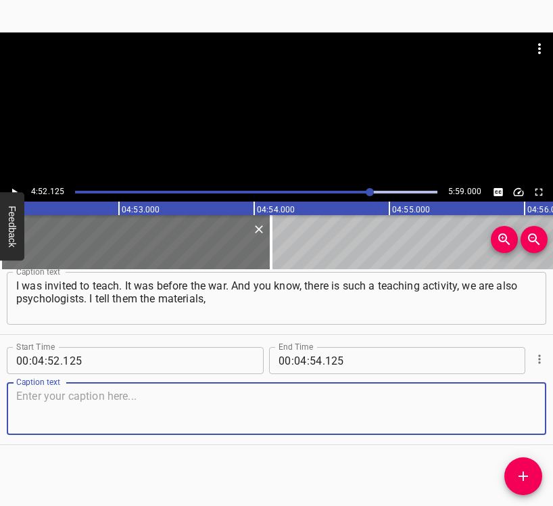
click at [521, 418] on textarea at bounding box center [276, 409] width 521 height 39
drag, startPoint x: 43, startPoint y: 406, endPoint x: 51, endPoint y: 405, distance: 8.2
click at [52, 403] on textarea at bounding box center [276, 409] width 521 height 39
paste textarea ", I give them a picture so that they want to draw it. I put on plays, tell them…"
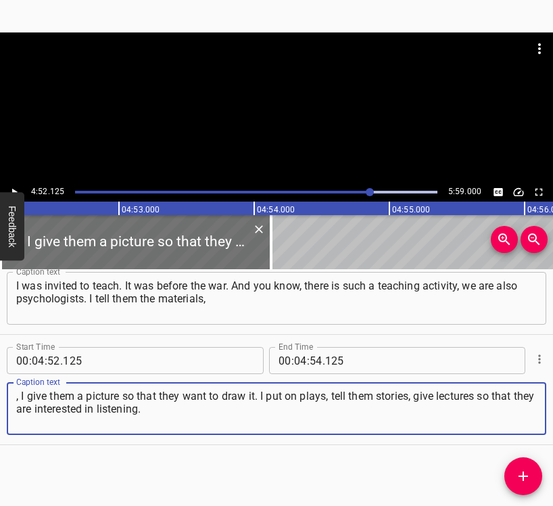
type textarea ", I give them a picture so that they want to draw it. I put on plays, tell them…"
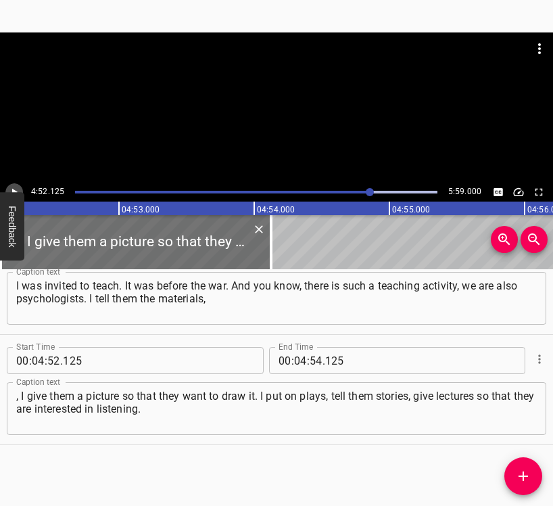
click at [12, 187] on icon "Play/Pause" at bounding box center [14, 192] width 12 height 12
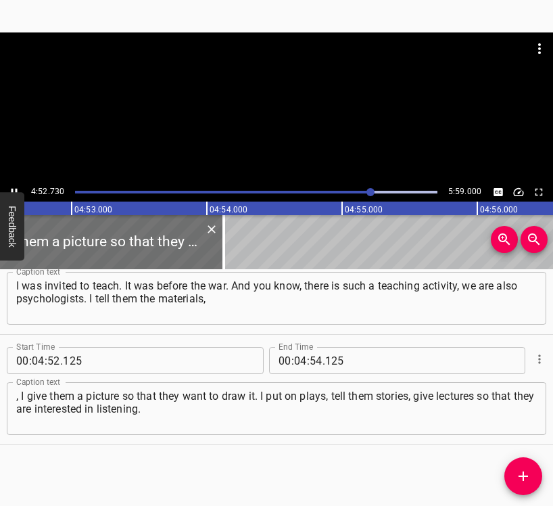
scroll to position [0, 39610]
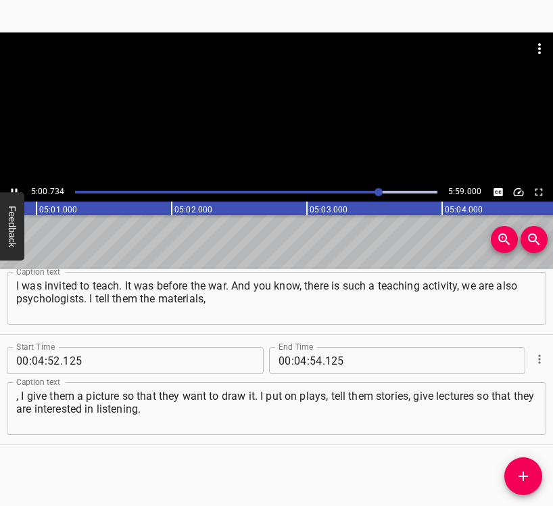
click at [18, 187] on icon "Play/Pause" at bounding box center [14, 192] width 12 height 12
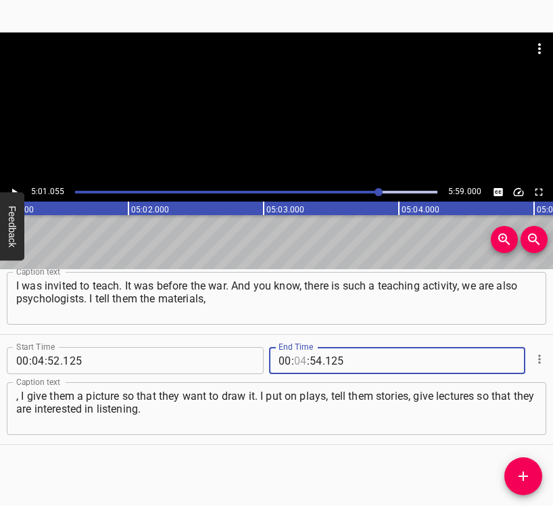
click at [296, 361] on input "number" at bounding box center [300, 360] width 13 height 27
type input "05"
type input "01"
type input "055"
click at [519, 473] on icon "Add Cue" at bounding box center [524, 476] width 16 height 16
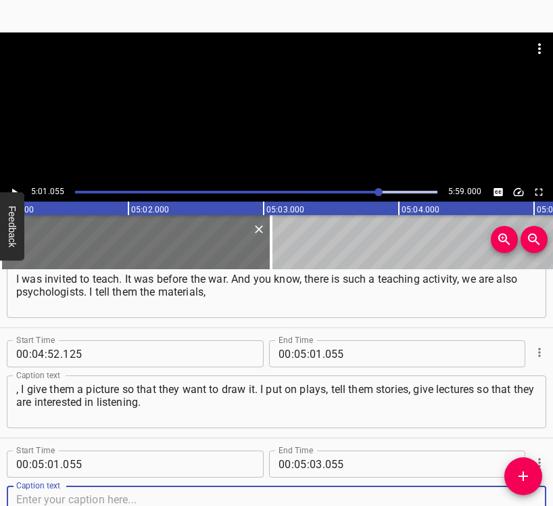
scroll to position [2915, 0]
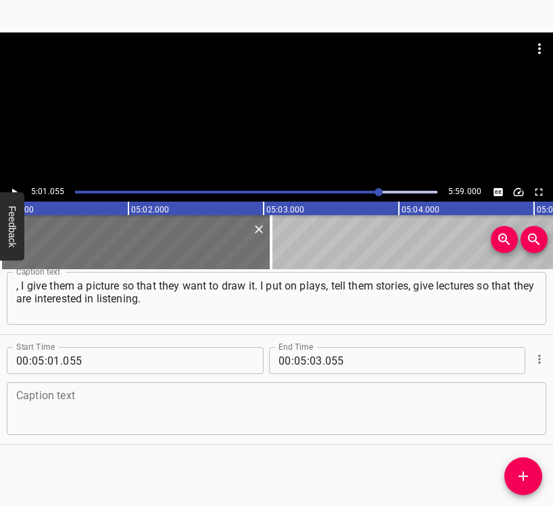
click at [514, 428] on div "Caption text" at bounding box center [277, 408] width 540 height 53
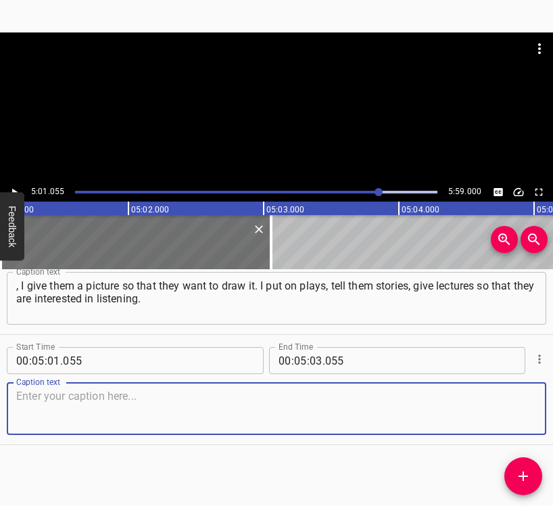
click at [156, 413] on textarea at bounding box center [276, 409] width 521 height 39
paste textarea "I prepare at night, at five in the morning, and during the day. I understand th…"
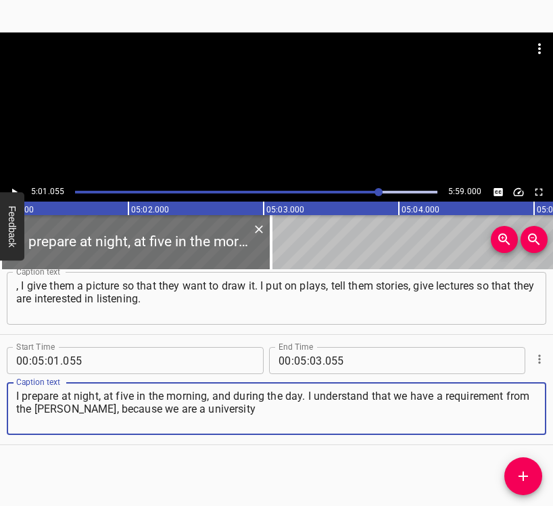
type textarea "I prepare at night, at five in the morning, and during the day. I understand th…"
click at [14, 187] on icon "Play/Pause" at bounding box center [14, 192] width 12 height 12
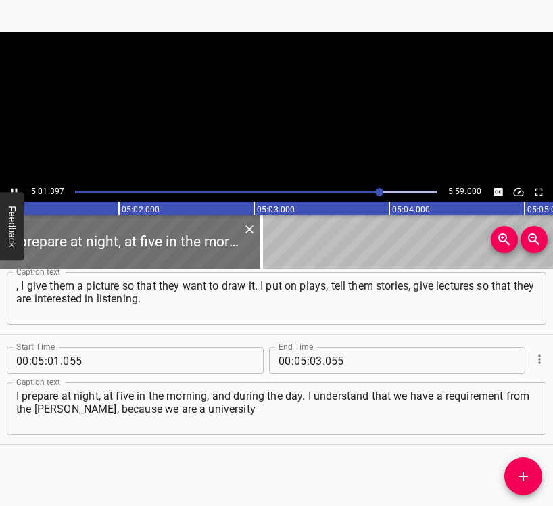
scroll to position [0, 40783]
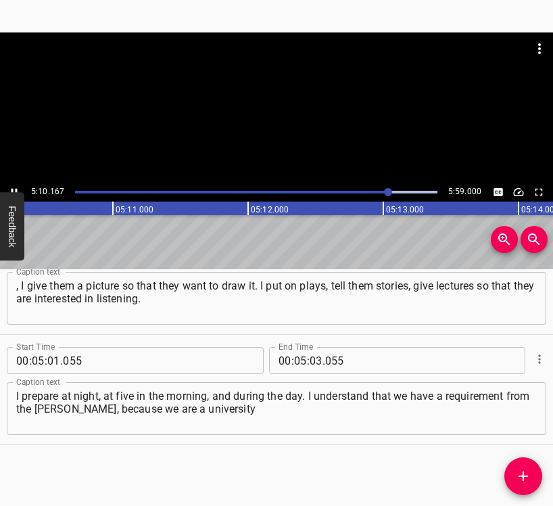
click at [14, 185] on button "Play/Pause" at bounding box center [14, 192] width 18 height 18
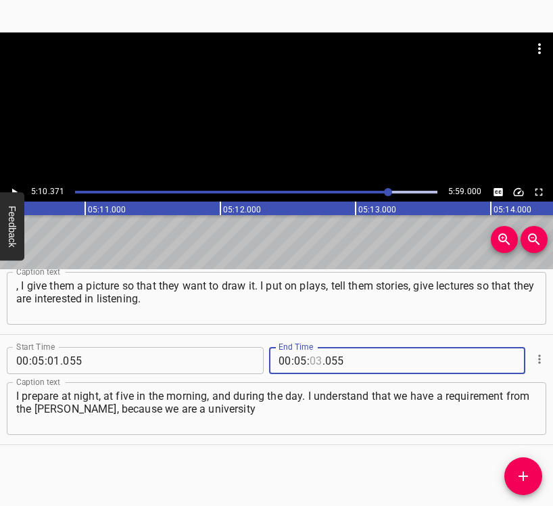
click at [310, 361] on input "number" at bounding box center [316, 360] width 13 height 27
type input "10"
type input "371"
click at [518, 476] on icon "Add Cue" at bounding box center [524, 476] width 16 height 16
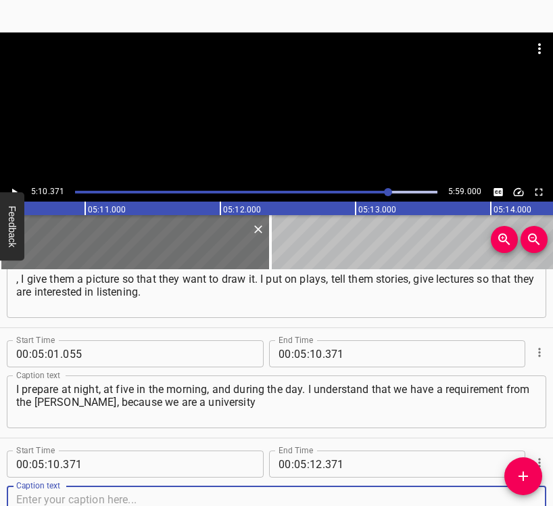
scroll to position [3025, 0]
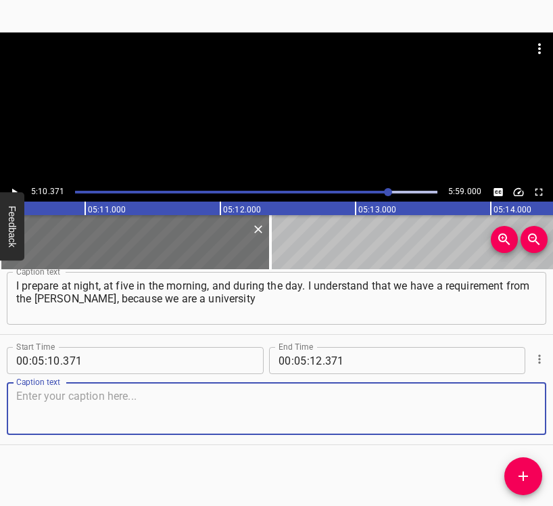
click at [511, 419] on textarea at bounding box center [276, 409] width 521 height 39
click at [173, 411] on textarea at bounding box center [276, 409] width 521 height 39
paste textarea "of elite culture, so we have to provide a level of education that makes people …"
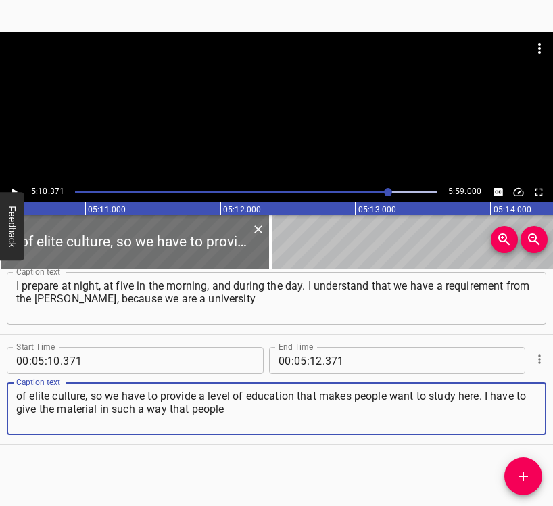
type textarea "of elite culture, so we have to provide a level of education that makes people …"
click at [17, 187] on icon "Play/Pause" at bounding box center [14, 192] width 12 height 12
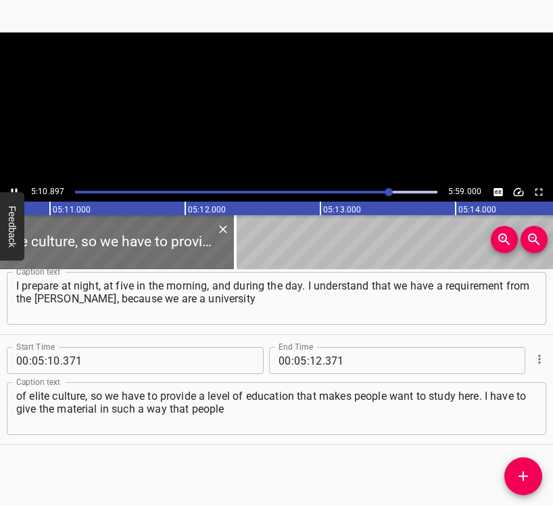
scroll to position [0, 42069]
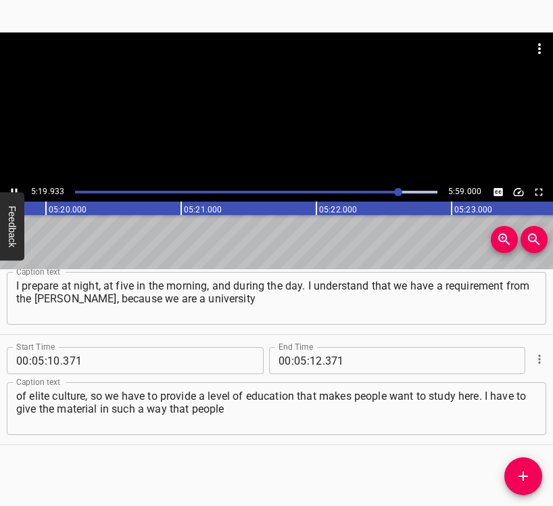
click at [12, 187] on icon "Play/Pause" at bounding box center [14, 192] width 12 height 12
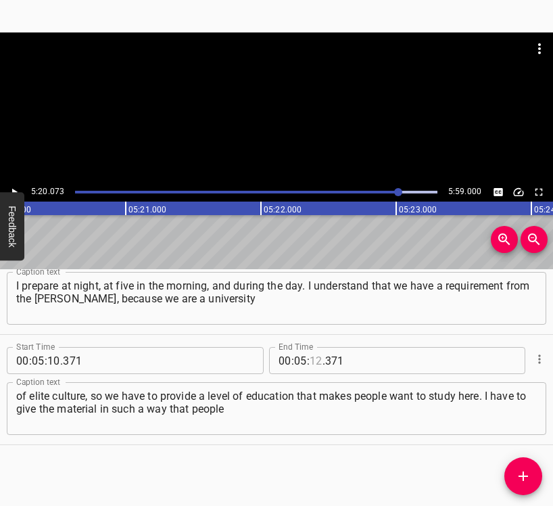
click at [310, 356] on input "number" at bounding box center [316, 360] width 13 height 27
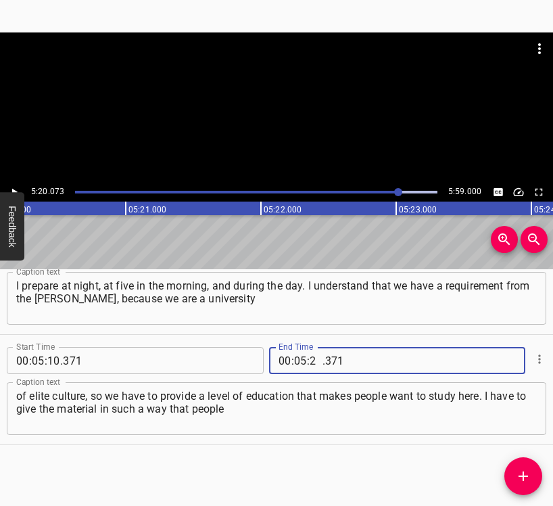
type input "20"
type input "073"
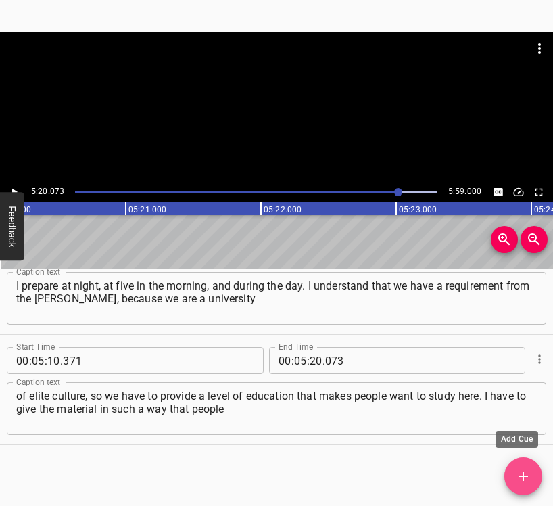
click at [528, 474] on icon "Add Cue" at bounding box center [524, 476] width 16 height 16
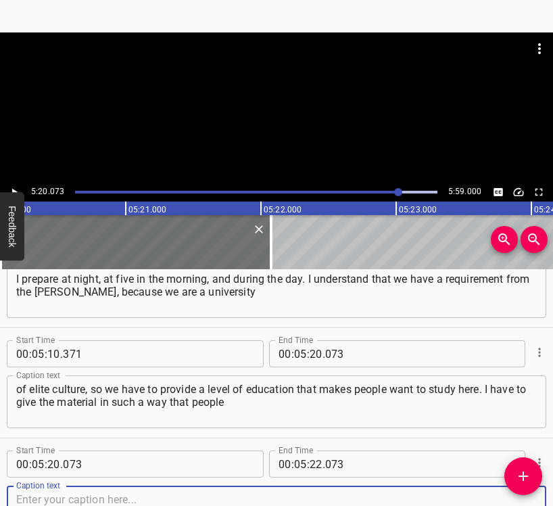
scroll to position [3135, 0]
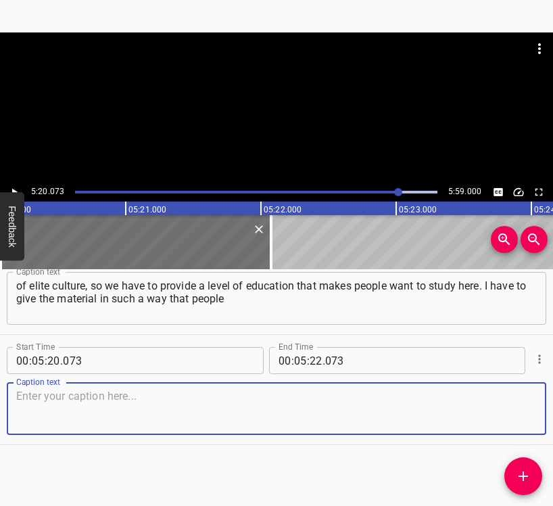
drag, startPoint x: 515, startPoint y: 417, endPoint x: 550, endPoint y: 417, distance: 35.2
click at [519, 417] on textarea at bounding box center [276, 409] width 521 height 39
click at [154, 411] on textarea at bounding box center [276, 409] width 521 height 39
paste textarea "are interested, that it is very cool to draw and listen to me. Students come to…"
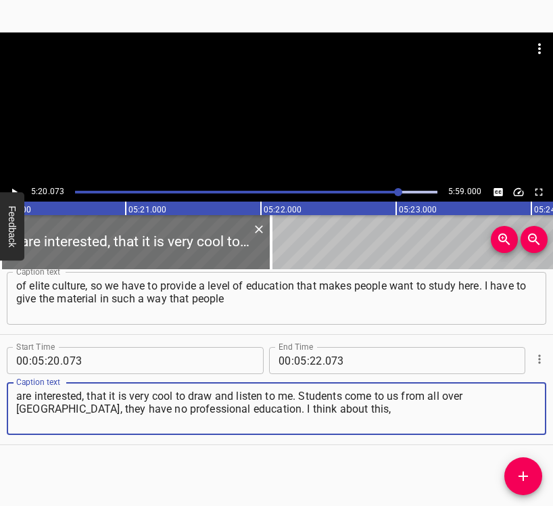
type textarea "are interested, that it is very cool to draw and listen to me. Students come to…"
click at [12, 186] on div "5:20.073 5:59.000" at bounding box center [276, 116] width 553 height 169
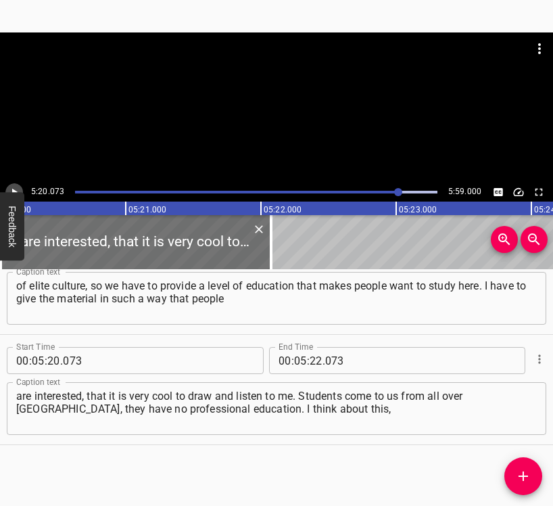
click at [12, 187] on icon "Play/Pause" at bounding box center [14, 192] width 12 height 12
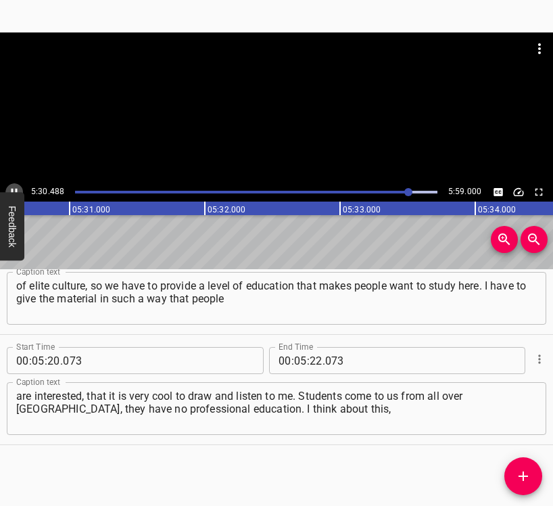
click at [14, 186] on icon "Play/Pause" at bounding box center [14, 192] width 12 height 12
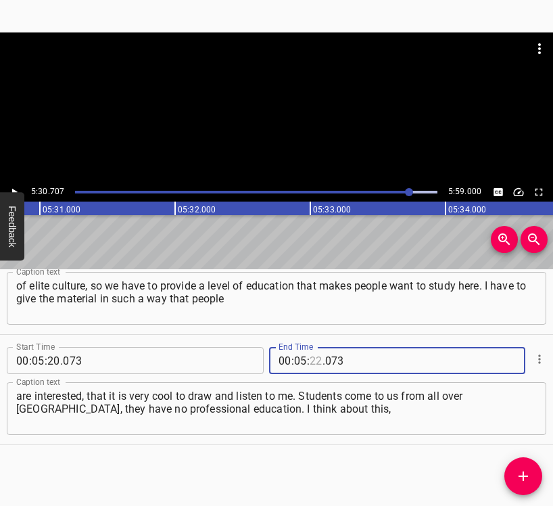
click at [311, 358] on input "number" at bounding box center [316, 360] width 13 height 27
type input "30"
type input "707"
click at [528, 466] on button "Add Cue" at bounding box center [524, 476] width 38 height 38
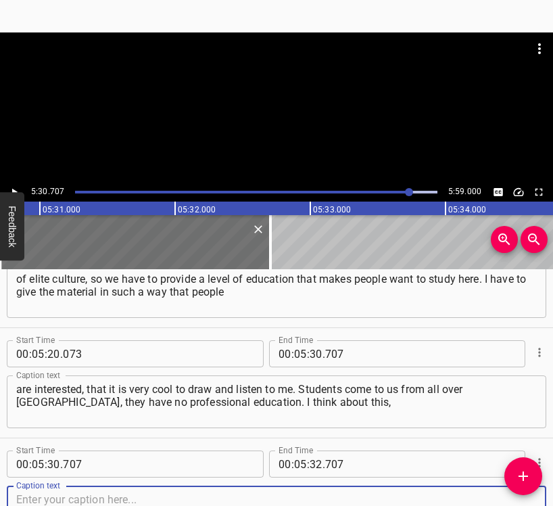
scroll to position [3246, 0]
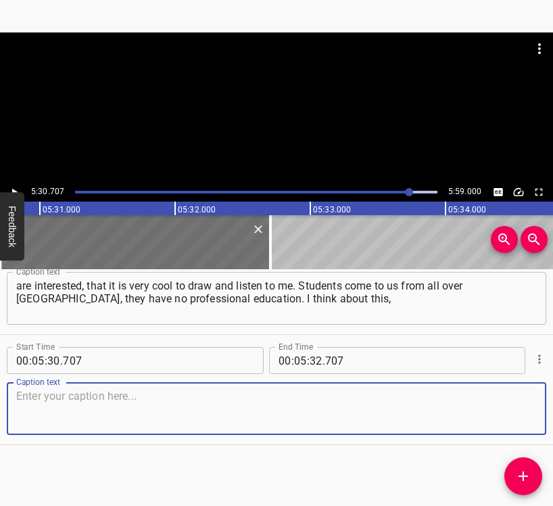
drag, startPoint x: 511, startPoint y: 417, endPoint x: 547, endPoint y: 408, distance: 37.1
click at [516, 413] on textarea at bounding box center [276, 409] width 521 height 39
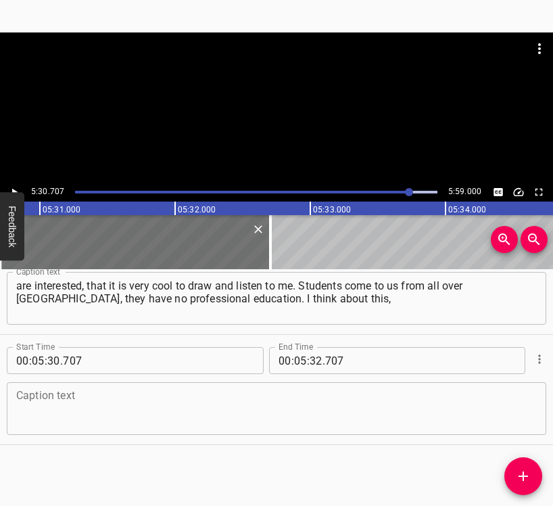
click at [22, 405] on textarea at bounding box center [276, 409] width 521 height 39
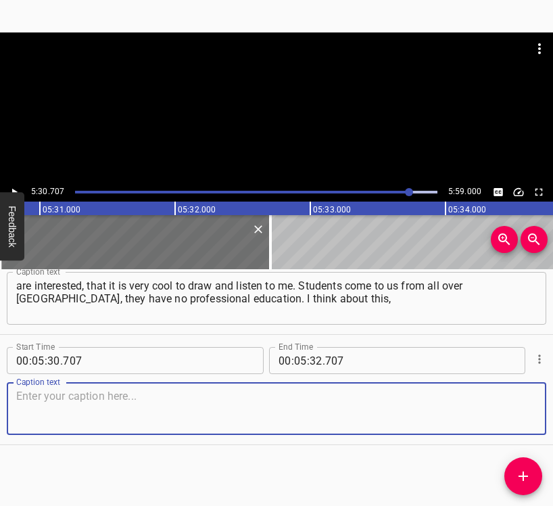
paste textarea "so if a person comes to us from [GEOGRAPHIC_DATA] region, they have never drawn…"
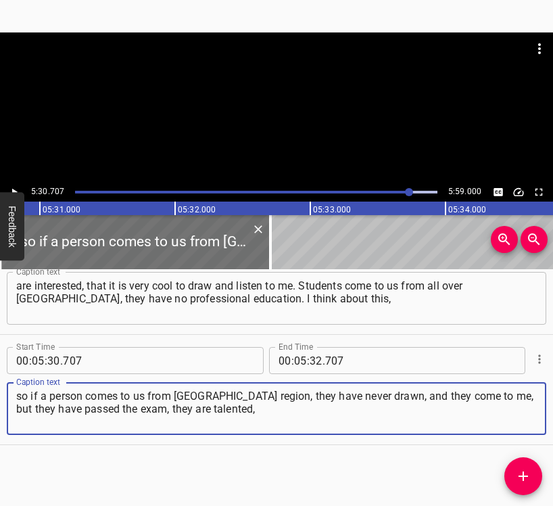
type textarea "so if a person comes to us from [GEOGRAPHIC_DATA] region, they have never drawn…"
click at [16, 185] on button "Play/Pause" at bounding box center [14, 192] width 18 height 18
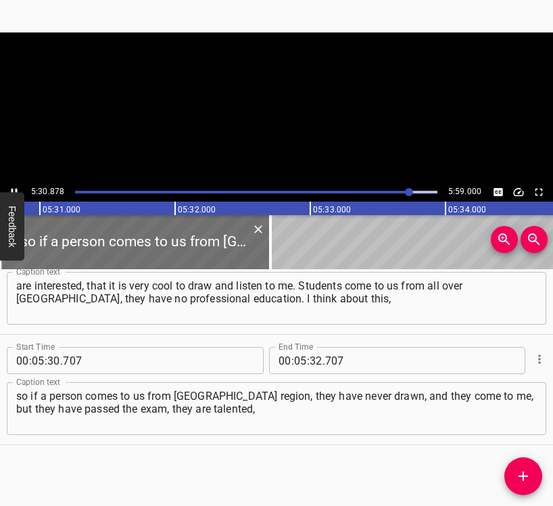
scroll to position [0, 44772]
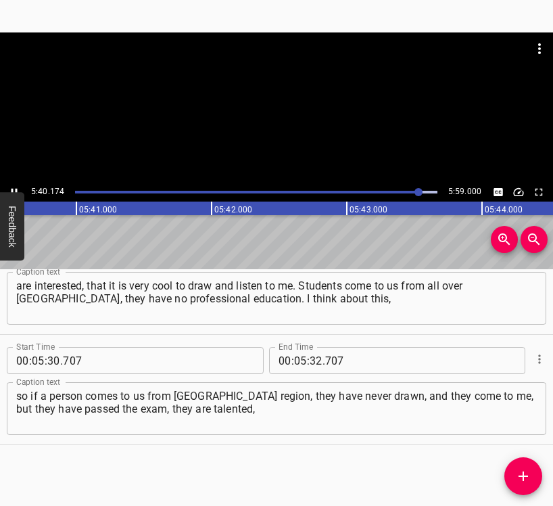
click at [9, 187] on icon "Play/Pause" at bounding box center [14, 192] width 12 height 12
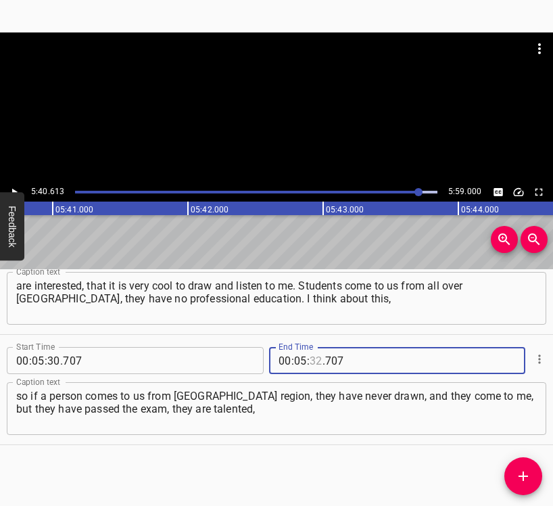
drag, startPoint x: 312, startPoint y: 361, endPoint x: 313, endPoint y: 350, distance: 10.8
click at [312, 360] on input "number" at bounding box center [316, 360] width 13 height 27
type input "40"
type input "613"
click at [519, 478] on icon "Add Cue" at bounding box center [524, 476] width 16 height 16
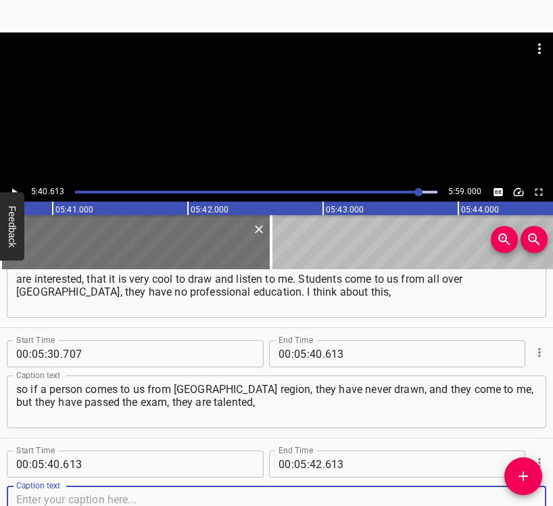
scroll to position [3356, 0]
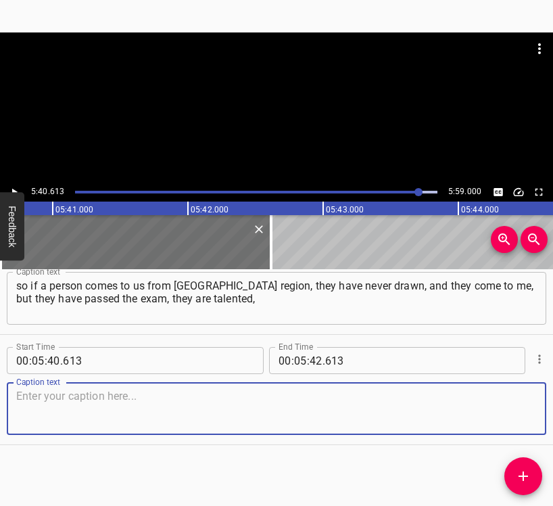
click at [513, 409] on textarea at bounding box center [276, 409] width 521 height 39
click at [91, 407] on textarea at bounding box center [276, 409] width 521 height 39
paste textarea "and I have to reveal this talent, let them show themselves, so that they become…"
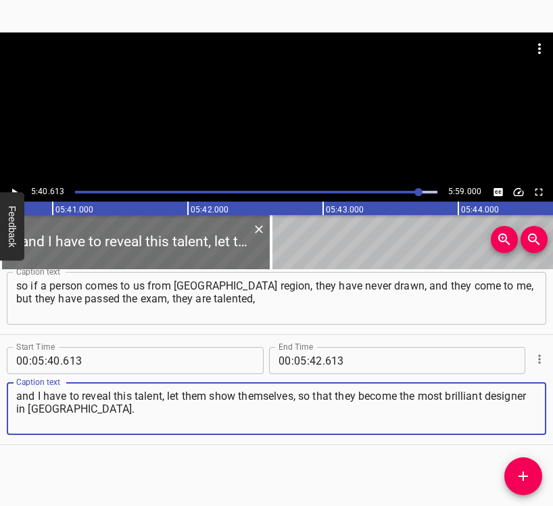
type textarea "and I have to reveal this talent, let them show themselves, so that they become…"
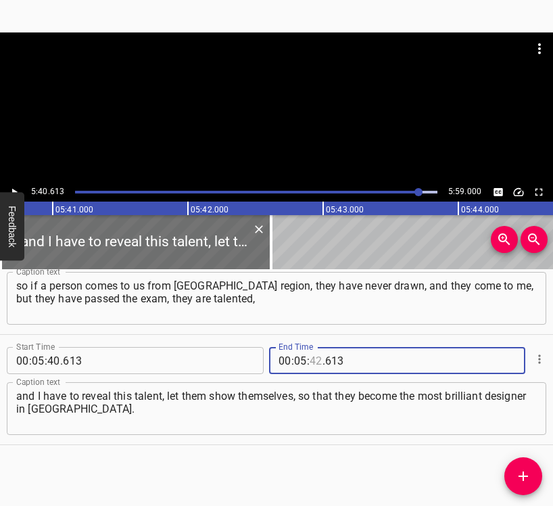
drag, startPoint x: 311, startPoint y: 359, endPoint x: 309, endPoint y: 348, distance: 11.6
click at [311, 355] on input "number" at bounding box center [316, 360] width 13 height 27
type input "49"
type input "000"
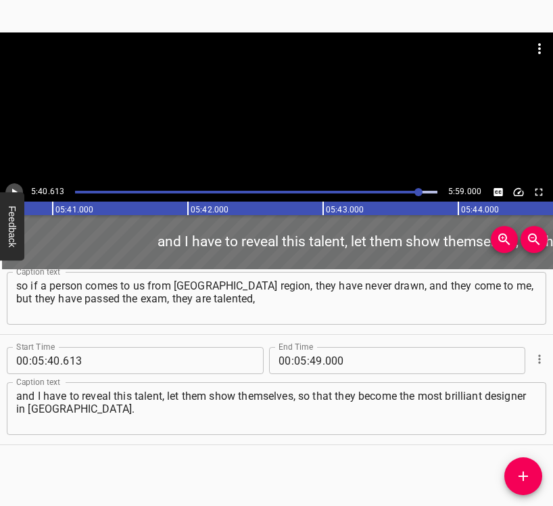
click at [11, 187] on icon "Play/Pause" at bounding box center [14, 192] width 12 height 12
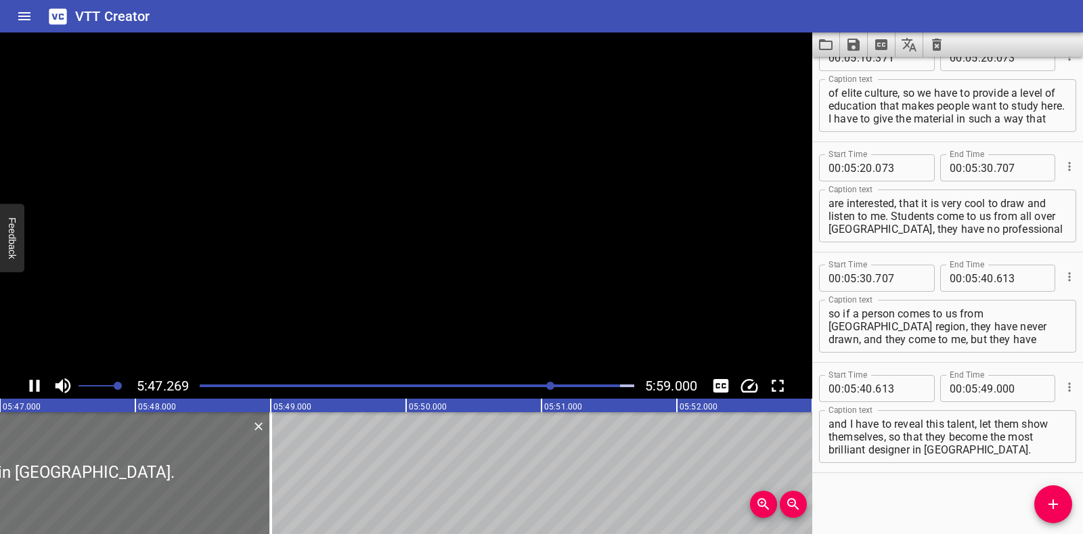
scroll to position [3116, 0]
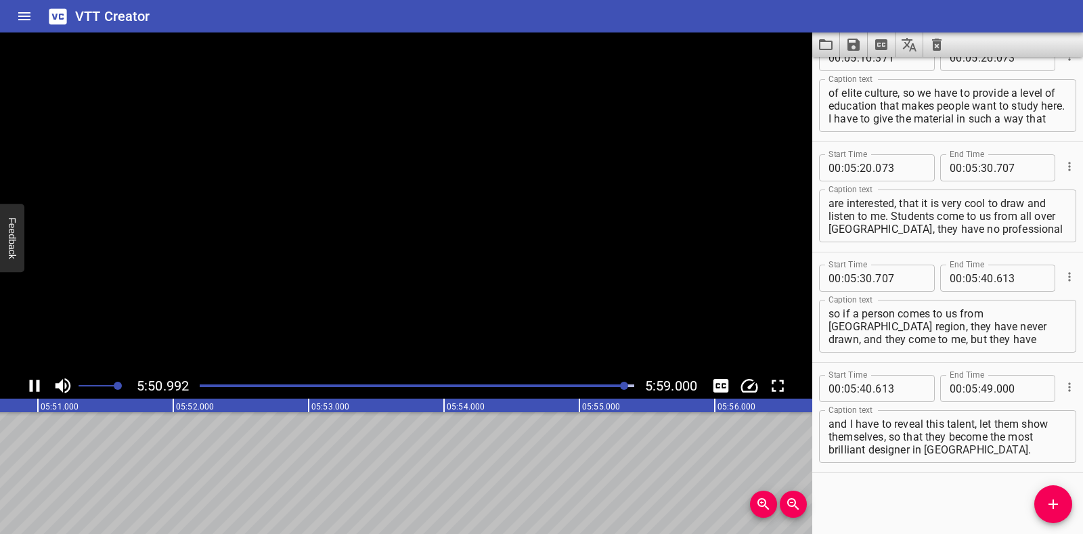
click at [553, 51] on icon "Save captions to file" at bounding box center [853, 45] width 16 height 16
click at [553, 78] on li "Save to VTT file" at bounding box center [889, 74] width 99 height 24
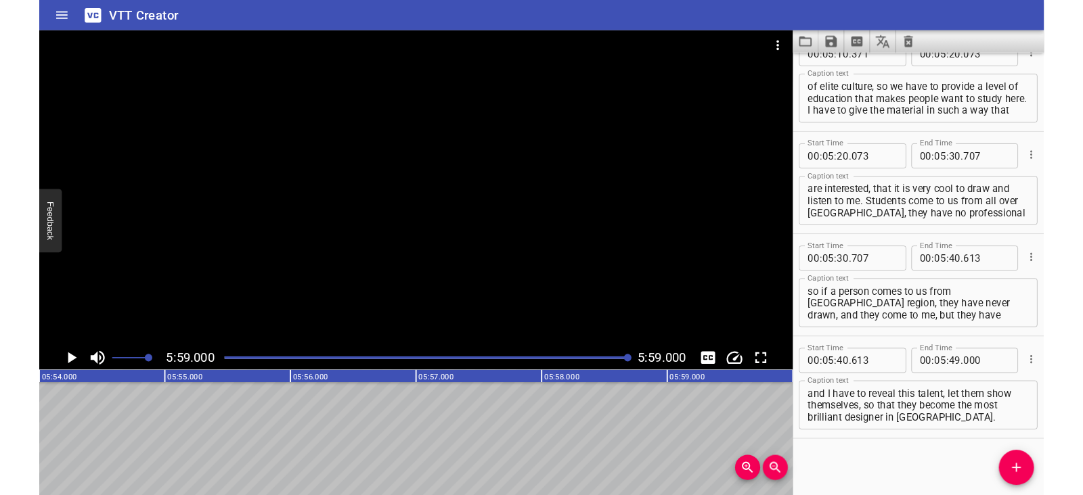
scroll to position [3154, 0]
